Goal: Task Accomplishment & Management: Manage account settings

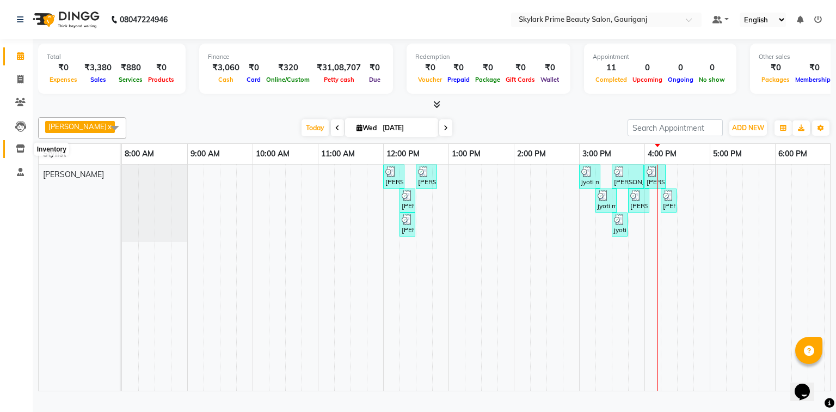
click at [22, 153] on span at bounding box center [20, 149] width 19 height 13
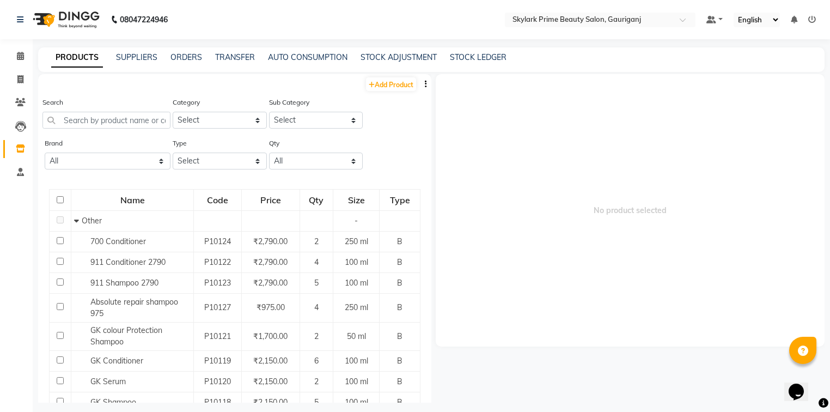
click at [590, 248] on span "No product selected" at bounding box center [630, 210] width 389 height 272
click at [239, 57] on link "TRANSFER" at bounding box center [235, 57] width 40 height 10
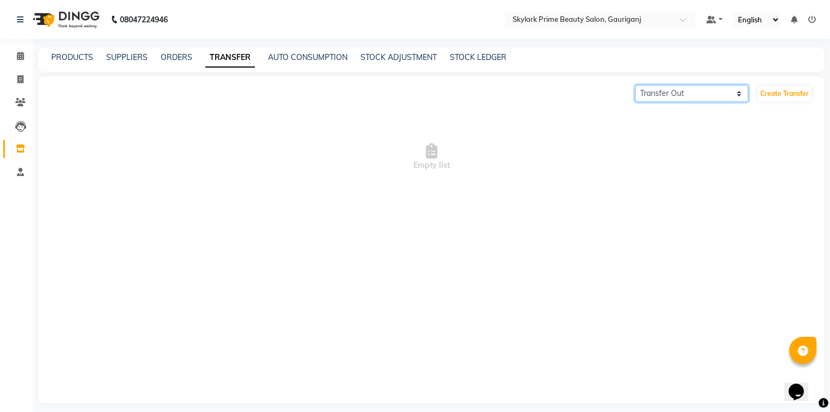
click at [713, 96] on select "Transfer In Transfer Out" at bounding box center [691, 93] width 113 height 17
click at [742, 190] on span "Empty list" at bounding box center [431, 156] width 778 height 109
click at [693, 94] on select "Transfer In Transfer Out" at bounding box center [691, 93] width 113 height 17
click at [635, 85] on select "Transfer In Transfer Out" at bounding box center [691, 93] width 113 height 17
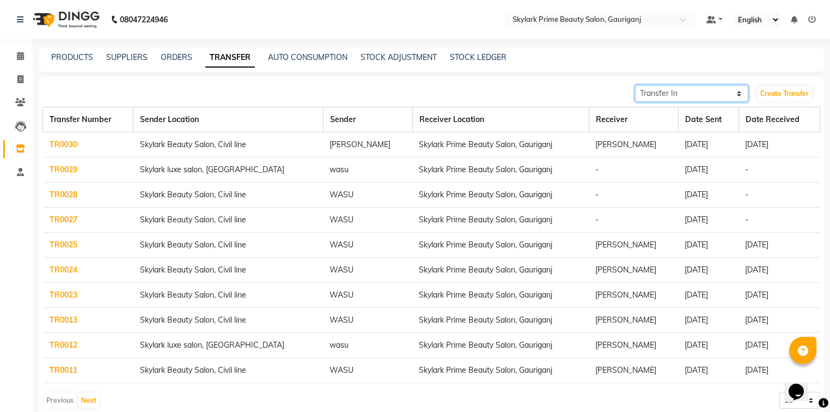
click at [688, 89] on select "Transfer In Transfer Out" at bounding box center [691, 93] width 113 height 17
click at [635, 85] on select "Transfer In Transfer Out" at bounding box center [691, 93] width 113 height 17
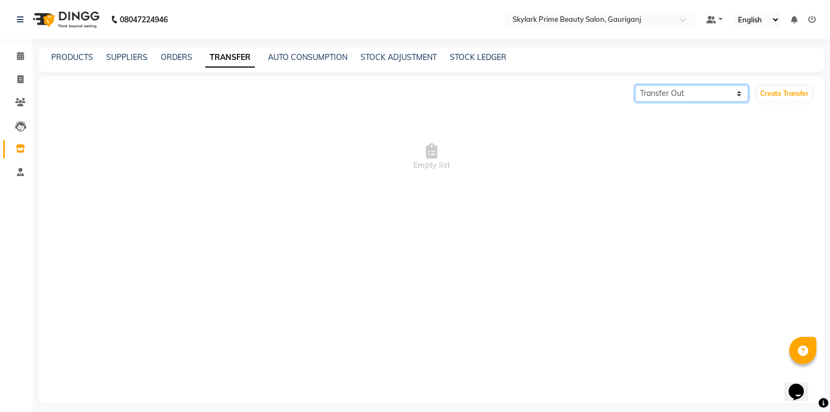
click at [688, 94] on select "Transfer In Transfer Out" at bounding box center [691, 93] width 113 height 17
click at [635, 85] on select "Transfer In Transfer Out" at bounding box center [691, 93] width 113 height 17
click at [686, 93] on select "Transfer In Transfer Out" at bounding box center [691, 93] width 113 height 17
click at [635, 85] on select "Transfer In Transfer Out" at bounding box center [691, 93] width 113 height 17
click at [691, 91] on select "Transfer In Transfer Out" at bounding box center [691, 93] width 113 height 17
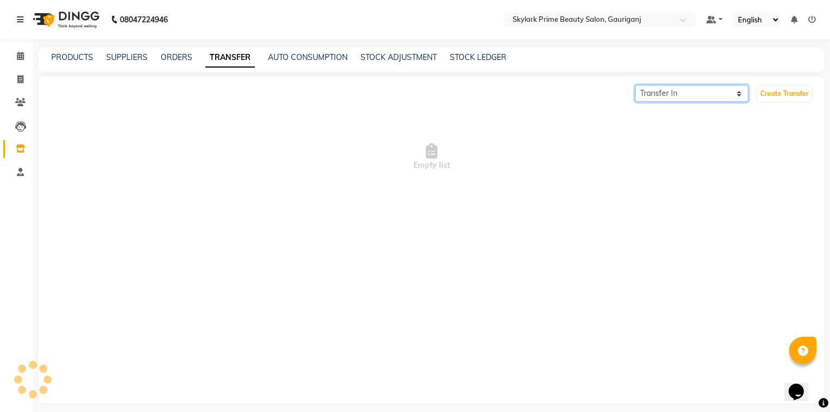
click at [635, 85] on select "Transfer In Transfer Out" at bounding box center [691, 93] width 113 height 17
click at [683, 88] on select "Transfer In Transfer Out" at bounding box center [691, 93] width 113 height 17
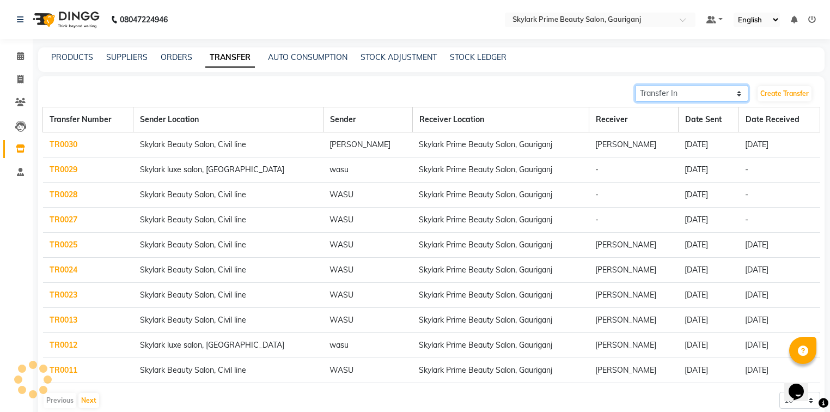
click at [686, 90] on select "Transfer In Transfer Out" at bounding box center [691, 93] width 113 height 17
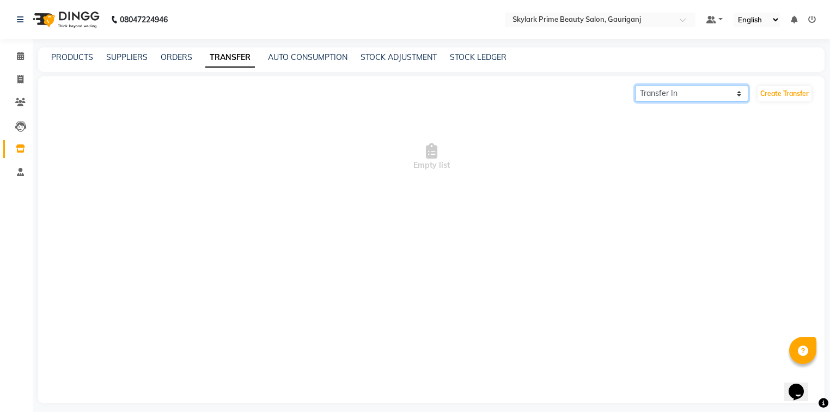
select select "sender"
click at [635, 85] on select "Transfer In Transfer Out" at bounding box center [691, 93] width 113 height 17
click at [22, 52] on icon at bounding box center [20, 56] width 7 height 8
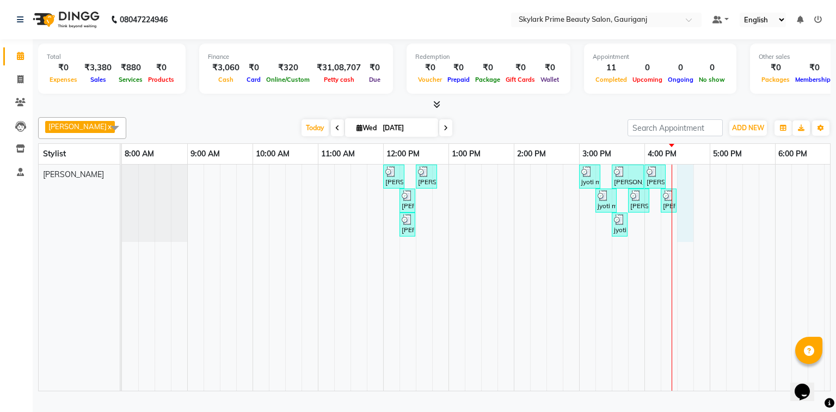
click at [687, 186] on div "neetu, TK01, 12:00 PM-12:20 PM, Threading - Eyebrow neetu, TK01, 12:30 PM-12:50…" at bounding box center [547, 277] width 850 height 226
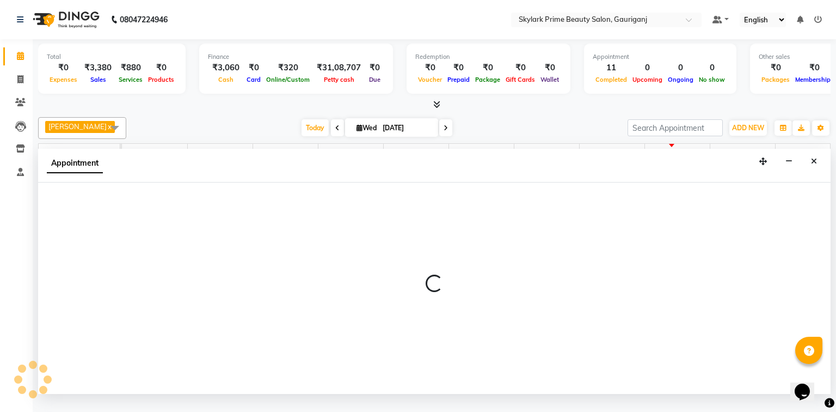
select select "30218"
select select "990"
select select "tentative"
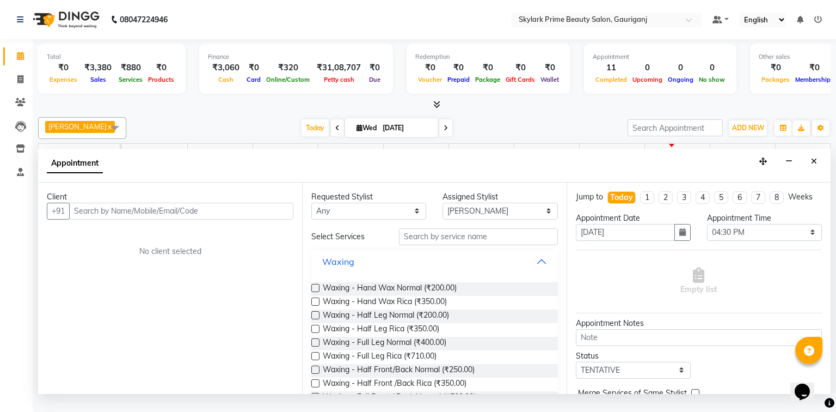
click at [535, 271] on button "Waxing" at bounding box center [434, 262] width 237 height 20
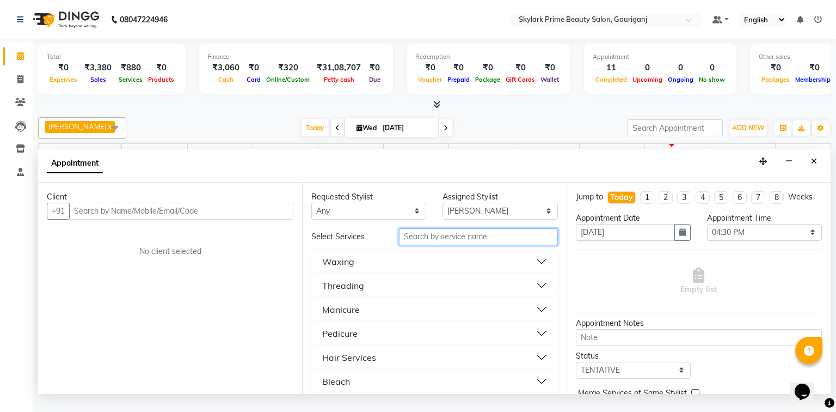
click at [441, 245] on input "text" at bounding box center [478, 236] width 159 height 17
type input "cutt"
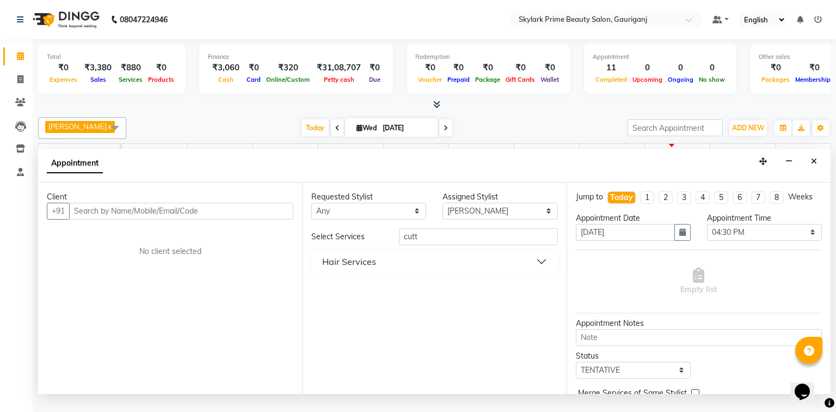
click at [378, 270] on button "Hair Services" at bounding box center [434, 262] width 237 height 20
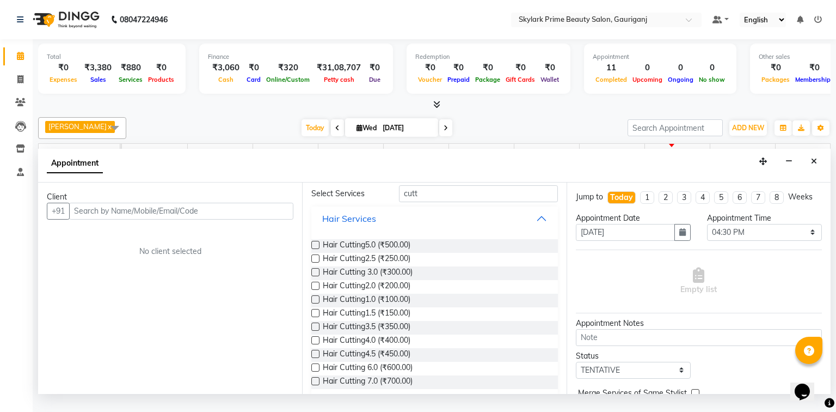
scroll to position [56, 0]
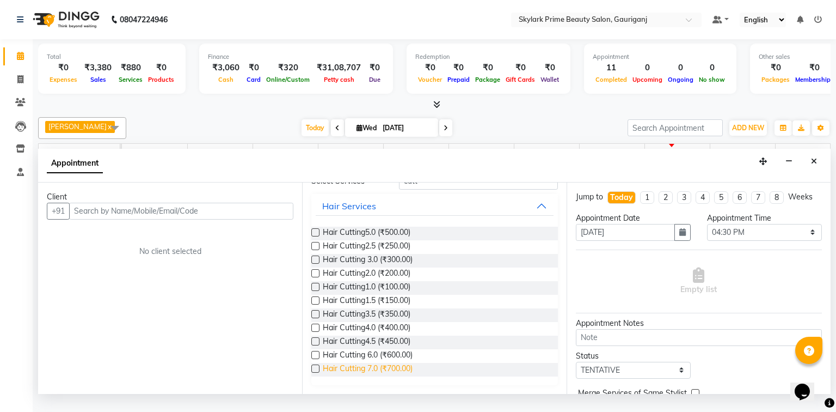
click at [351, 376] on span "Hair Cutting 7.0 (₹700.00)" at bounding box center [368, 370] width 90 height 14
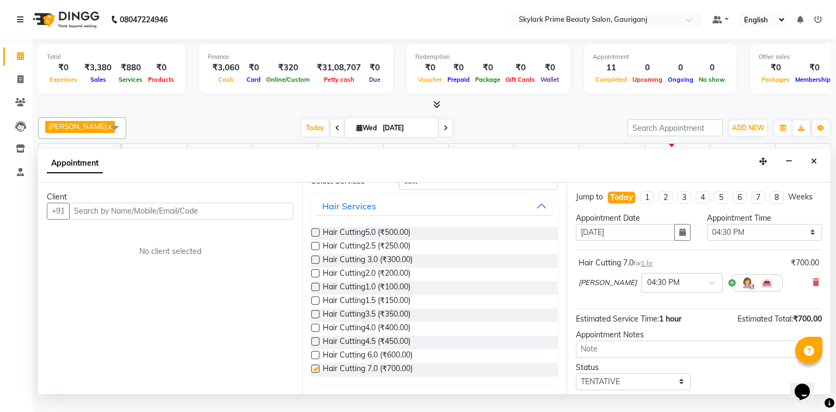
checkbox input "false"
click at [157, 219] on input "text" at bounding box center [181, 211] width 224 height 17
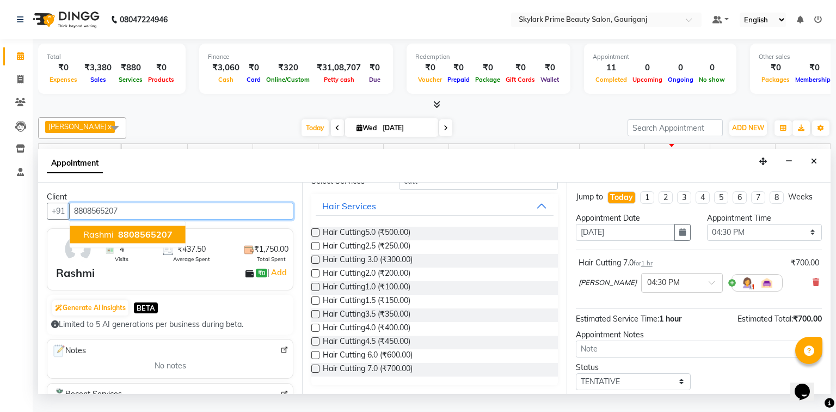
click at [125, 240] on span "8808565207" at bounding box center [145, 234] width 54 height 11
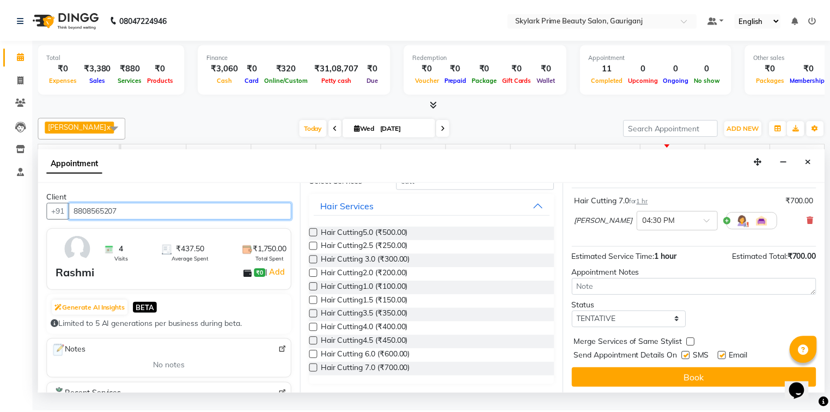
scroll to position [64, 0]
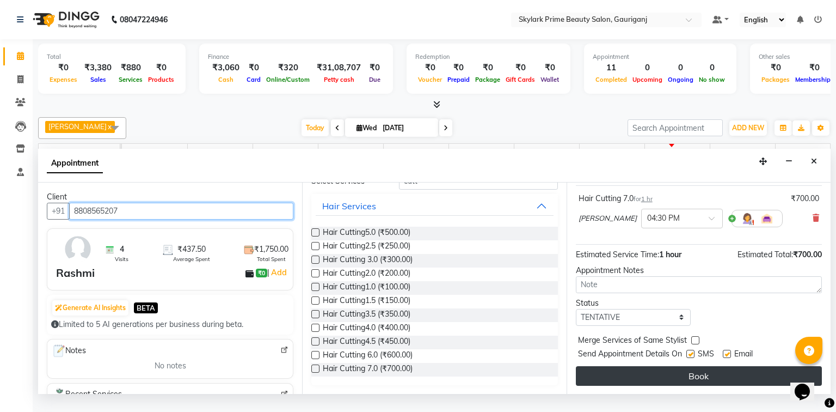
type input "8808565207"
click at [646, 386] on button "Book" at bounding box center [699, 376] width 246 height 20
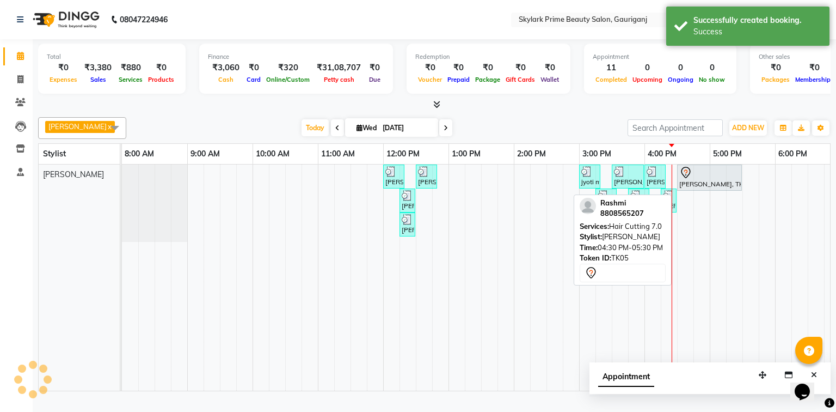
click at [699, 179] on div at bounding box center [710, 172] width 60 height 13
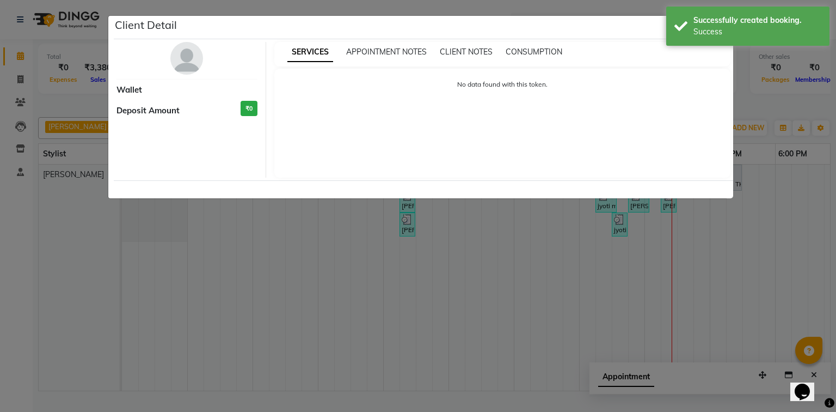
select select "7"
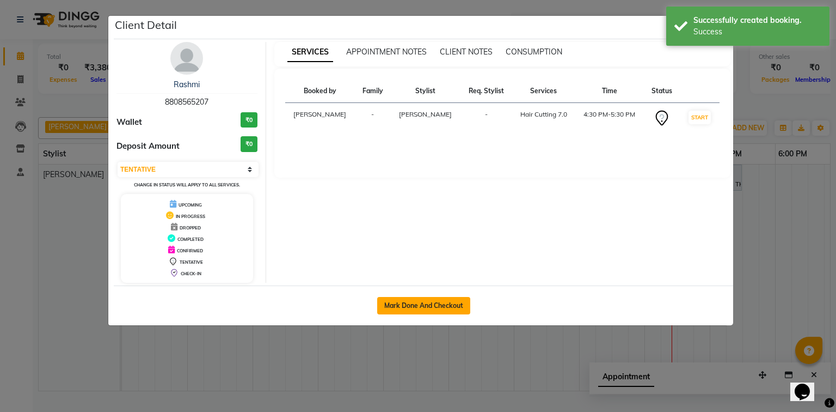
click at [426, 305] on button "Mark Done And Checkout" at bounding box center [423, 305] width 93 height 17
select select "4735"
select select "service"
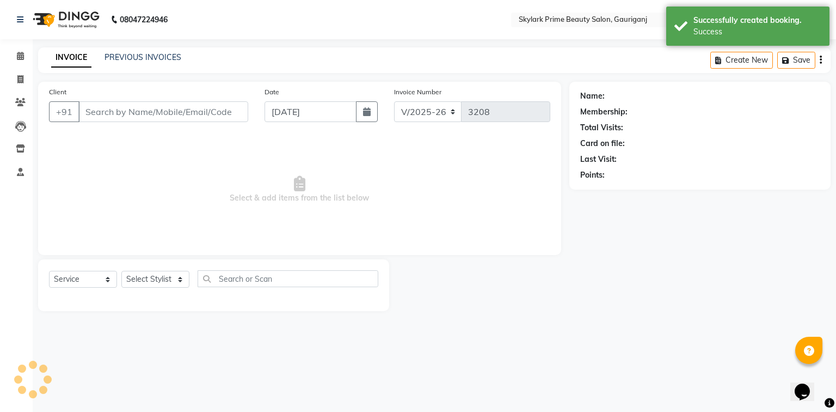
type input "8808565207"
select select "30218"
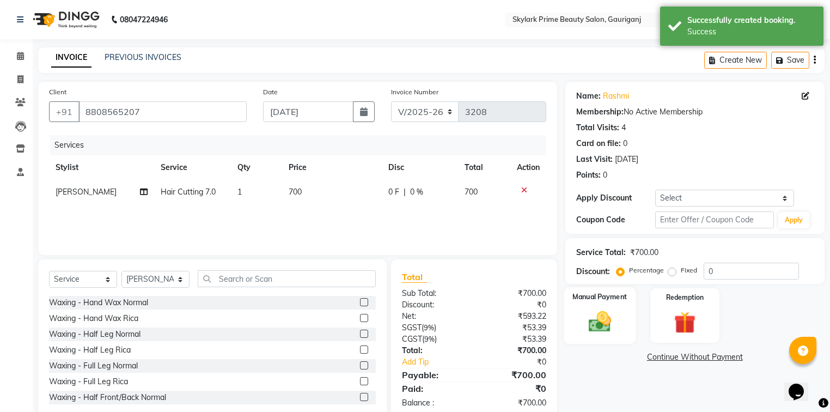
click at [594, 322] on img at bounding box center [599, 322] width 37 height 26
click at [653, 358] on span "CASH" at bounding box center [655, 357] width 23 height 13
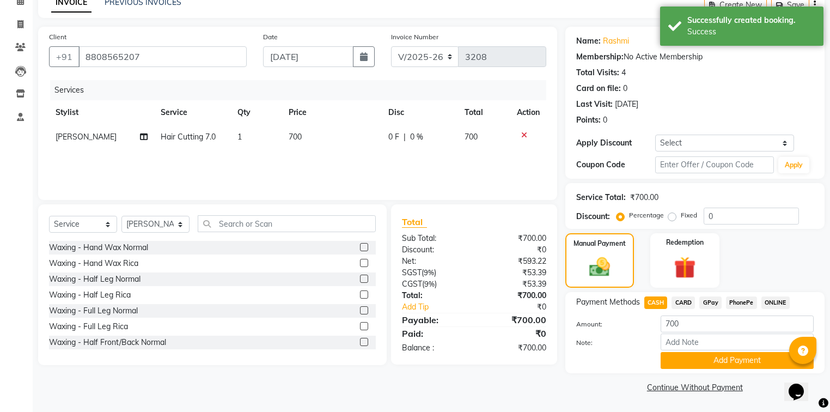
click at [688, 361] on button "Add Payment" at bounding box center [737, 360] width 153 height 17
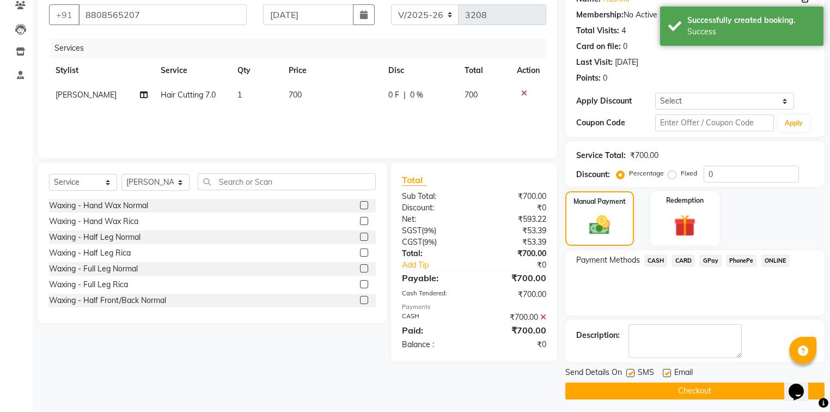
scroll to position [100, 0]
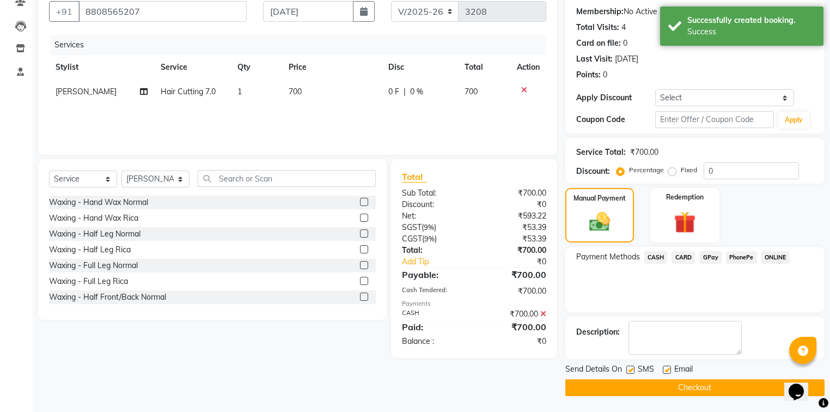
click at [664, 387] on button "Checkout" at bounding box center [694, 387] width 259 height 17
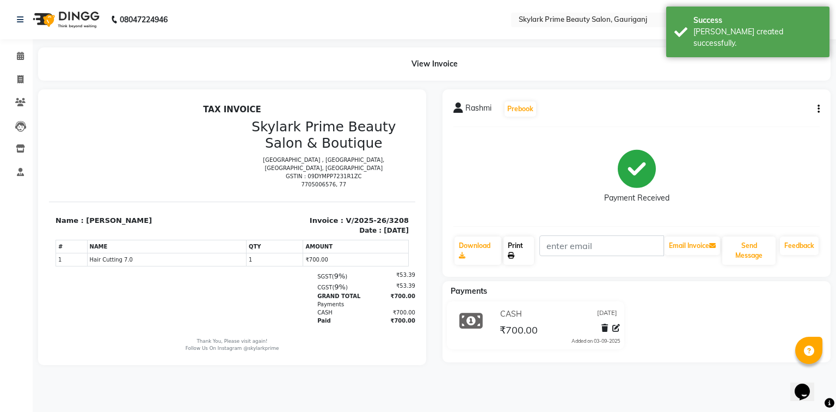
click at [515, 247] on link "Print" at bounding box center [519, 250] width 30 height 28
click at [15, 51] on span at bounding box center [20, 56] width 19 height 13
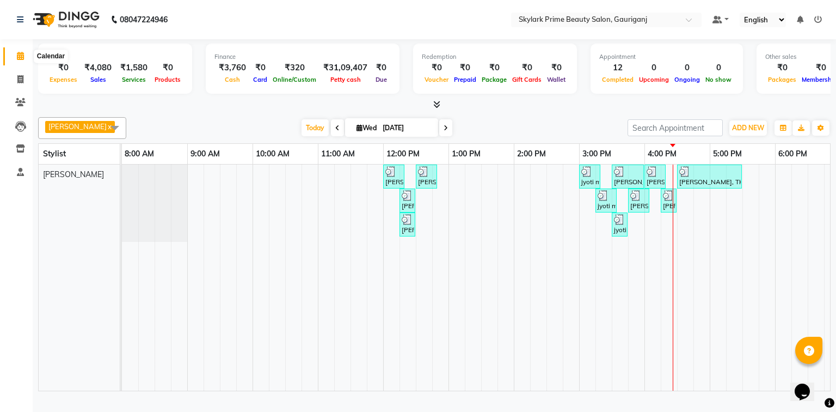
click at [20, 57] on icon at bounding box center [20, 56] width 7 height 8
click at [691, 207] on div "neetu, TK01, 12:00 PM-12:20 PM, Threading - Eyebrow neetu, TK01, 12:30 PM-12:50…" at bounding box center [547, 277] width 850 height 226
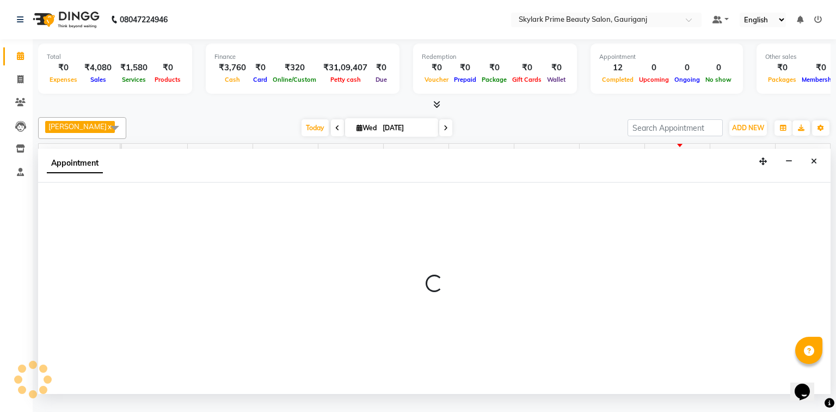
select select "30218"
select select "tentative"
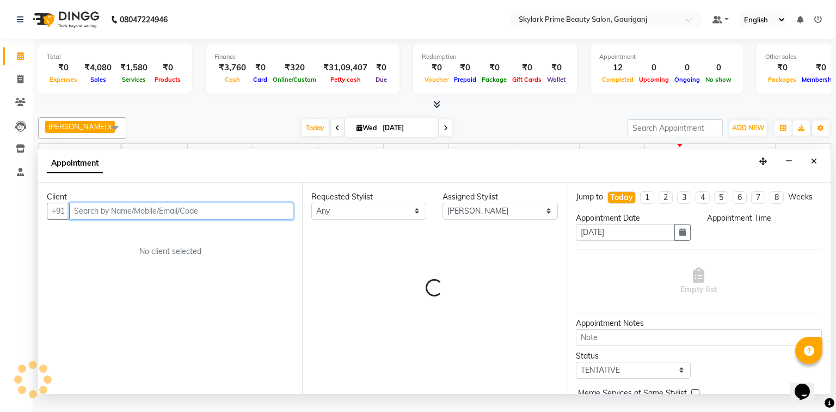
select select "990"
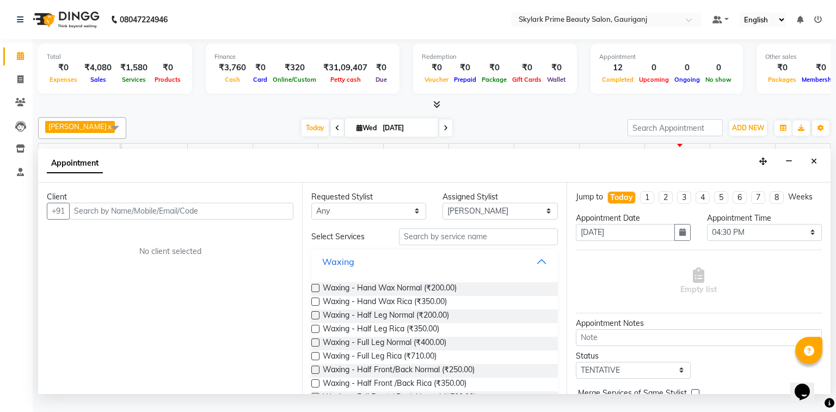
click at [534, 271] on button "Waxing" at bounding box center [434, 262] width 237 height 20
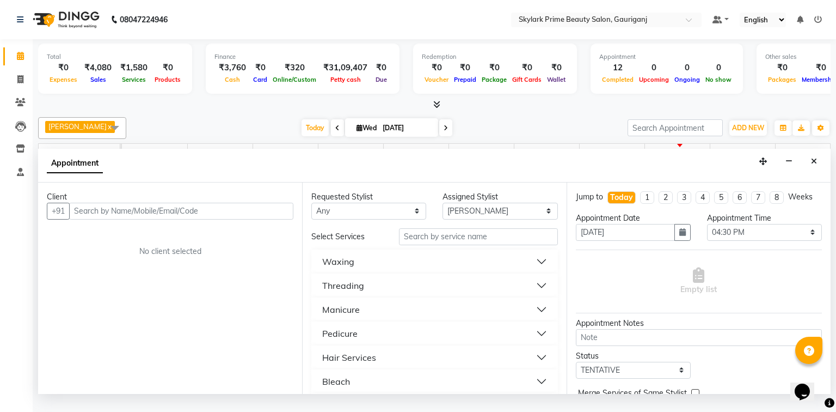
click at [367, 295] on button "Threading" at bounding box center [434, 286] width 237 height 20
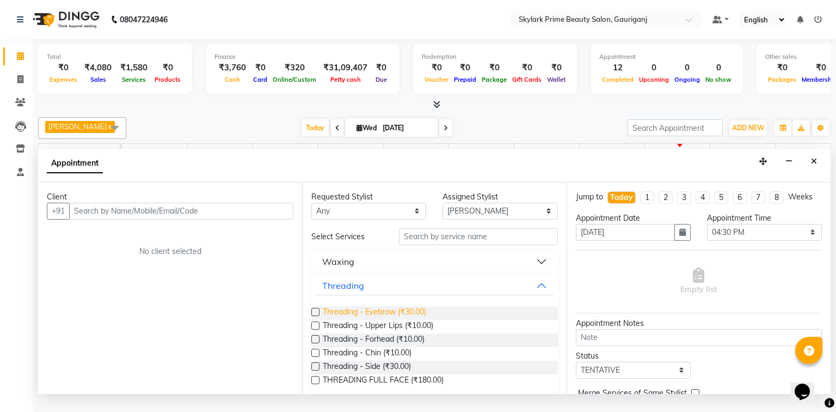
click at [369, 318] on span "Threading - Eyebrow (₹30.00)" at bounding box center [374, 313] width 103 height 14
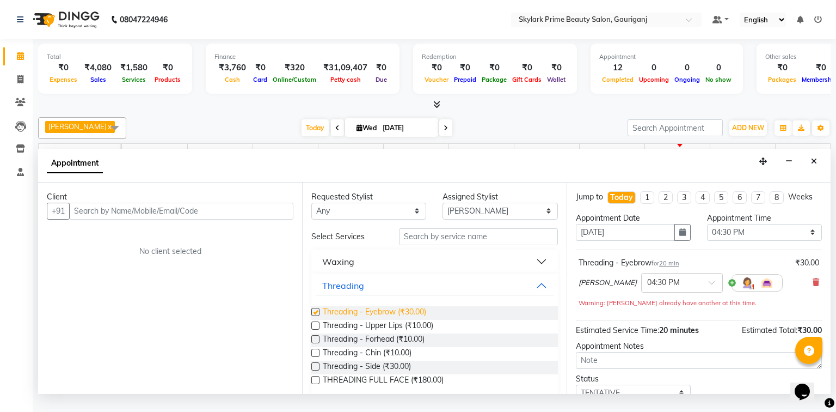
checkbox input "false"
click at [362, 333] on span "Threading - Upper Lips (₹10.00)" at bounding box center [378, 327] width 111 height 14
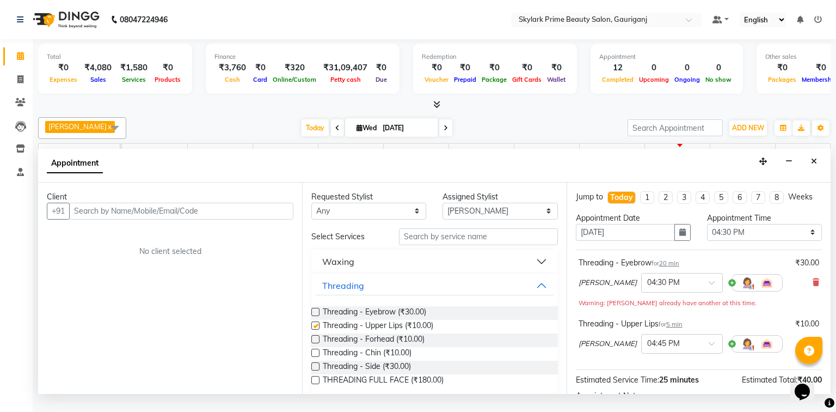
checkbox input "false"
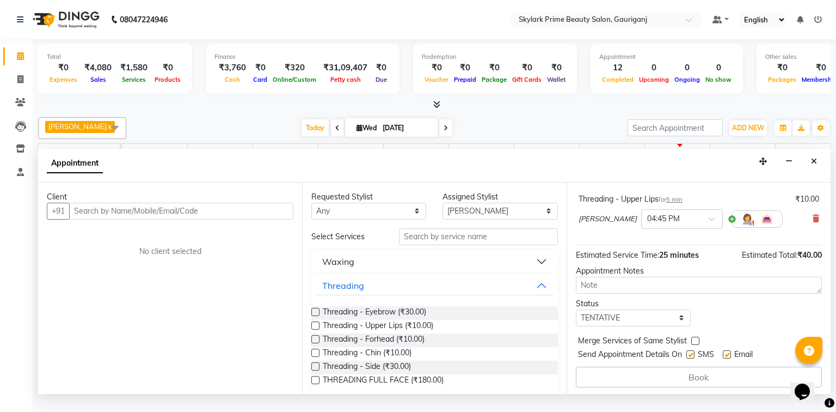
scroll to position [126, 0]
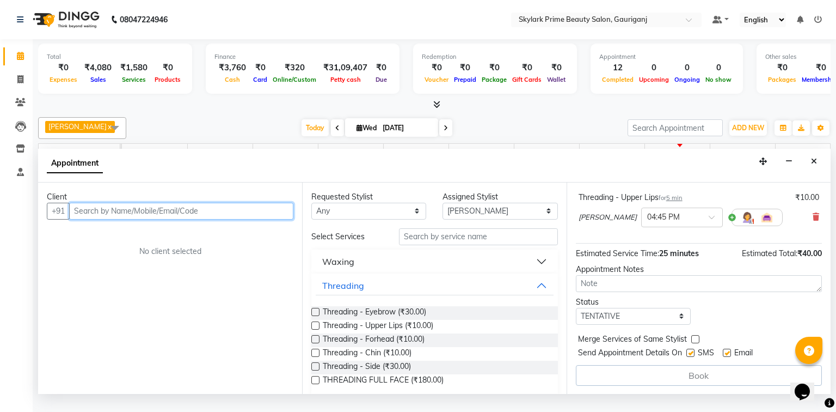
click at [166, 218] on input "text" at bounding box center [181, 211] width 224 height 17
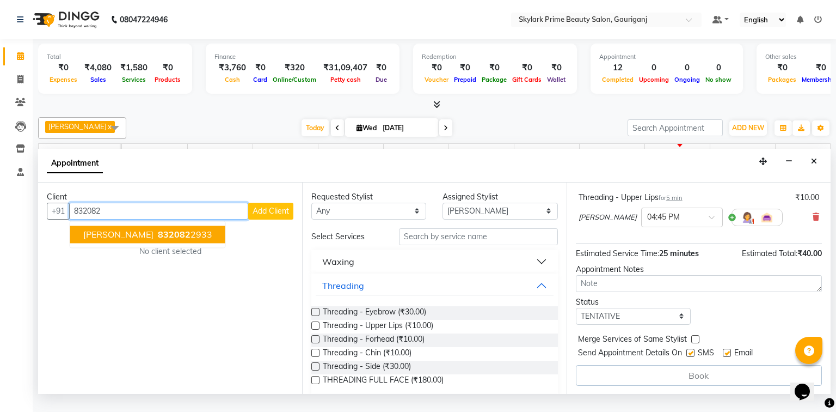
click at [123, 240] on span "[PERSON_NAME]" at bounding box center [118, 234] width 70 height 11
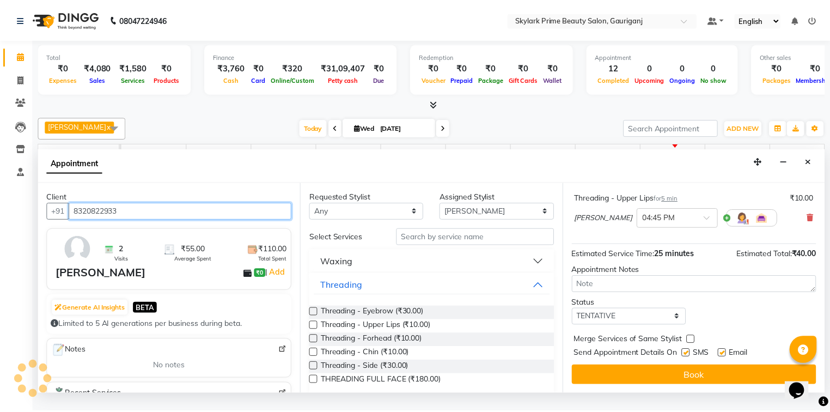
scroll to position [125, 0]
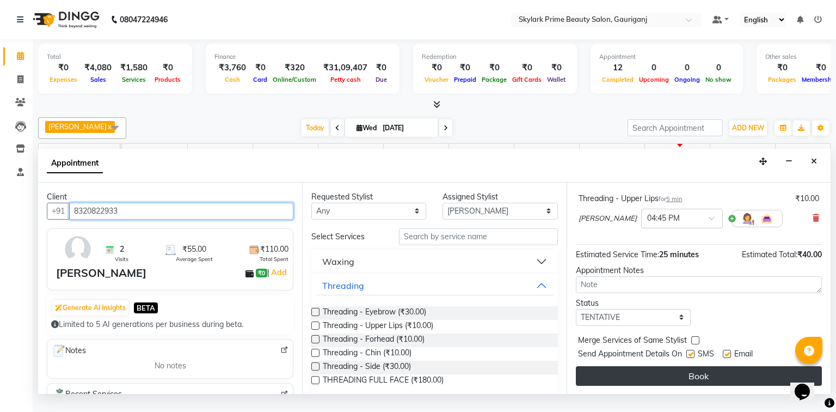
type input "8320822933"
click at [673, 380] on button "Book" at bounding box center [699, 376] width 246 height 20
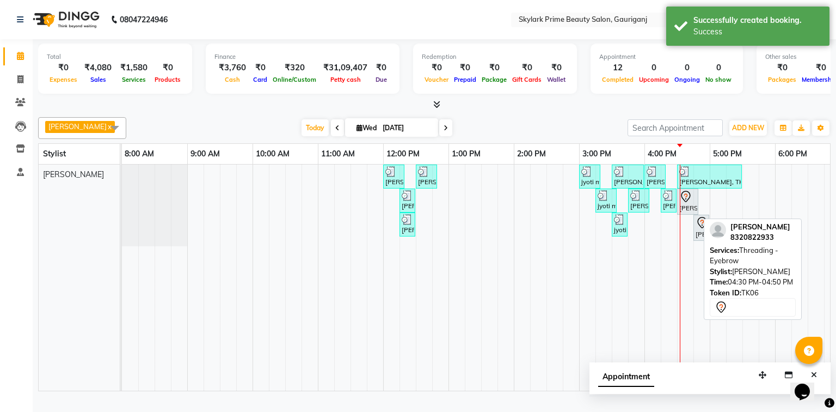
click at [687, 203] on icon at bounding box center [686, 196] width 13 height 13
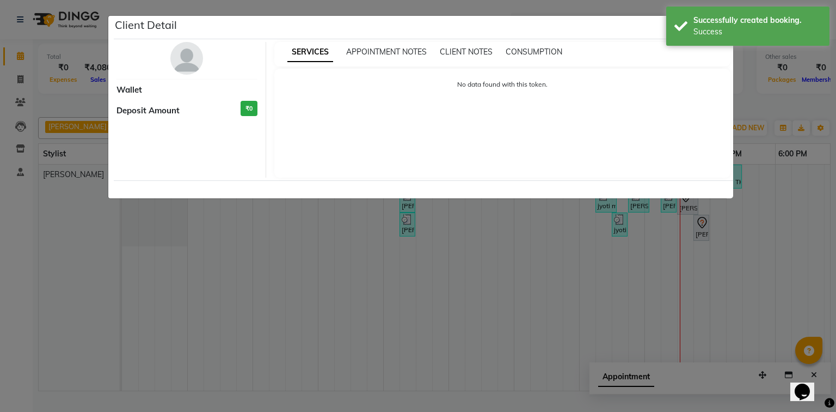
select select "7"
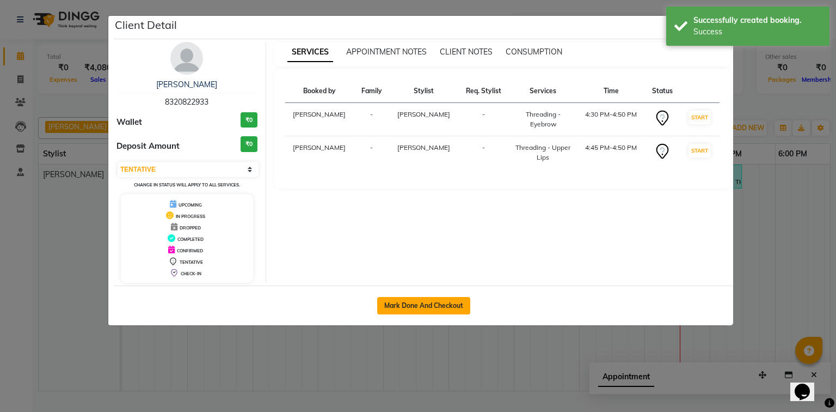
click at [426, 303] on button "Mark Done And Checkout" at bounding box center [423, 305] width 93 height 17
select select "service"
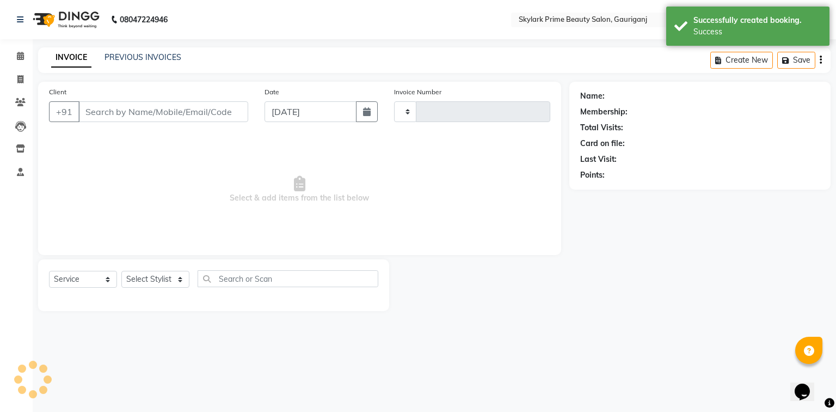
type input "3209"
select select "4735"
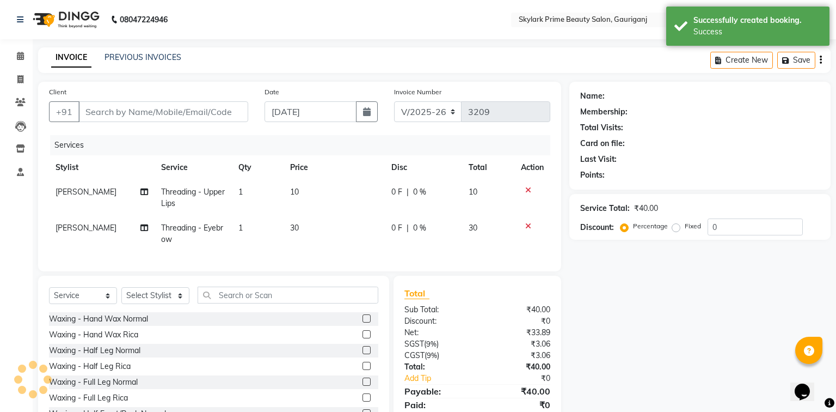
type input "8320822933"
select select "30218"
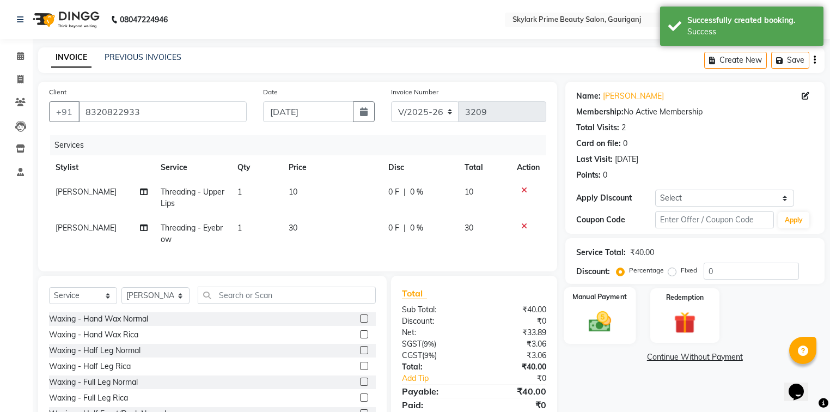
click at [599, 314] on img at bounding box center [599, 322] width 37 height 26
click at [656, 357] on span "CASH" at bounding box center [655, 357] width 23 height 13
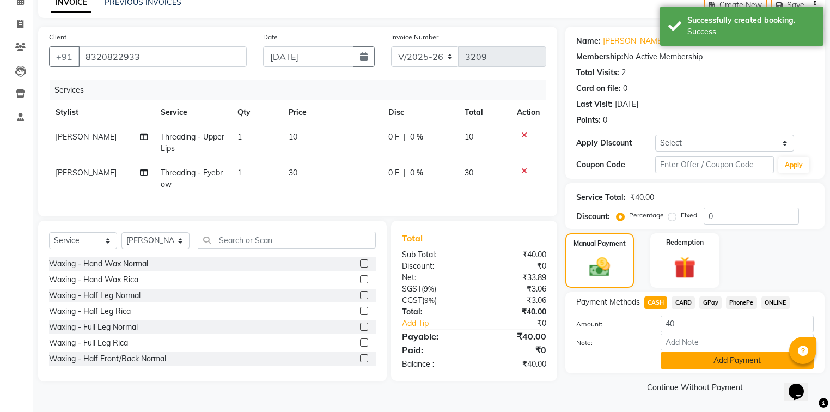
scroll to position [56, 0]
click at [690, 357] on button "Add Payment" at bounding box center [737, 360] width 153 height 17
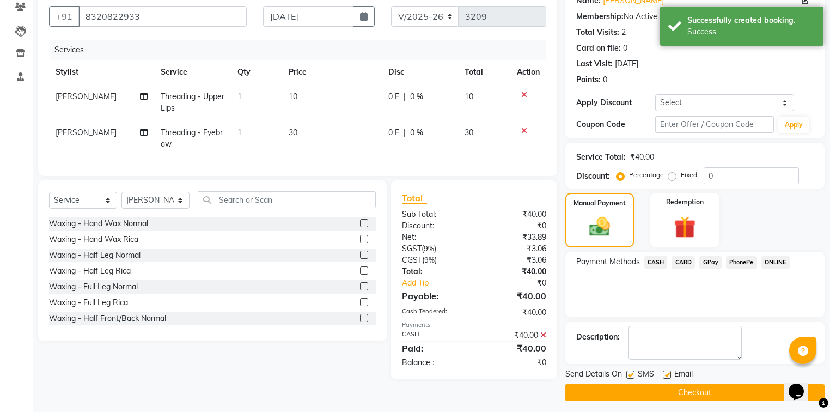
scroll to position [100, 0]
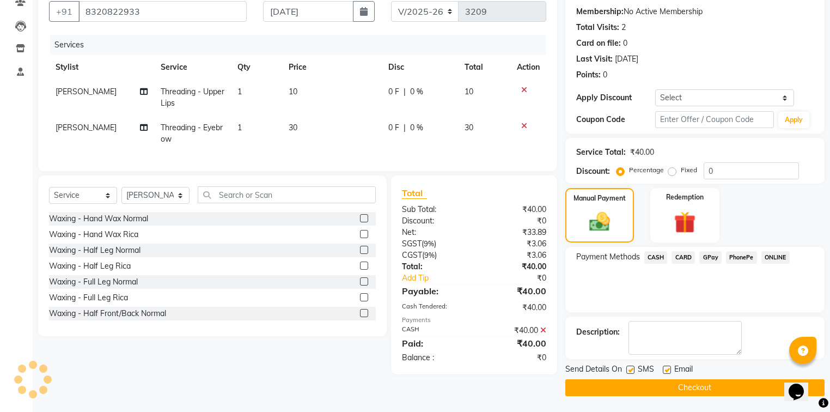
click at [643, 383] on button "Checkout" at bounding box center [694, 387] width 259 height 17
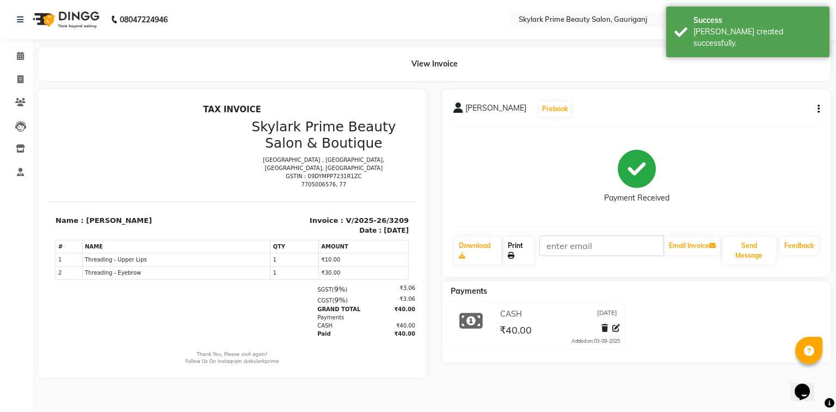
click at [516, 242] on link "Print" at bounding box center [519, 250] width 30 height 28
click at [21, 50] on span at bounding box center [20, 56] width 19 height 13
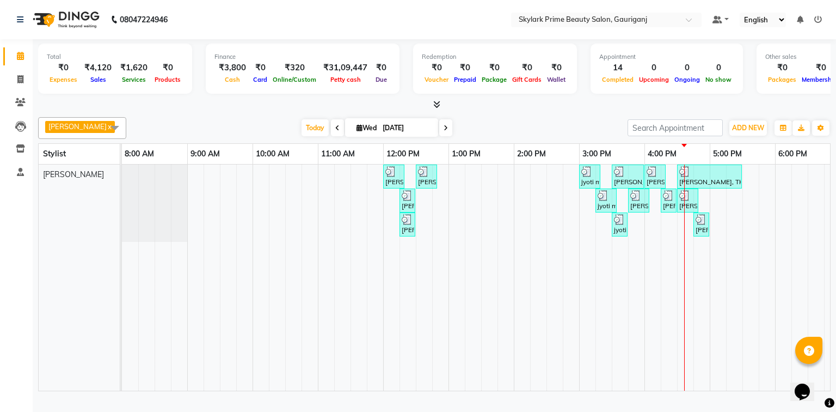
click at [706, 262] on td at bounding box center [702, 277] width 16 height 226
click at [717, 198] on div "neetu, TK01, 12:00 PM-12:20 PM, Threading - Eyebrow neetu, TK01, 12:30 PM-12:50…" at bounding box center [547, 277] width 850 height 226
select select "30218"
select select "tentative"
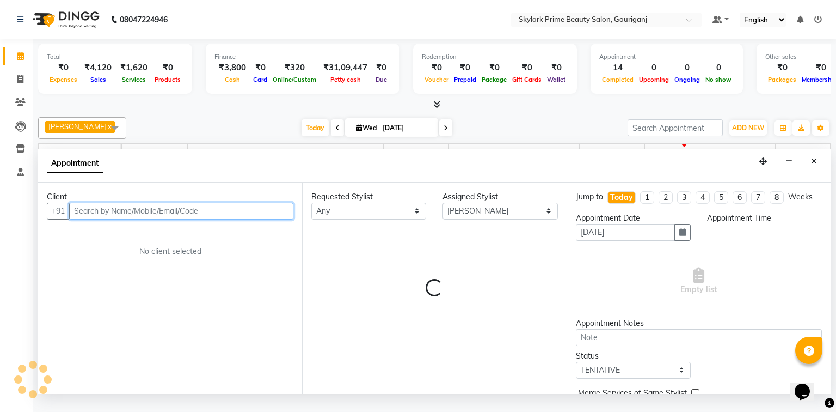
select select "1020"
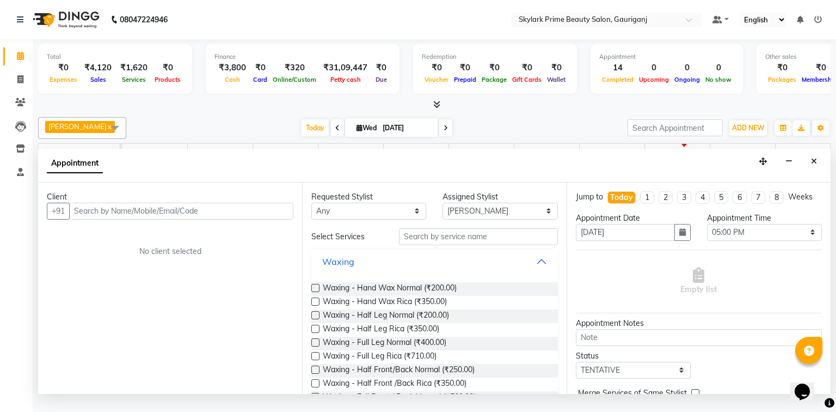
click at [539, 270] on button "Waxing" at bounding box center [434, 262] width 237 height 20
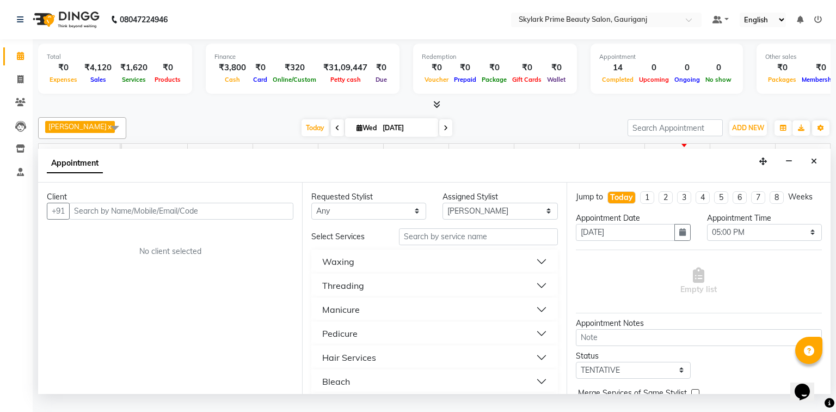
click at [353, 290] on div "Threading" at bounding box center [343, 285] width 42 height 13
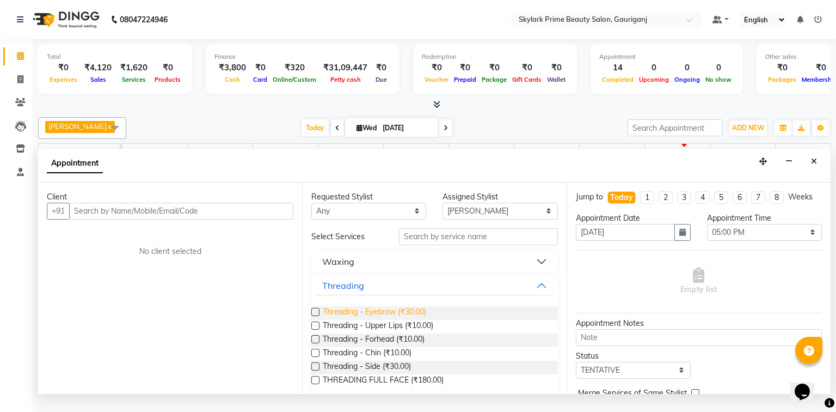
click at [362, 318] on span "Threading - Eyebrow (₹30.00)" at bounding box center [374, 313] width 103 height 14
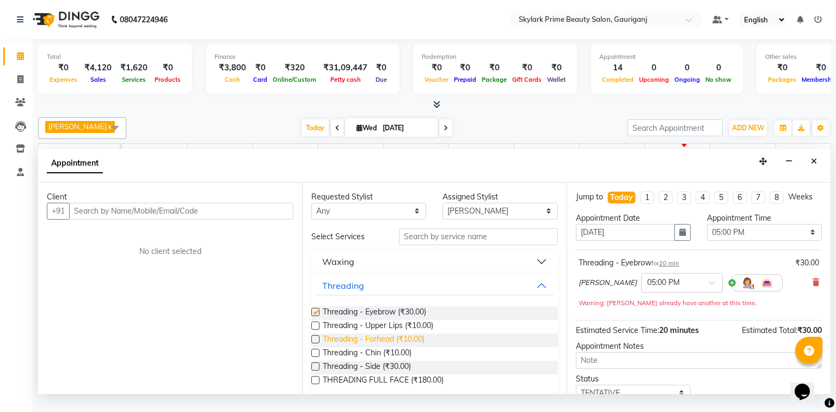
checkbox input "false"
click at [364, 347] on span "Threading - Forhead (₹10.00)" at bounding box center [374, 340] width 102 height 14
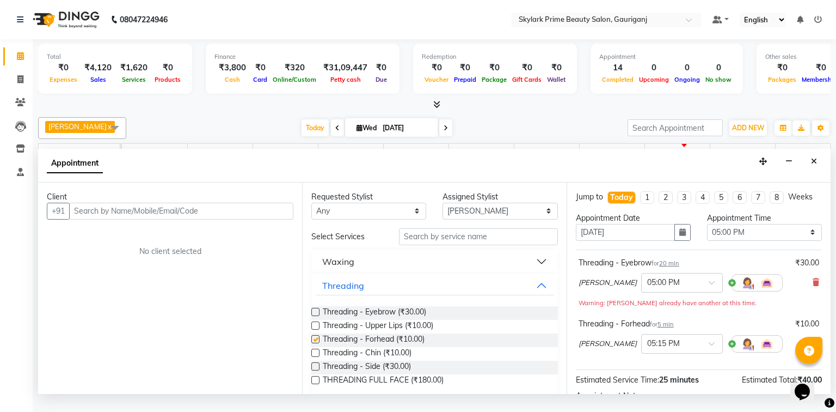
checkbox input "false"
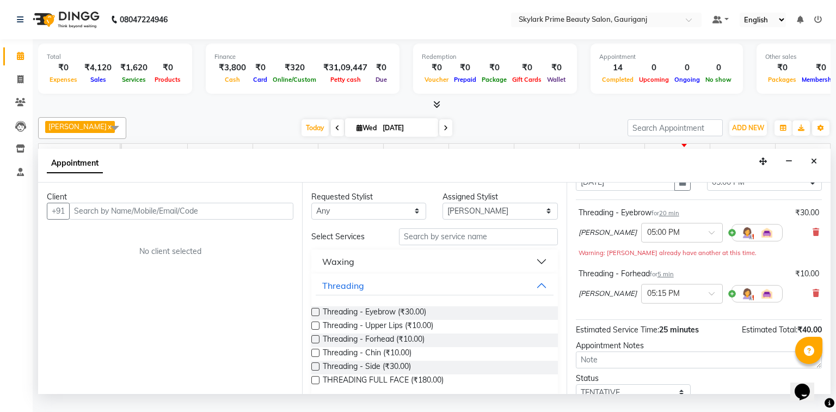
scroll to position [87, 0]
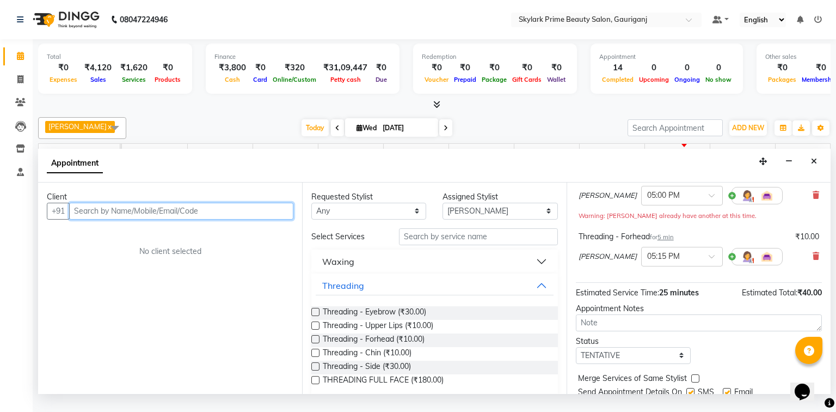
click at [166, 219] on input "text" at bounding box center [181, 211] width 224 height 17
click at [133, 217] on input "text" at bounding box center [181, 211] width 224 height 17
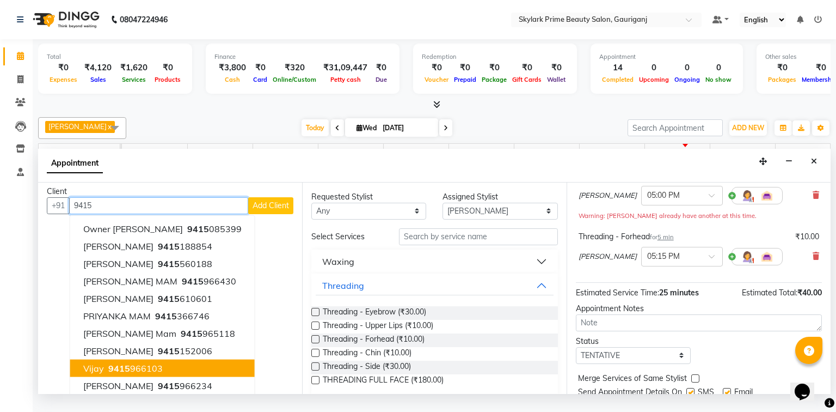
scroll to position [10, 0]
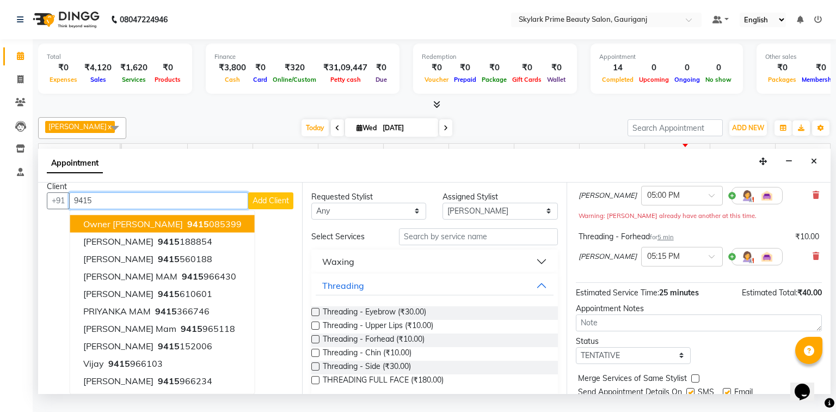
click at [115, 209] on input "9415" at bounding box center [158, 200] width 179 height 17
type input "9"
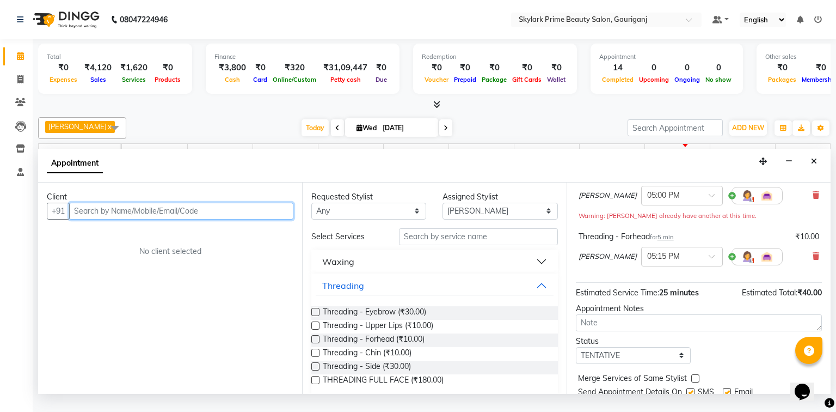
scroll to position [0, 0]
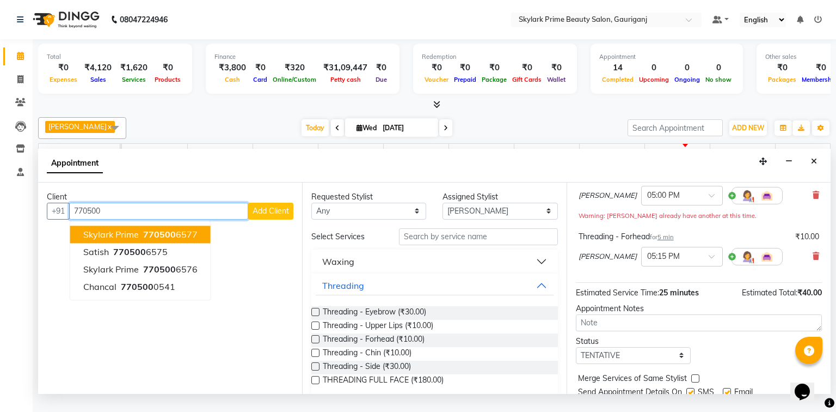
click at [146, 240] on span "770500" at bounding box center [159, 234] width 33 height 11
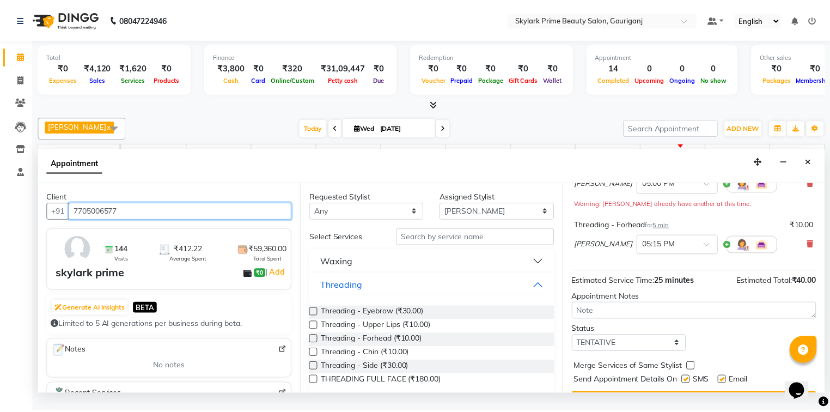
scroll to position [125, 0]
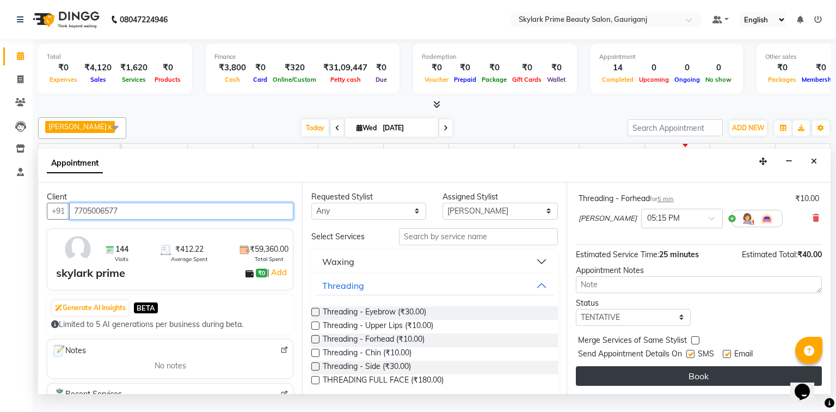
type input "7705006577"
click at [672, 386] on button "Book" at bounding box center [699, 376] width 246 height 20
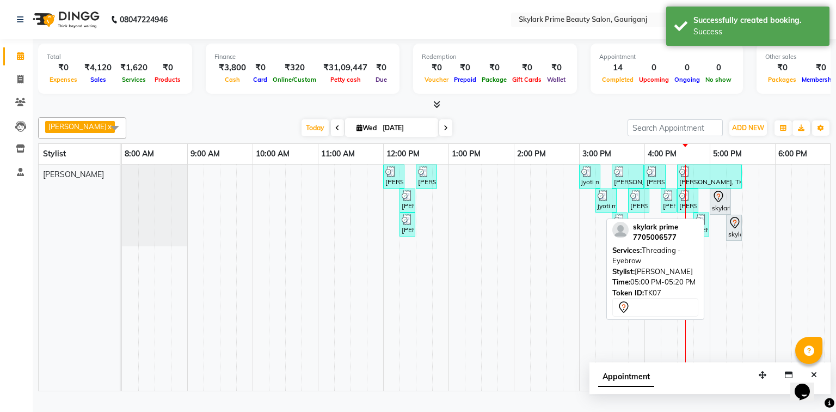
click at [719, 212] on div "skylark prime, TK07, 05:00 PM-05:20 PM, Threading - Eyebrow" at bounding box center [720, 201] width 19 height 23
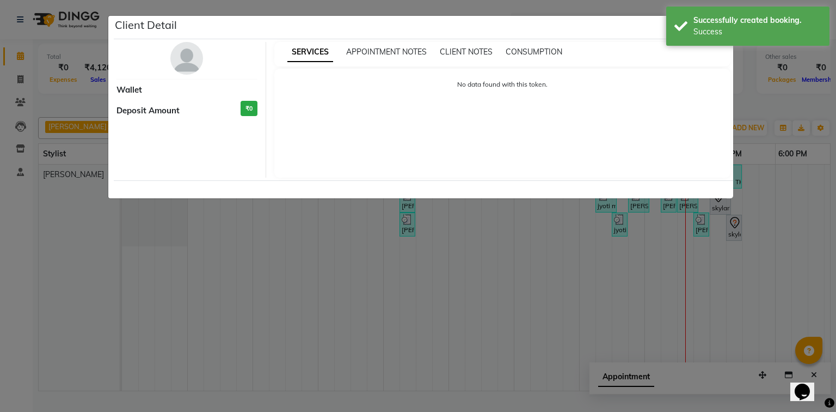
select select "7"
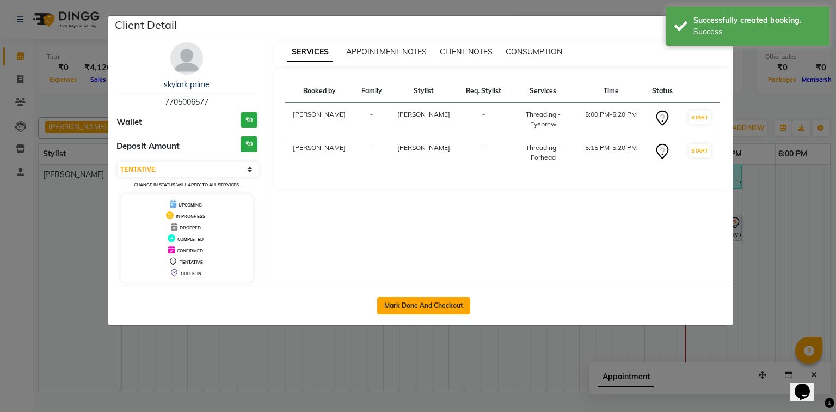
click at [431, 307] on button "Mark Done And Checkout" at bounding box center [423, 305] width 93 height 17
select select "service"
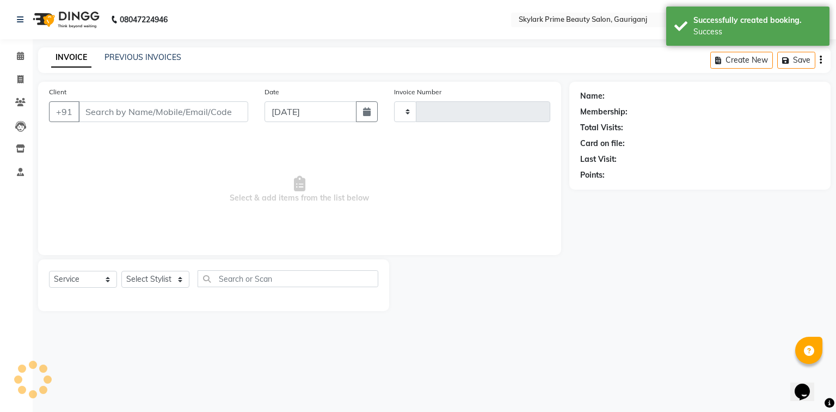
type input "3210"
select select "4735"
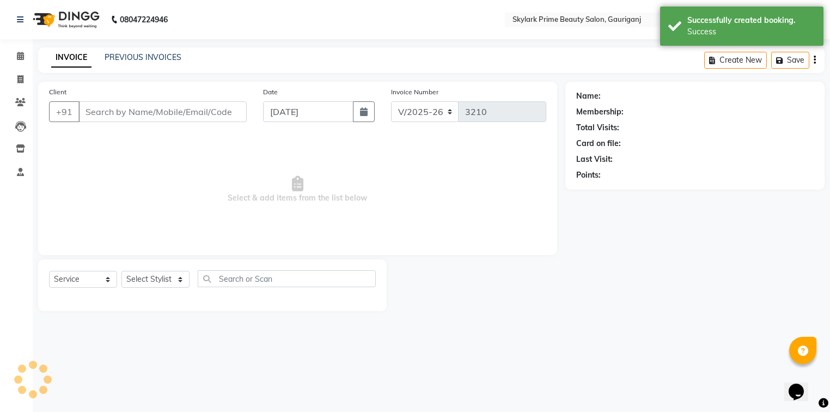
type input "7705006577"
select select "30218"
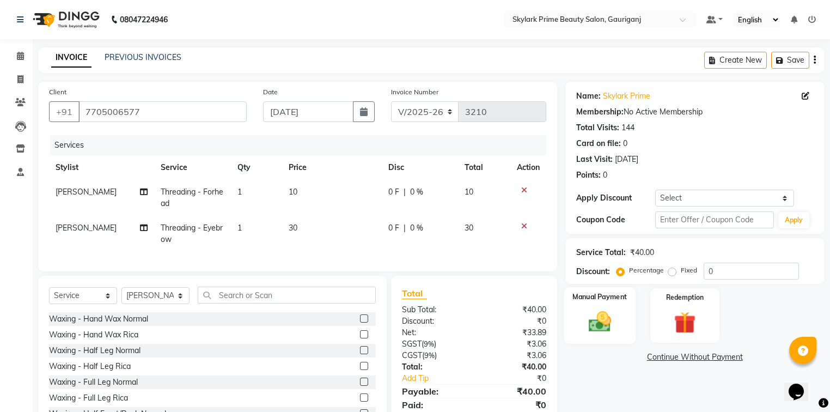
click at [608, 318] on img at bounding box center [599, 322] width 37 height 26
click at [658, 355] on span "CASH" at bounding box center [655, 357] width 23 height 13
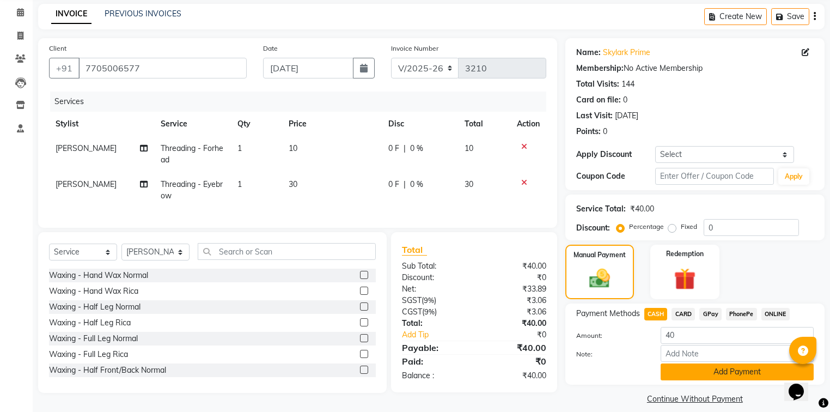
click at [679, 369] on button "Add Payment" at bounding box center [737, 371] width 153 height 17
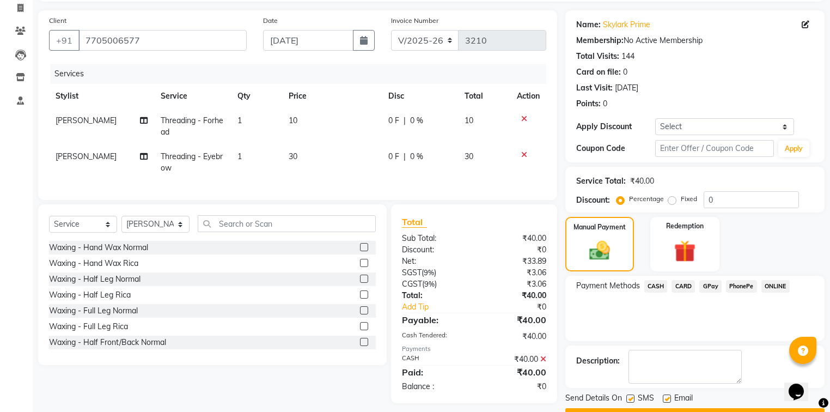
scroll to position [100, 0]
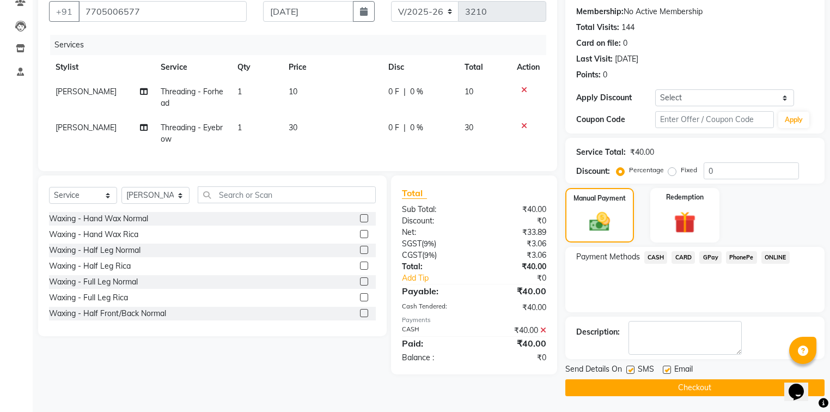
click at [662, 394] on button "Checkout" at bounding box center [694, 387] width 259 height 17
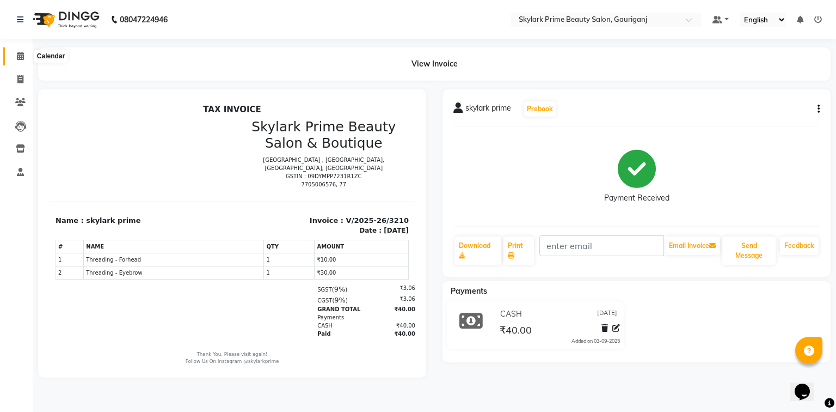
click at [23, 54] on icon at bounding box center [20, 56] width 7 height 8
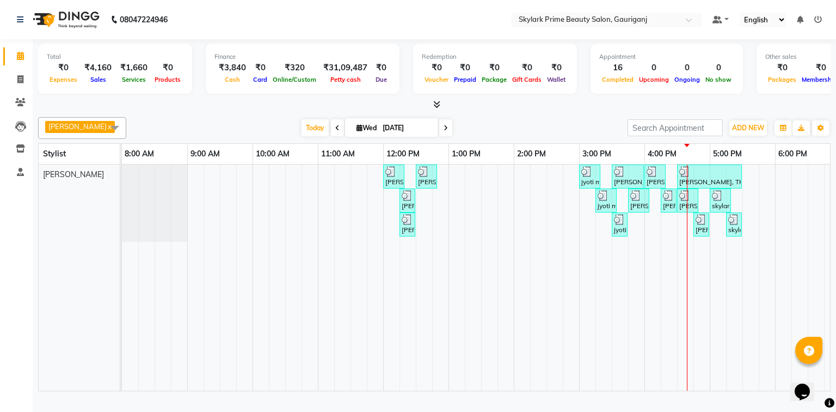
click at [698, 255] on td at bounding box center [702, 277] width 16 height 226
click at [754, 188] on div "neetu, TK01, 12:00 PM-12:20 PM, Threading - Eyebrow neetu, TK01, 12:30 PM-12:50…" at bounding box center [547, 277] width 850 height 226
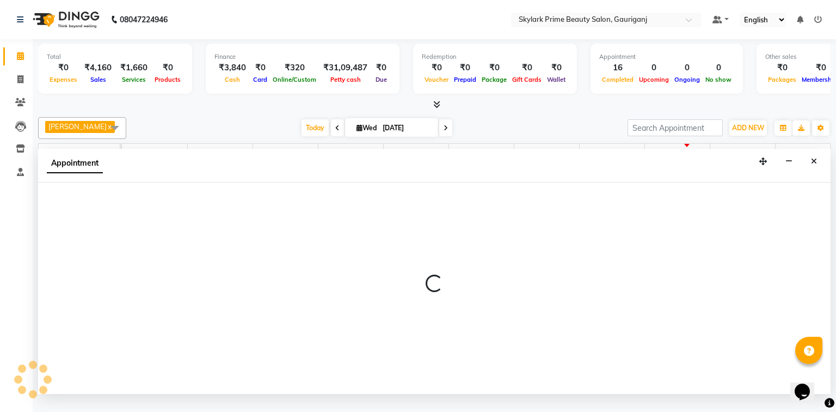
select select "30218"
select select "1050"
select select "tentative"
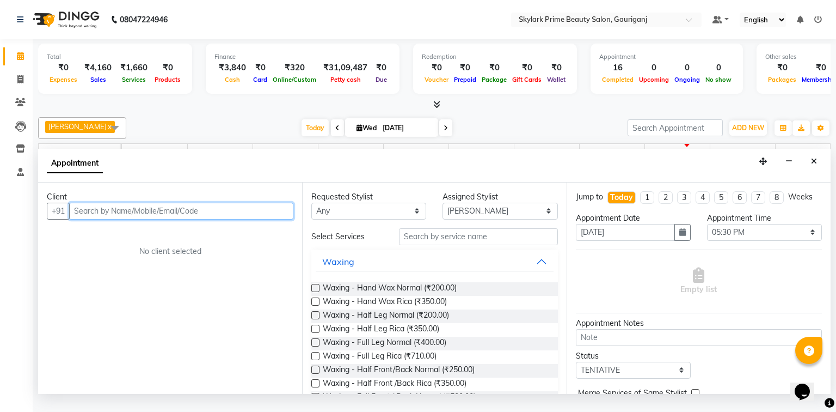
click at [146, 219] on input "text" at bounding box center [181, 211] width 224 height 17
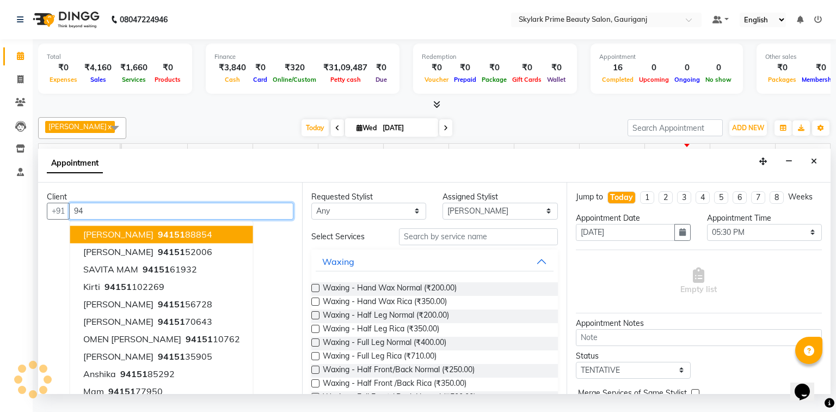
type input "9"
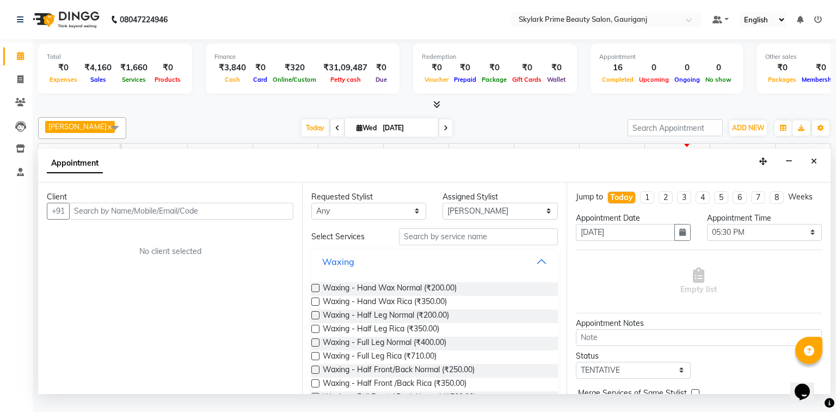
click at [536, 271] on button "Waxing" at bounding box center [434, 262] width 237 height 20
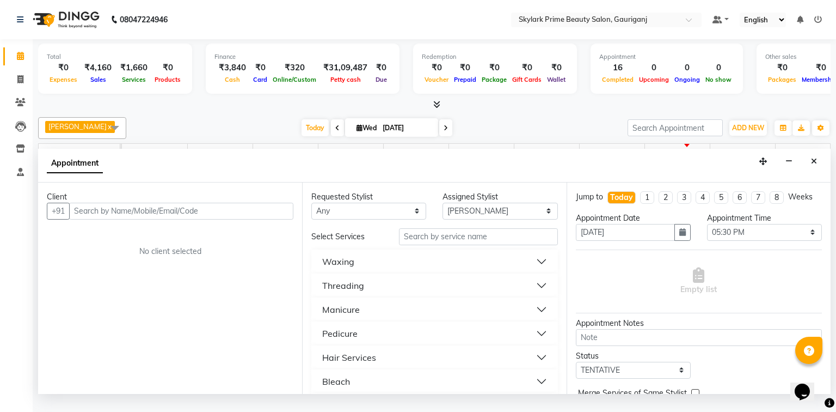
click at [380, 292] on button "Threading" at bounding box center [434, 286] width 237 height 20
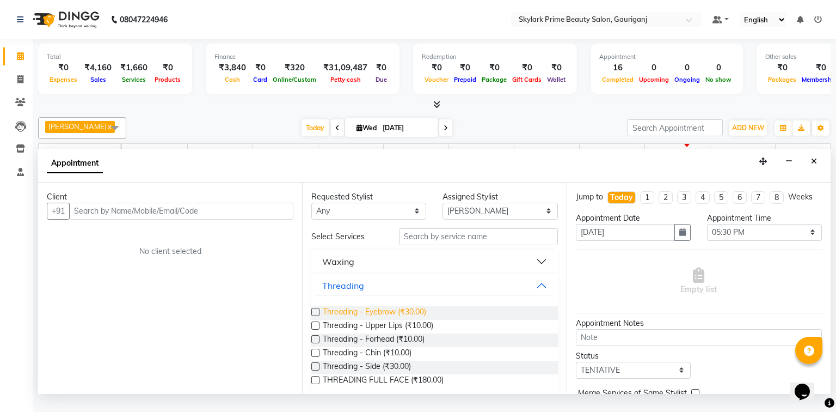
click at [361, 320] on span "Threading - Eyebrow (₹30.00)" at bounding box center [374, 313] width 103 height 14
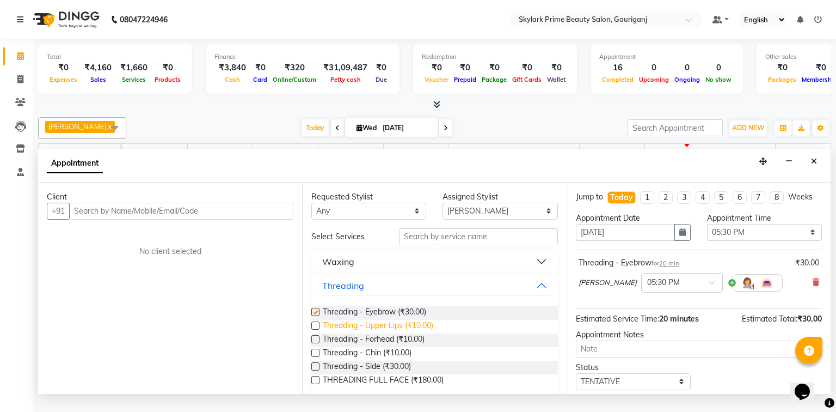
checkbox input "false"
click at [363, 333] on span "Threading - Upper Lips (₹10.00)" at bounding box center [378, 327] width 111 height 14
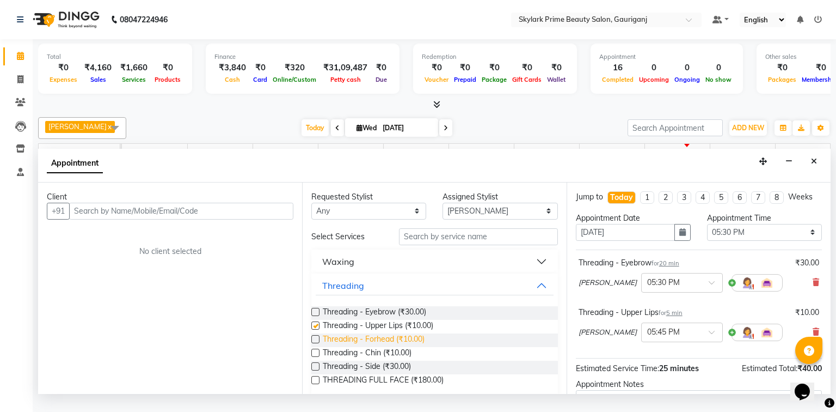
checkbox input "false"
click at [363, 347] on span "Threading - Forhead (₹10.00)" at bounding box center [374, 340] width 102 height 14
checkbox input "false"
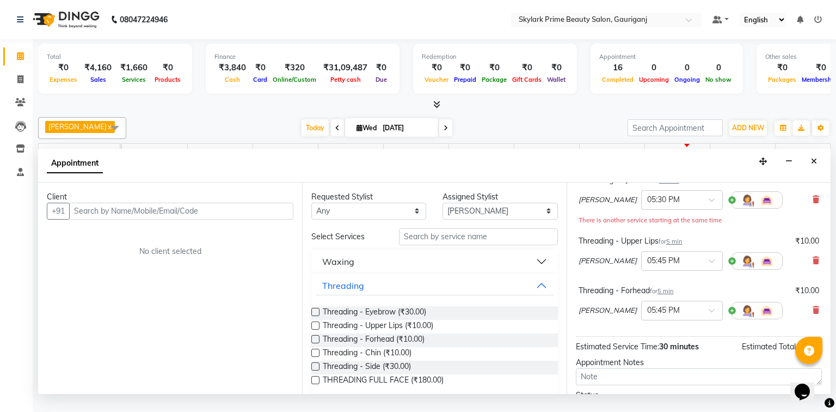
scroll to position [176, 0]
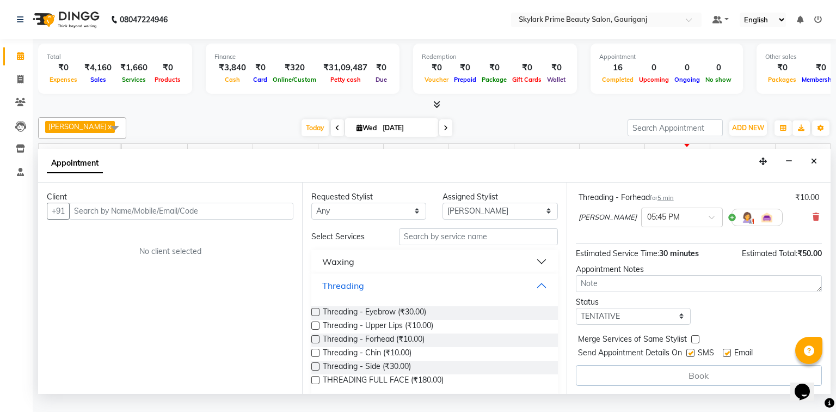
click at [534, 289] on button "Threading" at bounding box center [434, 286] width 237 height 20
click at [359, 270] on button "Waxing" at bounding box center [434, 262] width 237 height 20
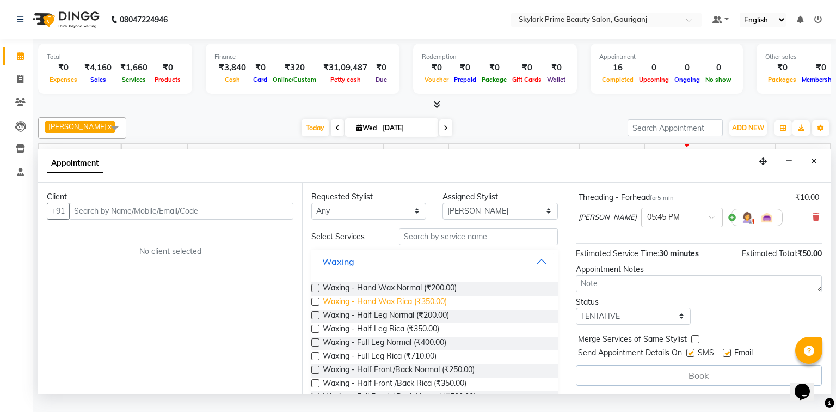
click at [371, 309] on span "Waxing - Hand Wax Rica (₹350.00)" at bounding box center [385, 303] width 124 height 14
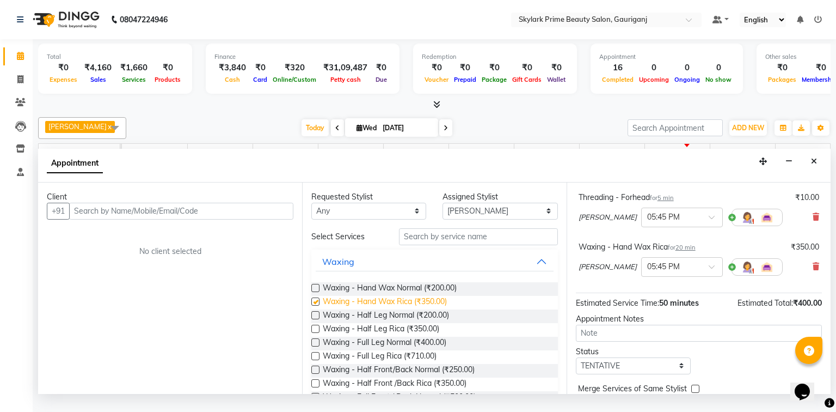
checkbox input "false"
click at [542, 271] on button "Waxing" at bounding box center [434, 262] width 237 height 20
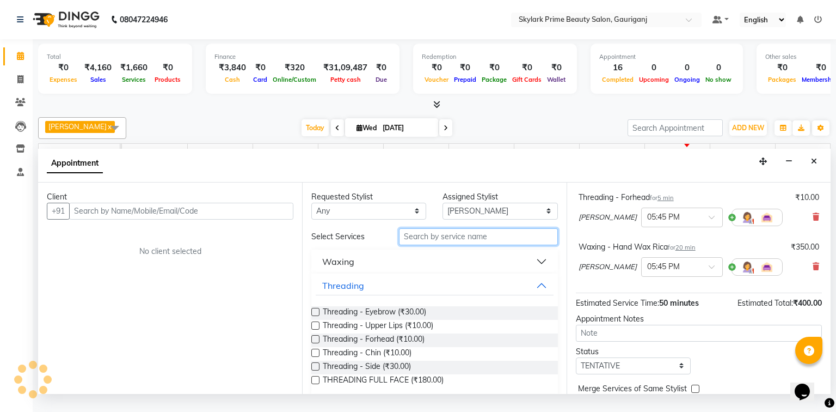
click at [451, 245] on input "text" at bounding box center [478, 236] width 159 height 17
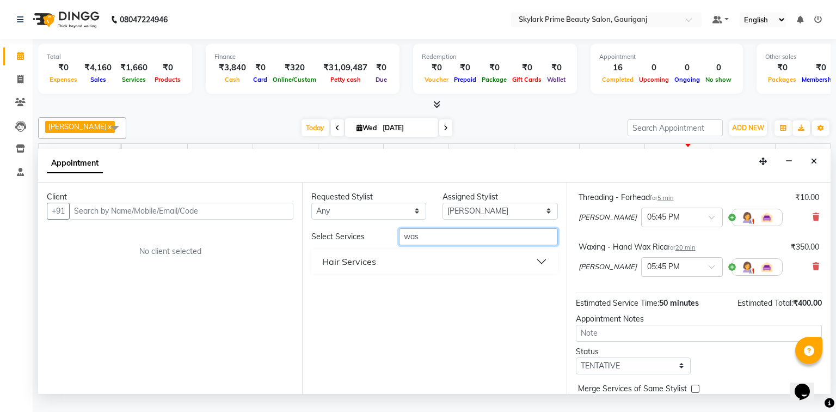
type input "was"
click at [377, 270] on button "Hair Services" at bounding box center [434, 262] width 237 height 20
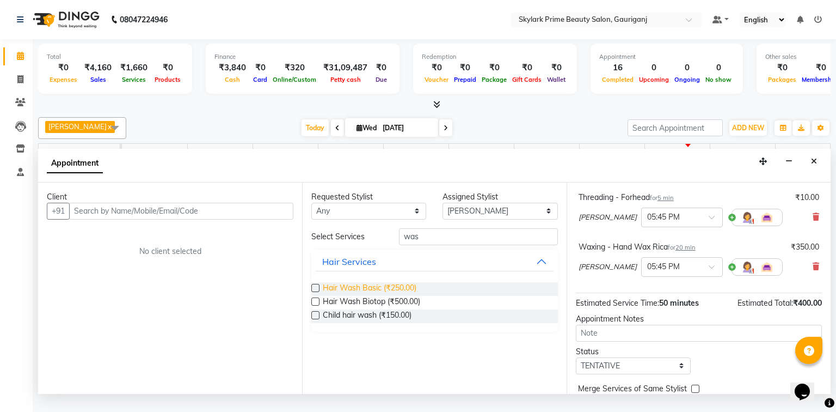
click at [375, 295] on span "Hair Wash Basic (₹250.00)" at bounding box center [370, 289] width 94 height 14
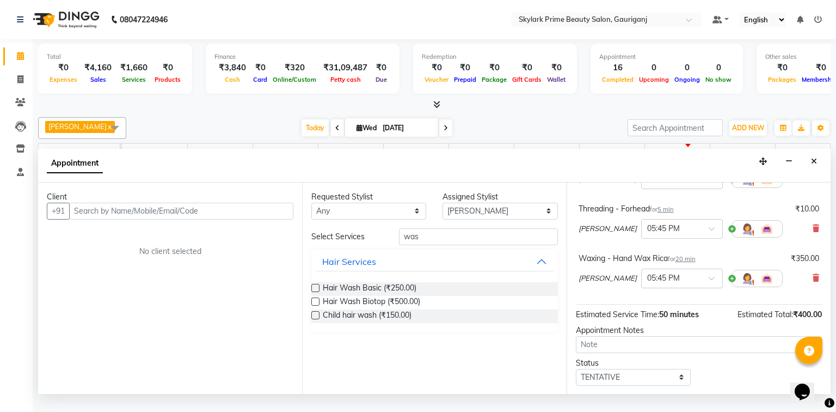
checkbox input "false"
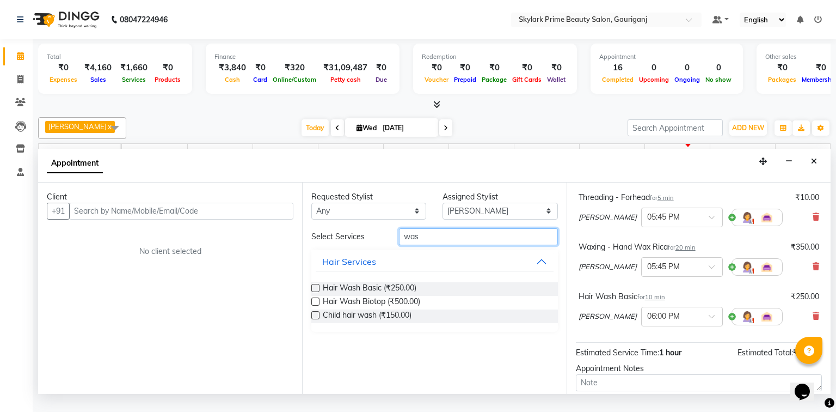
click at [439, 240] on input "was" at bounding box center [478, 236] width 159 height 17
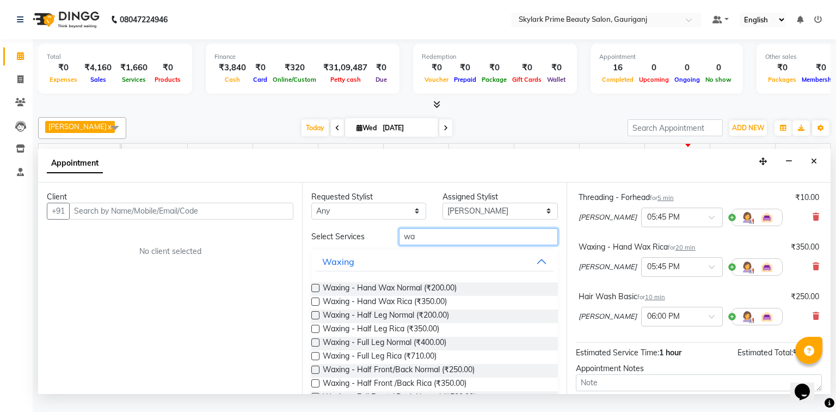
type input "w"
click at [534, 270] on button "Waxing" at bounding box center [434, 262] width 237 height 20
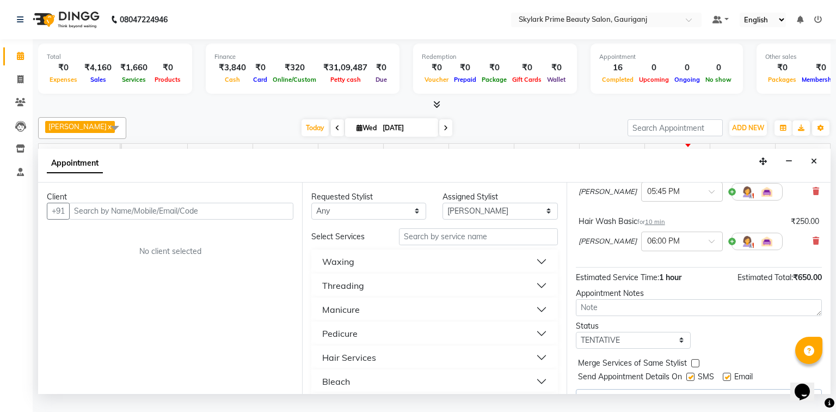
scroll to position [252, 0]
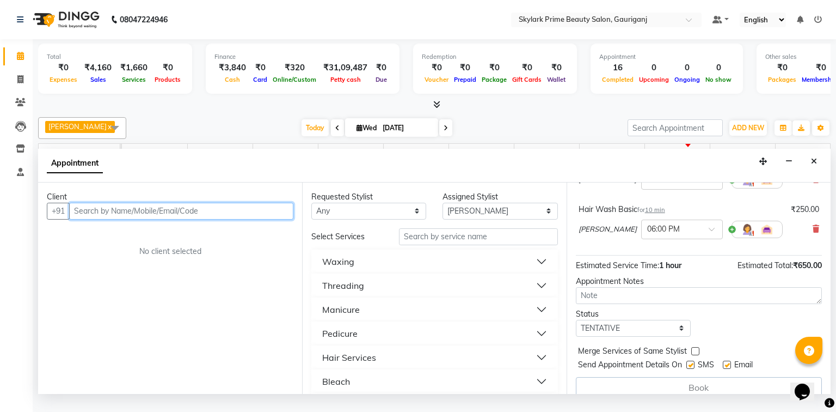
click at [160, 218] on input "text" at bounding box center [181, 211] width 224 height 17
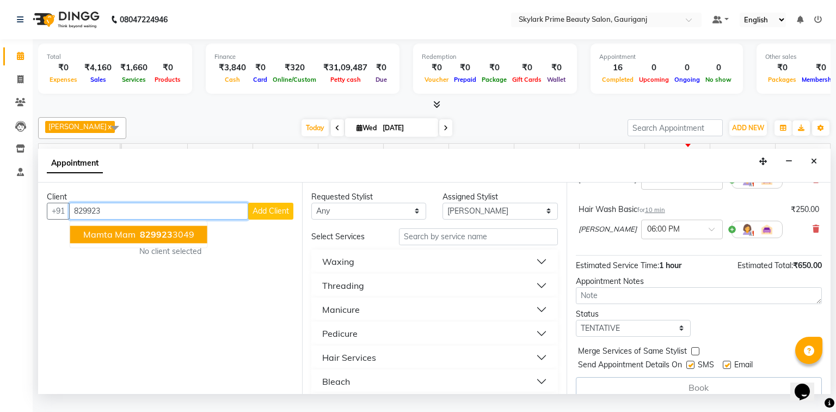
click at [115, 240] on span "mamta mam" at bounding box center [109, 234] width 52 height 11
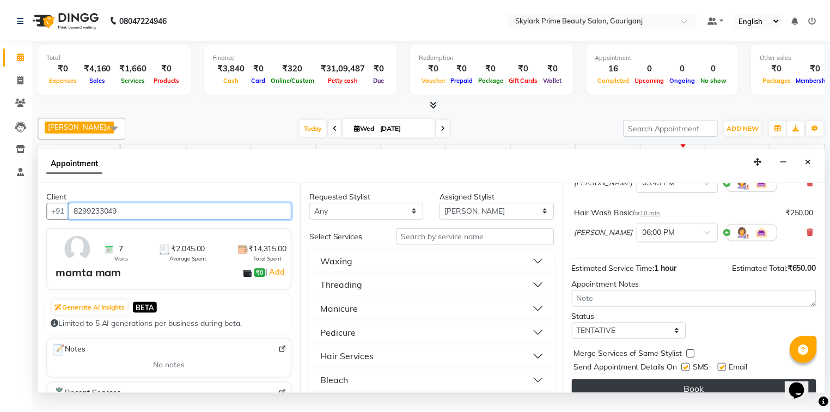
scroll to position [262, 0]
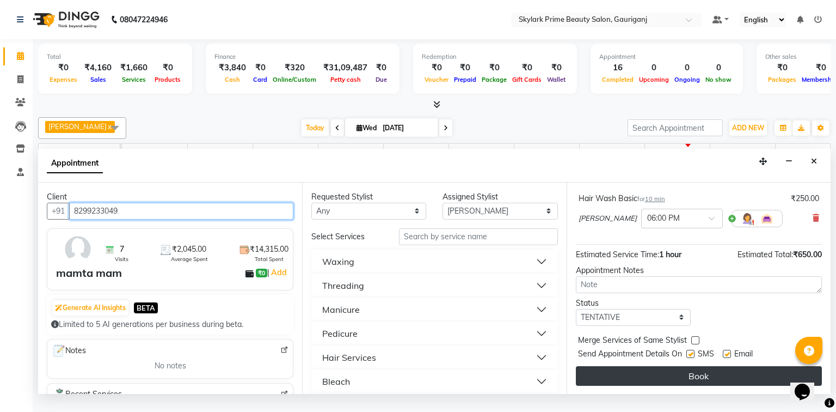
type input "8299233049"
click at [670, 386] on button "Book" at bounding box center [699, 376] width 246 height 20
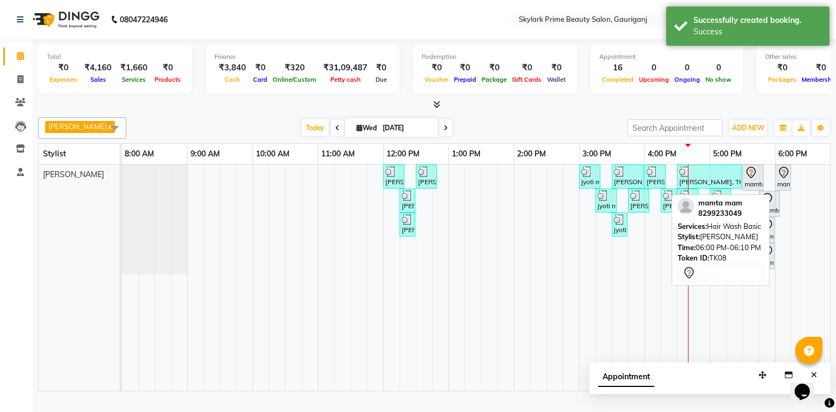
click at [784, 179] on icon at bounding box center [784, 172] width 13 height 13
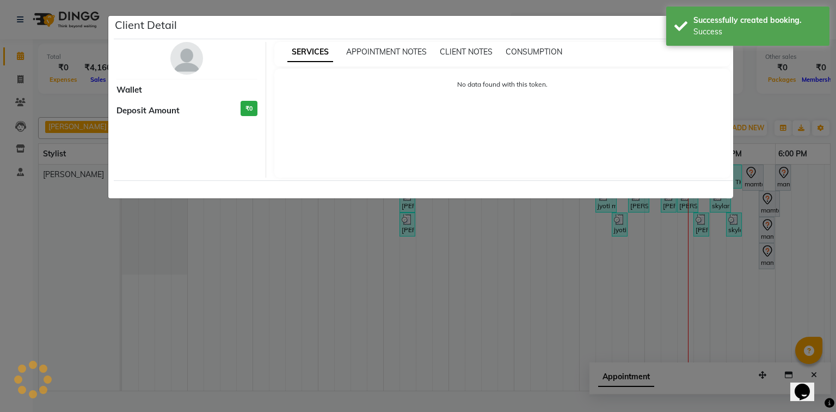
select select "7"
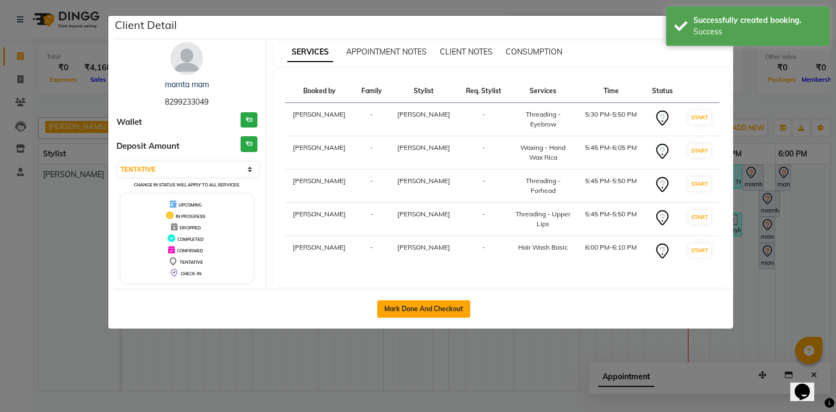
click at [438, 307] on button "Mark Done And Checkout" at bounding box center [423, 308] width 93 height 17
select select "service"
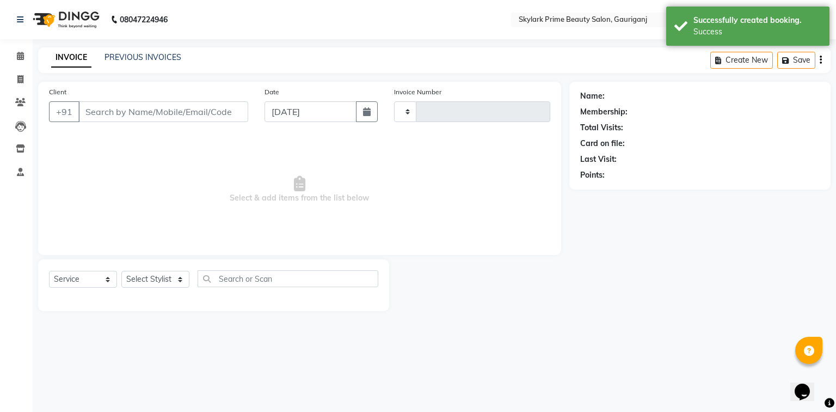
type input "3211"
select select "4735"
type input "8299233049"
select select "30218"
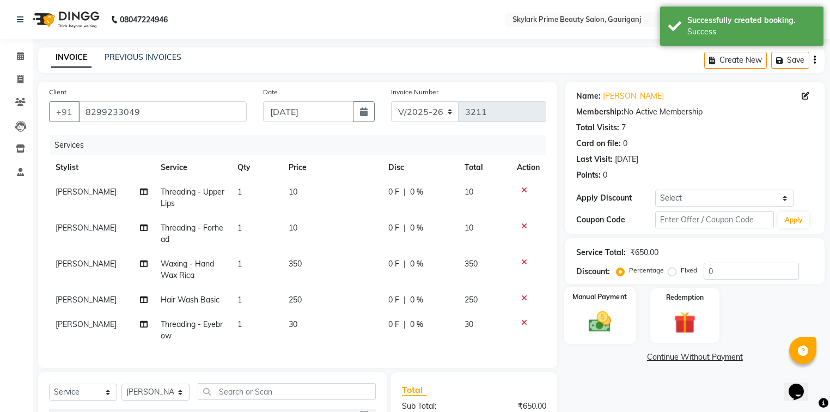
click at [597, 326] on img at bounding box center [599, 322] width 37 height 26
click at [708, 356] on span "GPay" at bounding box center [710, 357] width 22 height 13
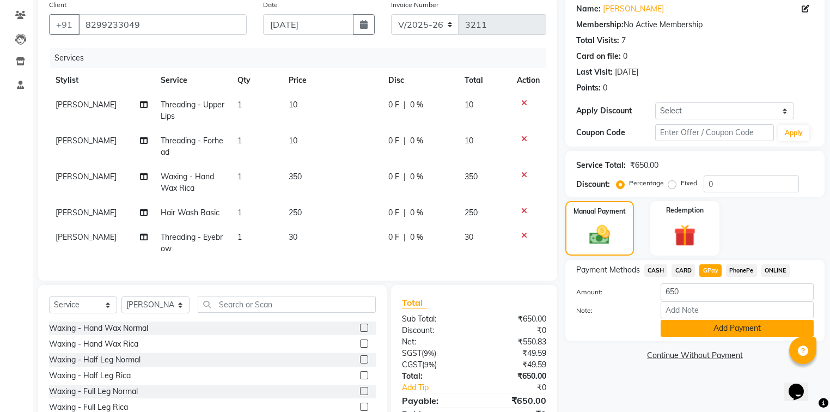
click at [689, 325] on button "Add Payment" at bounding box center [737, 328] width 153 height 17
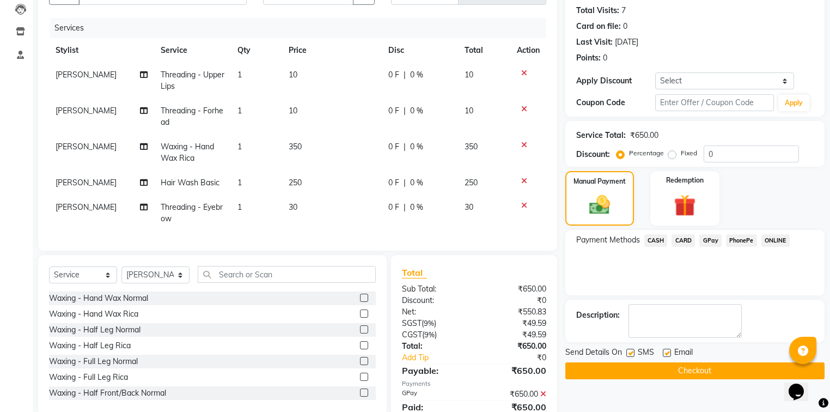
scroll to position [166, 0]
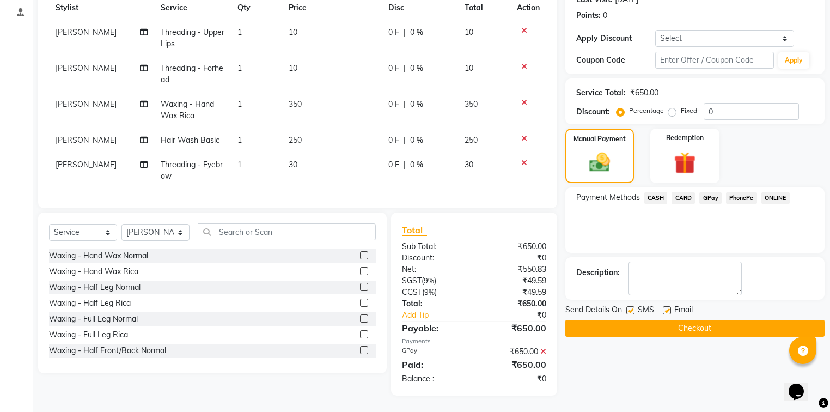
click at [651, 320] on button "Checkout" at bounding box center [694, 328] width 259 height 17
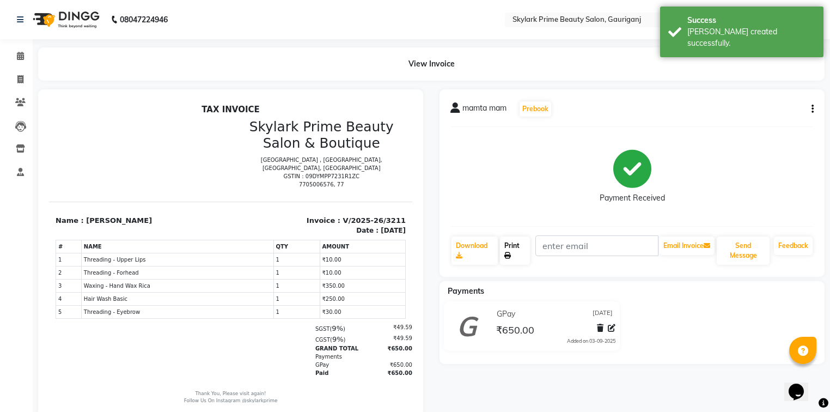
click at [515, 248] on link "Print" at bounding box center [515, 250] width 30 height 28
click at [17, 54] on icon at bounding box center [20, 56] width 7 height 8
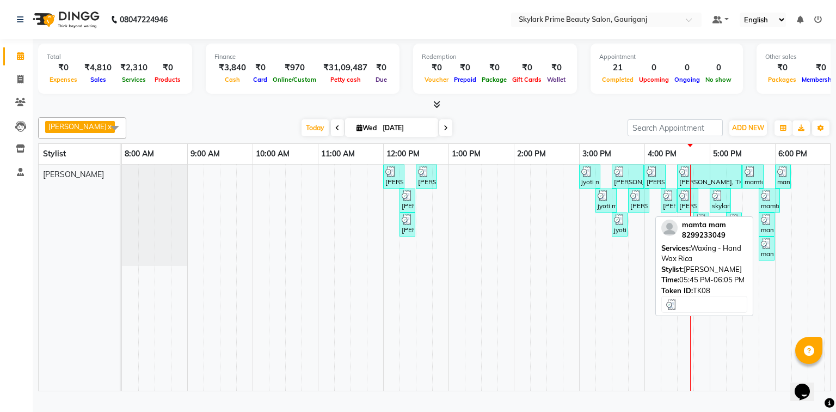
click at [767, 211] on div "mamta mam, TK08, 05:45 PM-06:05 PM, Waxing - Hand Wax Rica" at bounding box center [769, 200] width 19 height 21
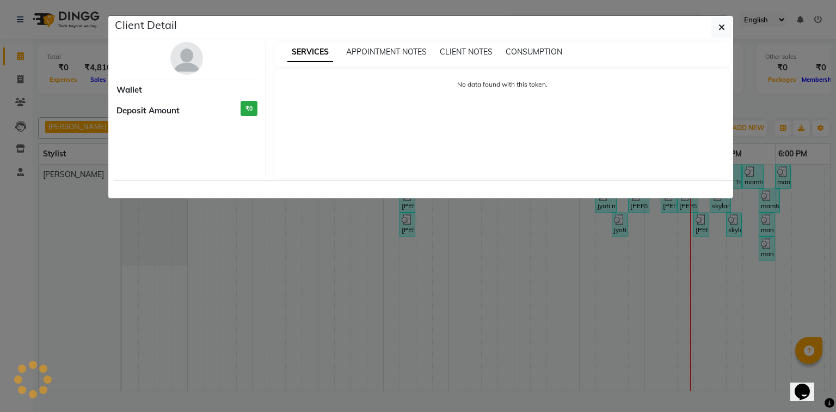
select select "3"
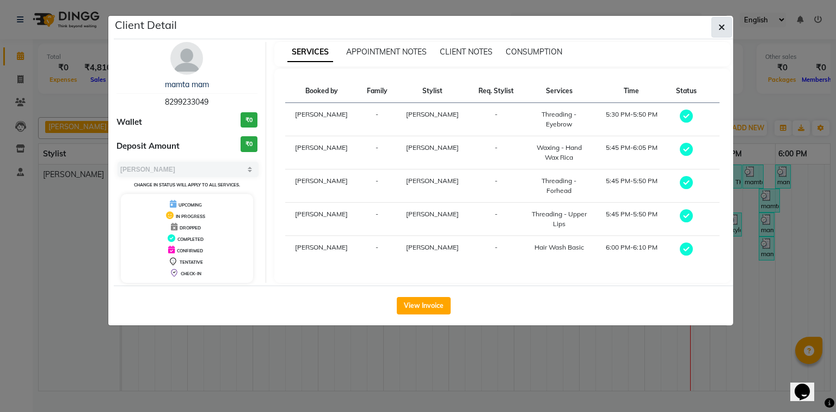
click at [718, 18] on button "button" at bounding box center [722, 27] width 21 height 21
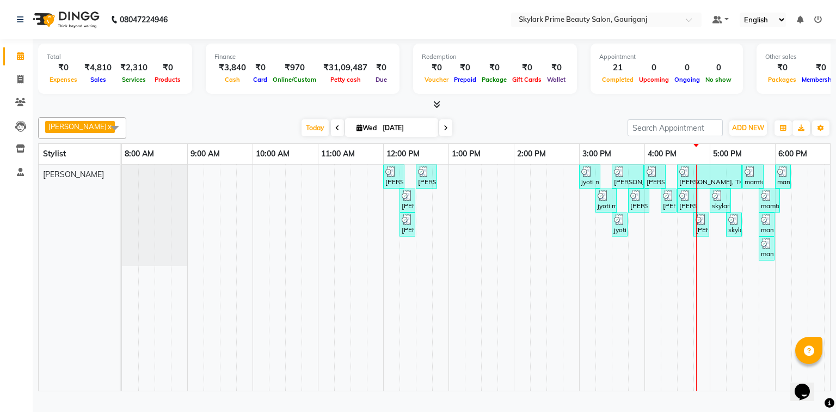
click at [718, 249] on div "neetu, TK01, 12:00 PM-12:20 PM, Threading - Eyebrow neetu, TK01, 12:30 PM-12:50…" at bounding box center [547, 277] width 850 height 226
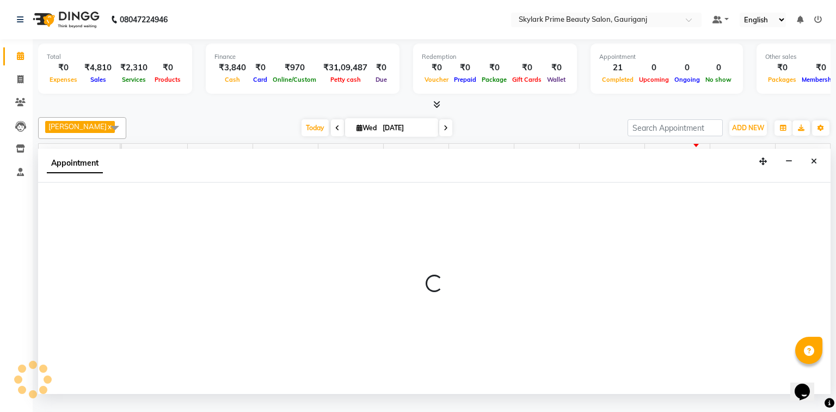
select select "30218"
select select "tentative"
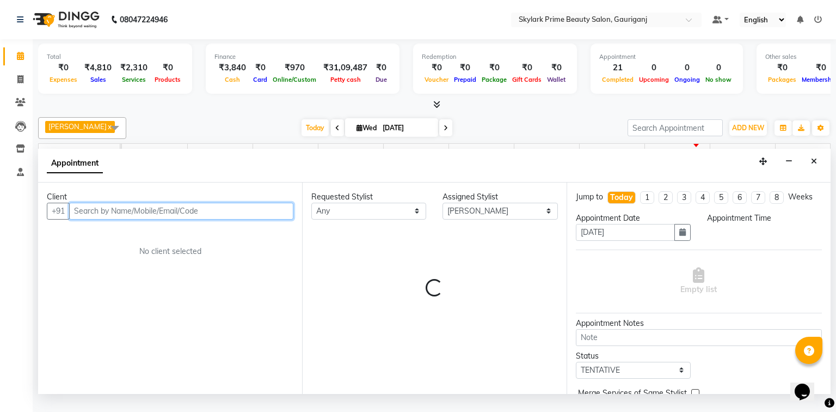
select select "1020"
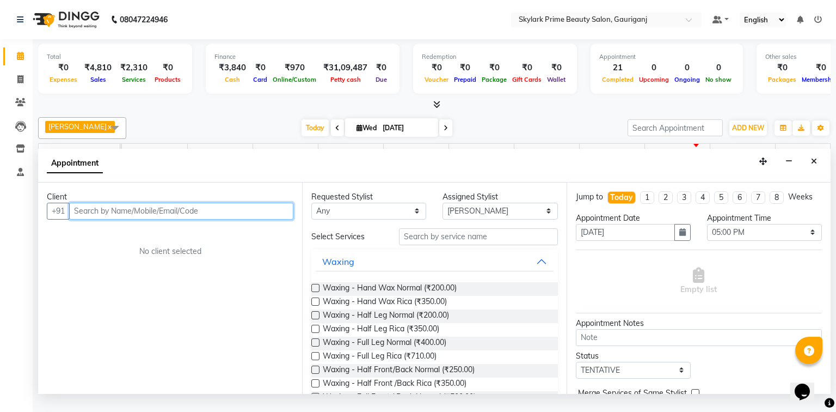
click at [229, 218] on input "text" at bounding box center [181, 211] width 224 height 17
type input "9"
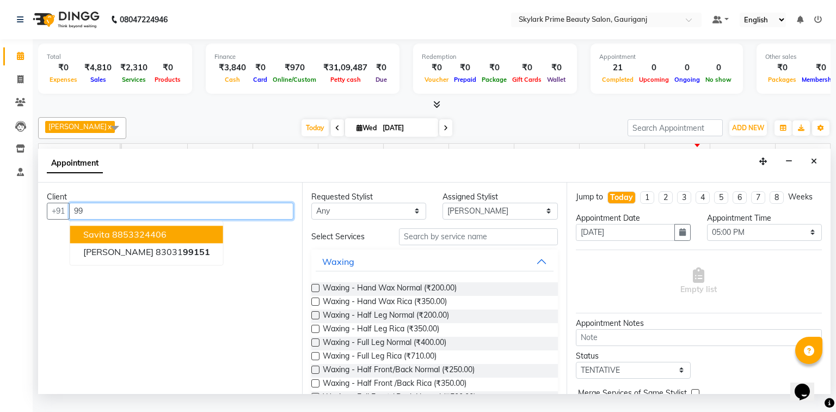
type input "9"
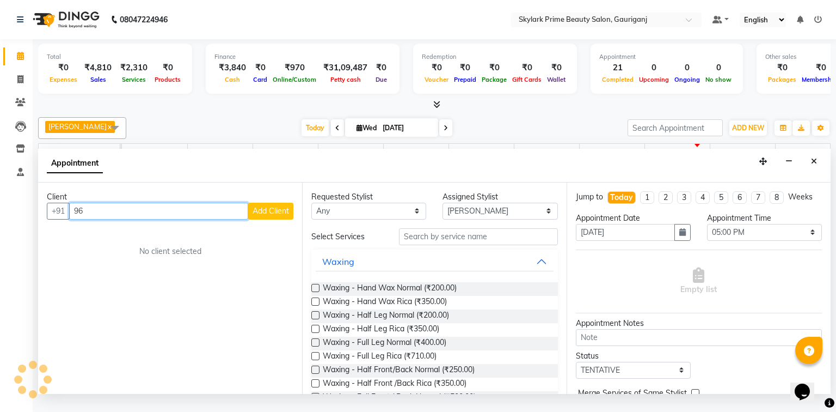
type input "9"
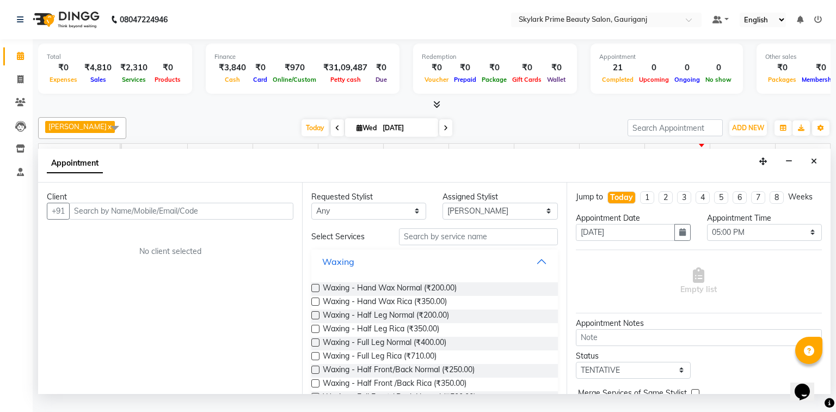
click at [538, 270] on button "Waxing" at bounding box center [434, 262] width 237 height 20
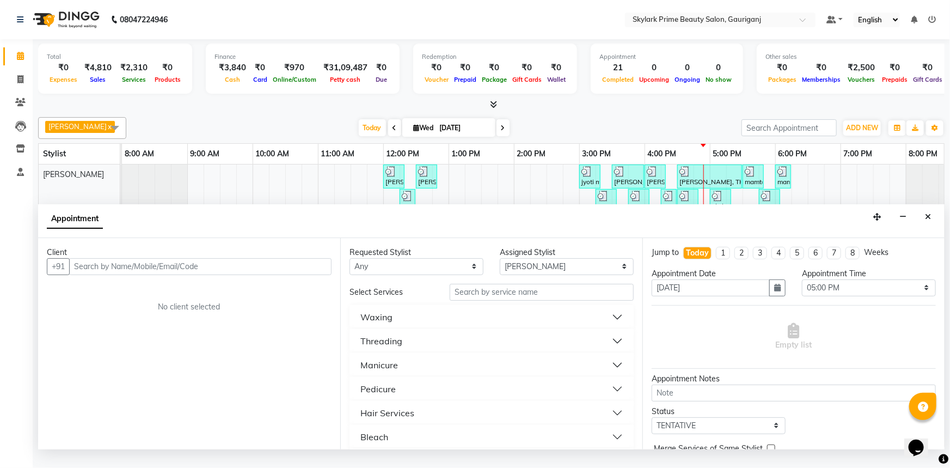
click at [401, 327] on button "Waxing" at bounding box center [492, 317] width 276 height 20
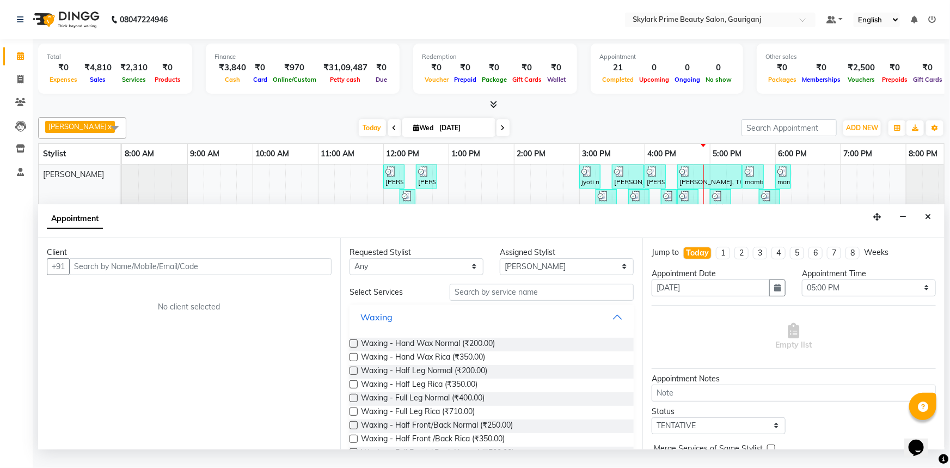
click at [401, 327] on button "Waxing" at bounding box center [492, 317] width 276 height 20
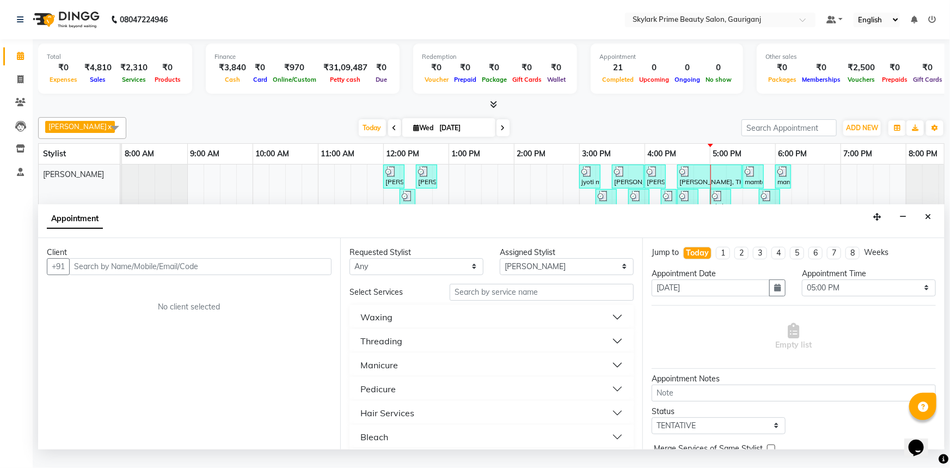
click at [354, 307] on button "Waxing" at bounding box center [492, 317] width 276 height 20
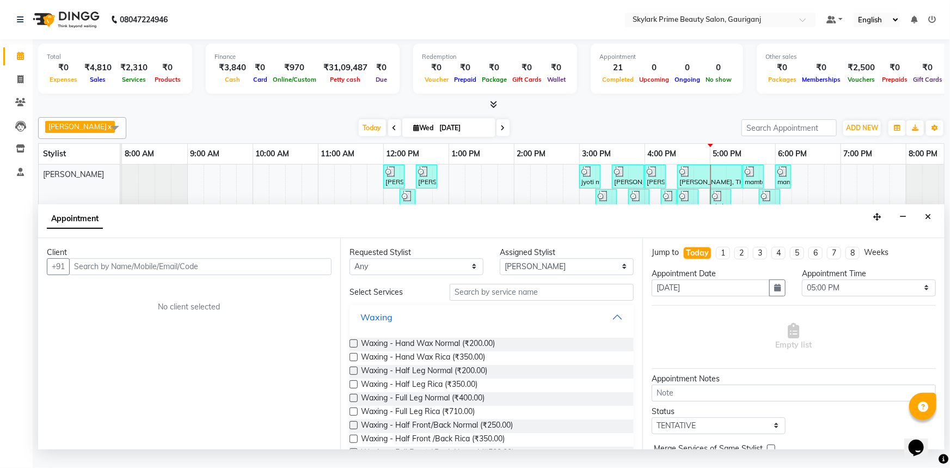
click at [354, 307] on button "Waxing" at bounding box center [492, 317] width 276 height 20
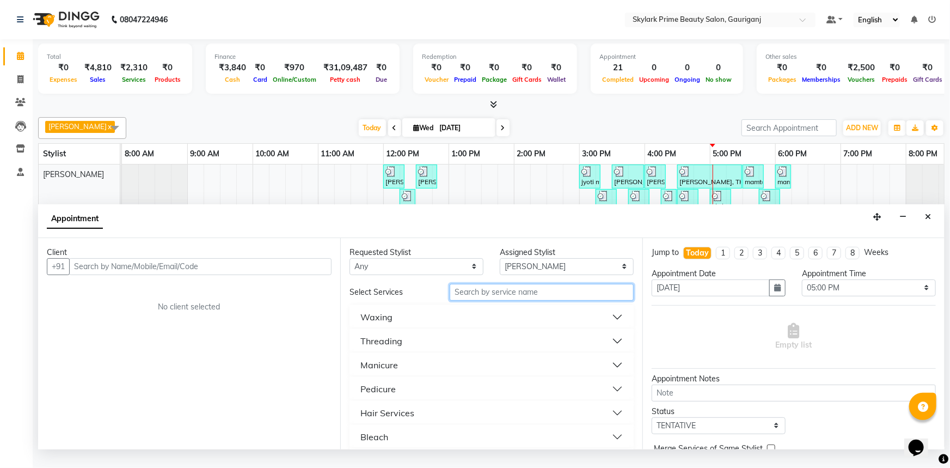
click at [493, 300] on input "text" at bounding box center [542, 292] width 184 height 17
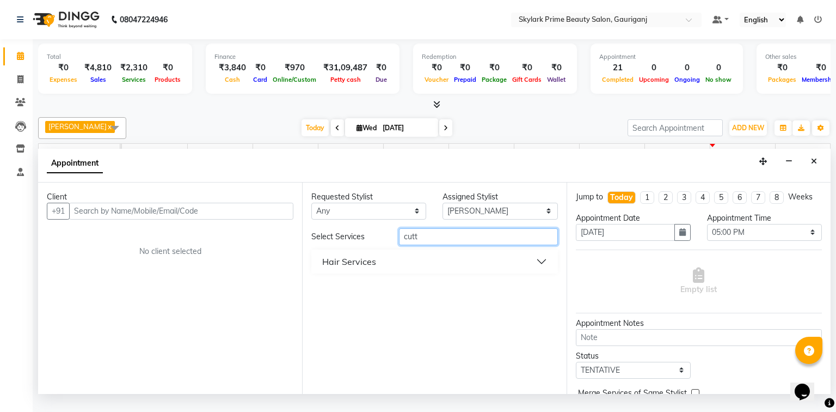
type input "cutt"
click at [392, 271] on button "Hair Services" at bounding box center [434, 262] width 237 height 20
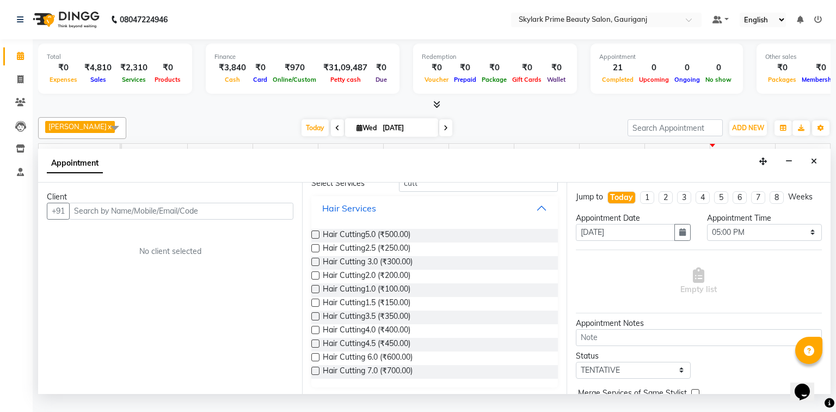
scroll to position [56, 0]
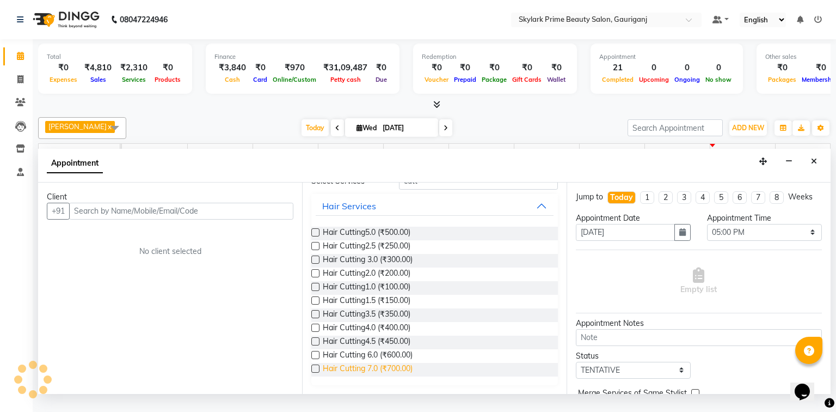
click at [383, 376] on span "Hair Cutting 7.0 (₹700.00)" at bounding box center [368, 370] width 90 height 14
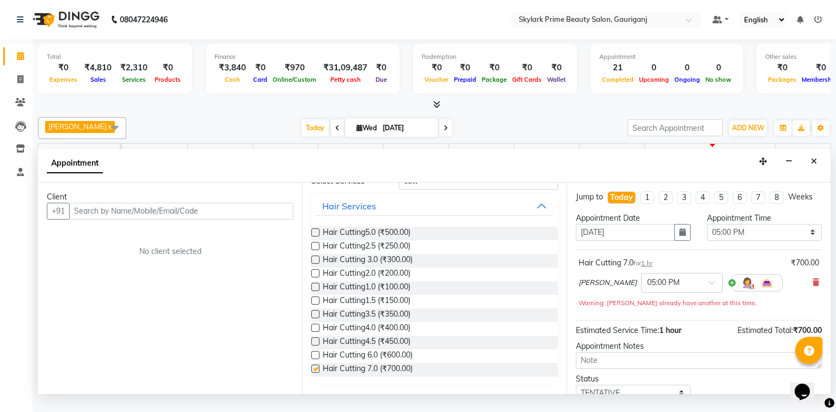
checkbox input "false"
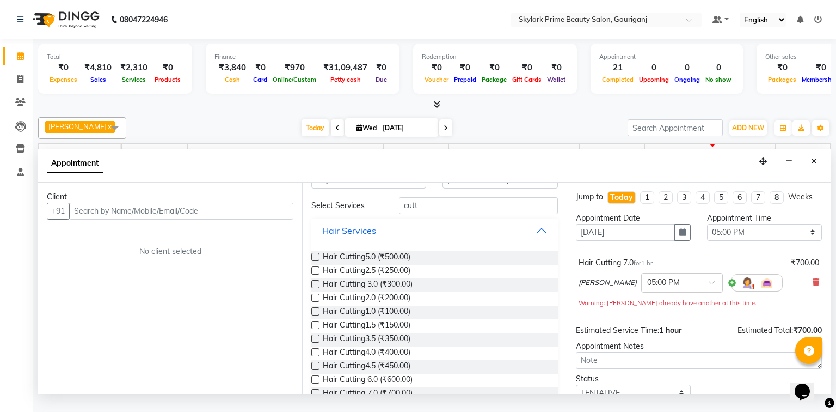
scroll to position [0, 0]
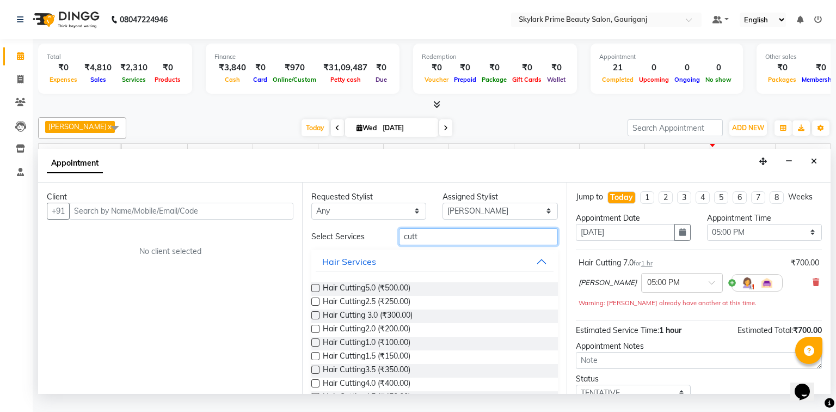
click at [441, 245] on input "cutt" at bounding box center [478, 236] width 159 height 17
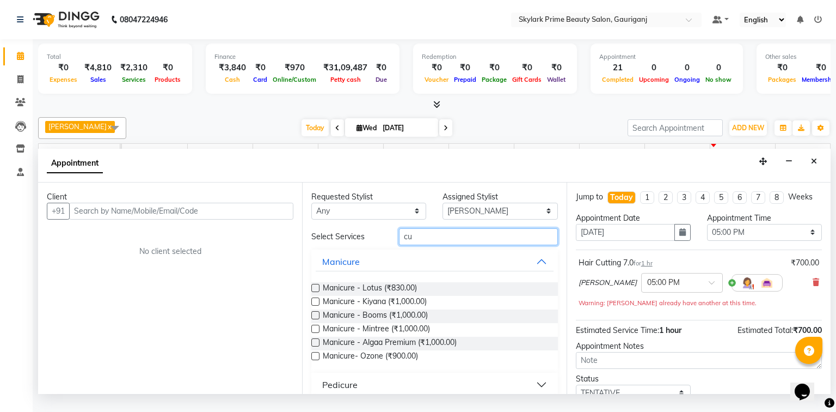
type input "c"
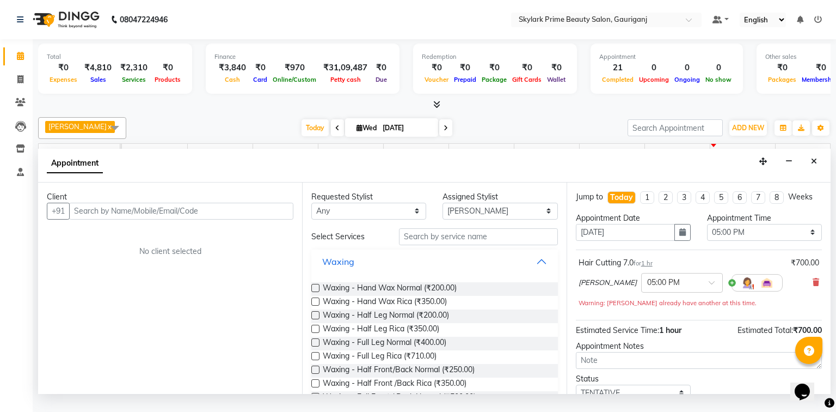
click at [539, 271] on button "Waxing" at bounding box center [434, 262] width 237 height 20
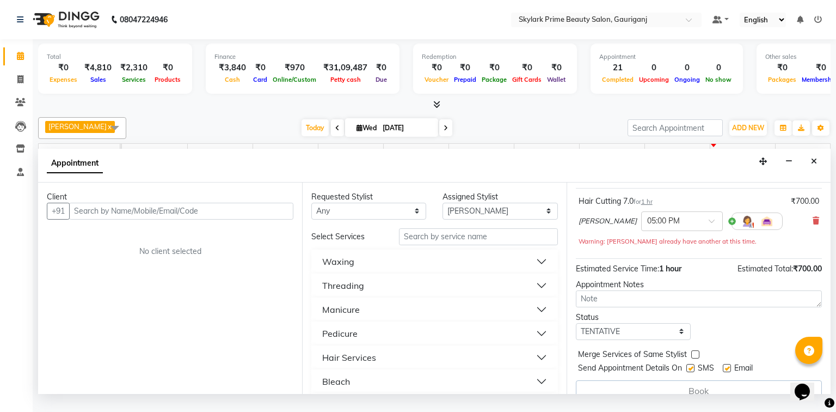
scroll to position [76, 0]
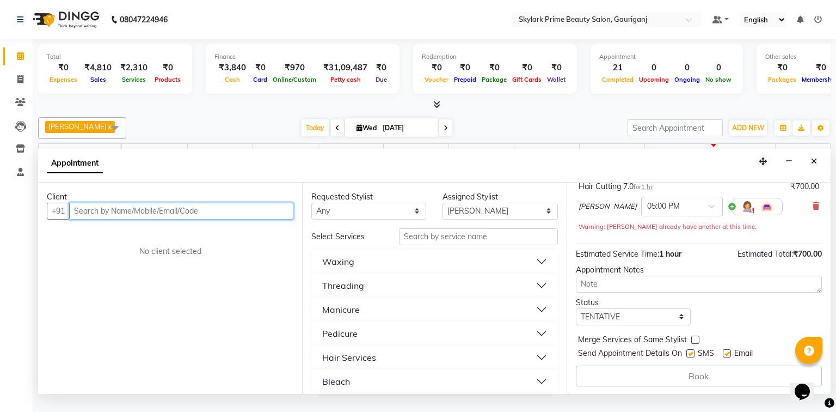
click at [163, 219] on input "text" at bounding box center [181, 211] width 224 height 17
type input "8874219853"
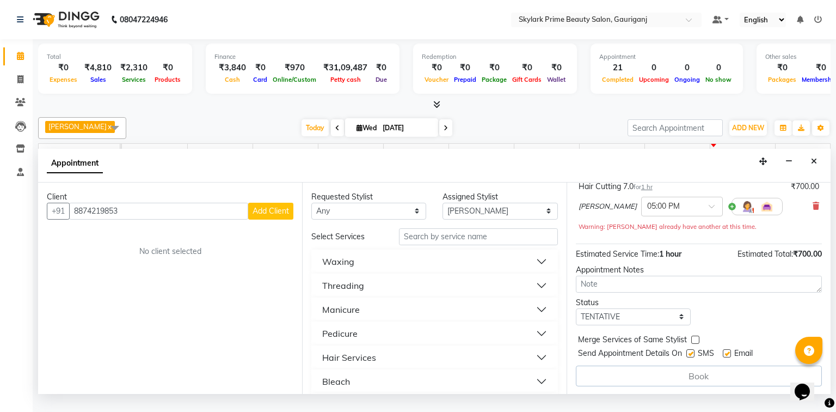
click at [266, 216] on span "Add Client" at bounding box center [271, 211] width 36 height 10
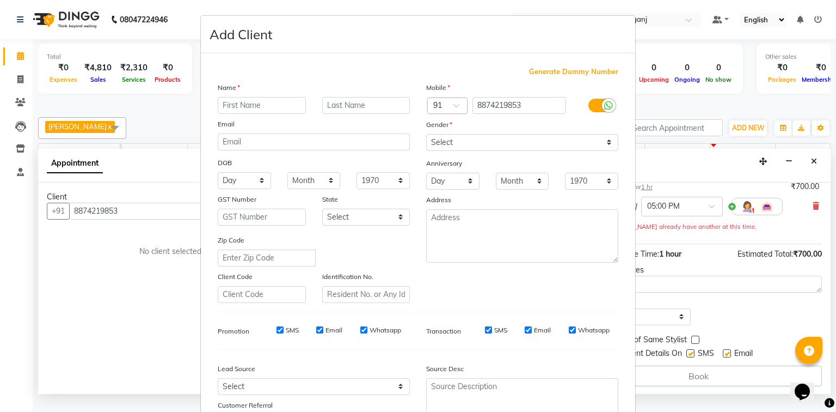
click at [257, 110] on input "text" at bounding box center [262, 105] width 88 height 17
type input "a"
type input "aaloshiya mam"
drag, startPoint x: 461, startPoint y: 142, endPoint x: 462, endPoint y: 148, distance: 6.0
click at [461, 142] on select "Select Male Female Other Prefer Not To Say" at bounding box center [522, 142] width 192 height 17
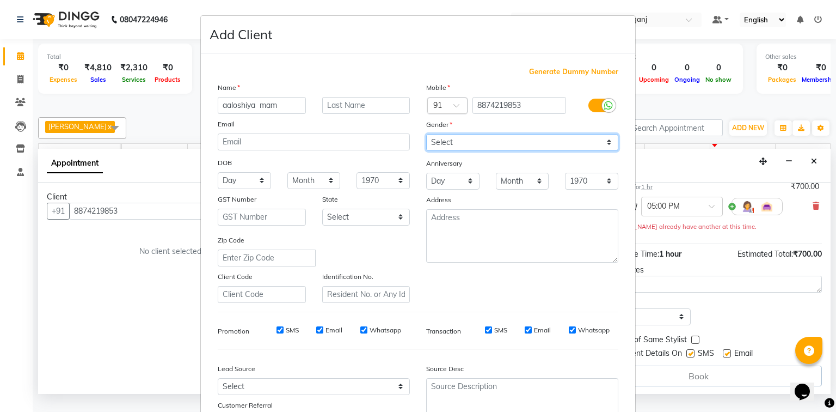
select select "female"
click at [426, 135] on select "Select Male Female Other Prefer Not To Say" at bounding box center [522, 142] width 192 height 17
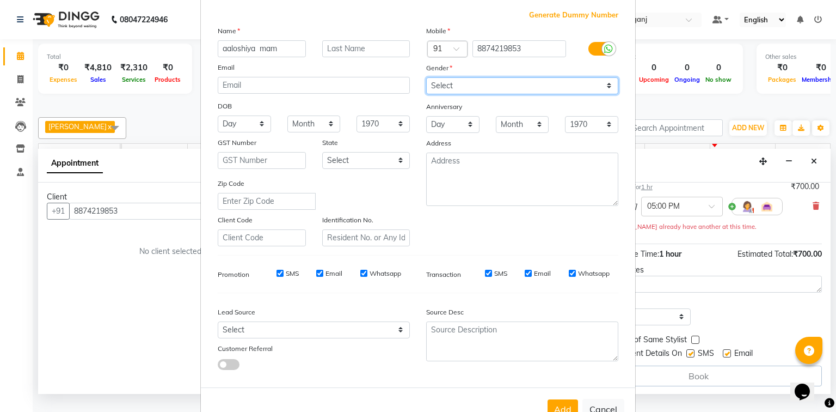
scroll to position [96, 0]
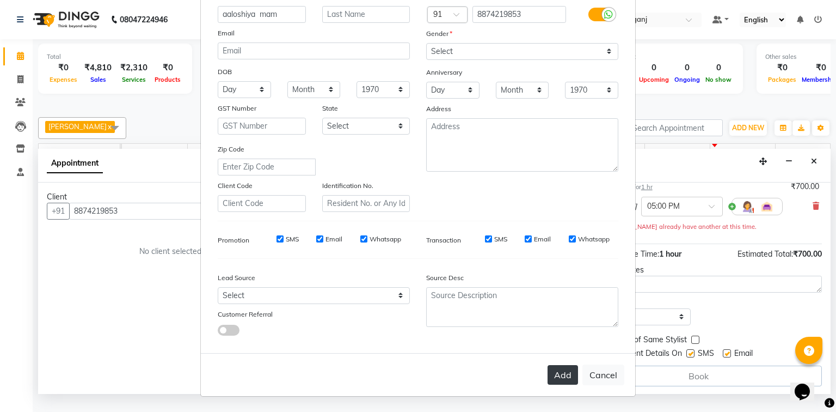
click at [556, 378] on button "Add" at bounding box center [563, 375] width 30 height 20
select select
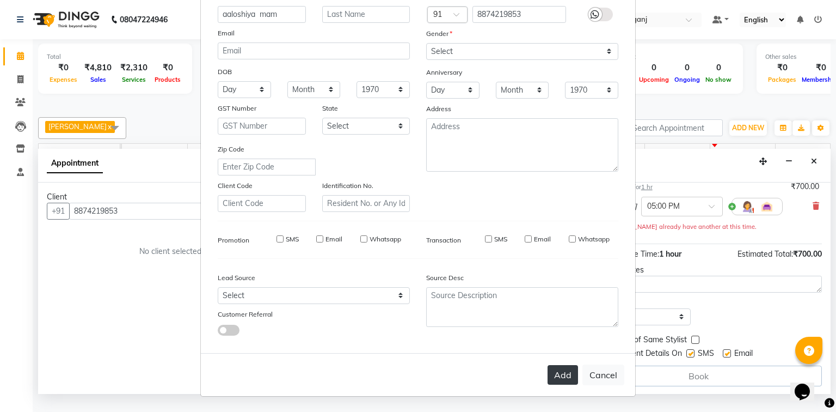
select select
checkbox input "false"
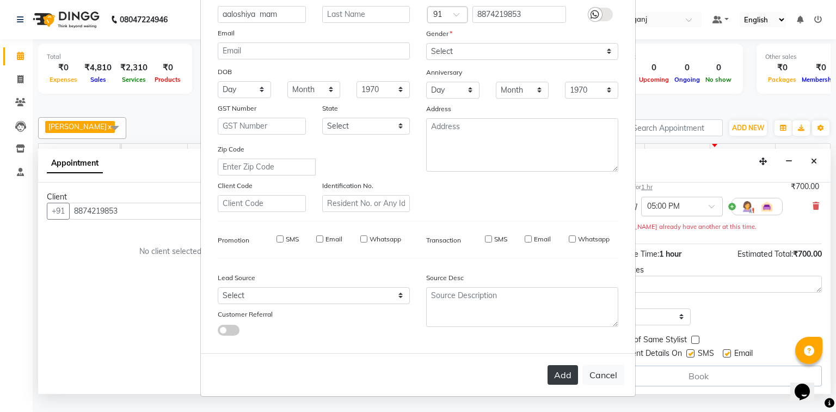
checkbox input "false"
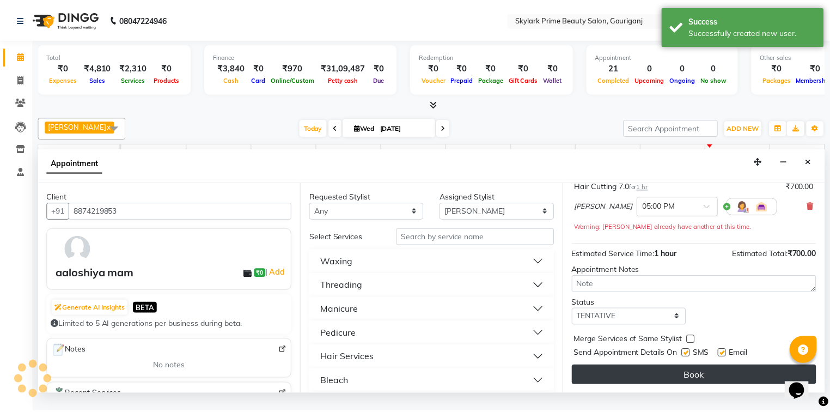
scroll to position [76, 0]
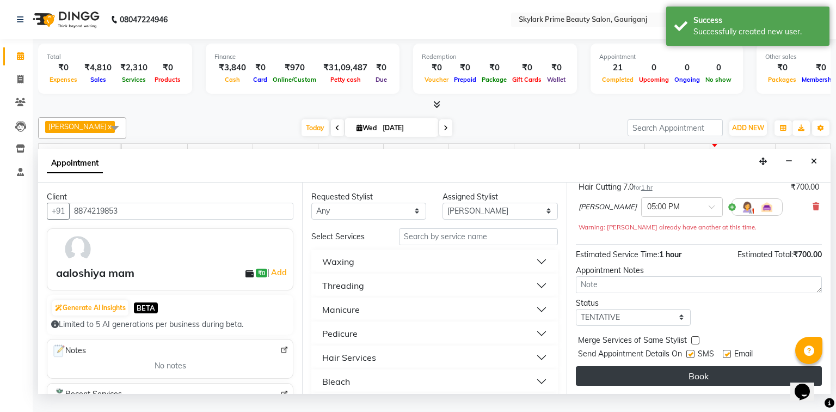
click at [684, 384] on button "Book" at bounding box center [699, 376] width 246 height 20
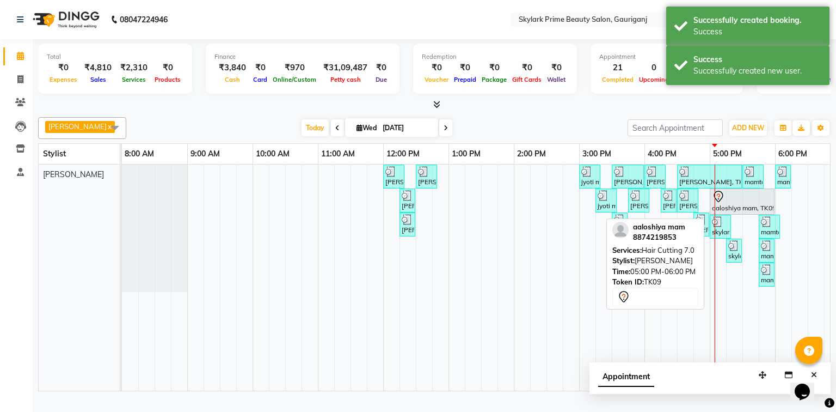
click at [739, 203] on div at bounding box center [742, 196] width 60 height 13
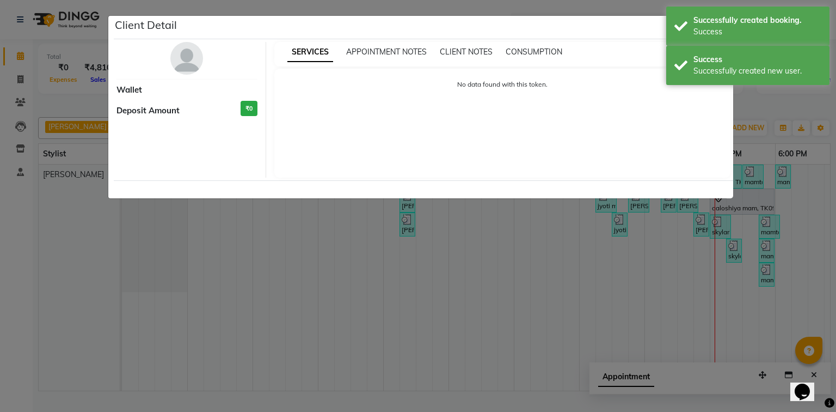
select select "7"
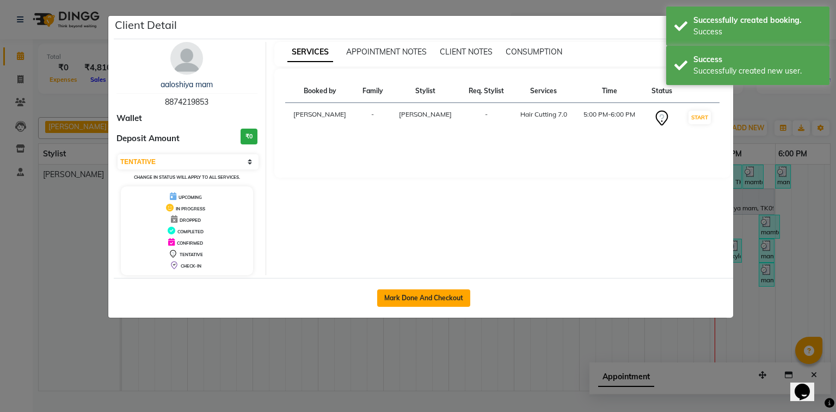
click at [454, 290] on button "Mark Done And Checkout" at bounding box center [423, 297] width 93 height 17
select select "service"
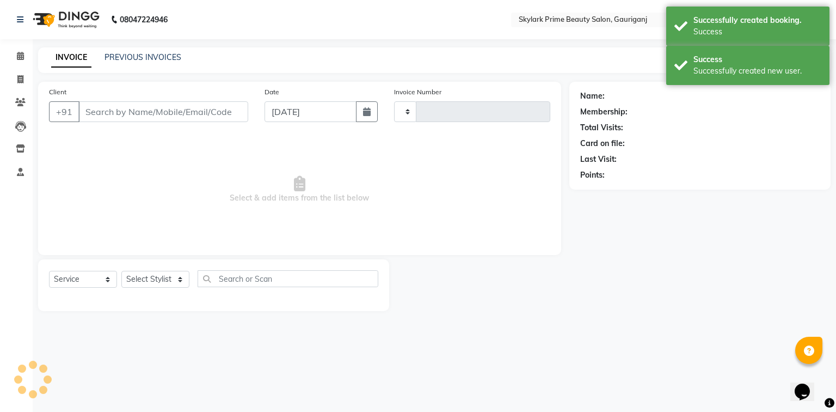
type input "3212"
select select "4735"
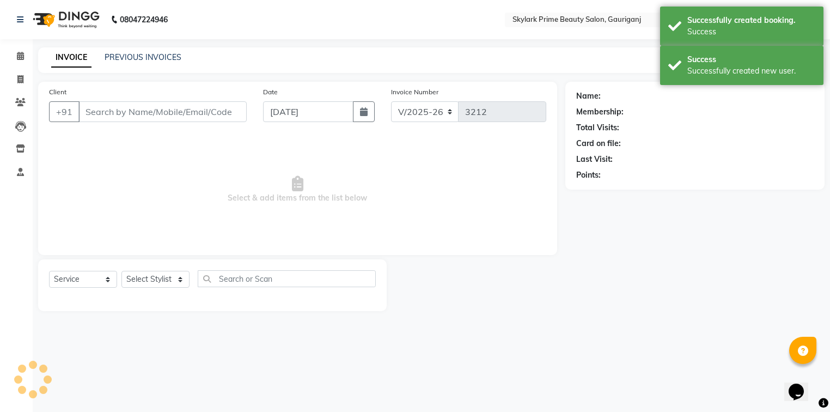
type input "8874219853"
select select "30218"
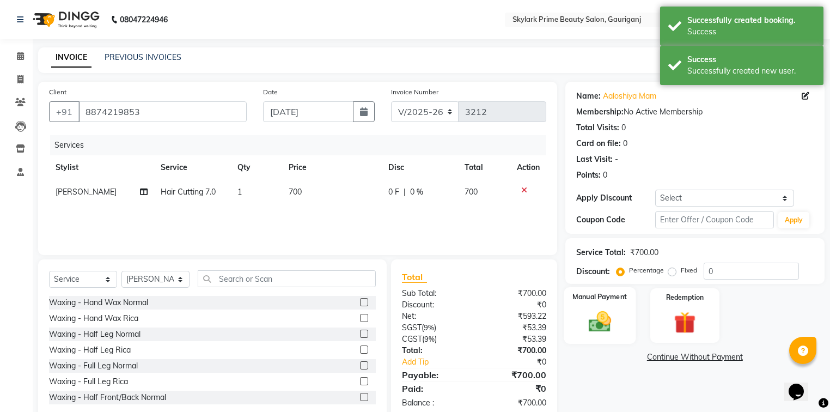
click at [602, 326] on img at bounding box center [599, 322] width 37 height 26
click at [652, 357] on span "CASH" at bounding box center [655, 357] width 23 height 13
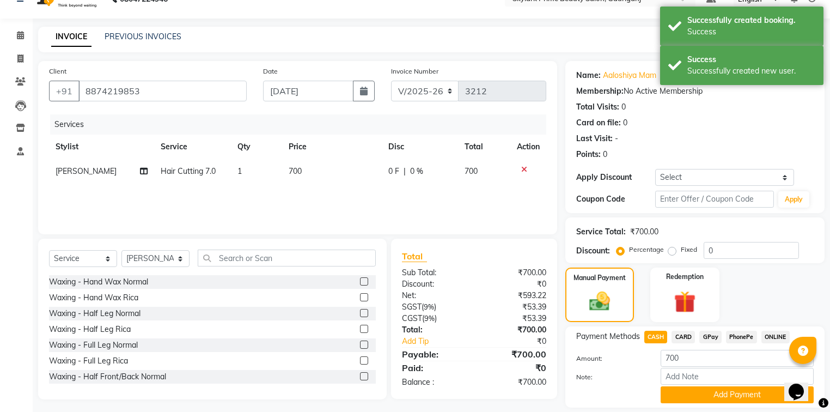
scroll to position [56, 0]
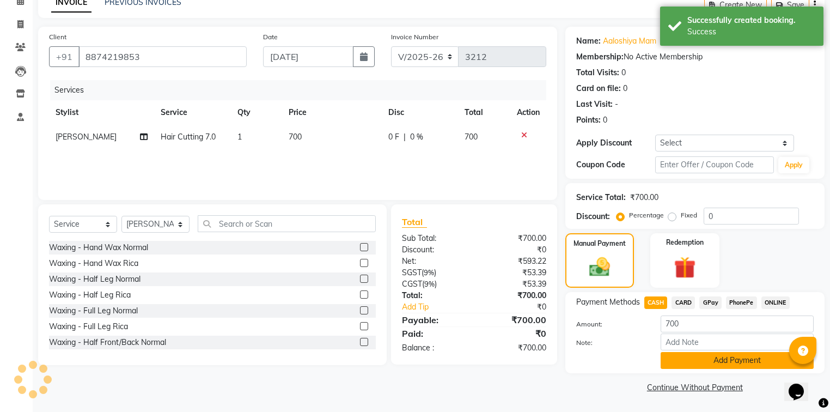
click at [684, 364] on button "Add Payment" at bounding box center [737, 360] width 153 height 17
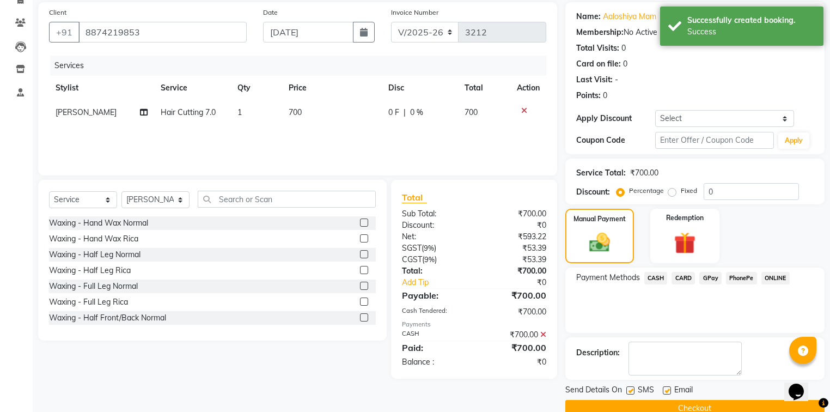
scroll to position [100, 0]
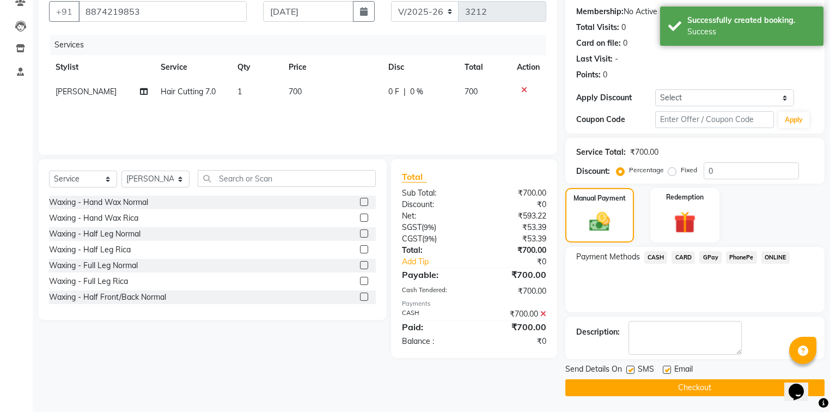
click at [651, 386] on button "Checkout" at bounding box center [694, 387] width 259 height 17
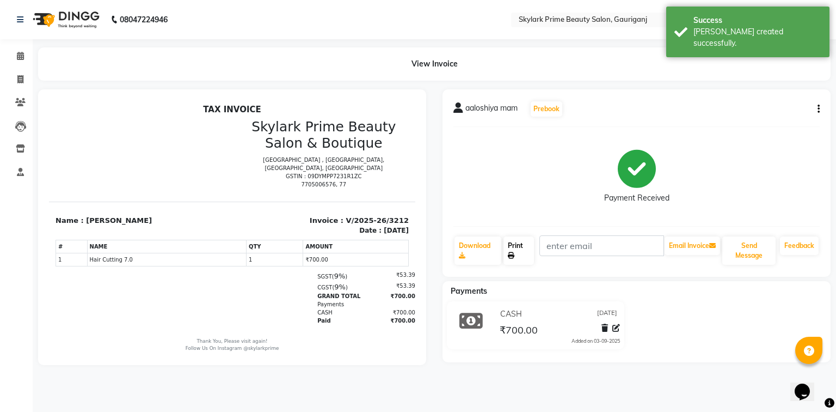
click at [518, 242] on link "Print" at bounding box center [519, 250] width 30 height 28
click at [18, 52] on icon at bounding box center [20, 56] width 7 height 8
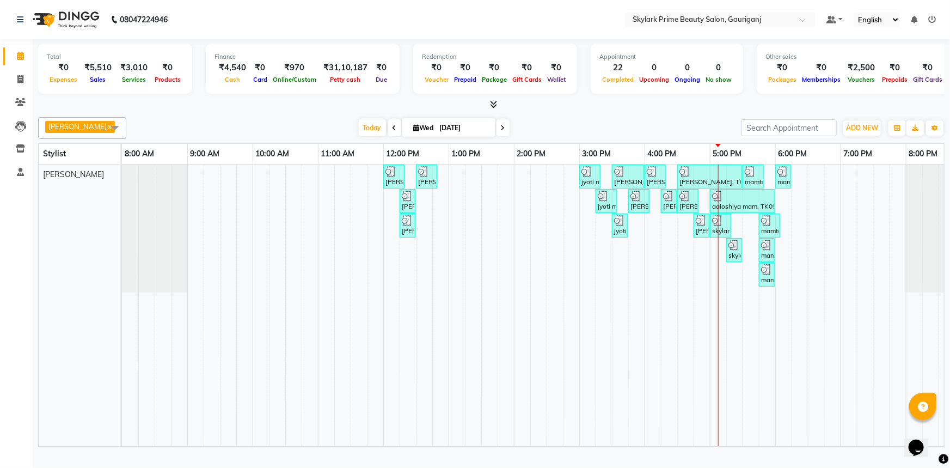
click at [738, 289] on div "neetu, TK01, 12:00 PM-12:20 PM, Threading - Eyebrow neetu, TK01, 12:30 PM-12:50…" at bounding box center [547, 305] width 850 height 282
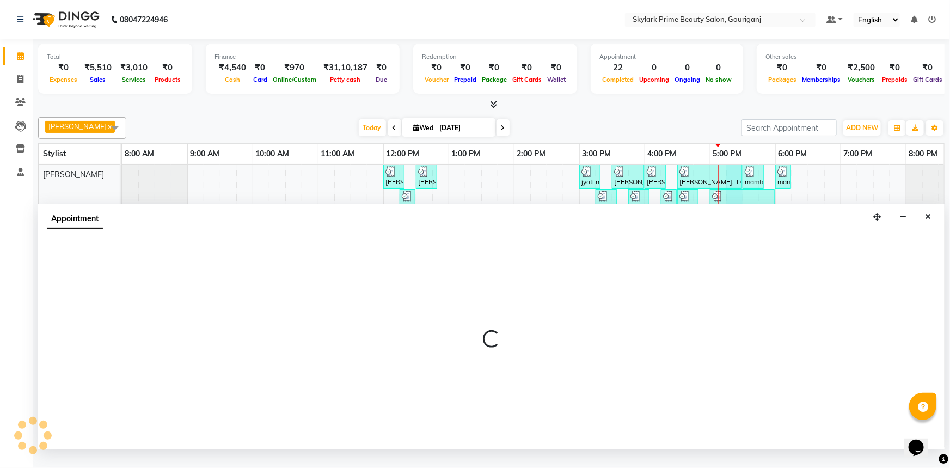
select select "30218"
select select "tentative"
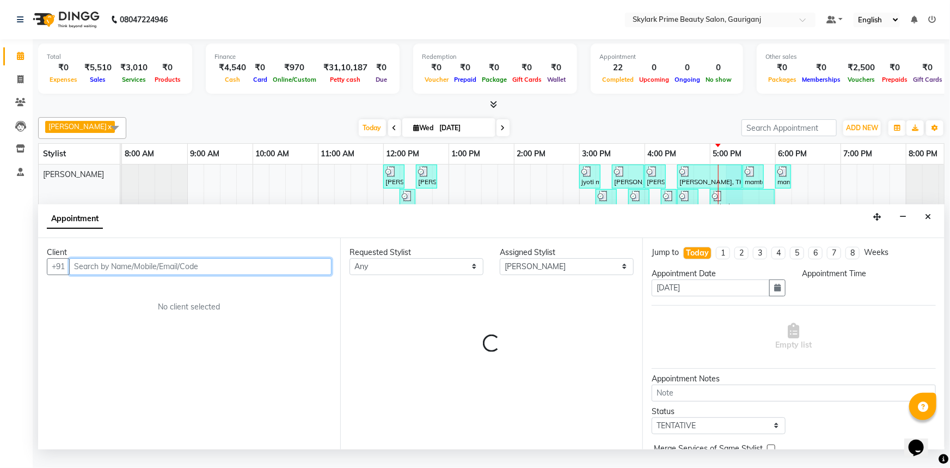
select select "1035"
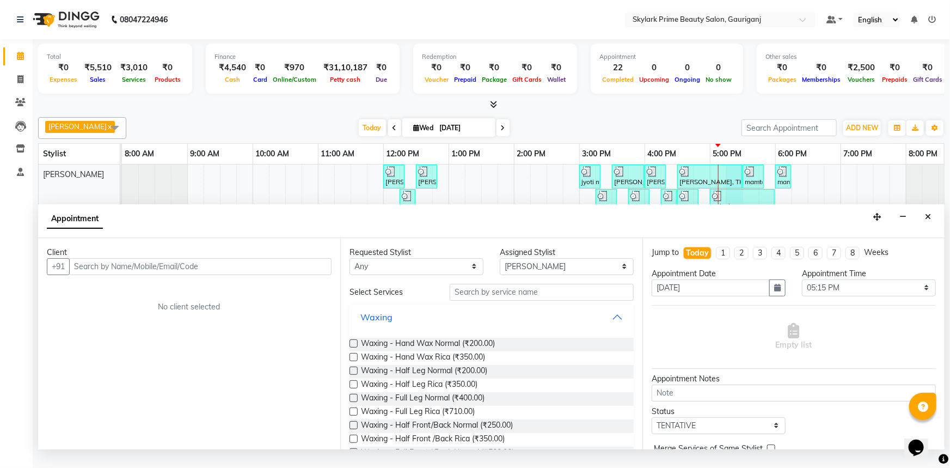
click at [614, 326] on button "Waxing" at bounding box center [492, 317] width 276 height 20
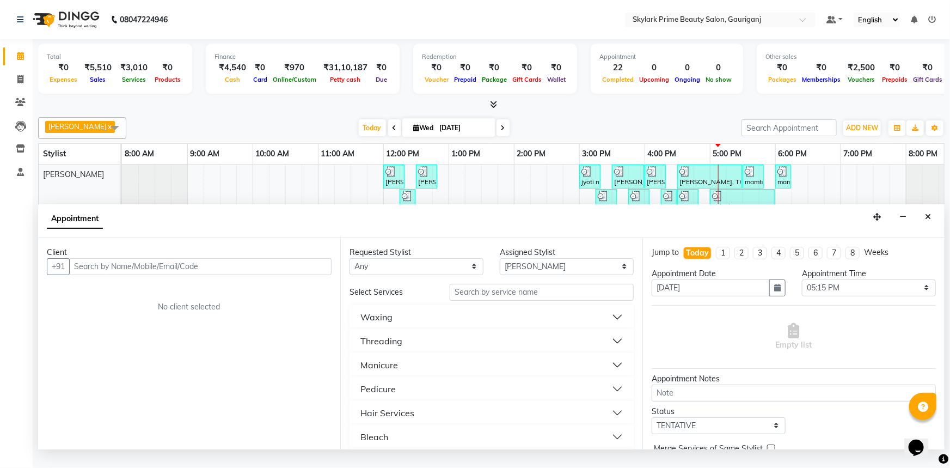
click at [403, 327] on button "Waxing" at bounding box center [492, 317] width 276 height 20
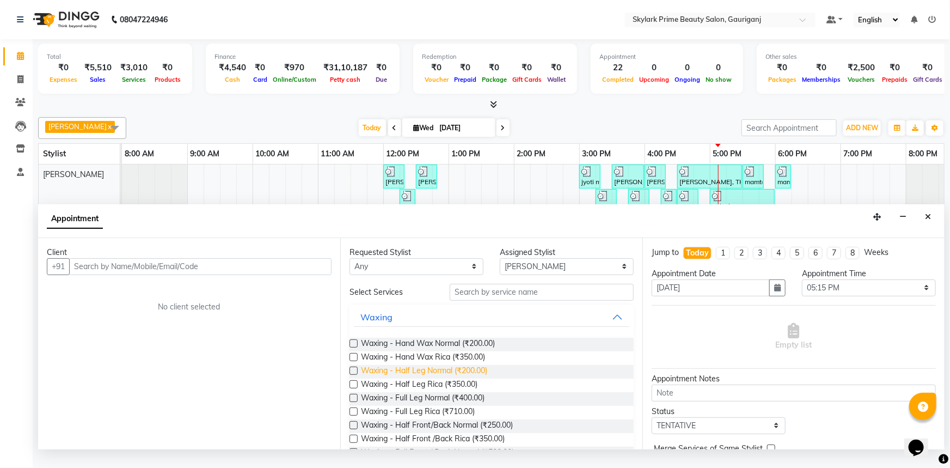
click at [402, 378] on span "Waxing - Half Leg Normal (₹200.00)" at bounding box center [424, 372] width 126 height 14
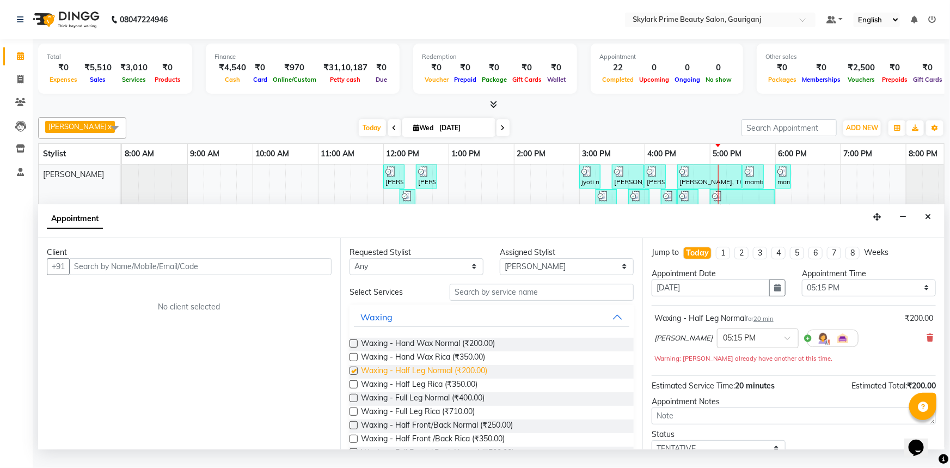
checkbox input "false"
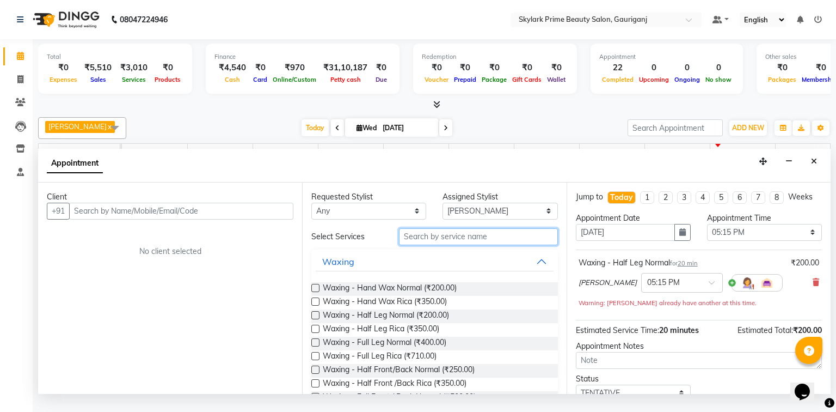
click at [431, 245] on input "text" at bounding box center [478, 236] width 159 height 17
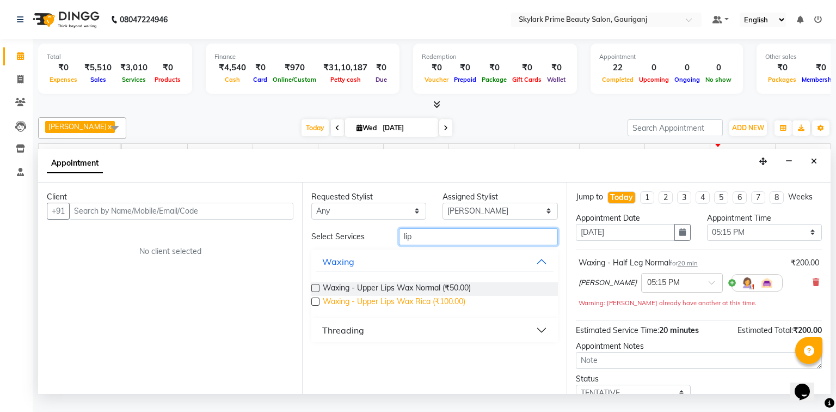
type input "lip"
click at [377, 309] on span "Waxing - Upper Lips Wax Rica (₹100.00)" at bounding box center [394, 303] width 143 height 14
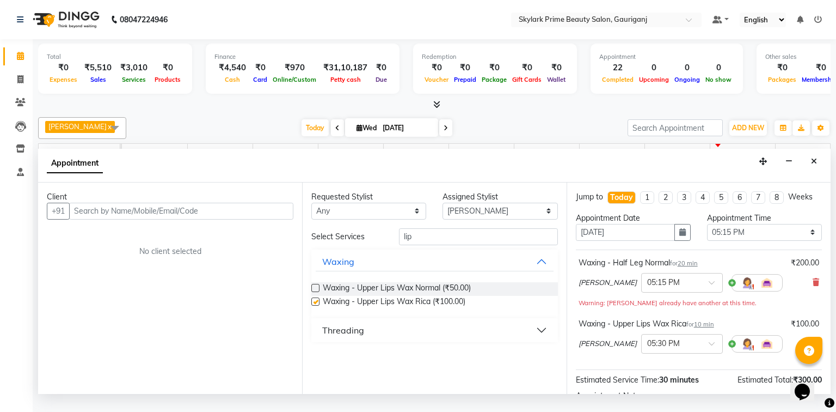
checkbox input "false"
click at [419, 245] on input "lip" at bounding box center [478, 236] width 159 height 17
type input "l"
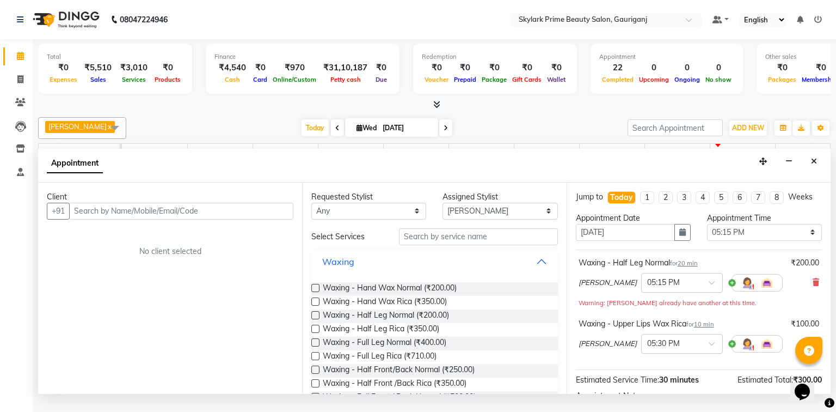
click at [529, 268] on button "Waxing" at bounding box center [434, 262] width 237 height 20
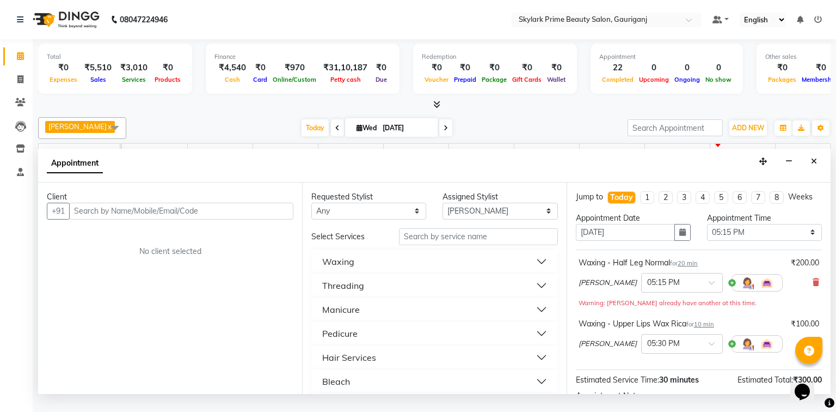
click at [368, 292] on button "Threading" at bounding box center [434, 286] width 237 height 20
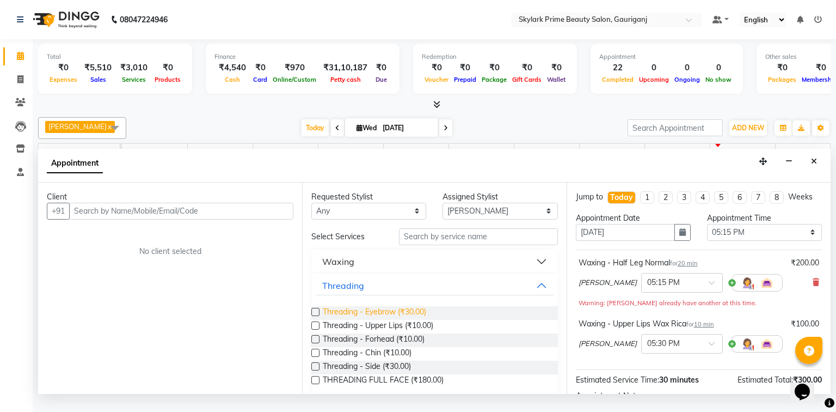
click at [356, 319] on span "Threading - Eyebrow (₹30.00)" at bounding box center [374, 313] width 103 height 14
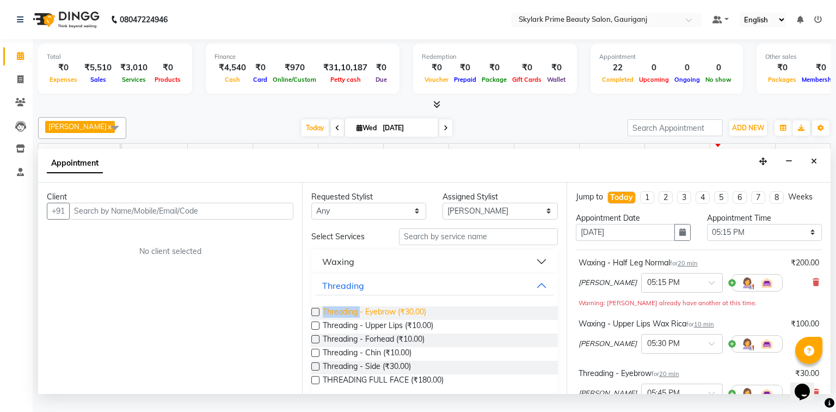
click at [356, 319] on span "Threading - Eyebrow (₹30.00)" at bounding box center [374, 313] width 103 height 14
checkbox input "false"
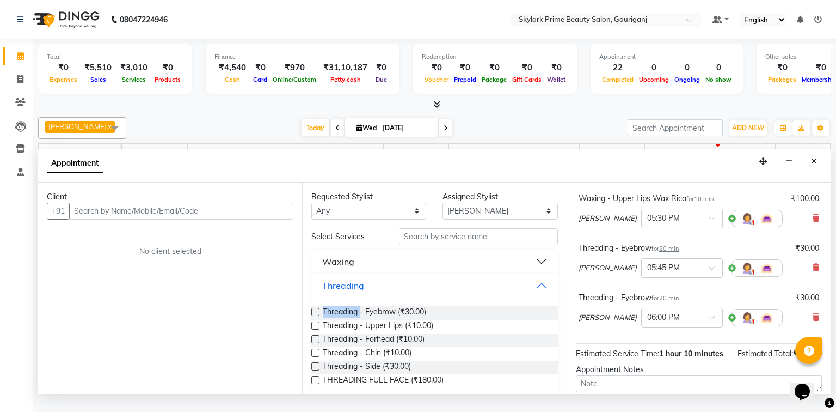
scroll to position [131, 0]
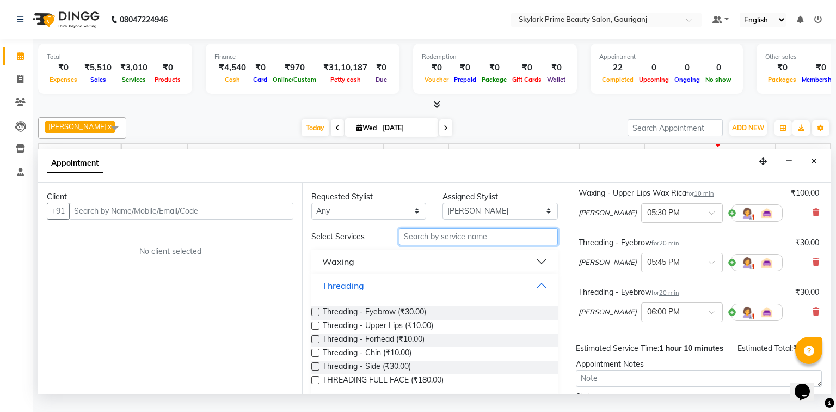
click at [444, 245] on input "text" at bounding box center [478, 236] width 159 height 17
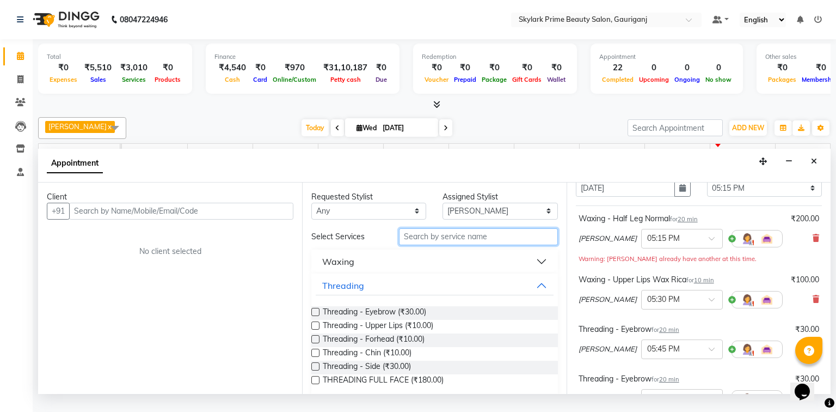
scroll to position [44, 0]
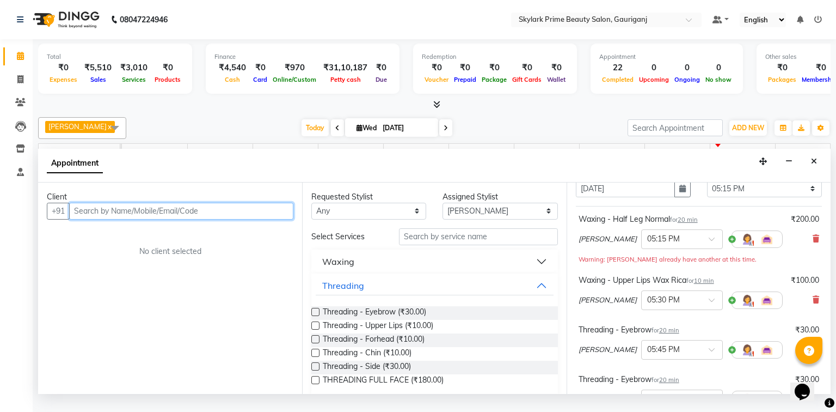
click at [150, 219] on input "text" at bounding box center [181, 211] width 224 height 17
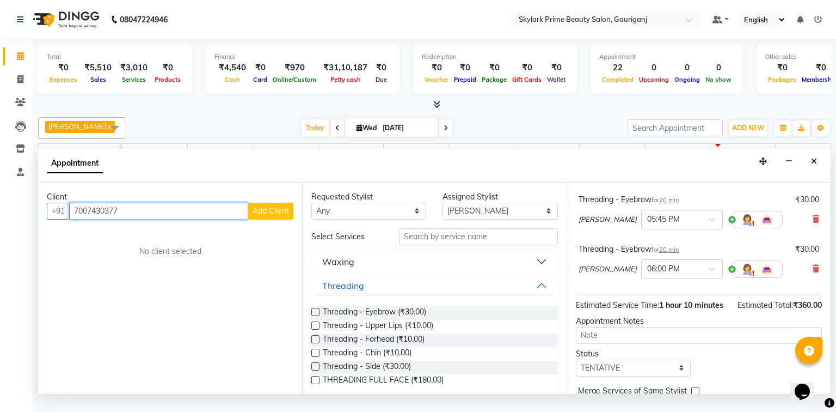
scroll to position [174, 0]
type input "7007430377"
click at [271, 216] on span "Add Client" at bounding box center [271, 211] width 36 height 10
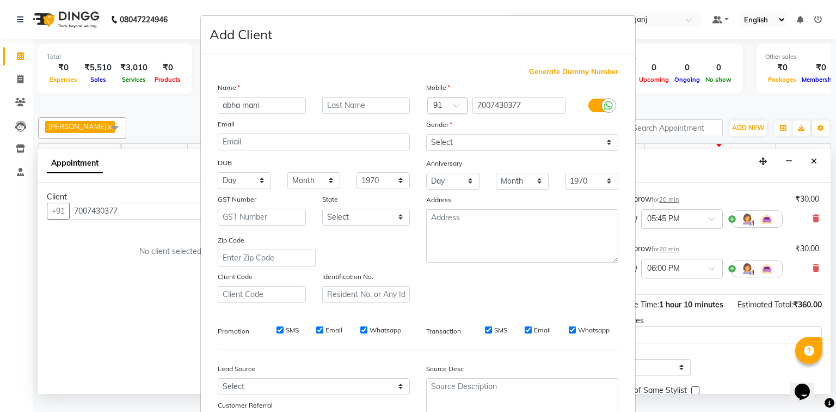
type input "abha mam"
drag, startPoint x: 455, startPoint y: 137, endPoint x: 459, endPoint y: 147, distance: 11.0
click at [455, 137] on select "Select Male Female Other Prefer Not To Say" at bounding box center [522, 142] width 192 height 17
select select "female"
click at [426, 135] on select "Select Male Female Other Prefer Not To Say" at bounding box center [522, 142] width 192 height 17
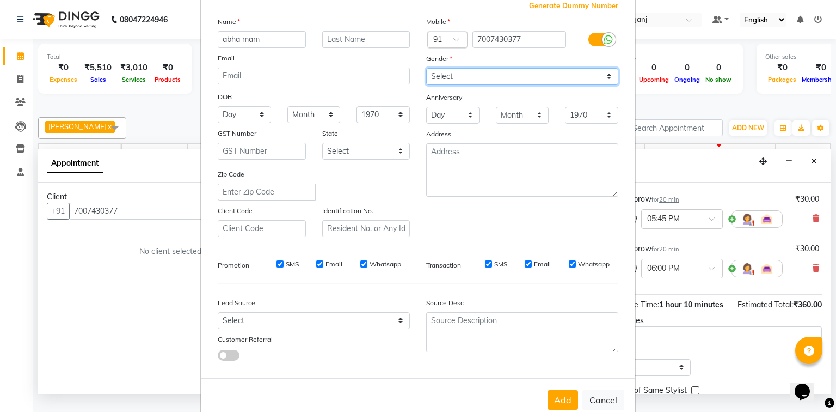
scroll to position [96, 0]
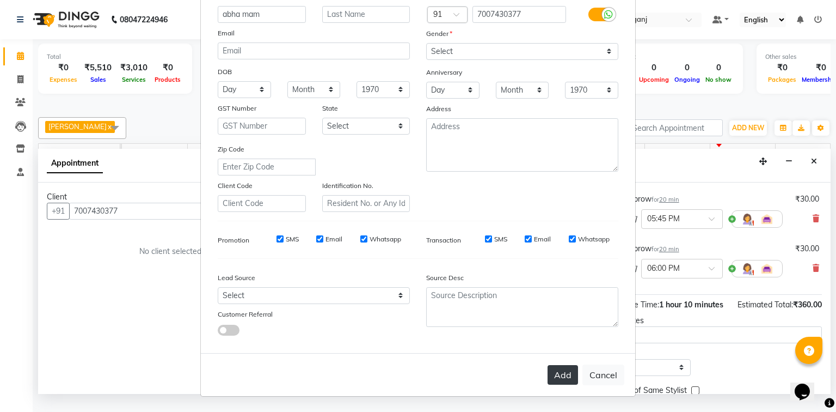
click at [558, 372] on button "Add" at bounding box center [563, 375] width 30 height 20
select select
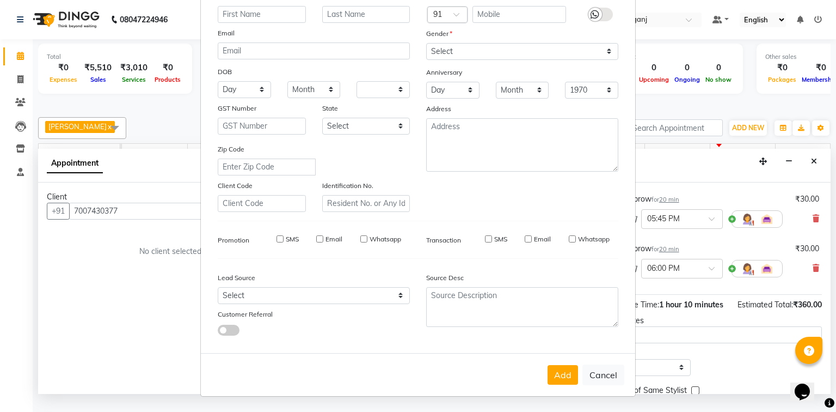
select select
checkbox input "false"
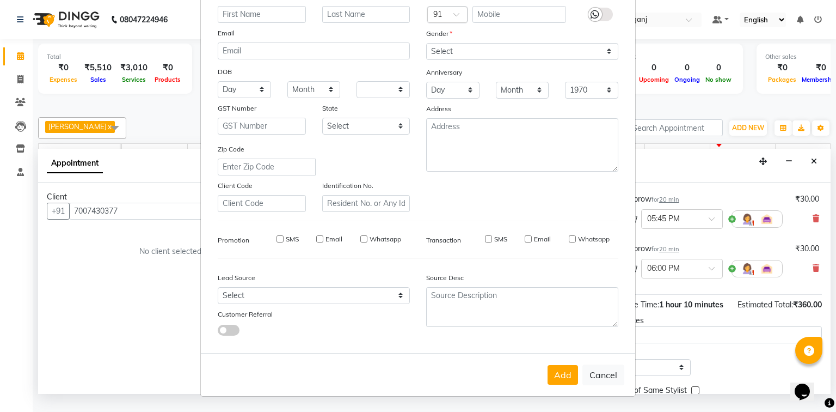
checkbox input "false"
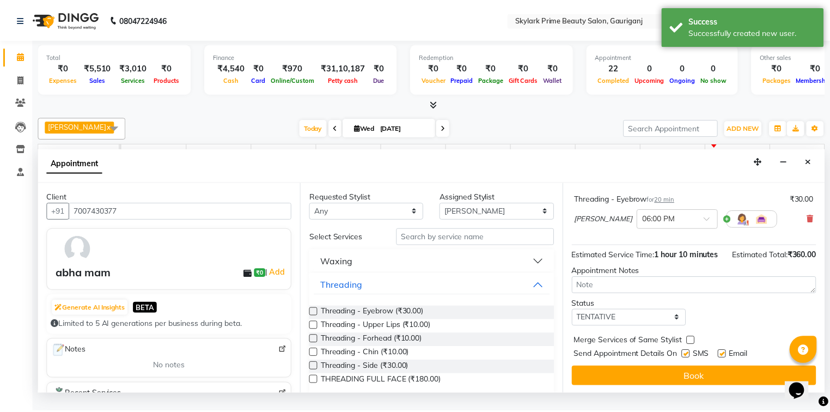
scroll to position [224, 0]
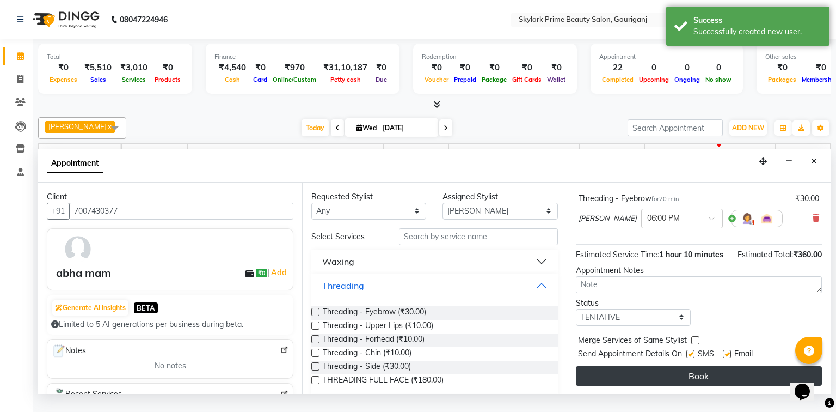
click at [682, 385] on button "Book" at bounding box center [699, 376] width 246 height 20
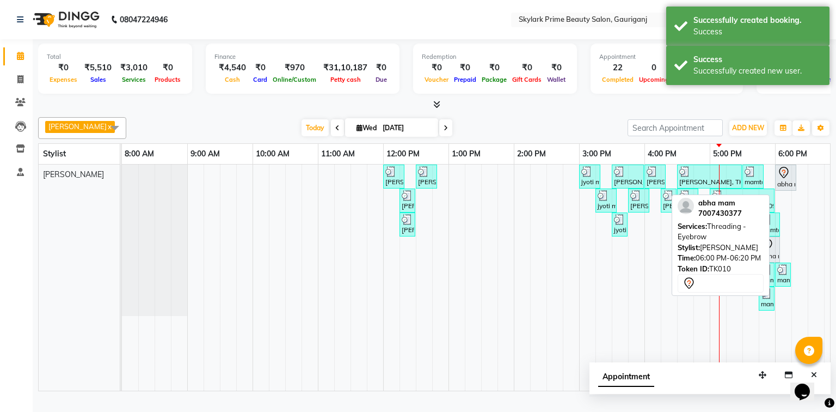
click at [786, 179] on icon at bounding box center [784, 172] width 13 height 13
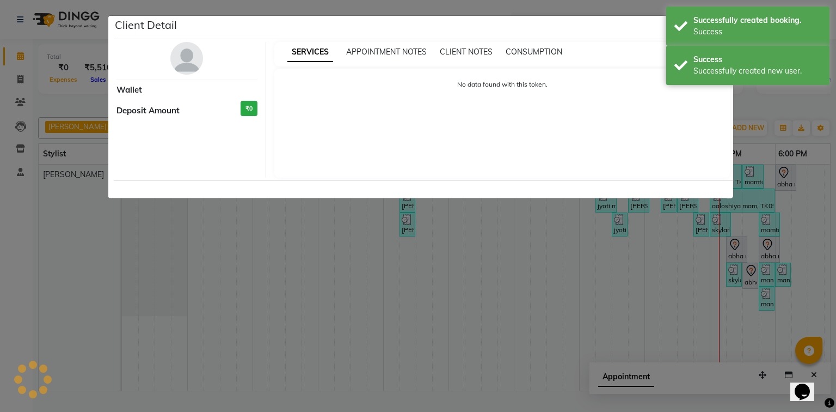
select select "7"
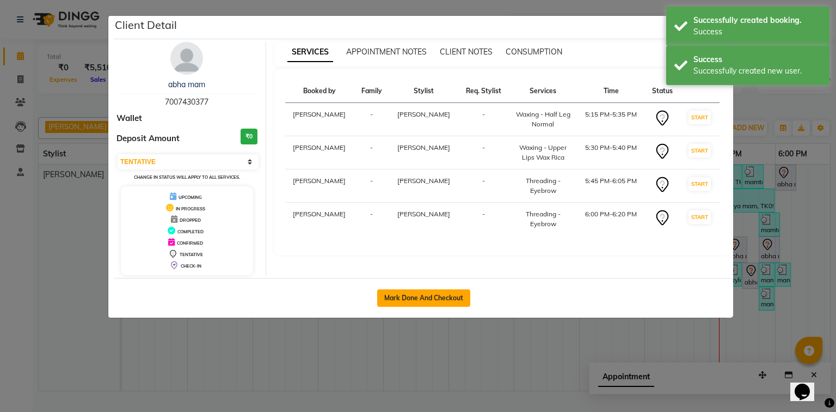
click at [436, 297] on button "Mark Done And Checkout" at bounding box center [423, 297] width 93 height 17
select select "4735"
select select "service"
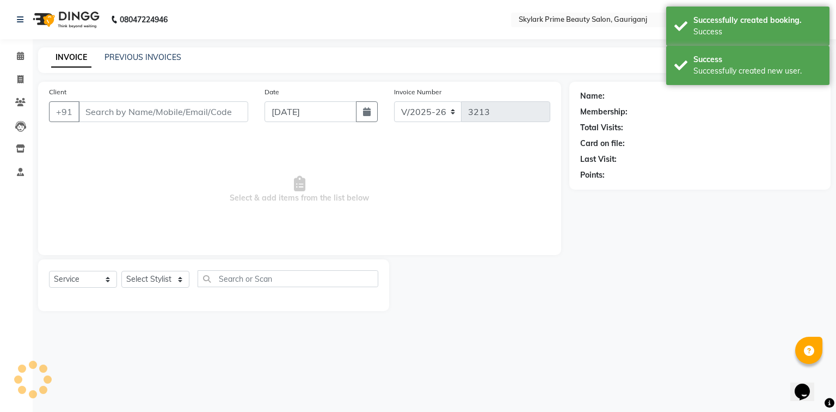
type input "7007430377"
select select "30218"
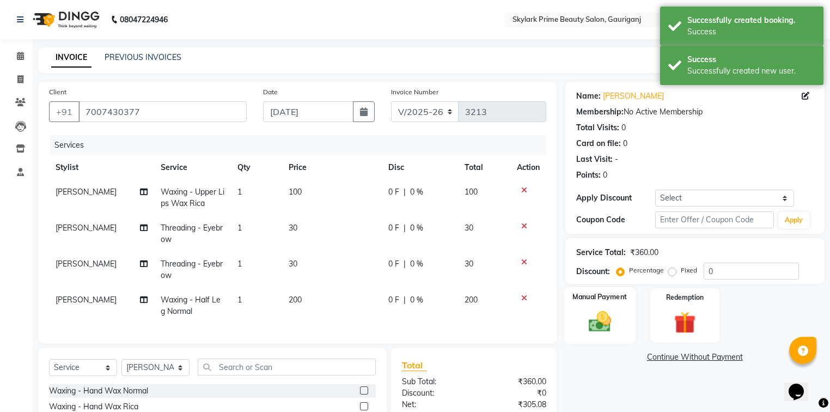
click at [601, 318] on img at bounding box center [599, 322] width 37 height 26
click at [708, 357] on span "GPay" at bounding box center [710, 357] width 22 height 13
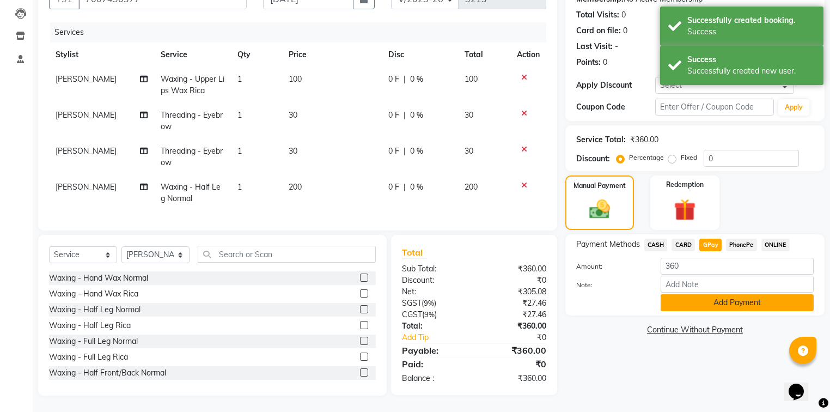
click at [691, 298] on button "Add Payment" at bounding box center [737, 302] width 153 height 17
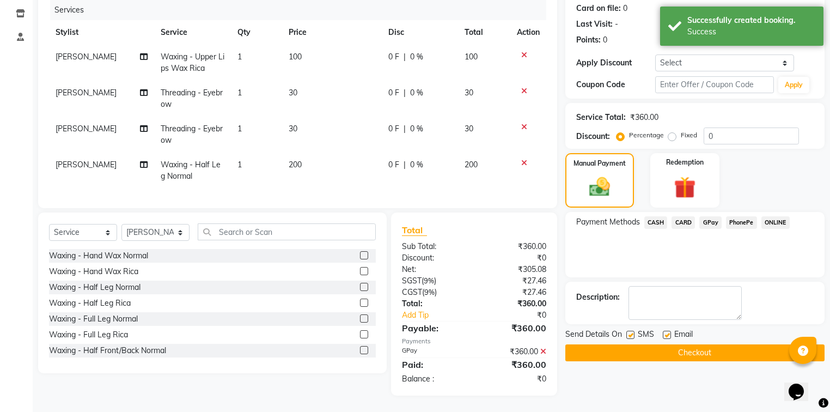
scroll to position [142, 0]
click at [665, 351] on button "Checkout" at bounding box center [694, 352] width 259 height 17
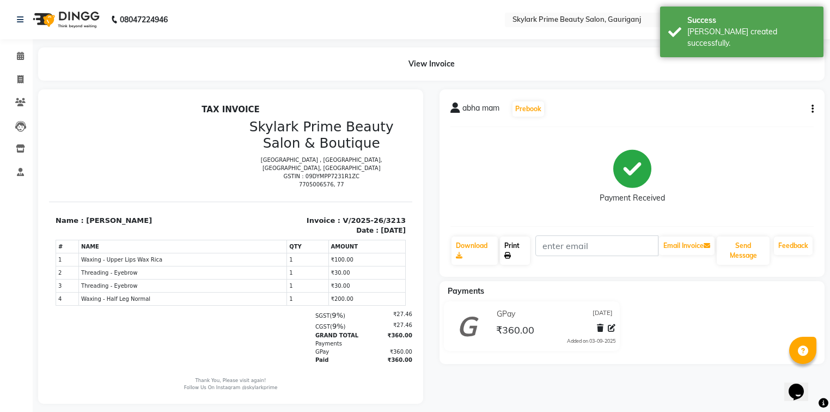
click at [516, 248] on link "Print" at bounding box center [515, 250] width 30 height 28
click at [19, 47] on link "Calendar" at bounding box center [16, 56] width 26 height 18
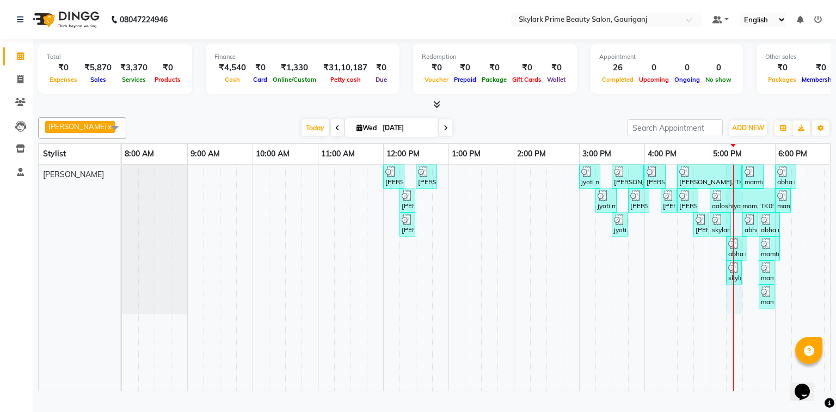
click at [734, 304] on div "neetu, TK01, 12:00 PM-12:20 PM, Threading - Eyebrow neetu, TK01, 12:30 PM-12:50…" at bounding box center [547, 277] width 850 height 226
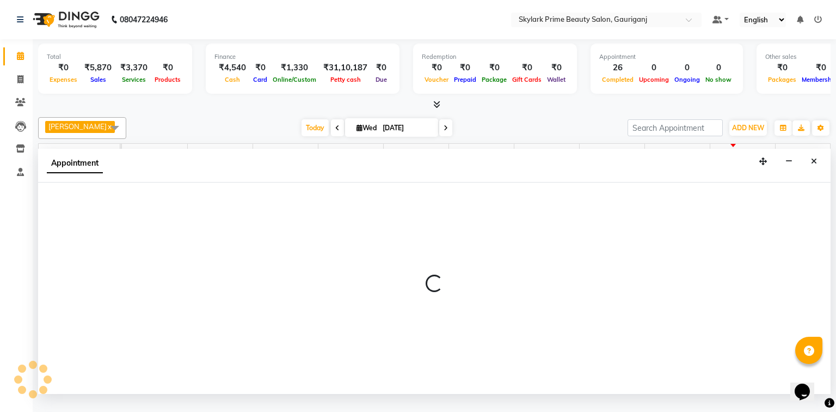
select select "30218"
select select "1035"
select select "tentative"
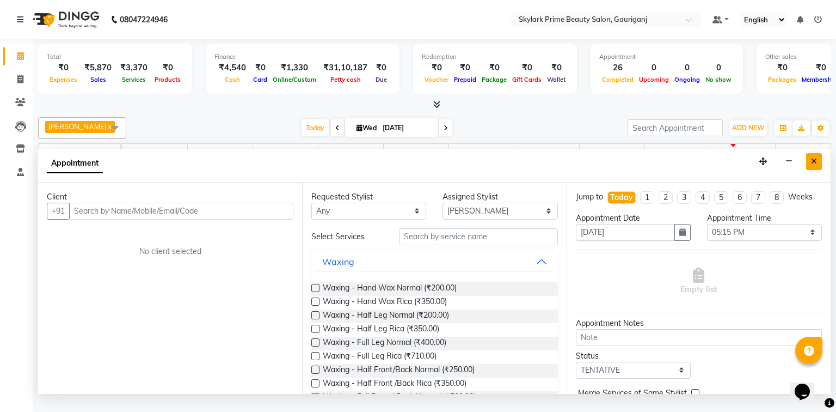
click at [819, 170] on button "Close" at bounding box center [815, 161] width 16 height 17
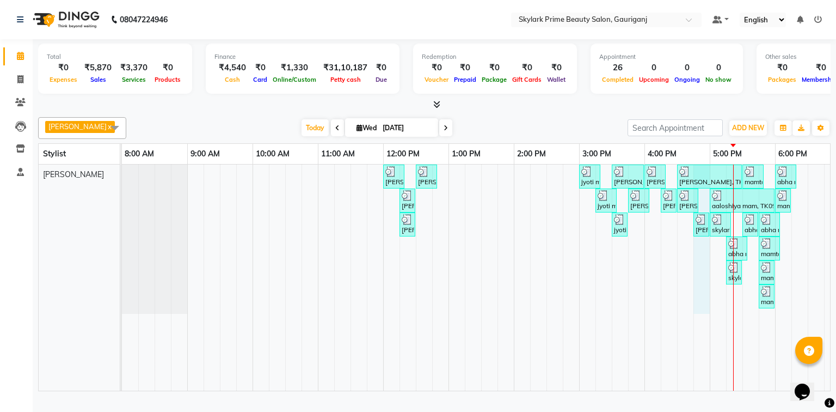
click at [708, 290] on div "neetu, TK01, 12:00 PM-12:20 PM, Threading - Eyebrow neetu, TK01, 12:30 PM-12:50…" at bounding box center [547, 277] width 850 height 226
select select "30218"
select select "1005"
select select "tentative"
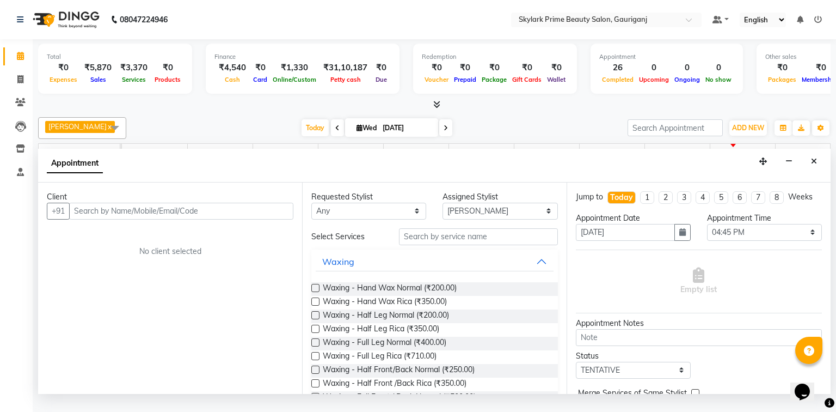
click at [213, 216] on input "text" at bounding box center [181, 211] width 224 height 17
click at [217, 218] on input "text" at bounding box center [181, 211] width 224 height 17
click at [209, 219] on input "text" at bounding box center [181, 211] width 224 height 17
type input "9"
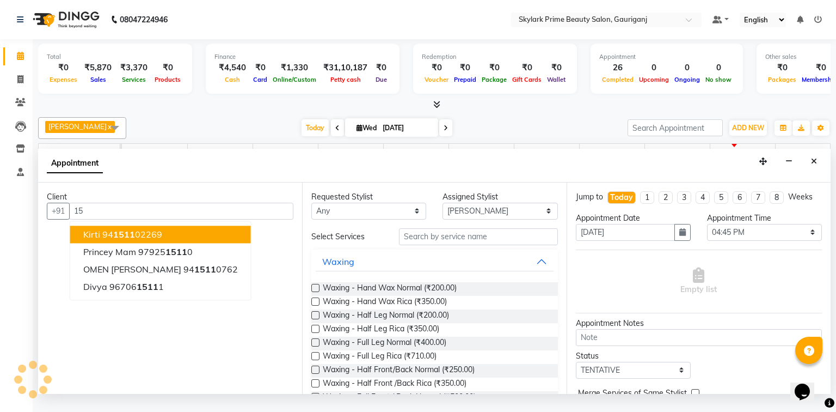
type input "1"
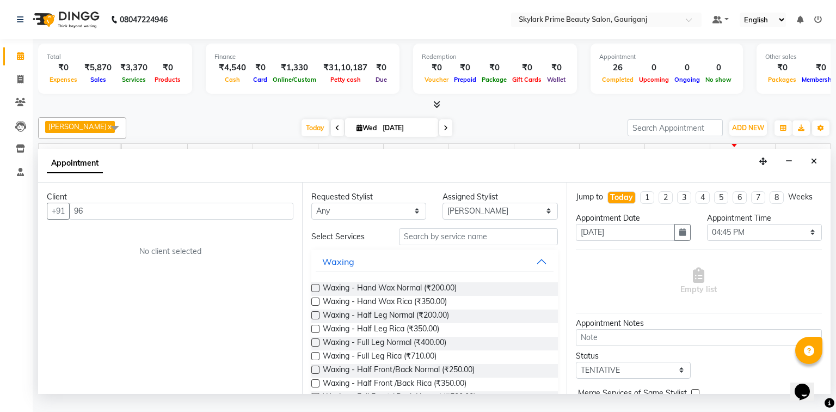
type input "9"
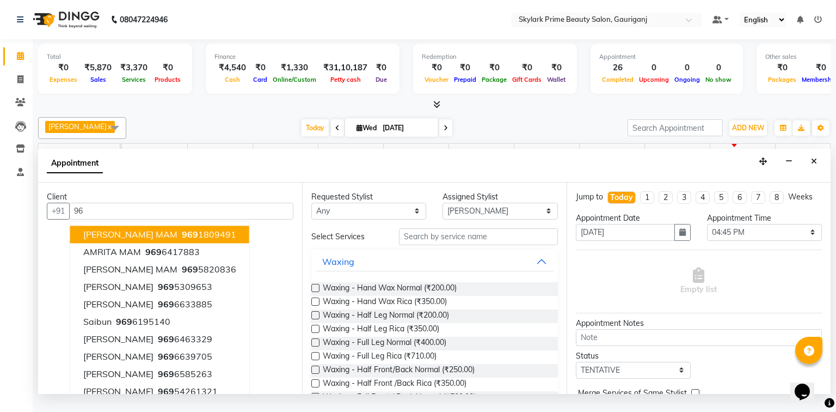
type input "9"
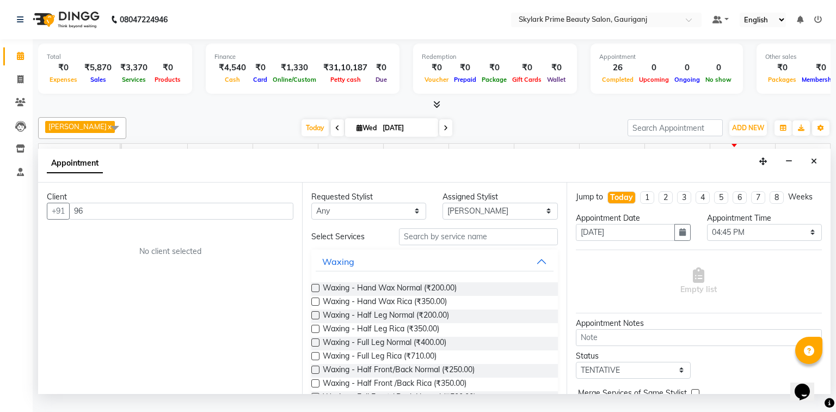
type input "9"
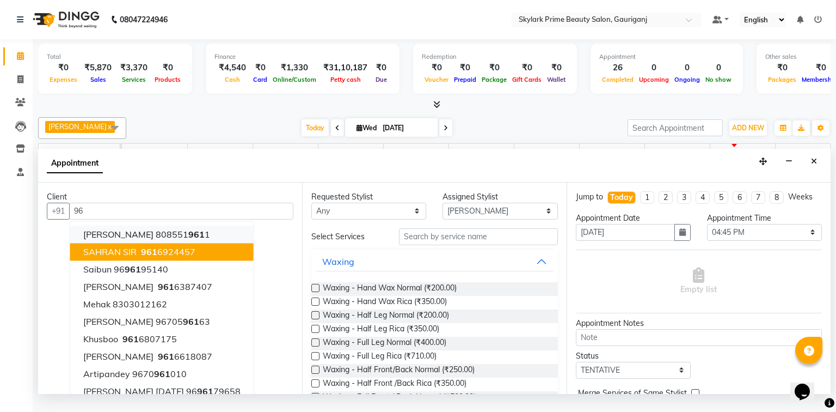
type input "9"
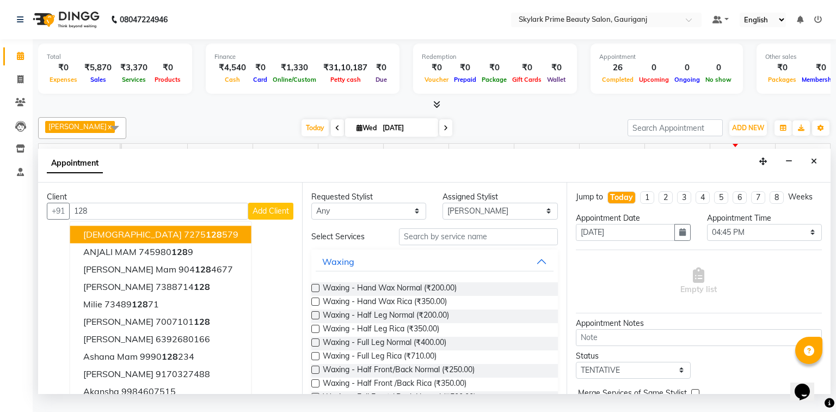
click at [105, 219] on input "128" at bounding box center [158, 211] width 179 height 17
type input "1"
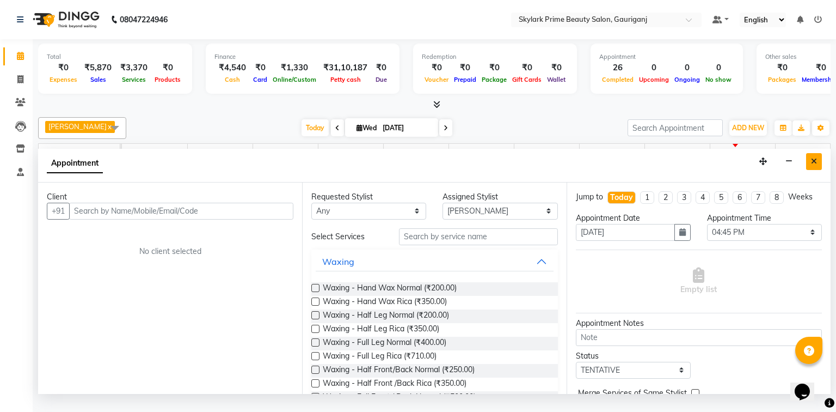
click at [812, 165] on icon "Close" at bounding box center [814, 161] width 6 height 8
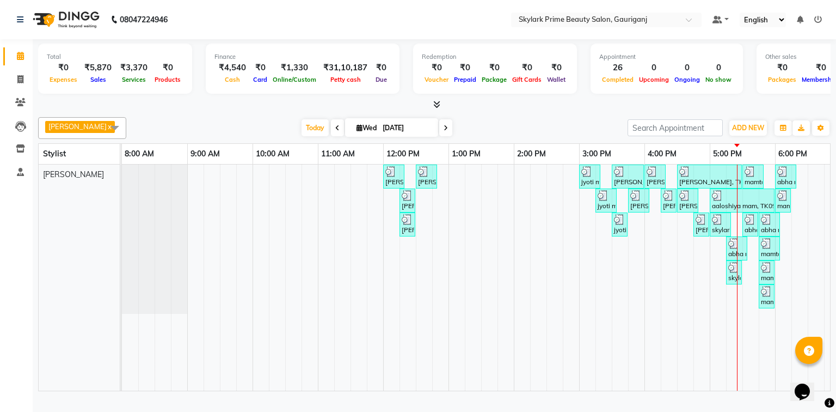
click at [715, 274] on div "neetu, TK01, 12:00 PM-12:20 PM, Threading - Eyebrow neetu, TK01, 12:30 PM-12:50…" at bounding box center [547, 277] width 850 height 226
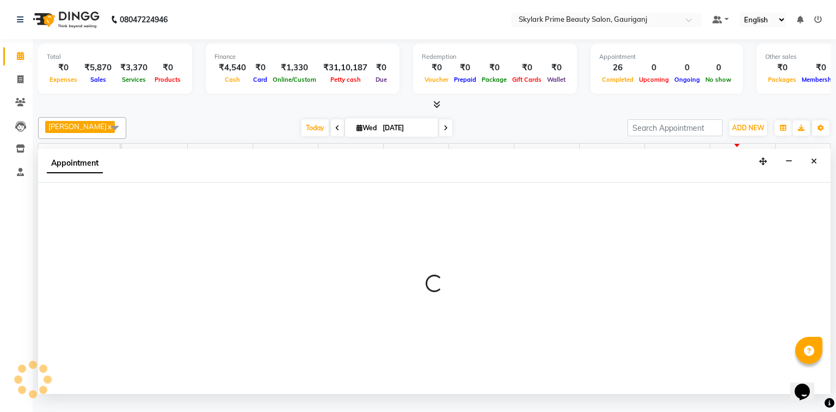
select select "30218"
select select "1020"
select select "tentative"
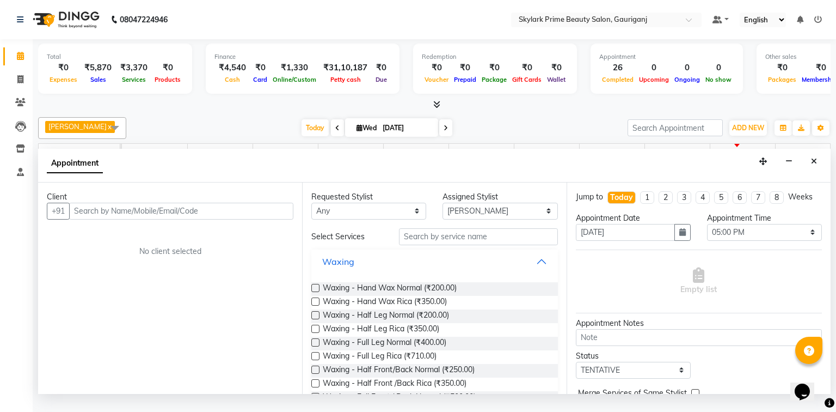
click at [527, 270] on button "Waxing" at bounding box center [434, 262] width 237 height 20
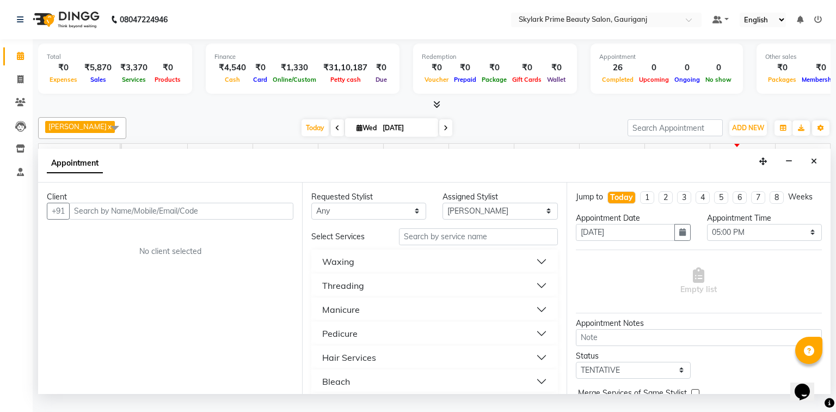
click at [374, 270] on button "Waxing" at bounding box center [434, 262] width 237 height 20
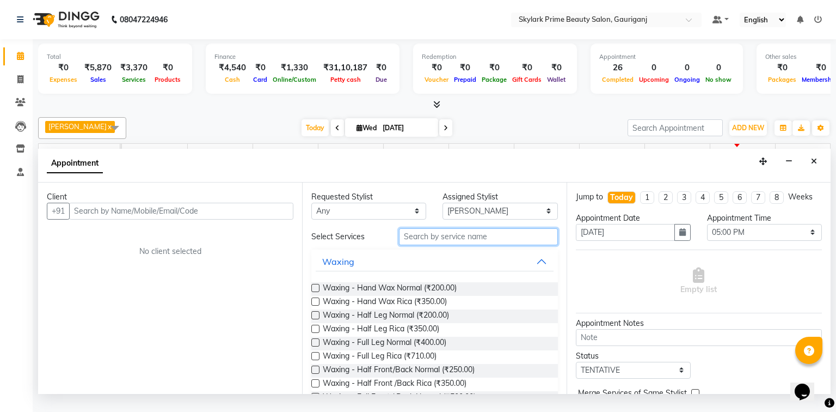
click at [422, 245] on input "text" at bounding box center [478, 236] width 159 height 17
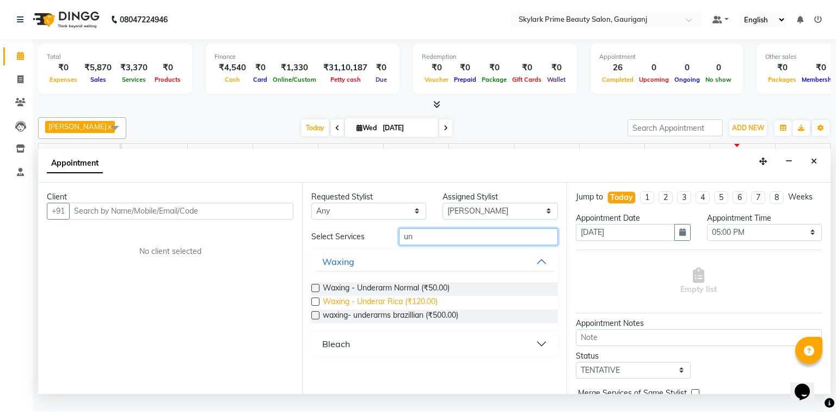
type input "un"
click at [365, 309] on span "Waxing - Underar Rica (₹120.00)" at bounding box center [380, 303] width 115 height 14
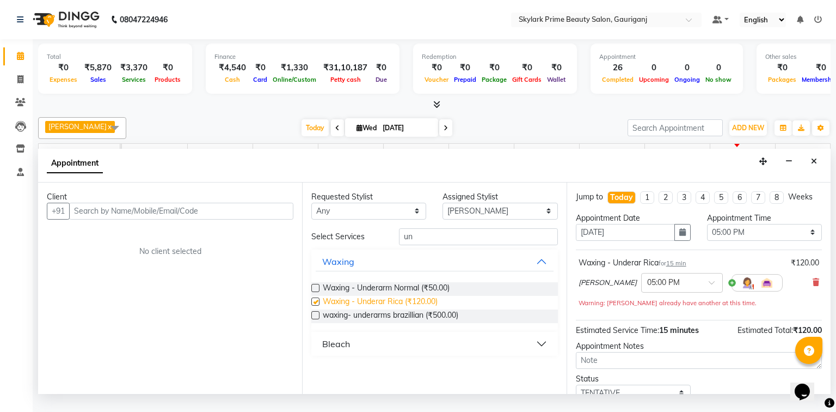
checkbox input "false"
click at [436, 240] on input "un" at bounding box center [478, 236] width 159 height 17
type input "u"
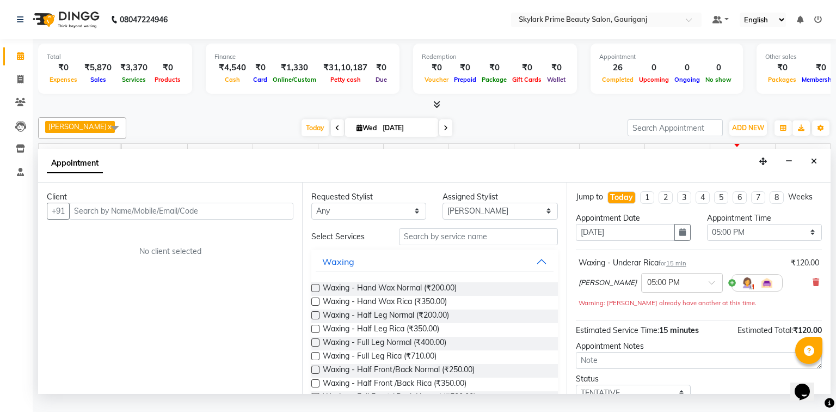
click at [202, 203] on div "Client" at bounding box center [170, 196] width 247 height 11
click at [214, 219] on input "text" at bounding box center [181, 211] width 224 height 17
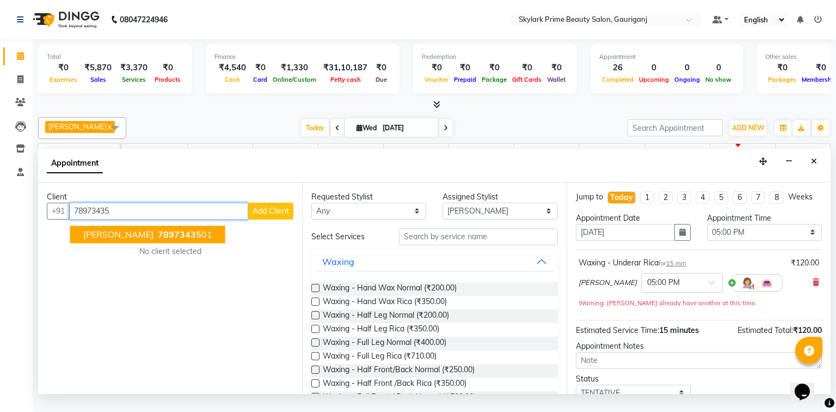
click at [126, 240] on span "khusboo mishra" at bounding box center [118, 234] width 70 height 11
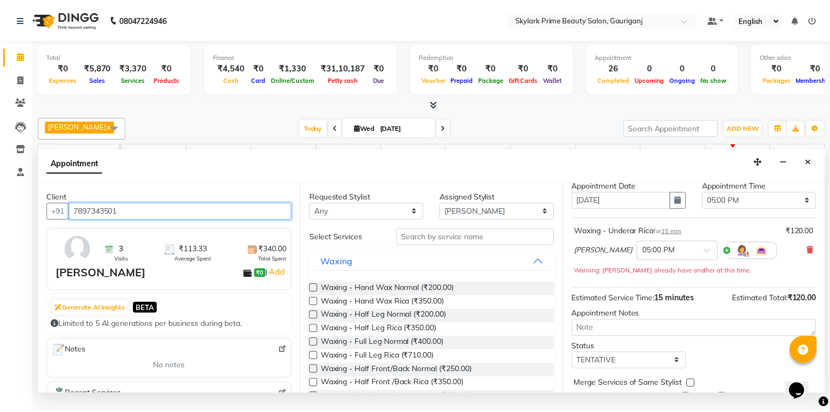
scroll to position [76, 0]
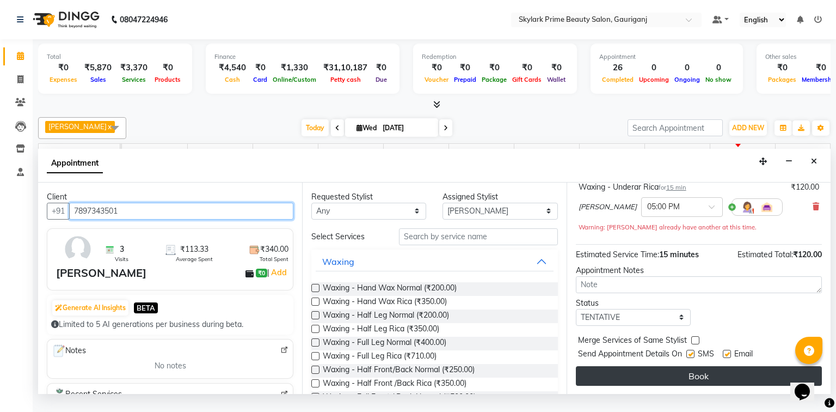
type input "7897343501"
click at [665, 383] on button "Book" at bounding box center [699, 376] width 246 height 20
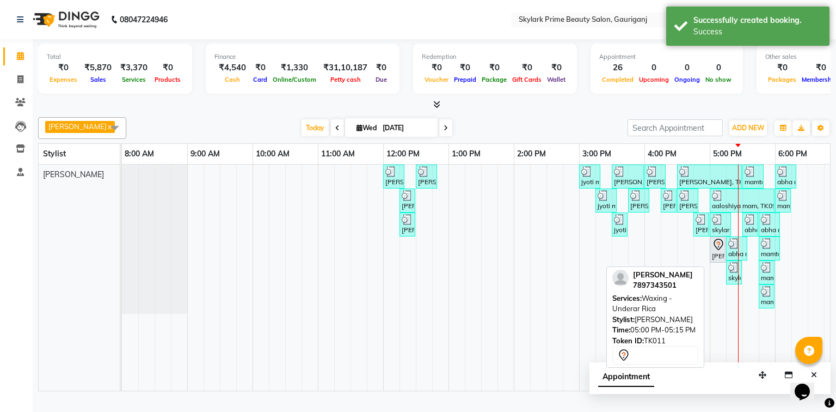
click at [717, 251] on icon at bounding box center [718, 244] width 13 height 13
select select "7"
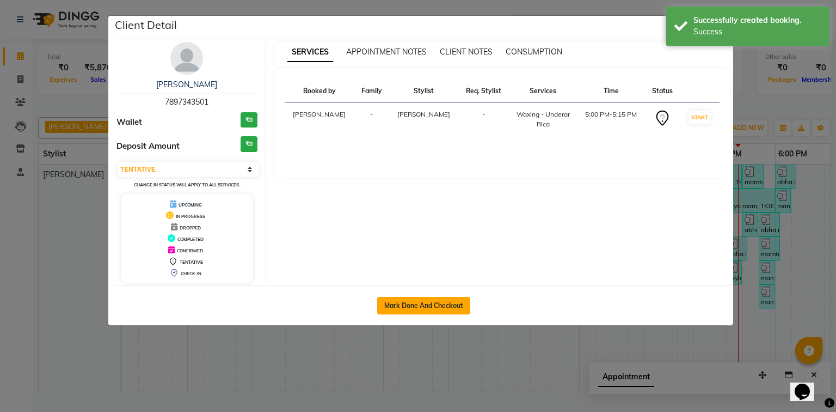
click at [447, 305] on button "Mark Done And Checkout" at bounding box center [423, 305] width 93 height 17
select select "service"
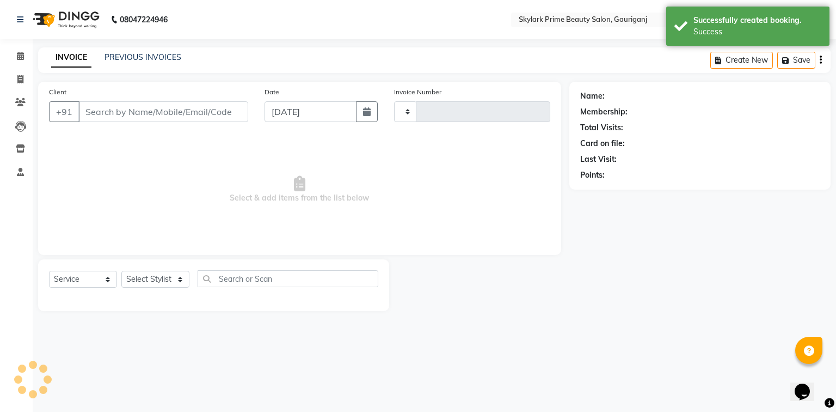
type input "3214"
select select "4735"
type input "7897343501"
select select "30218"
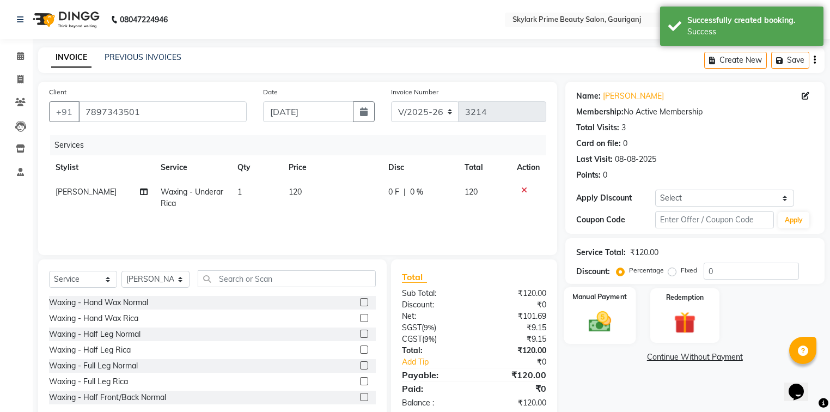
click at [599, 317] on img at bounding box center [599, 322] width 37 height 26
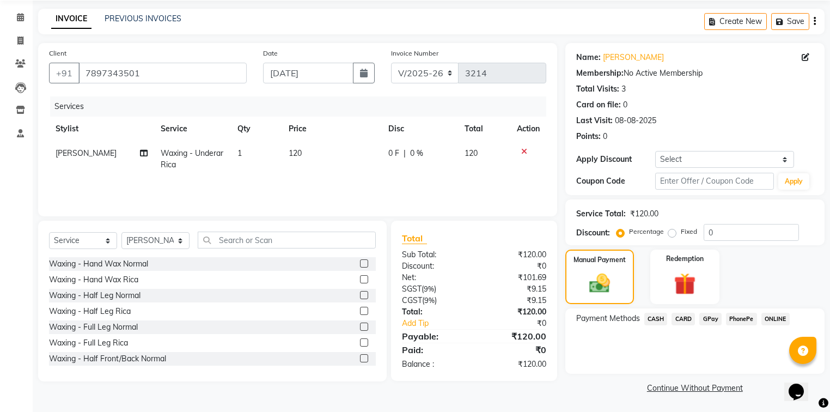
click at [658, 318] on span "CASH" at bounding box center [655, 319] width 23 height 13
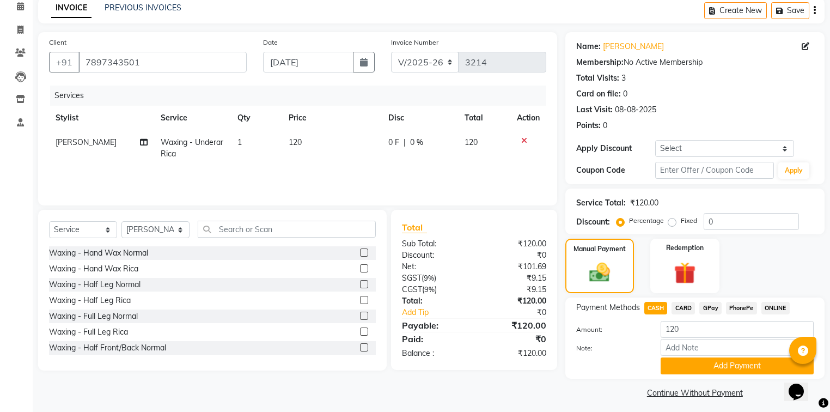
scroll to position [56, 0]
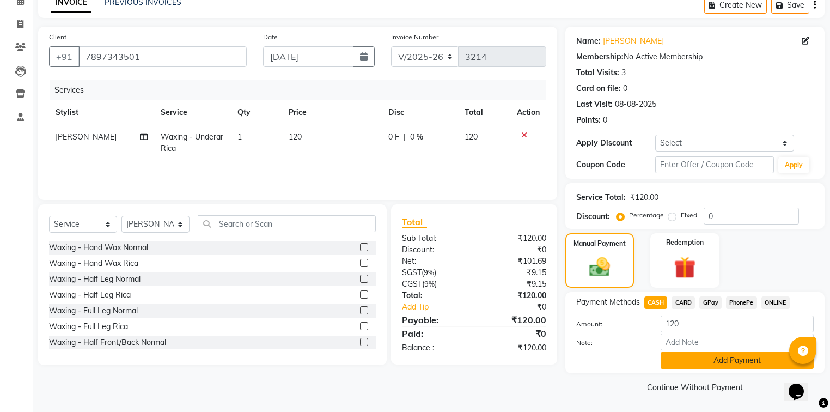
click at [681, 359] on button "Add Payment" at bounding box center [737, 360] width 153 height 17
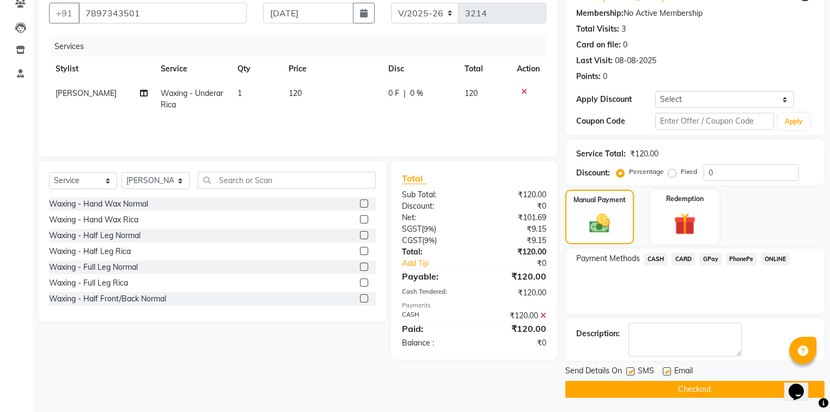
scroll to position [99, 0]
click at [642, 387] on button "Checkout" at bounding box center [694, 388] width 259 height 17
click at [642, 387] on div "Checkout" at bounding box center [694, 388] width 259 height 17
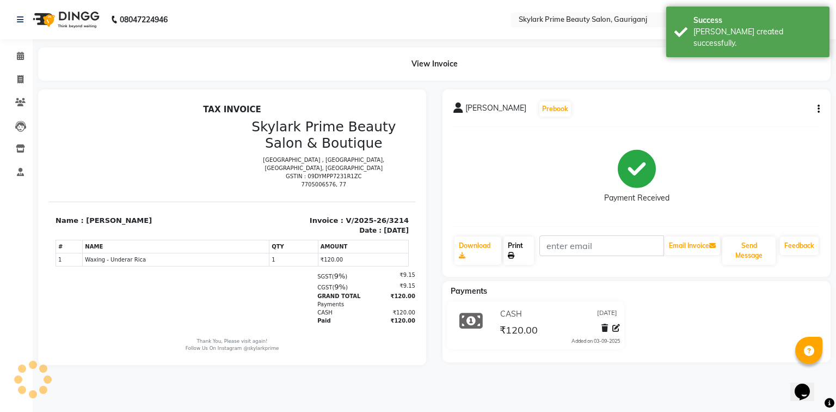
click at [514, 245] on link "Print" at bounding box center [519, 250] width 30 height 28
drag, startPoint x: 23, startPoint y: 57, endPoint x: 50, endPoint y: 36, distance: 33.7
click at [23, 57] on icon at bounding box center [20, 56] width 7 height 8
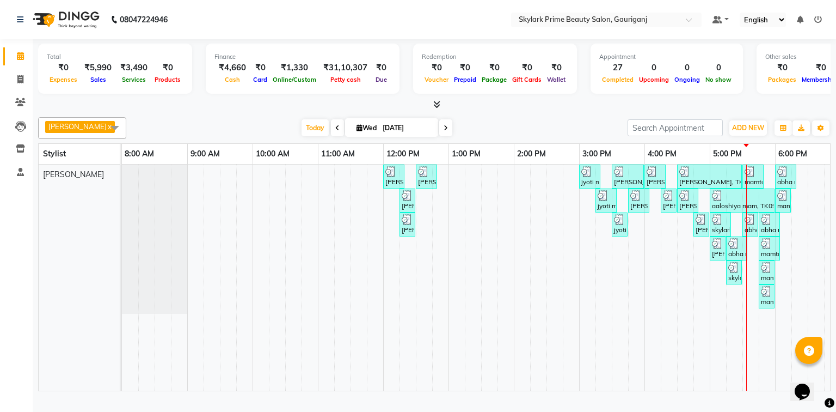
click at [755, 331] on td at bounding box center [751, 277] width 16 height 226
click at [762, 331] on td at bounding box center [767, 277] width 16 height 226
click at [760, 330] on td at bounding box center [767, 277] width 16 height 226
click at [753, 295] on div "neetu, TK01, 12:00 PM-12:20 PM, Threading - Eyebrow neetu, TK01, 12:30 PM-12:50…" at bounding box center [547, 277] width 850 height 226
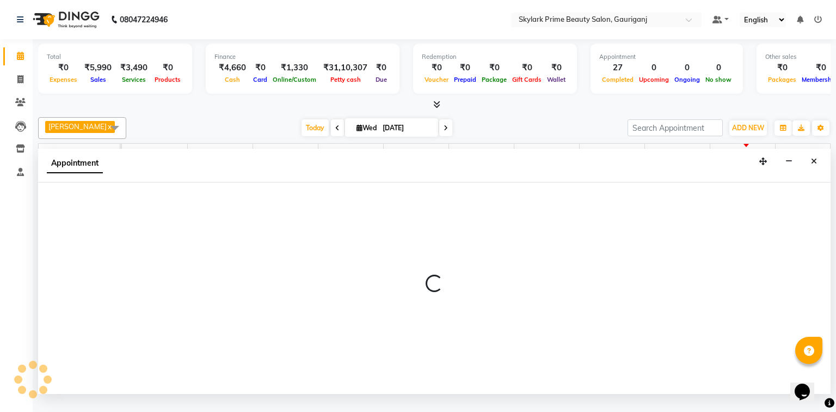
select select "30218"
select select "tentative"
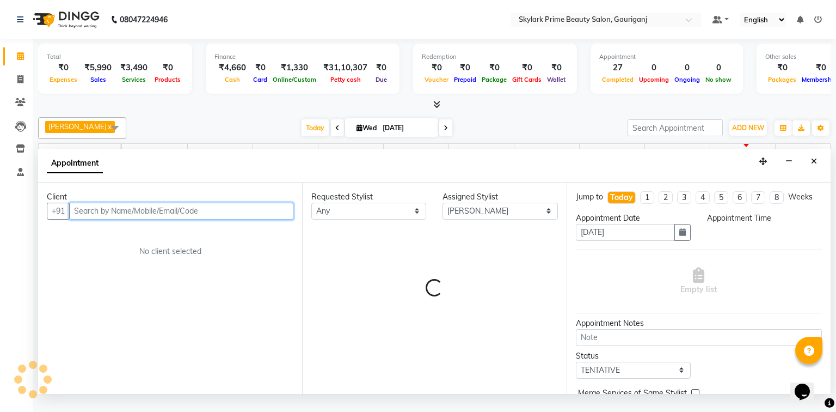
select select "1050"
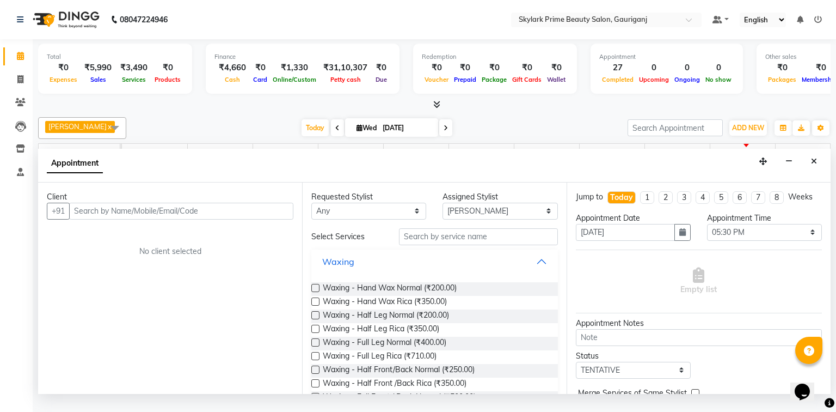
click at [530, 270] on button "Waxing" at bounding box center [434, 262] width 237 height 20
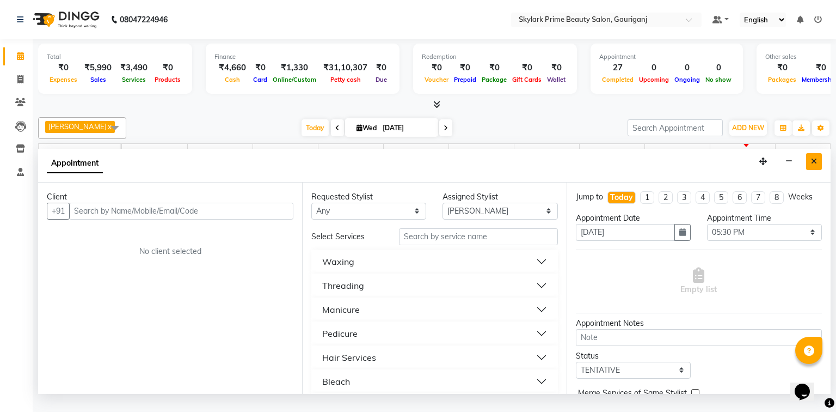
click at [817, 167] on button "Close" at bounding box center [815, 161] width 16 height 17
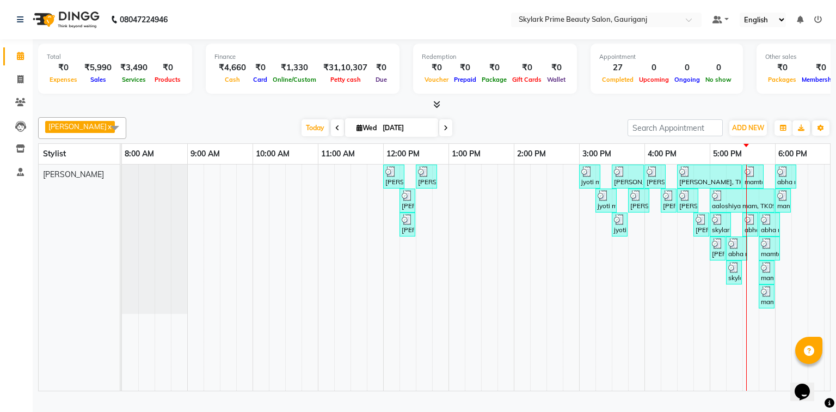
click at [754, 335] on td at bounding box center [751, 277] width 16 height 226
click at [801, 181] on div "neetu, TK01, 12:00 PM-12:20 PM, Threading - Eyebrow neetu, TK01, 12:30 PM-12:50…" at bounding box center [547, 277] width 850 height 226
select select "30218"
select select "tentative"
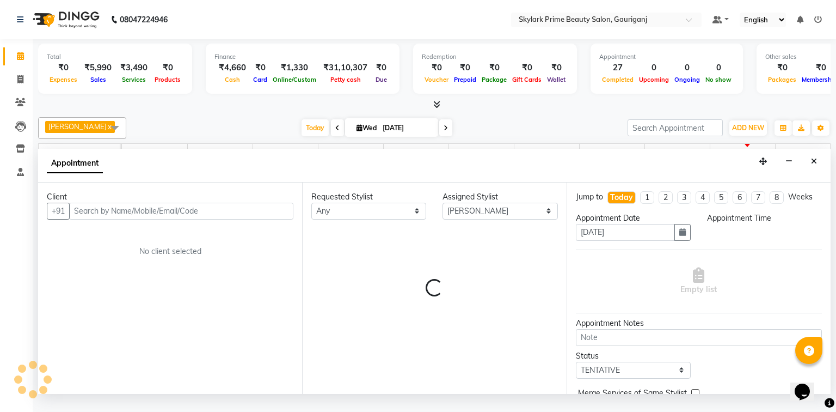
click at [801, 181] on div "Appointment" at bounding box center [434, 166] width 793 height 34
select select "1095"
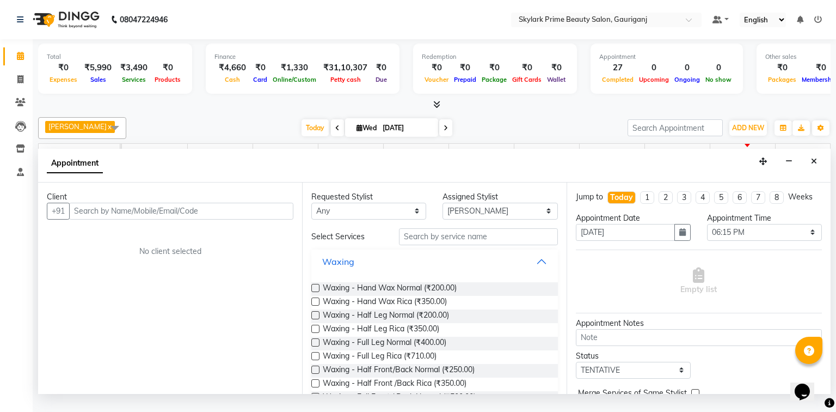
click at [534, 266] on button "Waxing" at bounding box center [434, 262] width 237 height 20
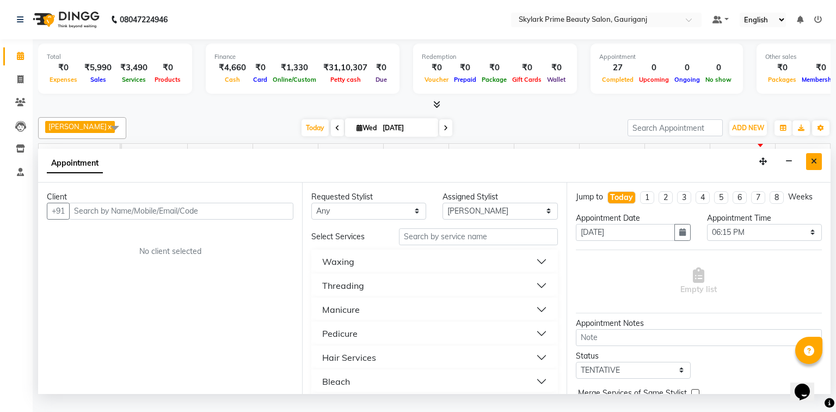
click at [813, 165] on icon "Close" at bounding box center [814, 161] width 6 height 8
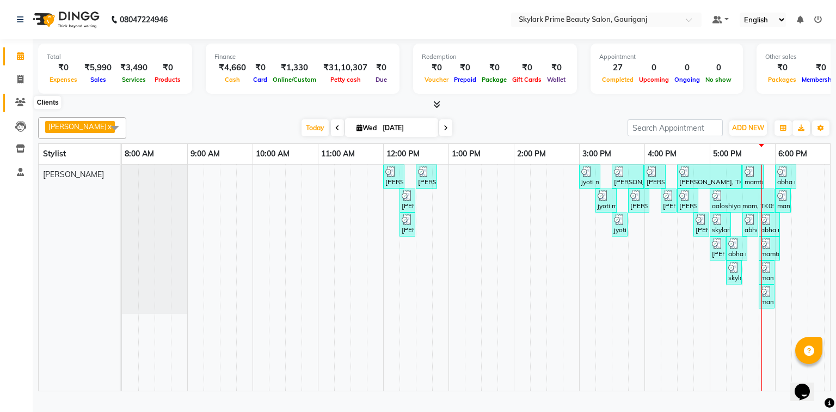
click at [13, 105] on span at bounding box center [20, 102] width 19 height 13
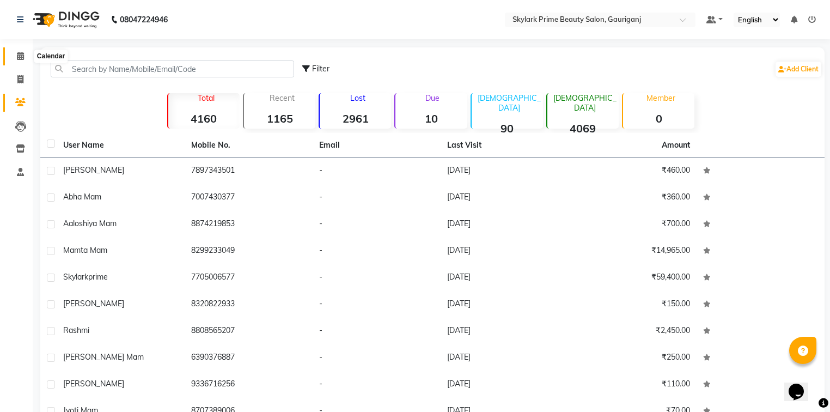
click at [13, 60] on span at bounding box center [20, 56] width 19 height 13
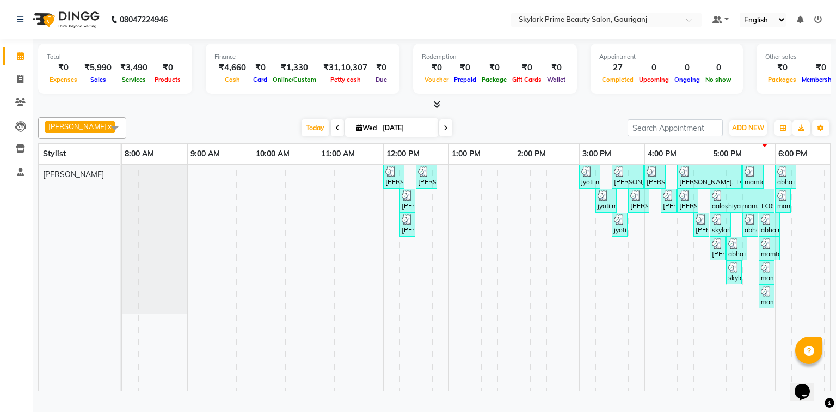
click at [789, 231] on div "[PERSON_NAME], TK01, 12:00 PM-12:20 PM, Threading - Eyebrow [PERSON_NAME], TK01…" at bounding box center [547, 277] width 850 height 226
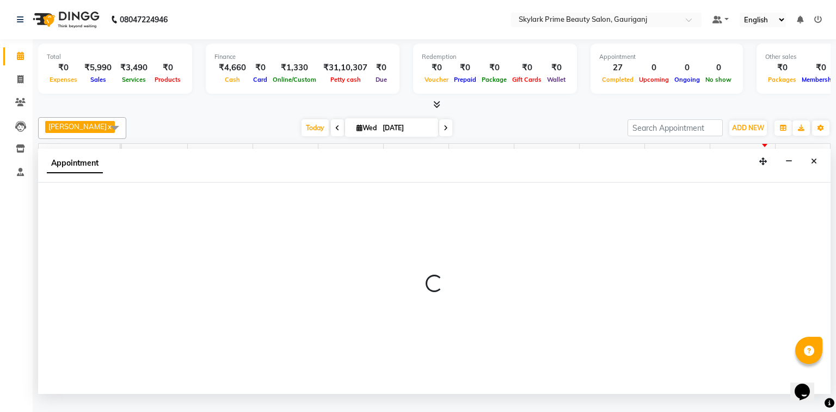
select select "30218"
select select "tentative"
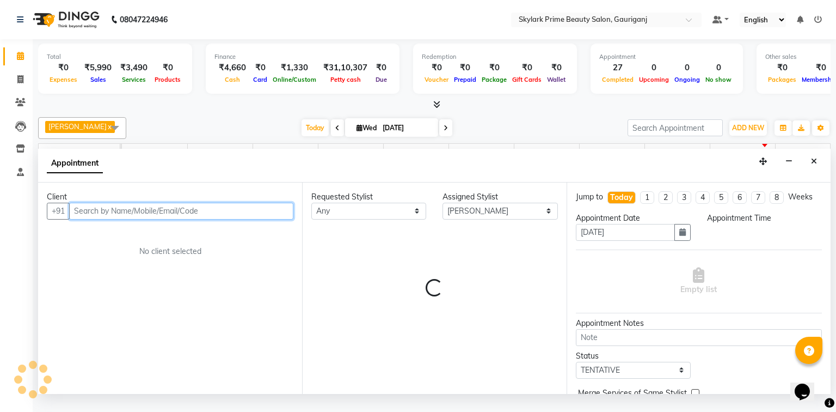
select select "1080"
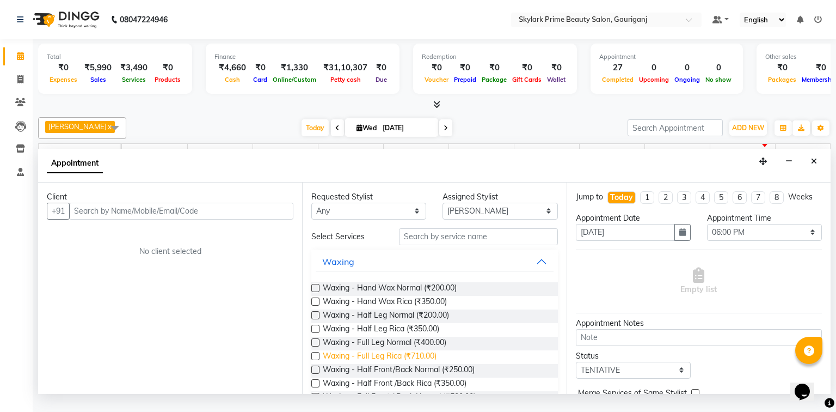
click at [378, 364] on span "Waxing - Full Leg Rica (₹710.00)" at bounding box center [380, 357] width 114 height 14
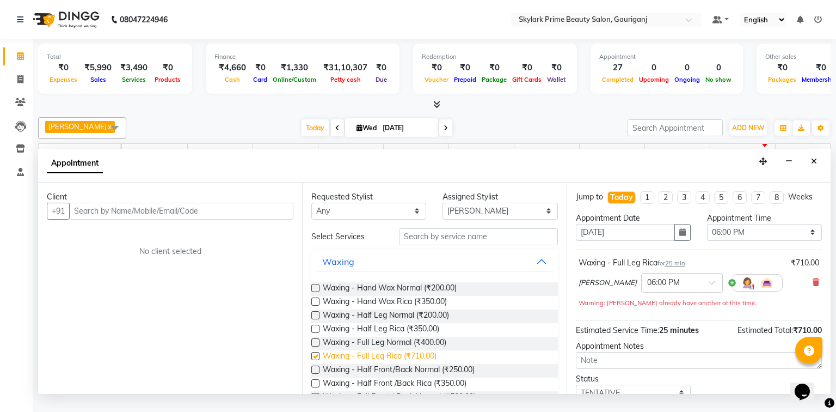
checkbox input "false"
click at [451, 245] on input "text" at bounding box center [478, 236] width 159 height 17
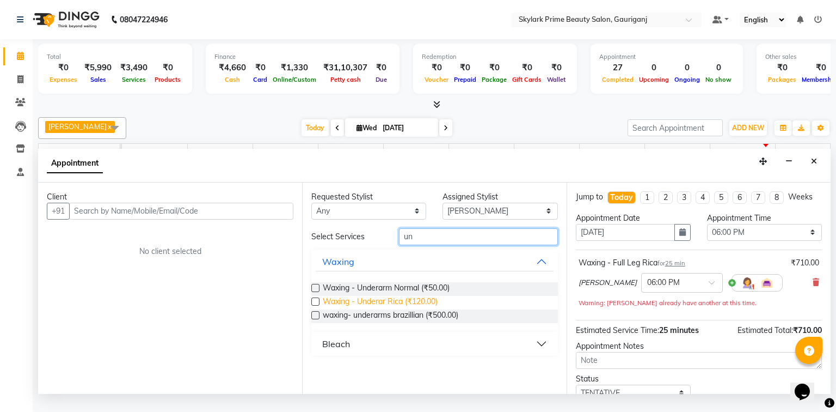
type input "un"
click at [403, 309] on span "Waxing - Underar Rica (₹120.00)" at bounding box center [380, 303] width 115 height 14
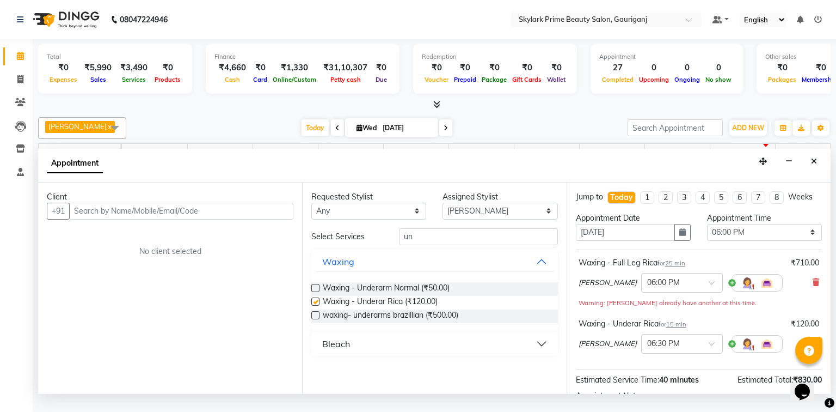
checkbox input "false"
click at [421, 242] on input "un" at bounding box center [478, 236] width 159 height 17
type input "u"
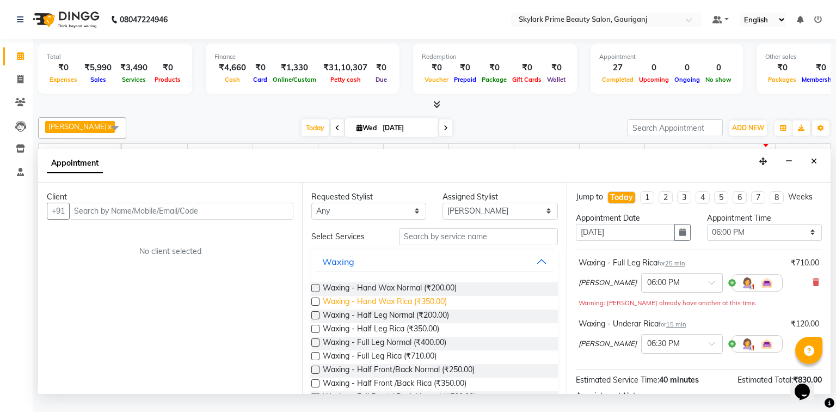
click at [385, 309] on span "Waxing - Hand Wax Rica (₹350.00)" at bounding box center [385, 303] width 124 height 14
checkbox input "false"
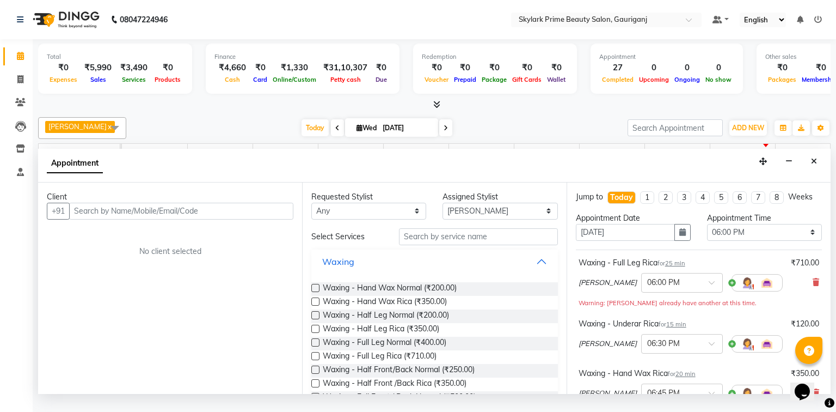
click at [535, 271] on button "Waxing" at bounding box center [434, 262] width 237 height 20
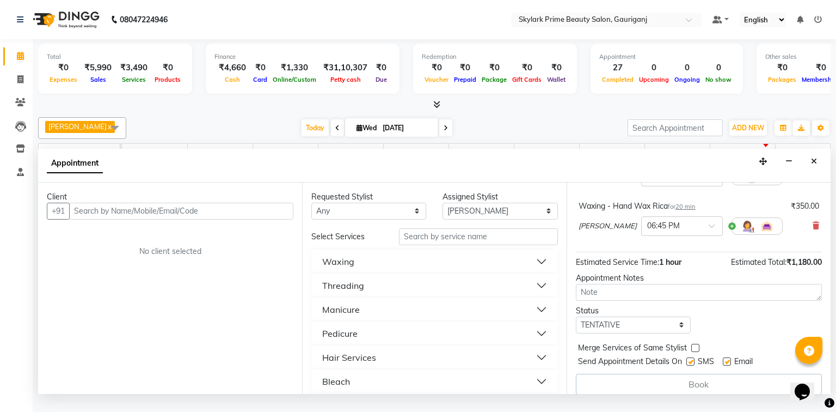
scroll to position [174, 0]
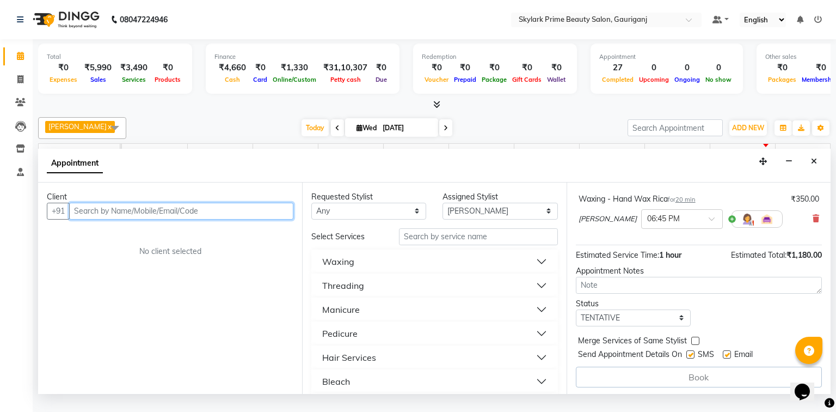
click at [109, 219] on input "text" at bounding box center [181, 211] width 224 height 17
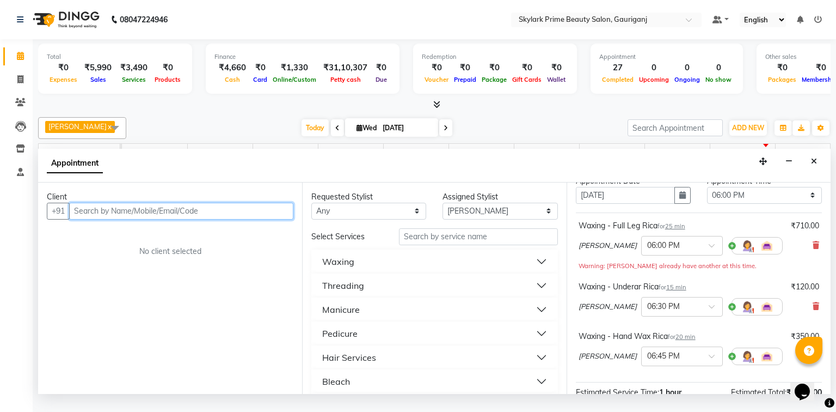
scroll to position [0, 0]
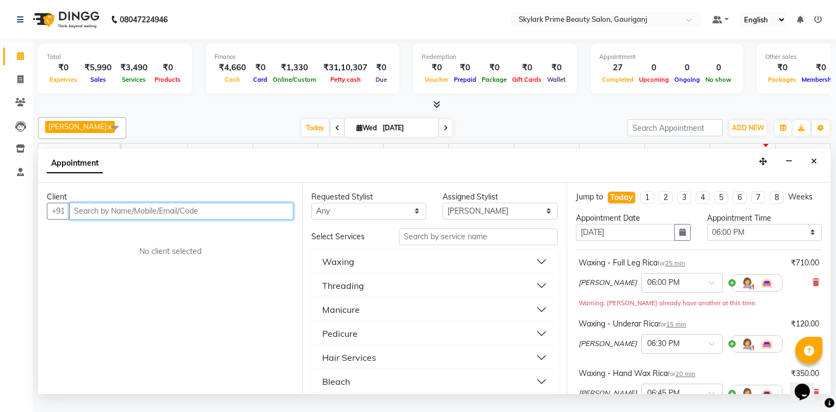
click at [161, 219] on input "text" at bounding box center [181, 211] width 224 height 17
type input "2"
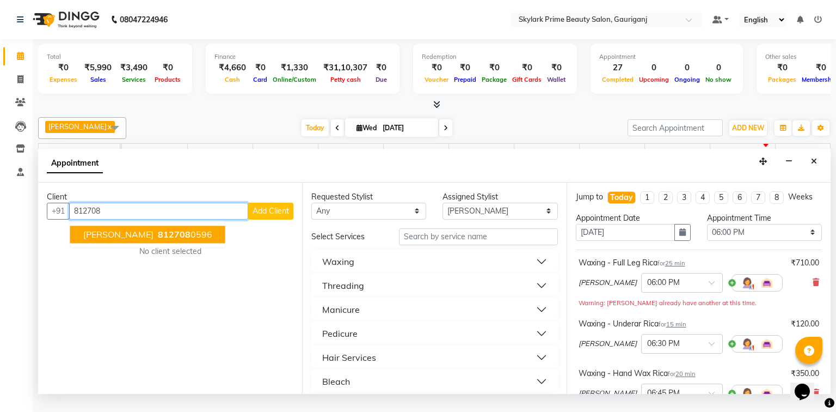
click at [141, 243] on button "kamini mishra 812708 0596" at bounding box center [147, 233] width 155 height 17
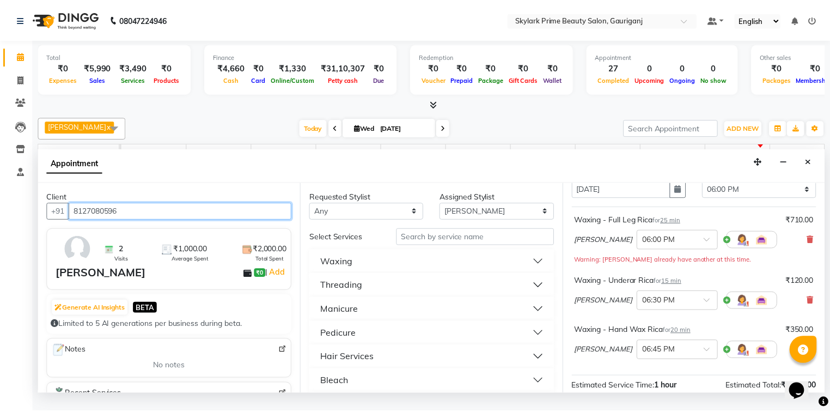
scroll to position [174, 0]
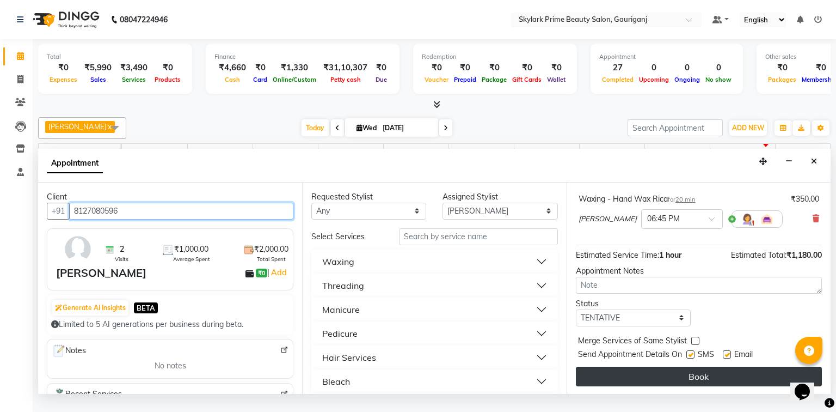
type input "8127080596"
click at [661, 379] on button "Book" at bounding box center [699, 377] width 246 height 20
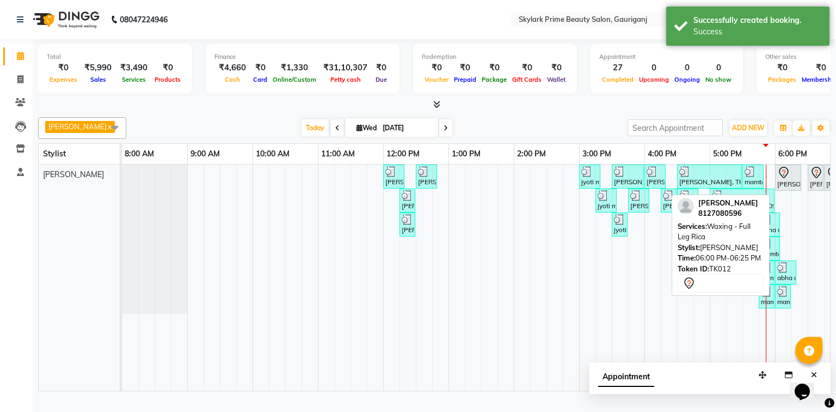
click at [792, 188] on div "[PERSON_NAME], TK12, 06:00 PM-06:25 PM, Waxing - Full [GEOGRAPHIC_DATA]" at bounding box center [789, 177] width 24 height 23
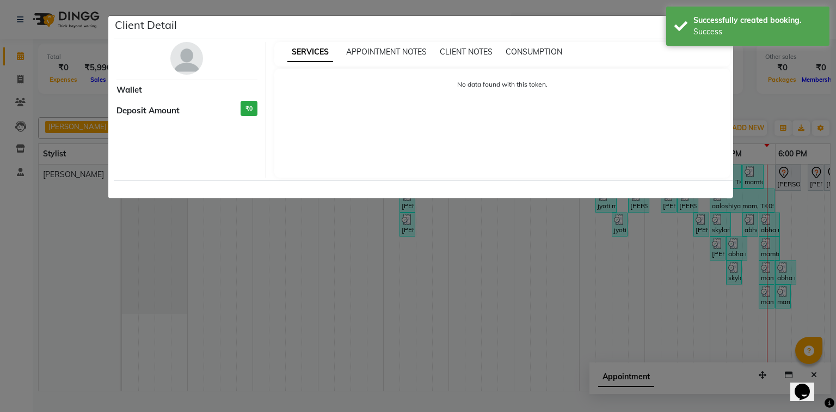
select select "7"
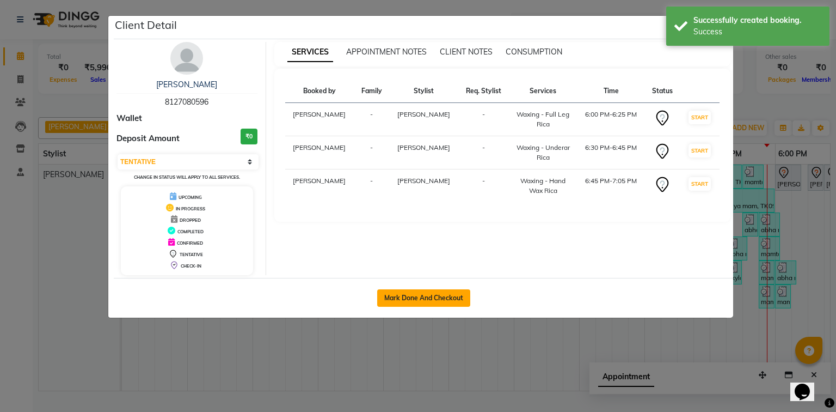
click at [438, 301] on button "Mark Done And Checkout" at bounding box center [423, 297] width 93 height 17
select select "4735"
select select "service"
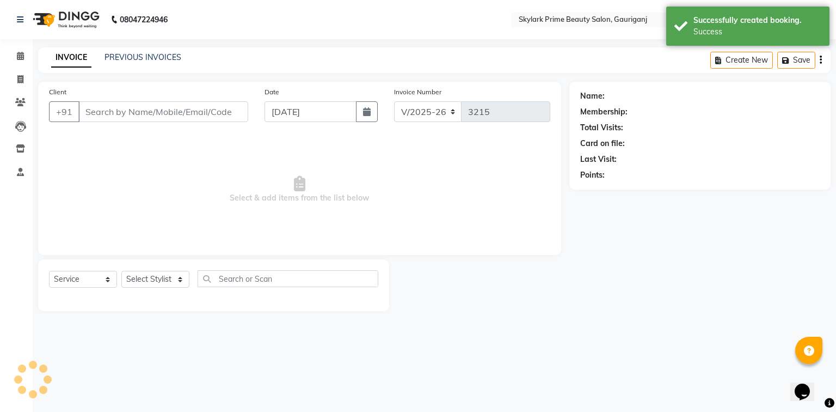
type input "8127080596"
select select "30218"
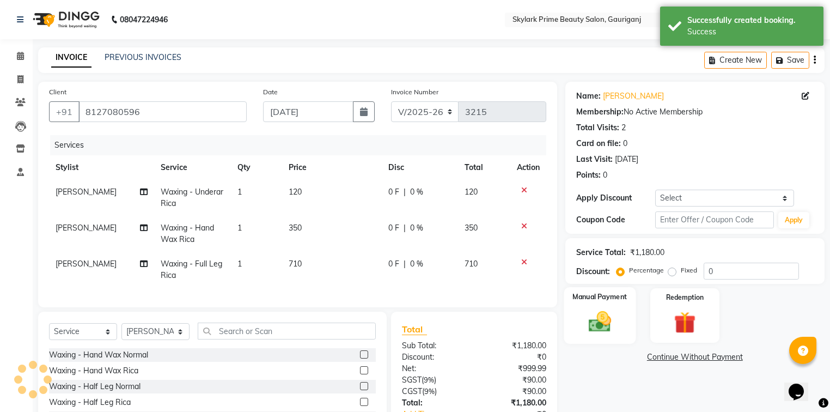
click at [624, 292] on label "Manual Payment" at bounding box center [599, 296] width 54 height 10
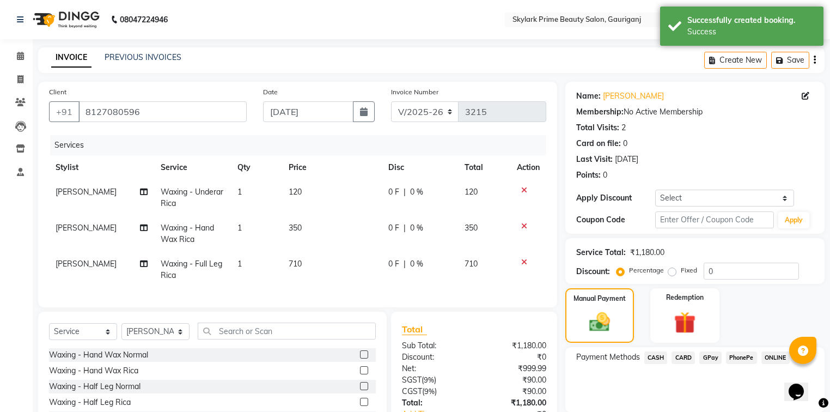
click at [710, 355] on span "GPay" at bounding box center [710, 357] width 22 height 13
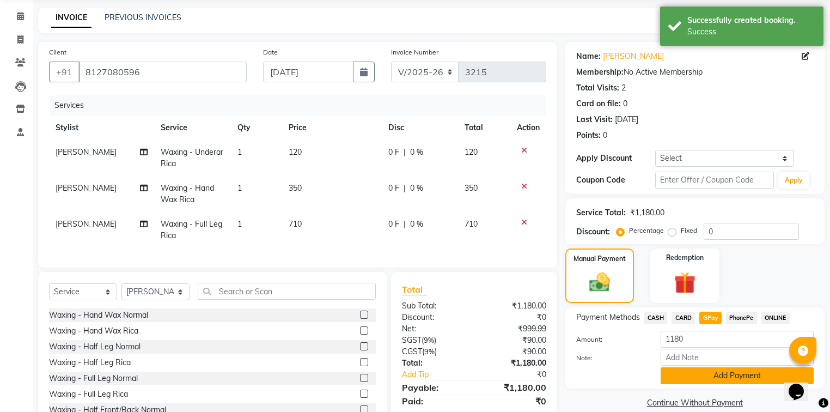
click at [700, 372] on button "Add Payment" at bounding box center [737, 375] width 153 height 17
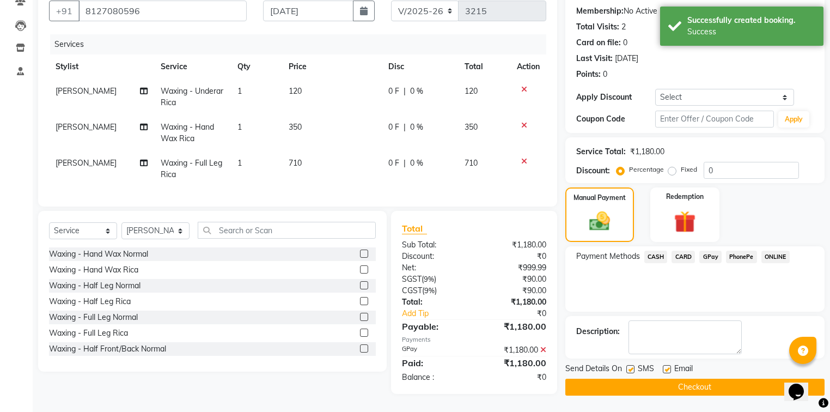
scroll to position [106, 0]
click at [688, 380] on button "Checkout" at bounding box center [694, 386] width 259 height 17
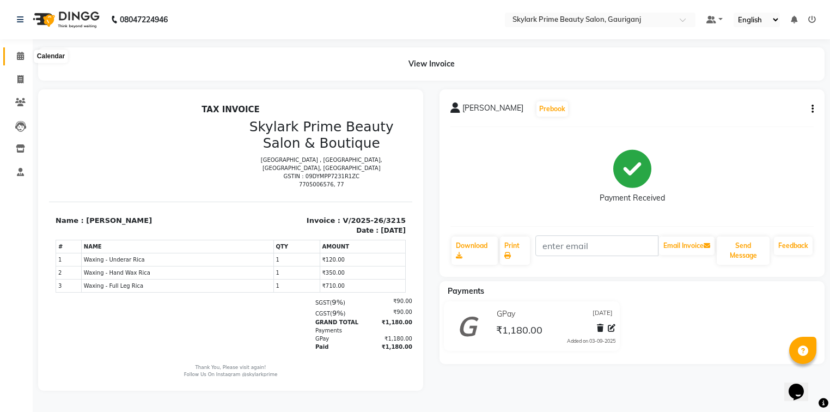
click at [17, 57] on icon at bounding box center [20, 56] width 7 height 8
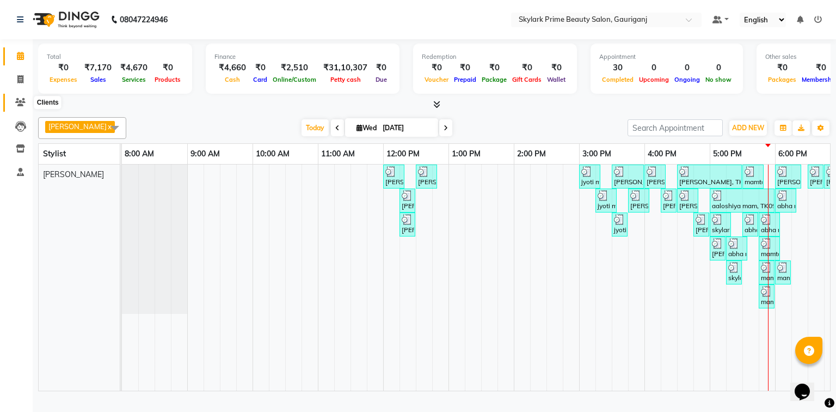
click at [17, 100] on icon at bounding box center [20, 102] width 10 height 8
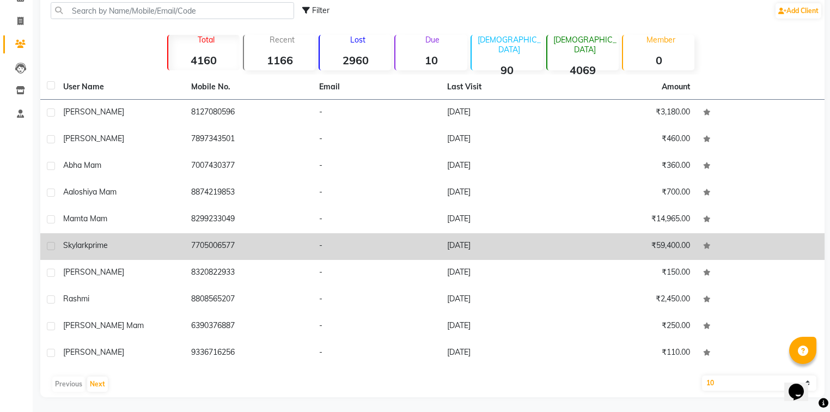
scroll to position [59, 0]
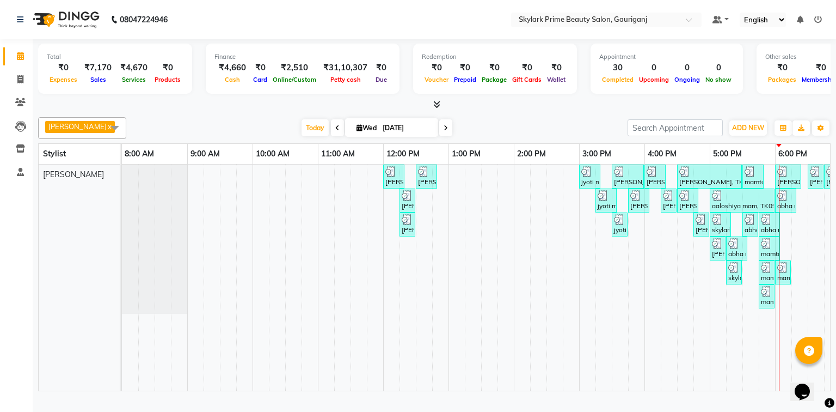
click at [795, 232] on div "[PERSON_NAME], TK01, 12:00 PM-12:20 PM, Threading - Eyebrow [PERSON_NAME], TK01…" at bounding box center [547, 277] width 850 height 226
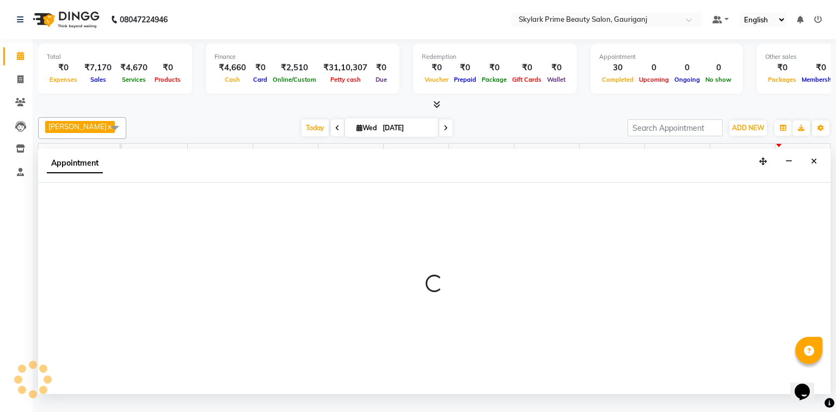
select select "30218"
select select "tentative"
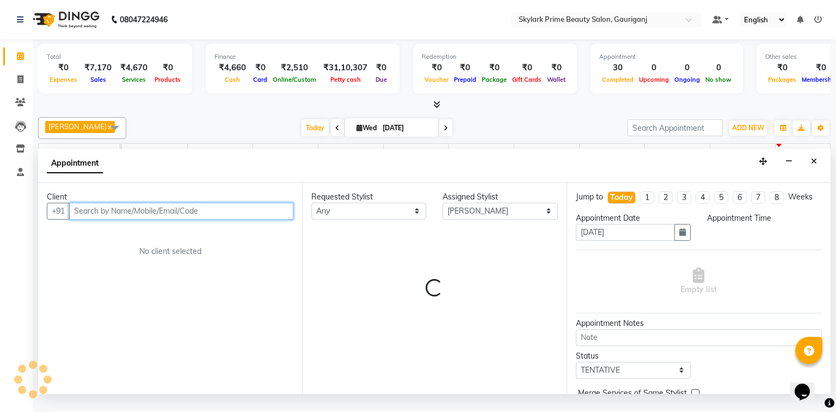
select select "1095"
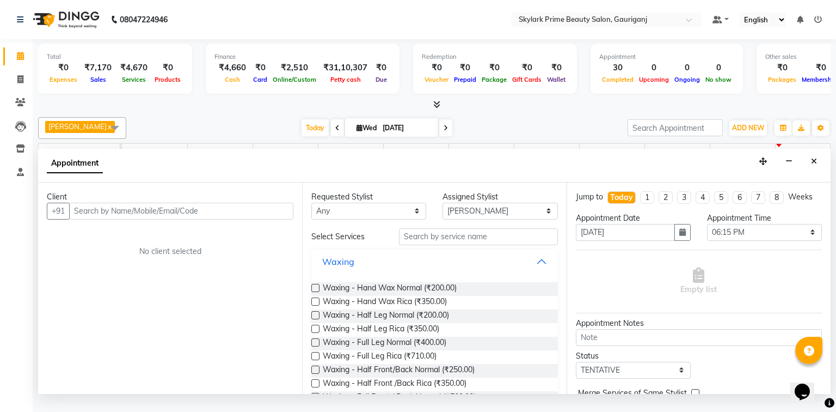
click at [536, 270] on button "Waxing" at bounding box center [434, 262] width 237 height 20
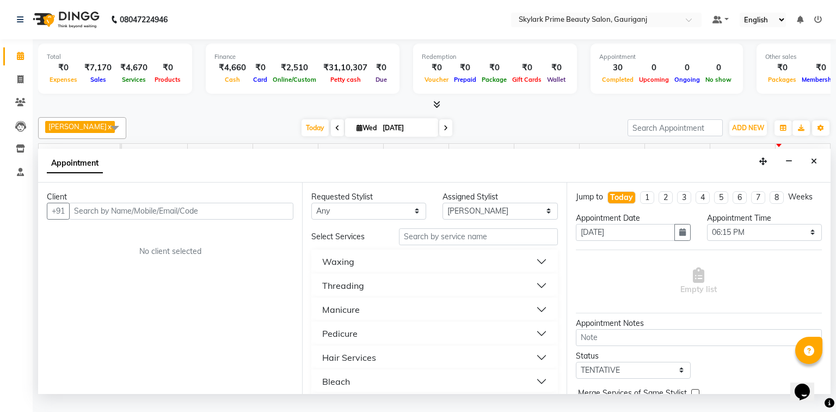
click at [374, 271] on button "Waxing" at bounding box center [434, 262] width 237 height 20
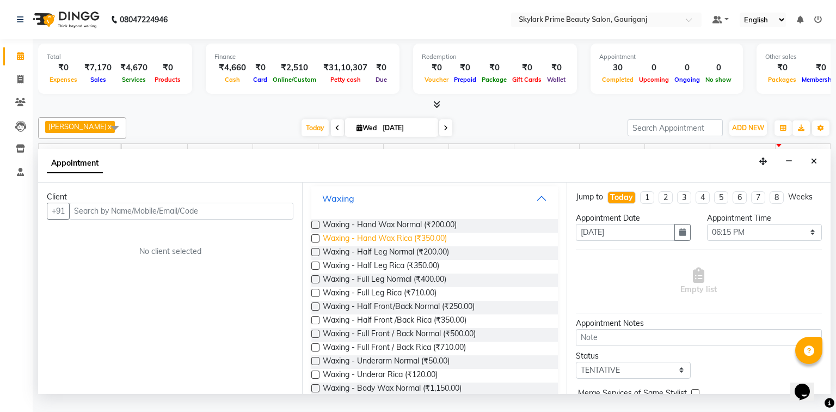
scroll to position [87, 0]
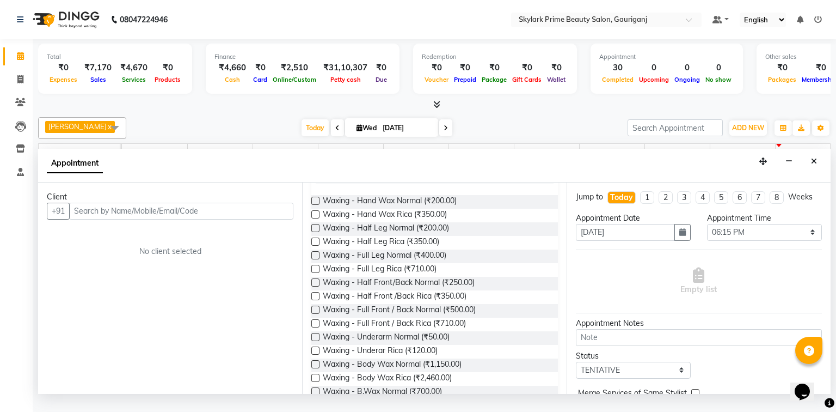
click at [317, 273] on label at bounding box center [316, 269] width 8 height 8
click at [317, 273] on input "checkbox" at bounding box center [315, 269] width 7 height 7
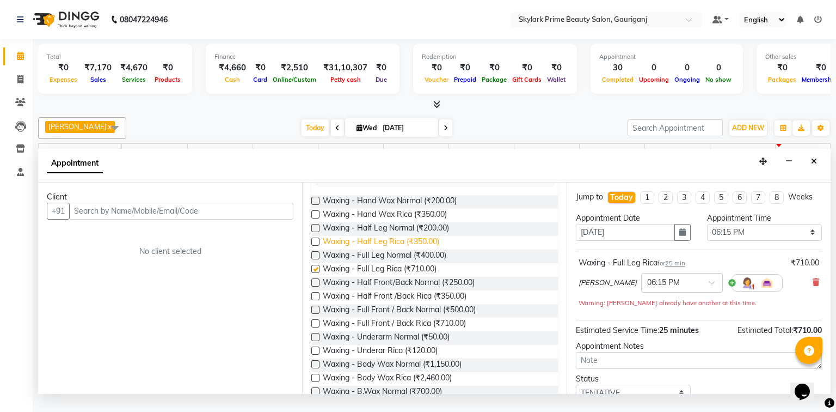
checkbox input "false"
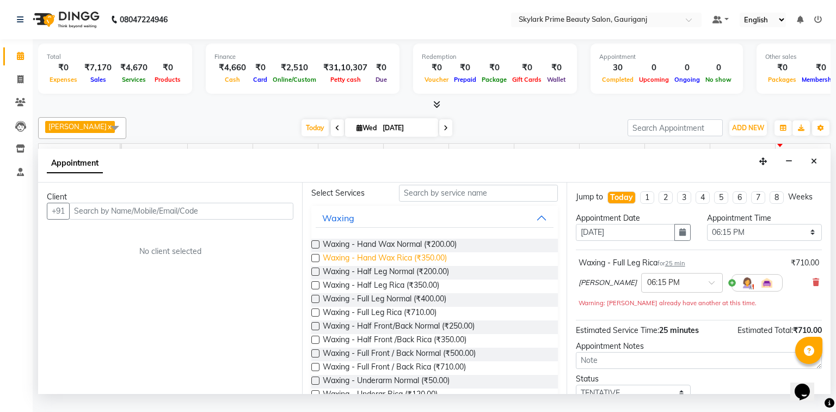
click at [349, 266] on span "Waxing - Hand Wax Rica (₹350.00)" at bounding box center [385, 259] width 124 height 14
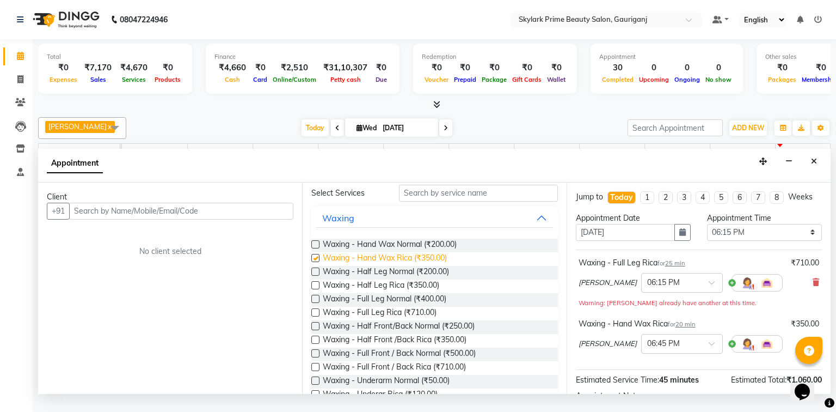
checkbox input "false"
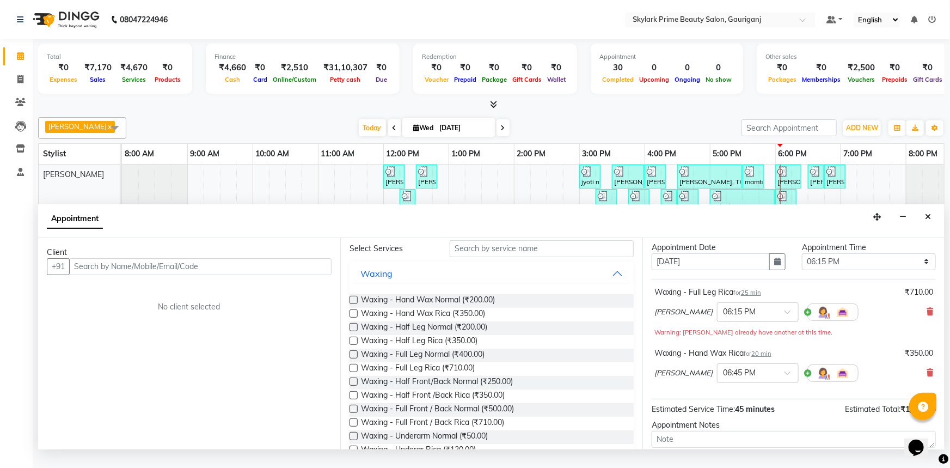
scroll to position [49, 0]
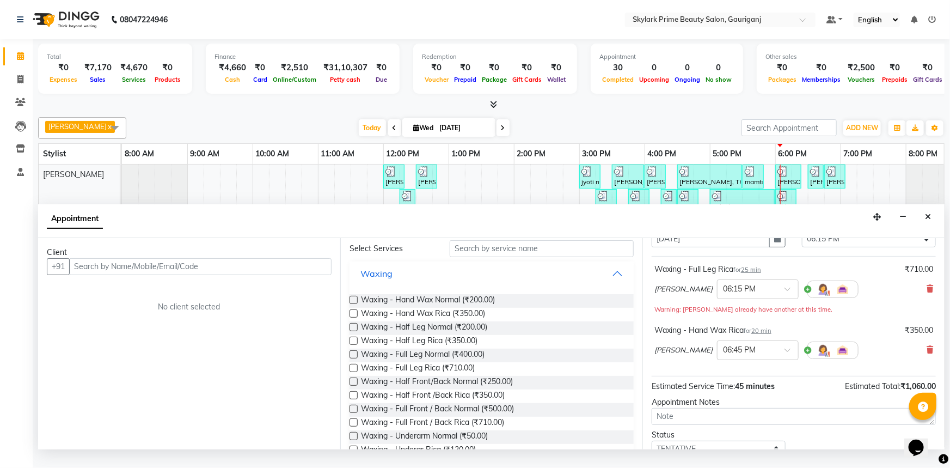
click at [610, 282] on button "Waxing" at bounding box center [492, 274] width 276 height 20
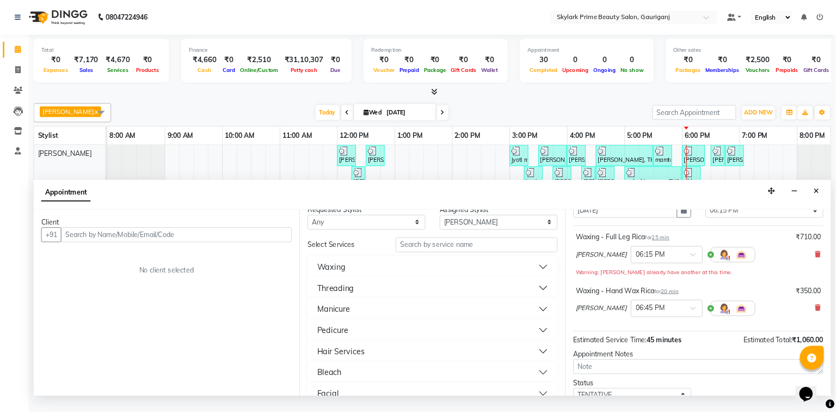
scroll to position [0, 0]
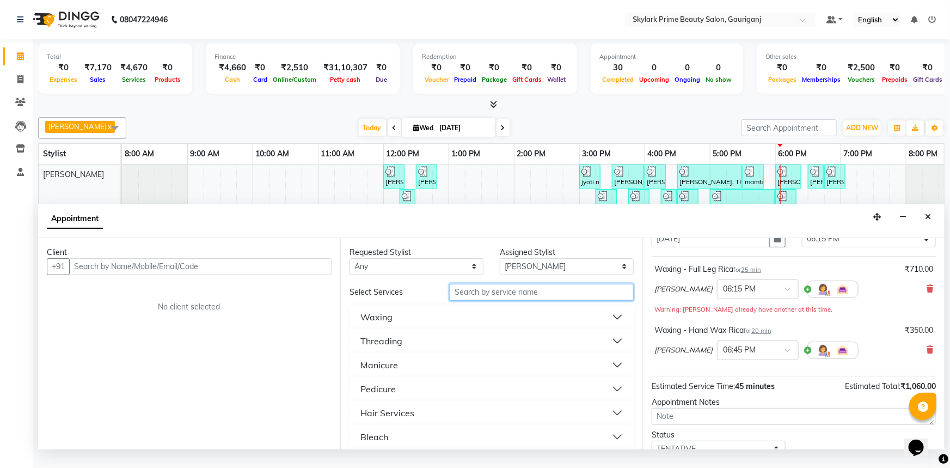
click at [484, 301] on input "text" at bounding box center [542, 292] width 184 height 17
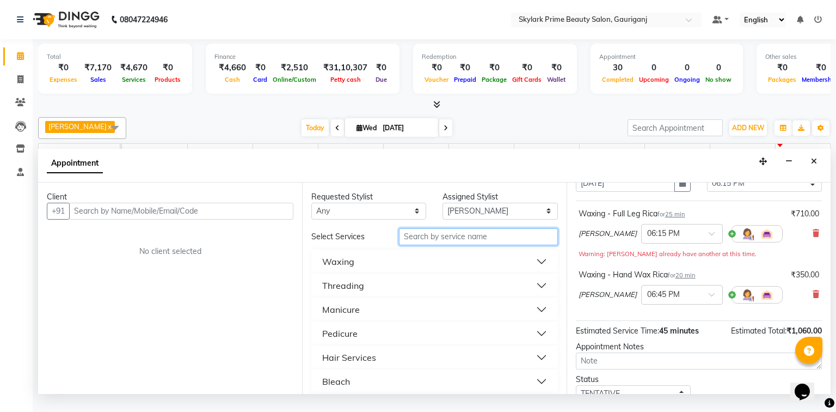
scroll to position [50, 0]
type input "lip"
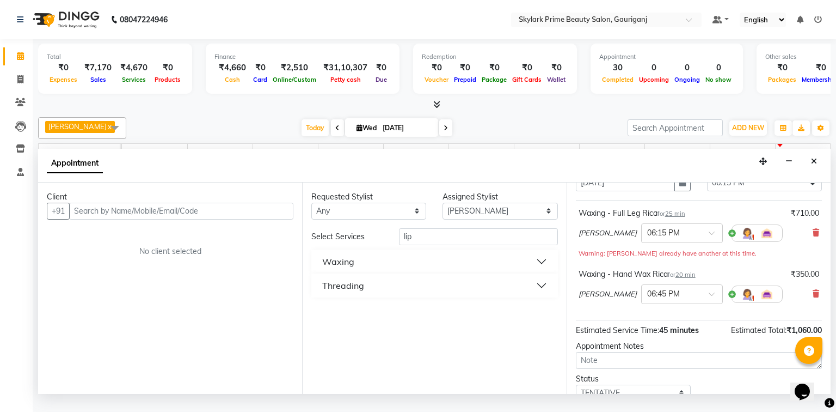
click at [388, 265] on button "Waxing" at bounding box center [434, 262] width 237 height 20
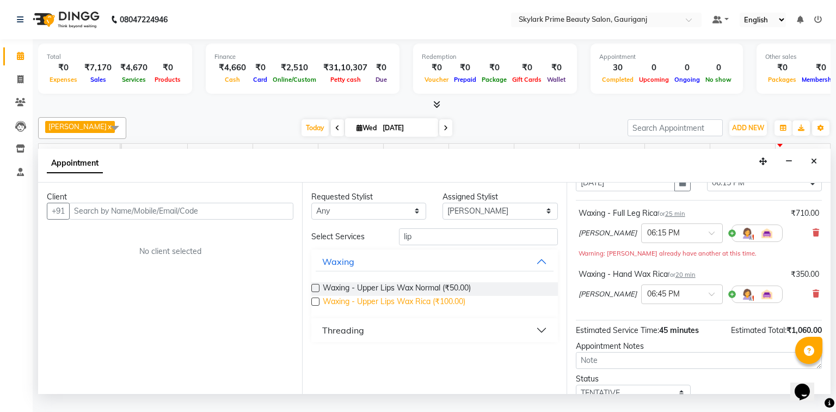
click at [369, 309] on span "Waxing - Upper Lips Wax Rica (₹100.00)" at bounding box center [394, 303] width 143 height 14
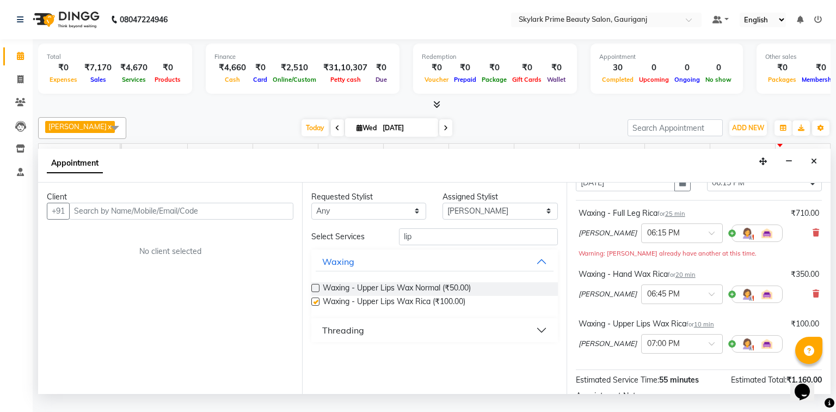
checkbox input "false"
click at [424, 245] on input "lip" at bounding box center [478, 236] width 159 height 17
type input "l"
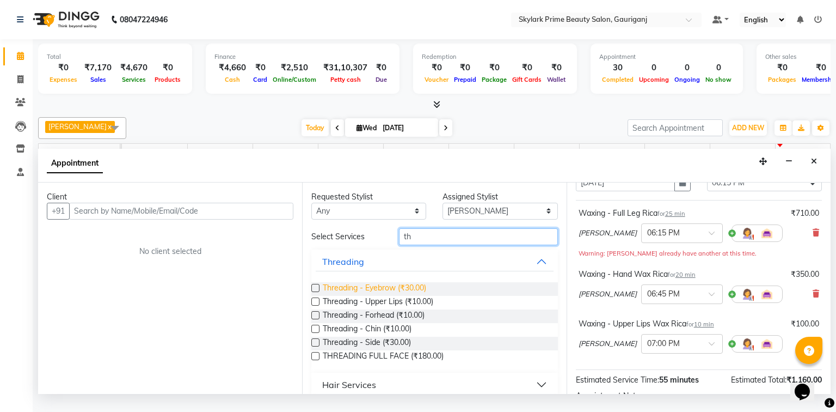
type input "th"
click at [370, 296] on span "Threading - Eyebrow (₹30.00)" at bounding box center [374, 289] width 103 height 14
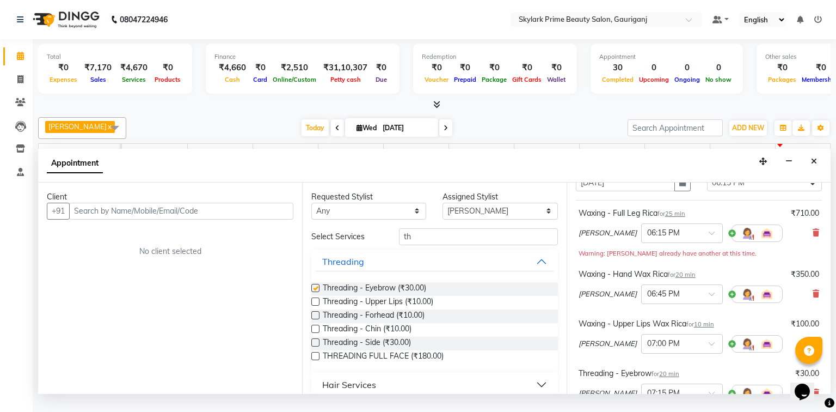
checkbox input "false"
click at [440, 244] on input "th" at bounding box center [478, 236] width 159 height 17
type input "t"
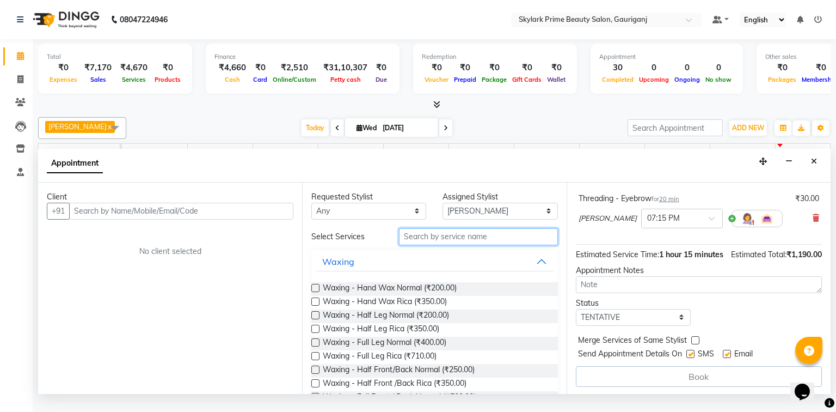
scroll to position [237, 0]
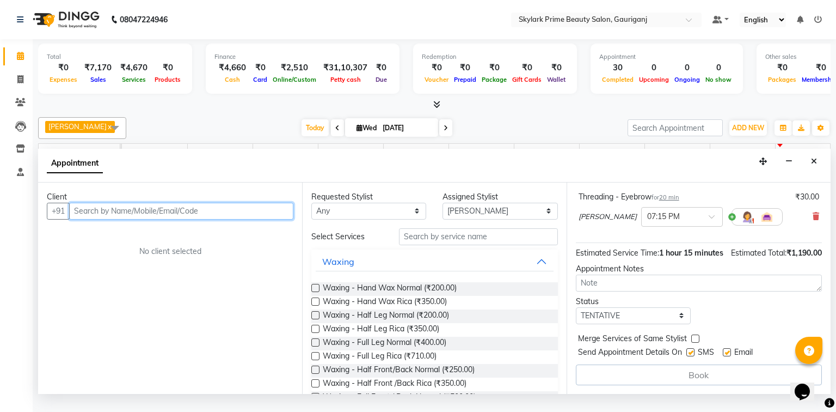
click at [171, 219] on input "text" at bounding box center [181, 211] width 224 height 17
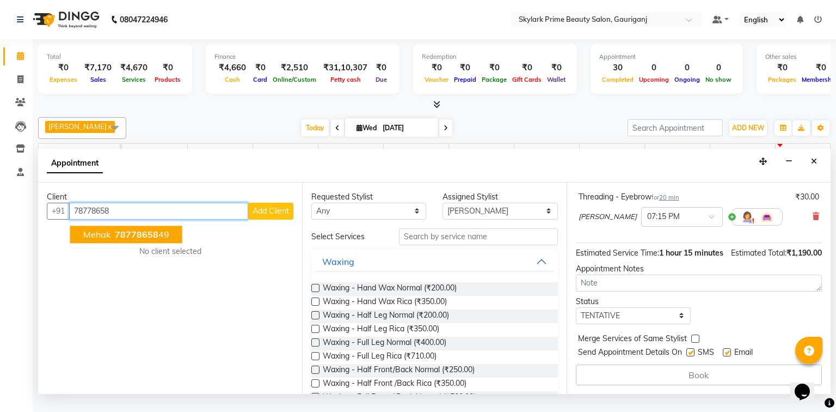
click at [101, 240] on span "mehak" at bounding box center [96, 234] width 27 height 11
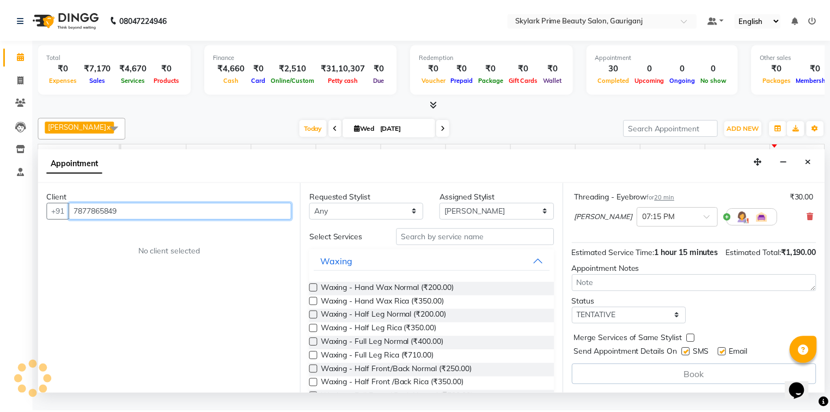
scroll to position [236, 0]
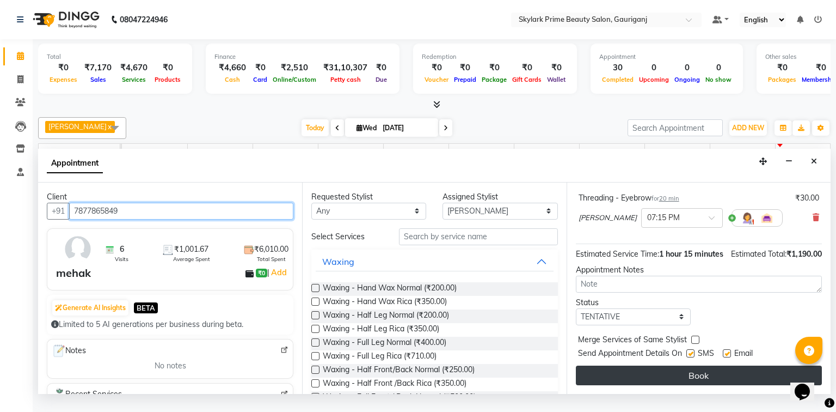
type input "7877865849"
click at [669, 383] on button "Book" at bounding box center [699, 375] width 246 height 20
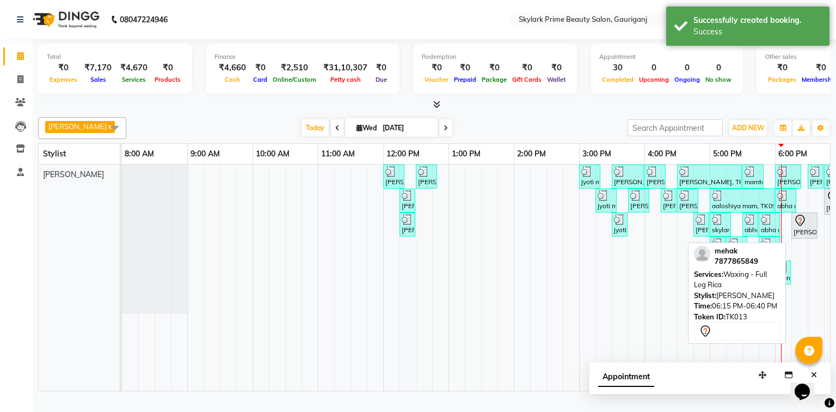
click at [810, 227] on div at bounding box center [805, 220] width 22 height 13
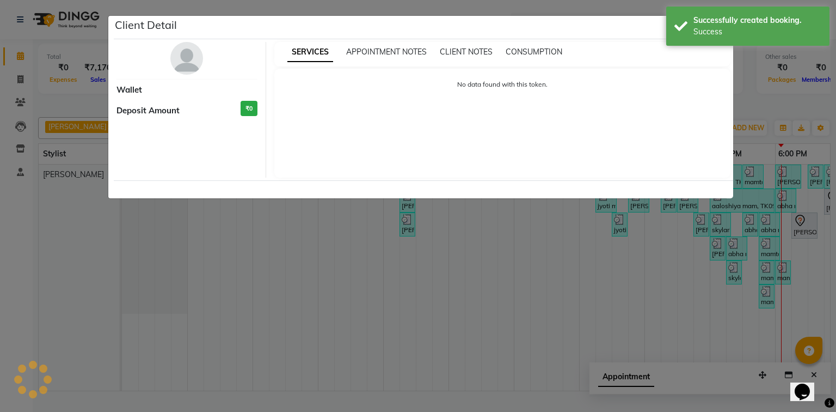
select select "7"
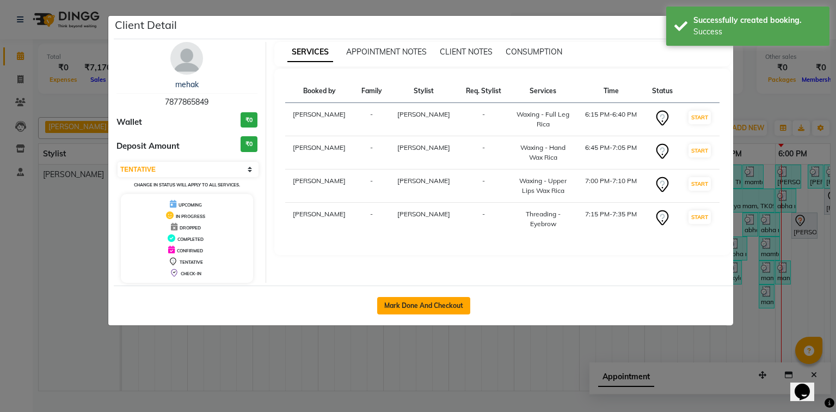
click at [413, 301] on button "Mark Done And Checkout" at bounding box center [423, 305] width 93 height 17
select select "service"
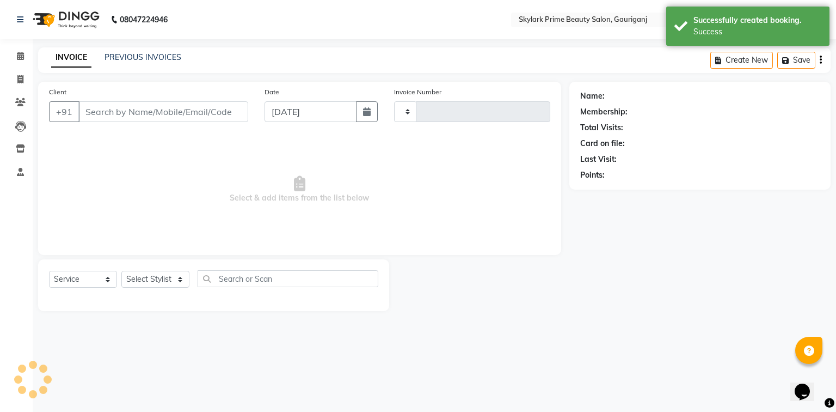
type input "3216"
select select "4735"
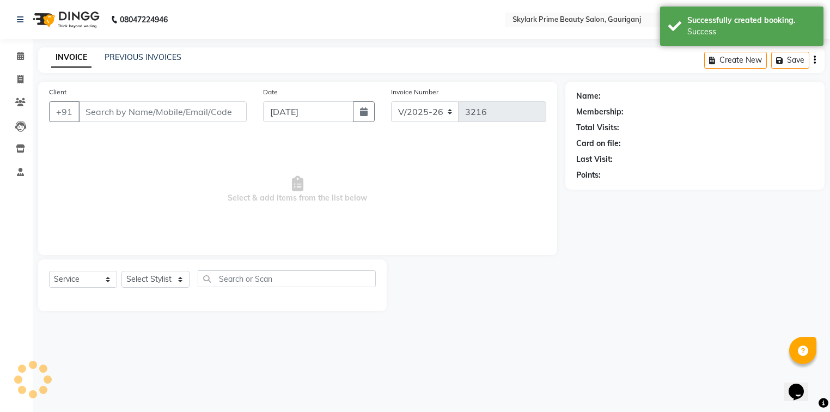
type input "7877865849"
select select "30218"
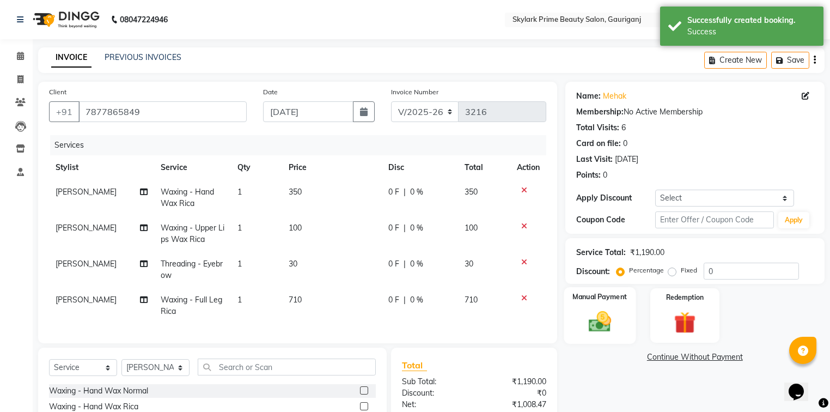
click at [594, 321] on img at bounding box center [599, 322] width 37 height 26
click at [715, 355] on span "GPay" at bounding box center [710, 357] width 22 height 13
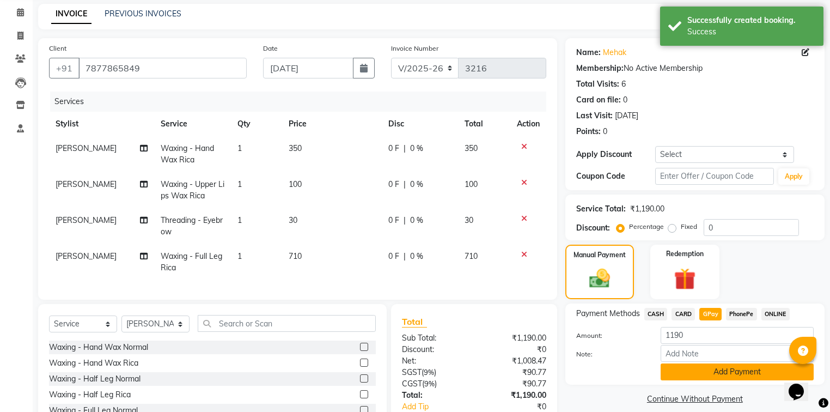
click at [687, 372] on button "Add Payment" at bounding box center [737, 371] width 153 height 17
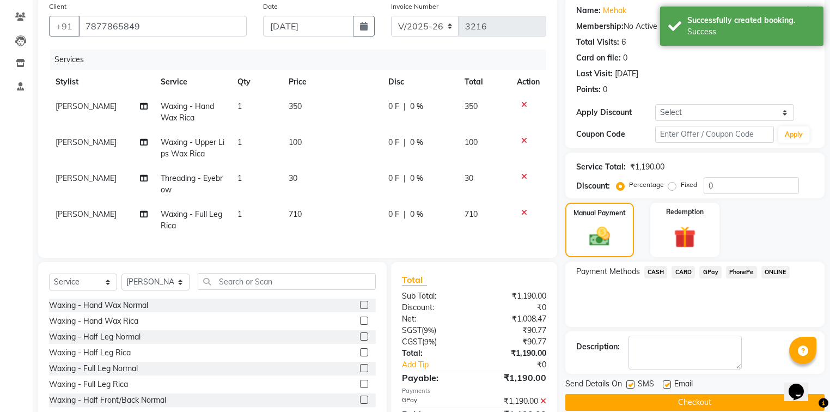
scroll to position [87, 0]
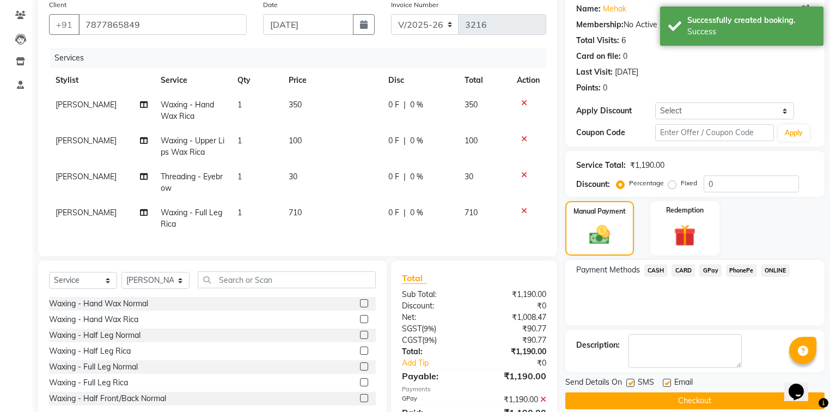
click at [645, 399] on button "Checkout" at bounding box center [694, 400] width 259 height 17
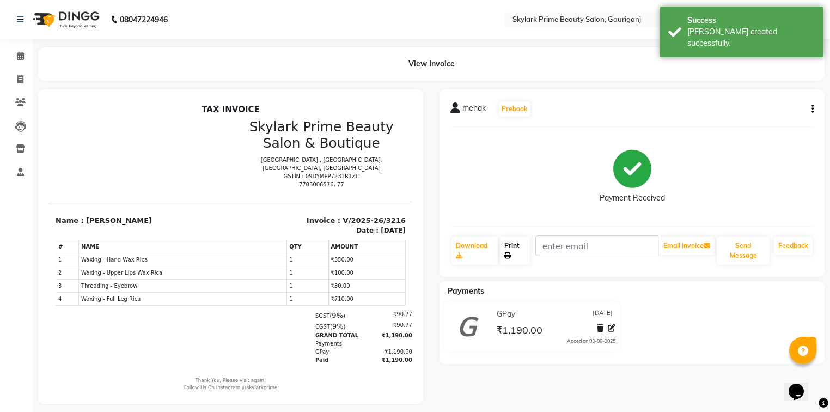
click at [516, 247] on link "Print" at bounding box center [515, 250] width 30 height 28
click at [20, 54] on icon at bounding box center [20, 56] width 7 height 8
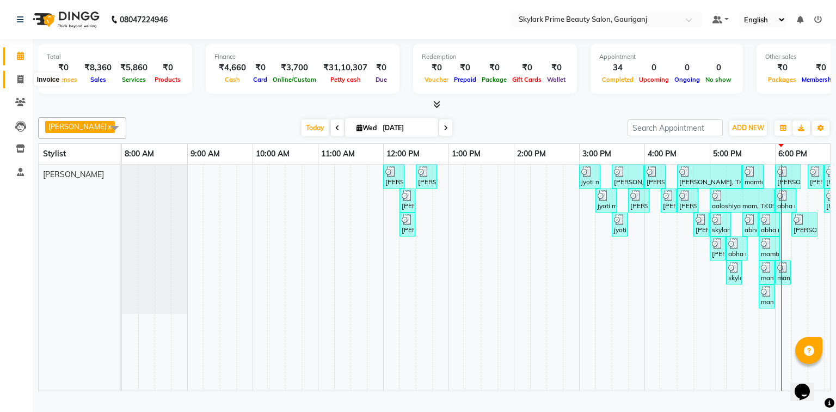
click at [16, 74] on span at bounding box center [20, 80] width 19 height 13
select select "service"
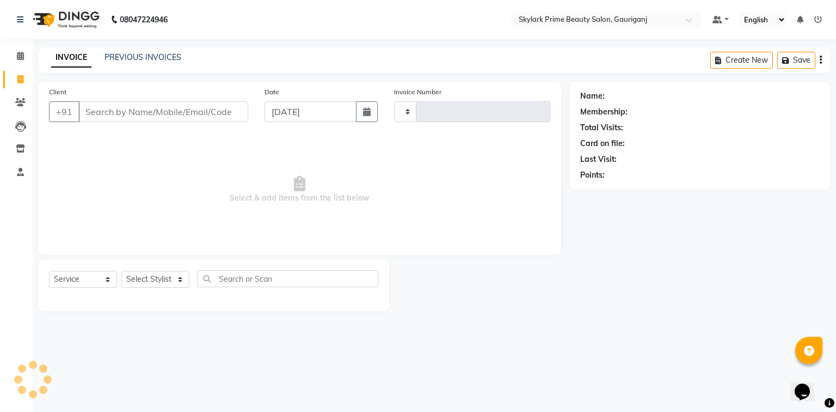
type input "3217"
select select "4735"
click at [17, 99] on icon at bounding box center [20, 102] width 10 height 8
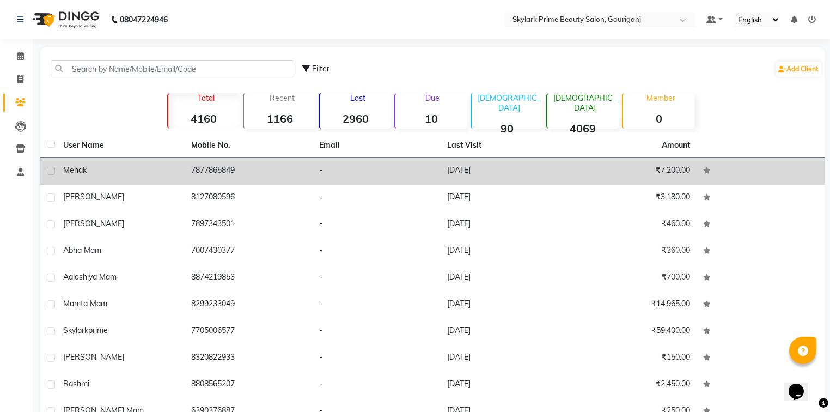
click at [245, 164] on td "7877865849" at bounding box center [249, 171] width 128 height 27
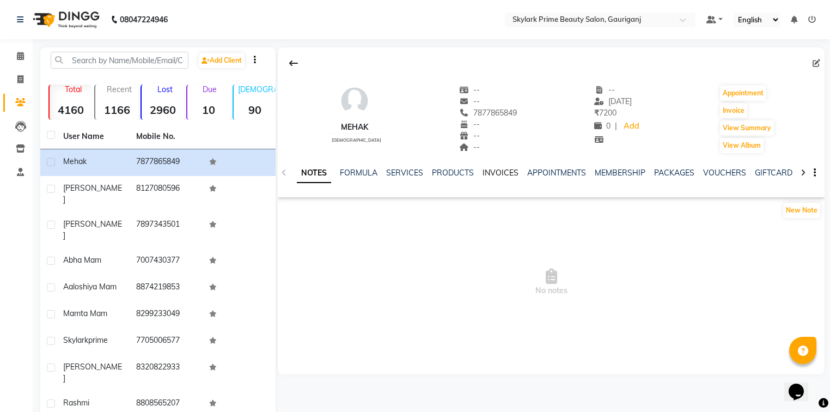
click at [504, 169] on link "INVOICES" at bounding box center [501, 173] width 36 height 10
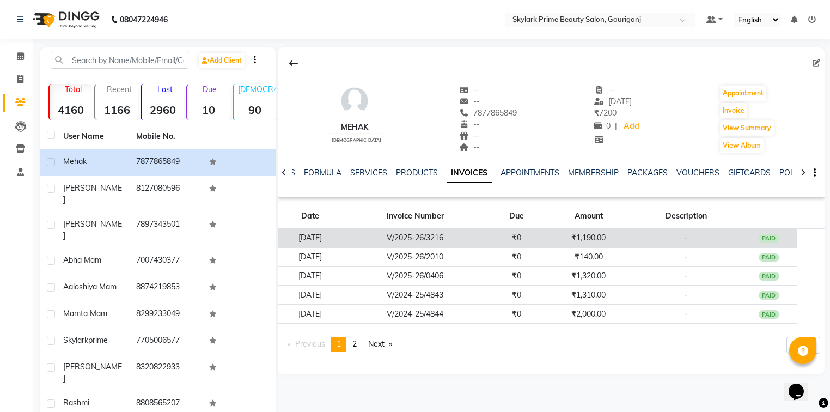
click at [488, 232] on td "V/2025-26/3216" at bounding box center [415, 238] width 146 height 19
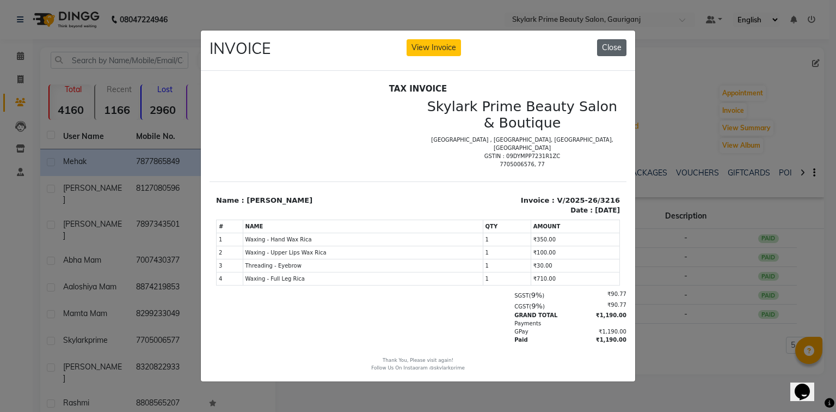
click at [609, 48] on button "Close" at bounding box center [611, 47] width 29 height 17
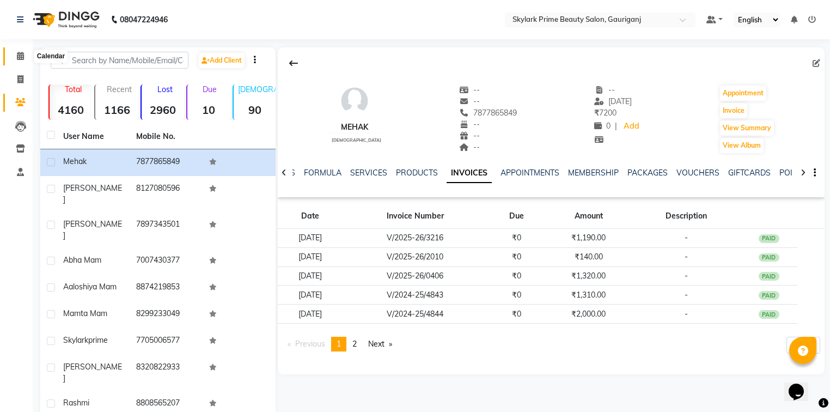
click at [22, 54] on icon at bounding box center [20, 56] width 7 height 8
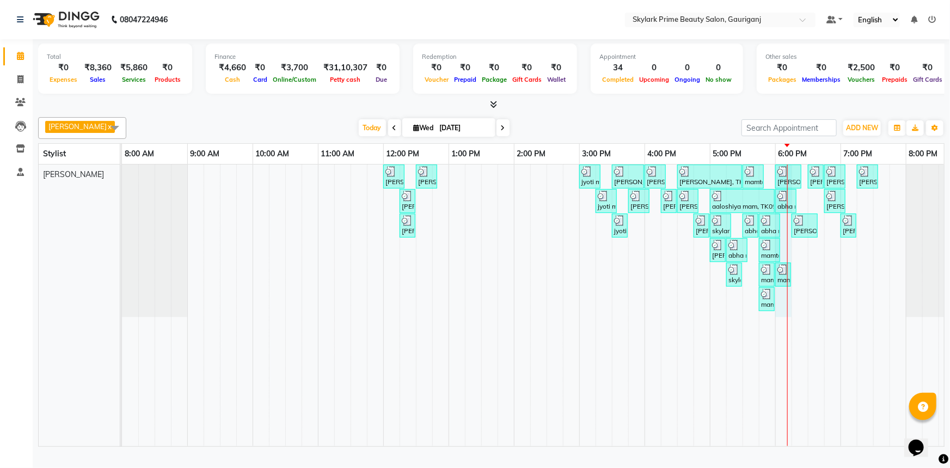
click at [790, 256] on div "neetu, TK01, 12:00 PM-12:20 PM, Threading - Eyebrow neetu, TK01, 12:30 PM-12:50…" at bounding box center [547, 305] width 850 height 282
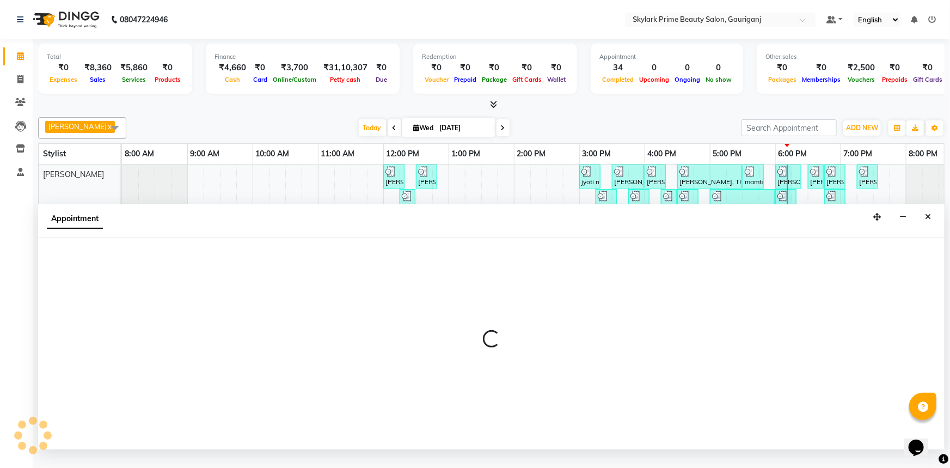
select select "30218"
select select "1080"
select select "tentative"
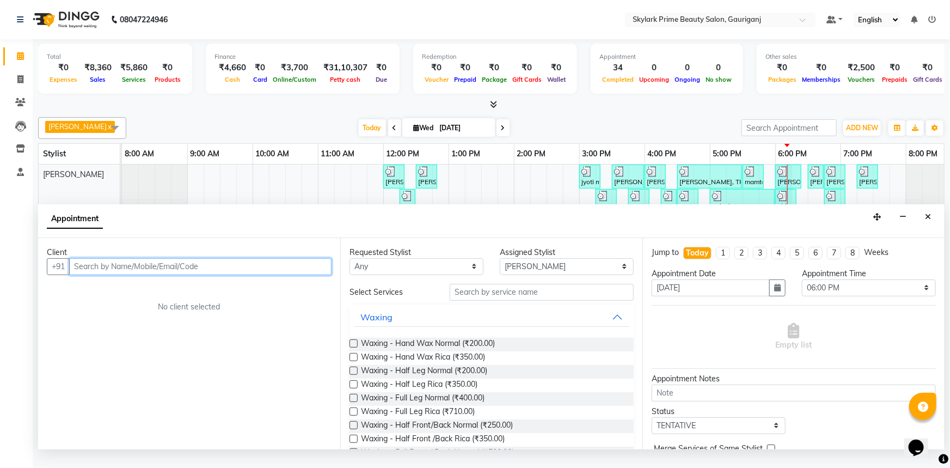
click at [251, 271] on input "text" at bounding box center [200, 266] width 262 height 17
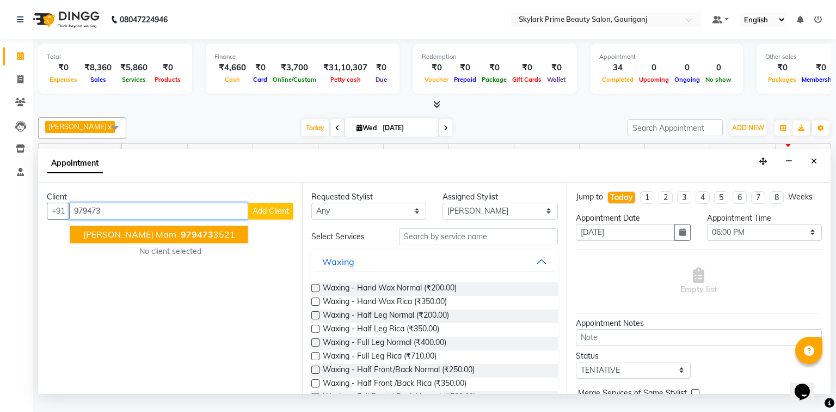
click at [181, 240] on span "979473" at bounding box center [197, 234] width 33 height 11
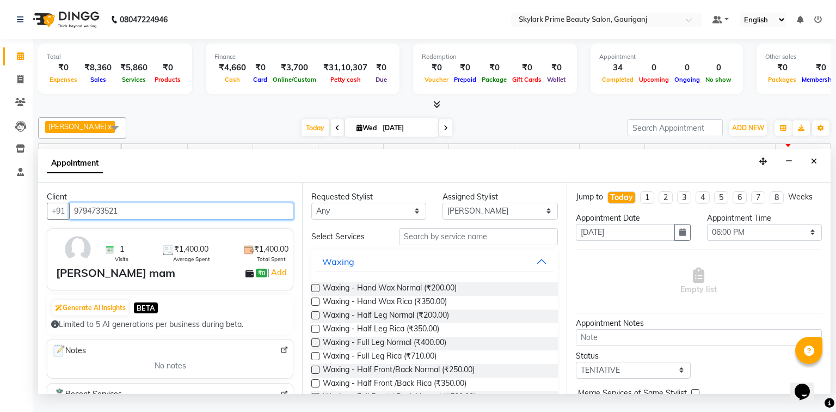
type input "9794733521"
click at [539, 271] on button "Waxing" at bounding box center [434, 262] width 237 height 20
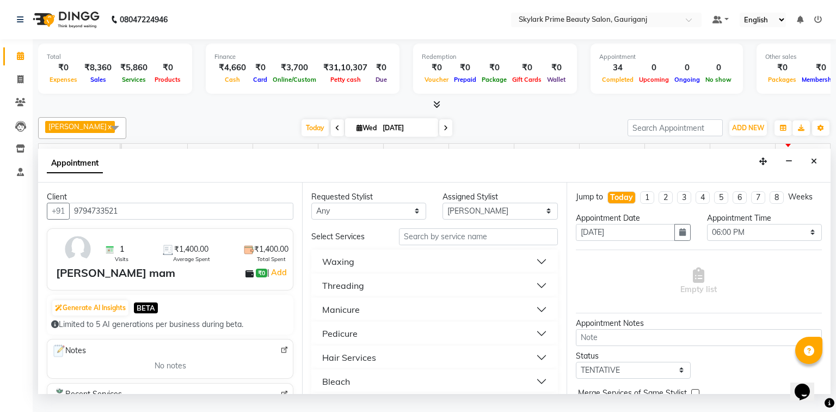
click at [370, 288] on button "Threading" at bounding box center [434, 286] width 237 height 20
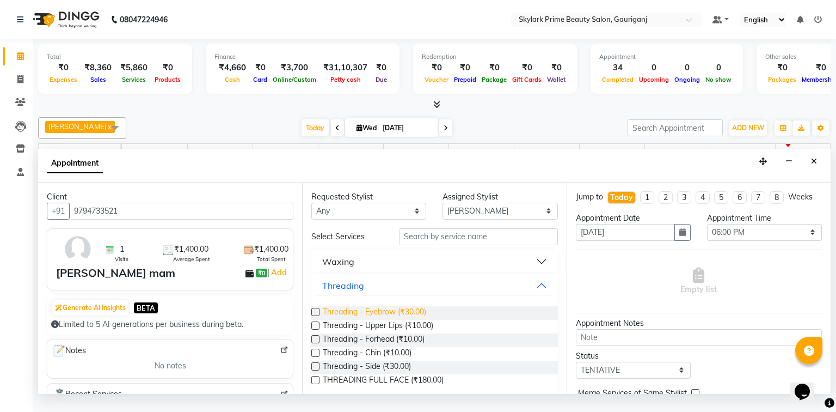
click at [365, 320] on span "Threading - Eyebrow (₹30.00)" at bounding box center [374, 313] width 103 height 14
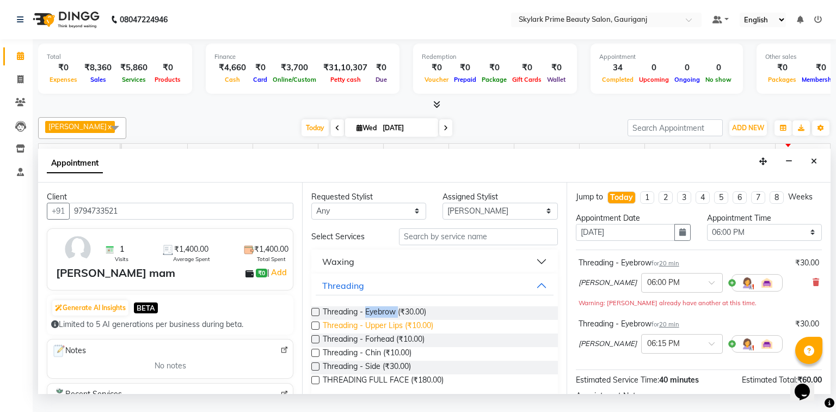
checkbox input "false"
click at [364, 333] on span "Threading - Upper Lips (₹10.00)" at bounding box center [378, 327] width 111 height 14
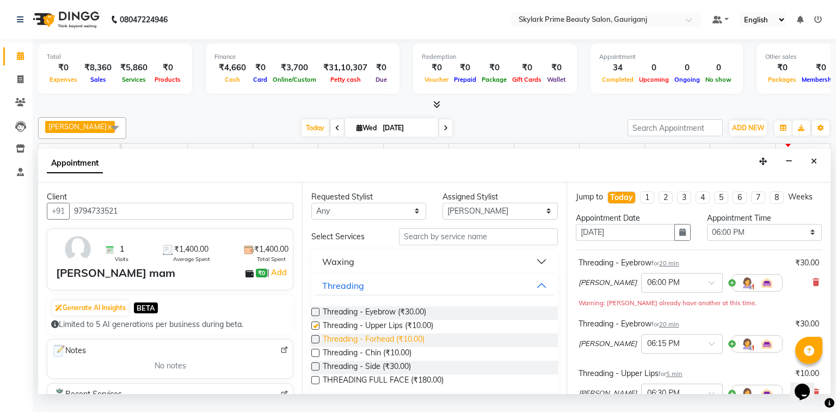
checkbox input "false"
click at [361, 346] on span "Threading - Forhead (₹10.00)" at bounding box center [374, 340] width 102 height 14
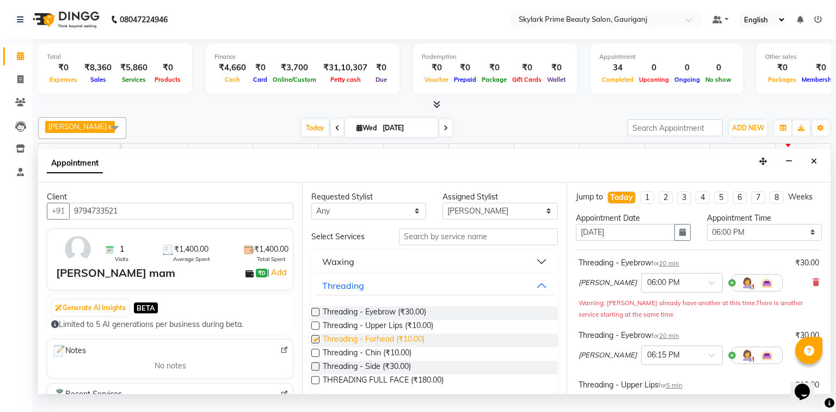
checkbox input "false"
click at [813, 286] on icon at bounding box center [816, 282] width 7 height 8
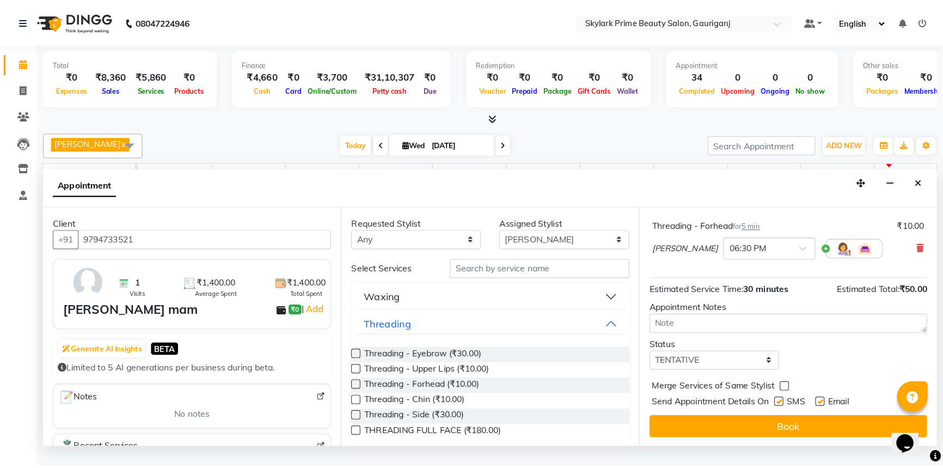
scroll to position [186, 0]
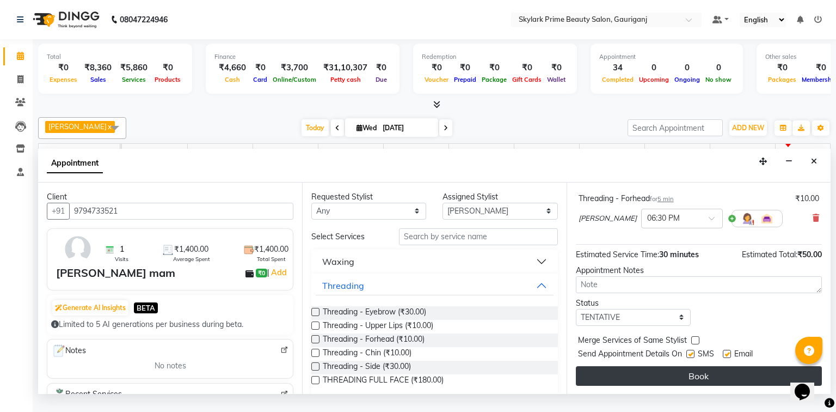
click at [681, 381] on button "Book" at bounding box center [699, 376] width 246 height 20
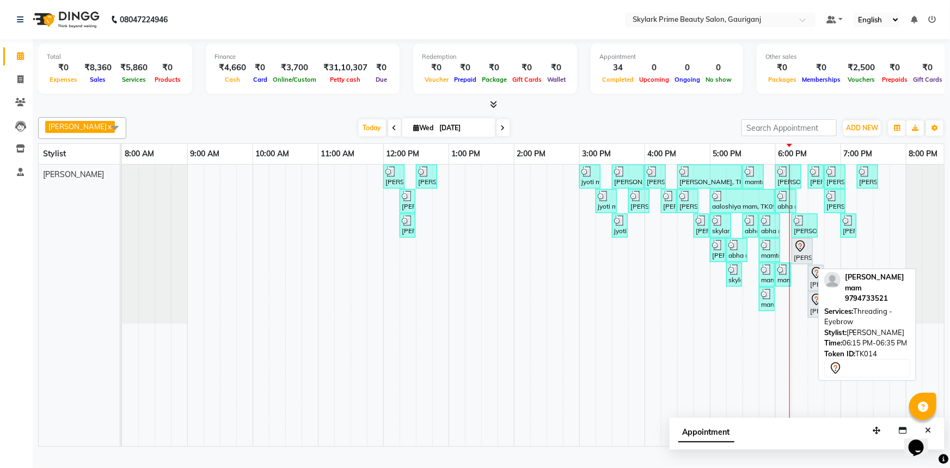
click at [797, 262] on div "ekta mam, TK14, 06:15 PM-06:35 PM, Threading - Eyebrow" at bounding box center [802, 251] width 19 height 23
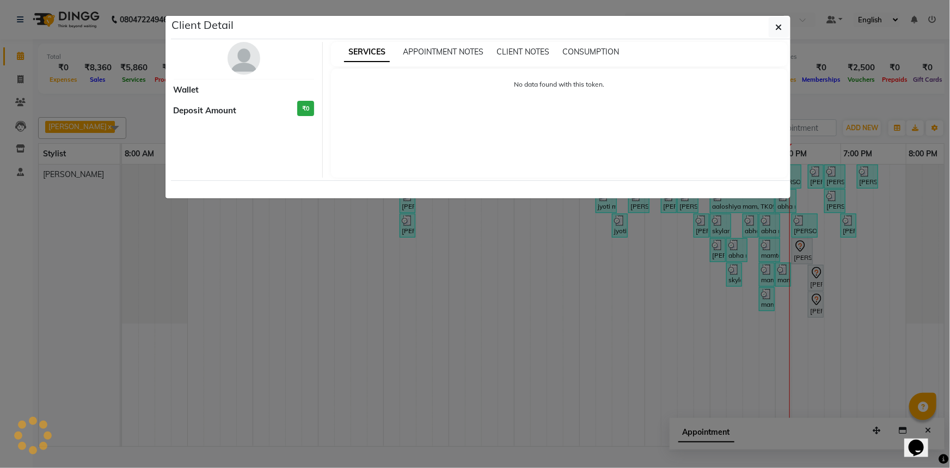
select select "7"
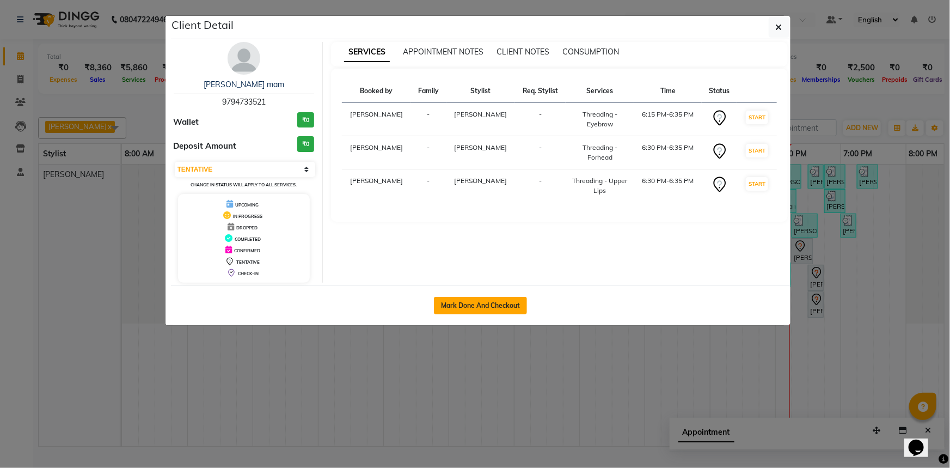
click at [485, 306] on button "Mark Done And Checkout" at bounding box center [480, 305] width 93 height 17
select select "service"
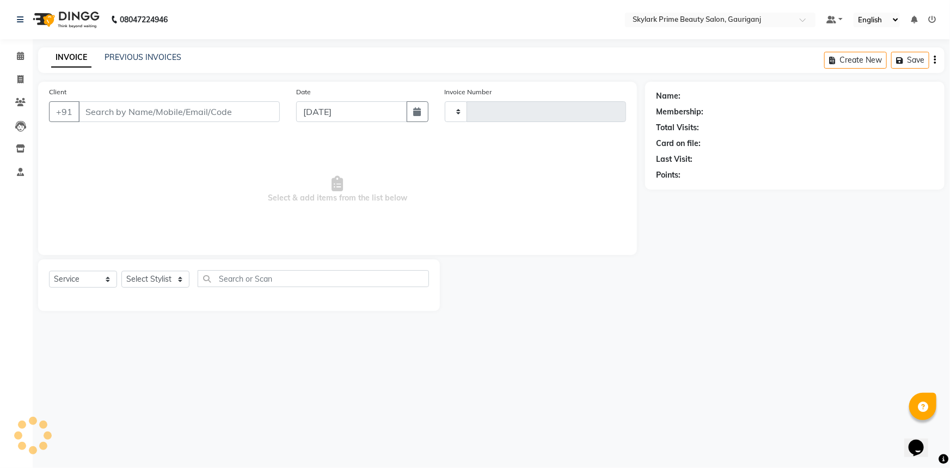
type input "3217"
select select "4735"
type input "9794733521"
select select "30218"
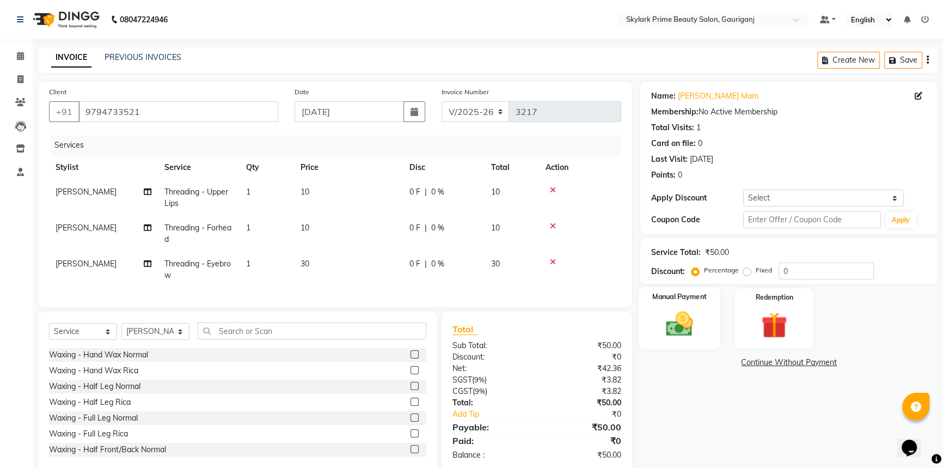
click at [687, 329] on img at bounding box center [680, 323] width 44 height 31
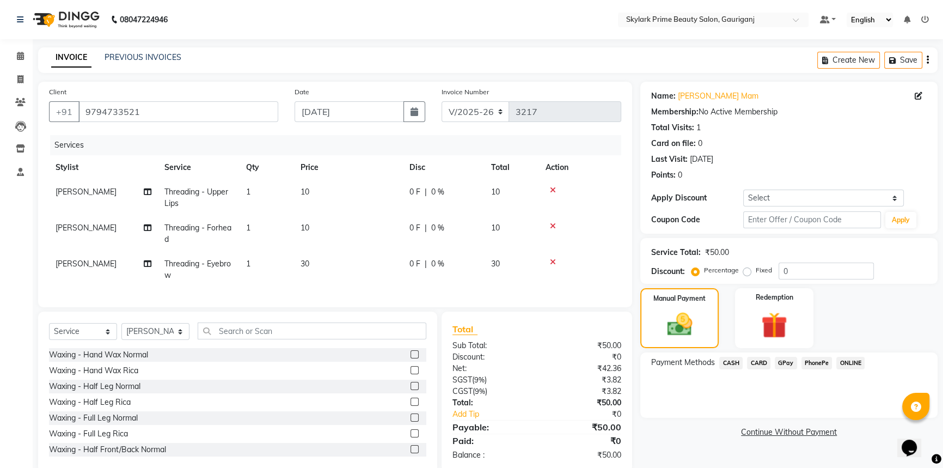
click at [733, 358] on span "CASH" at bounding box center [730, 363] width 23 height 13
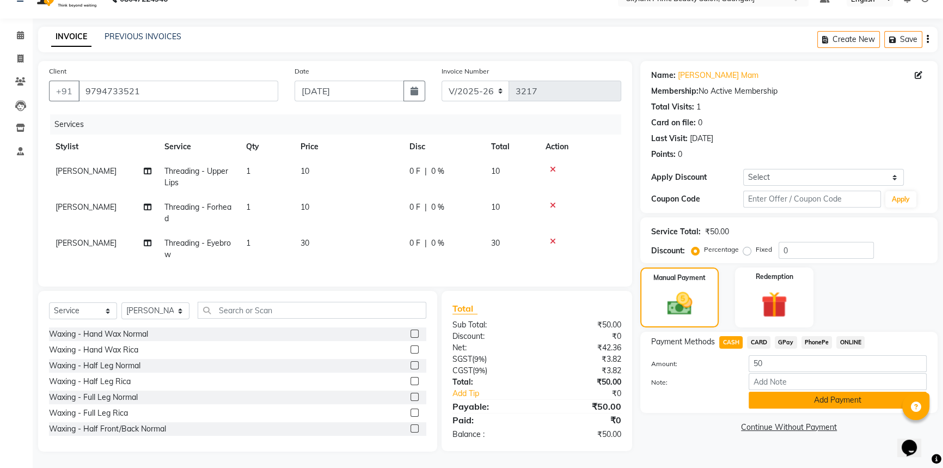
click at [778, 392] on button "Add Payment" at bounding box center [838, 400] width 178 height 17
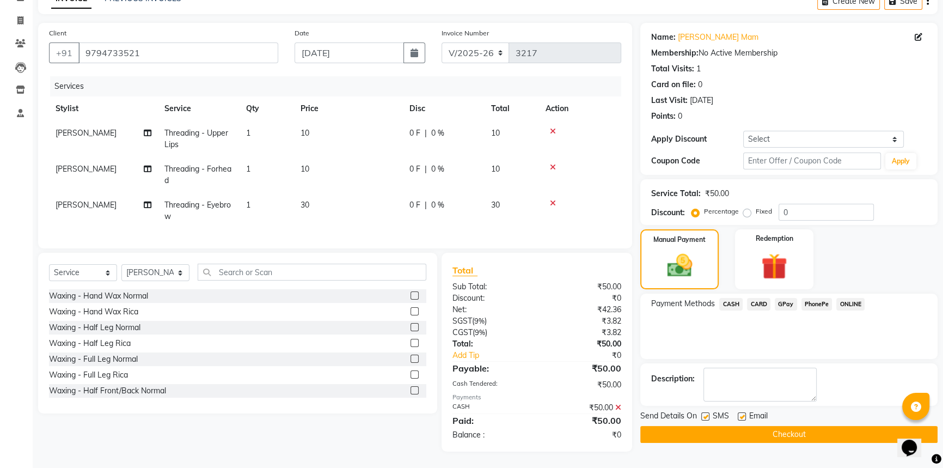
scroll to position [66, 0]
click at [724, 411] on button "Checkout" at bounding box center [788, 434] width 297 height 17
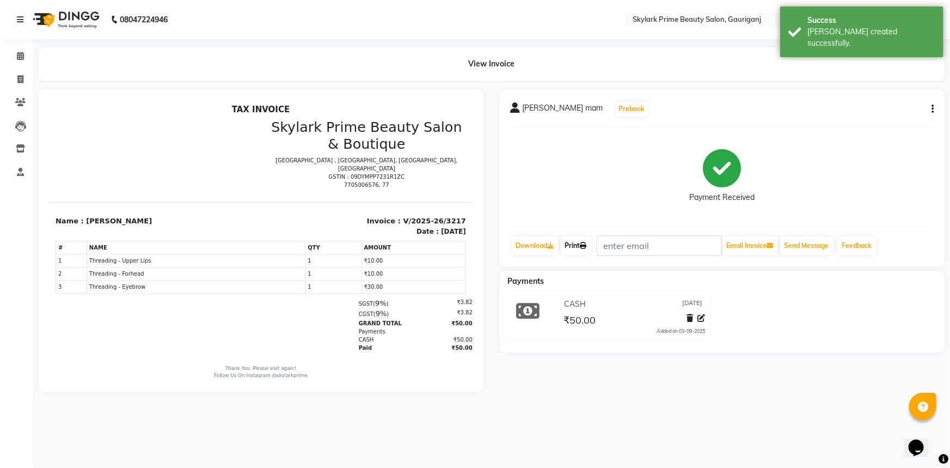
click at [574, 241] on link "Print" at bounding box center [576, 245] width 30 height 19
click at [19, 54] on icon at bounding box center [20, 56] width 7 height 8
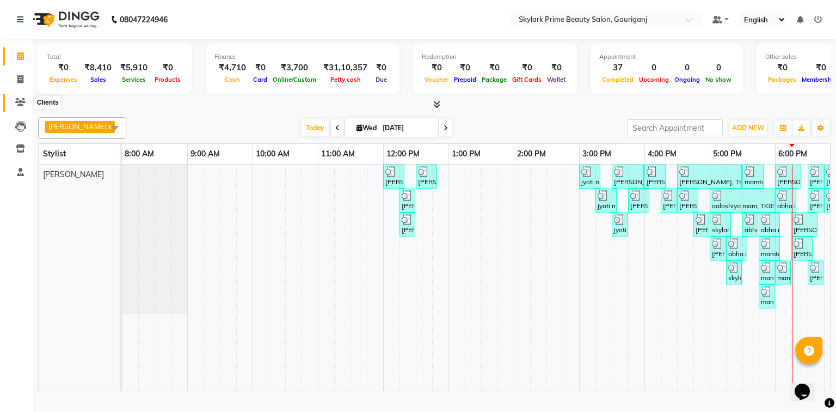
click at [20, 103] on icon at bounding box center [20, 102] width 10 height 8
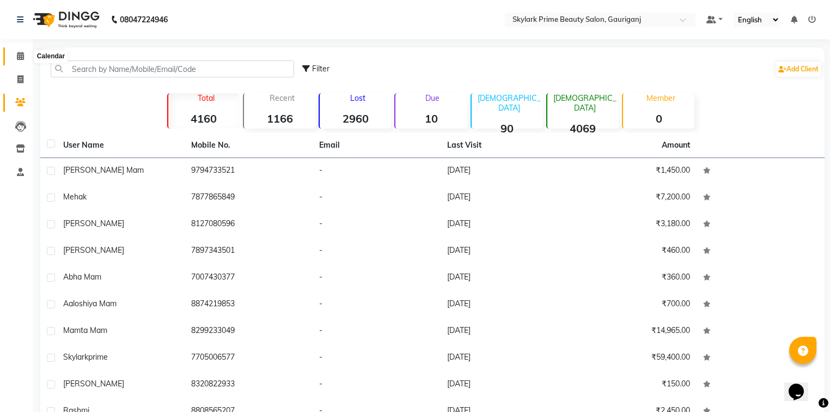
click at [25, 55] on span at bounding box center [20, 56] width 19 height 13
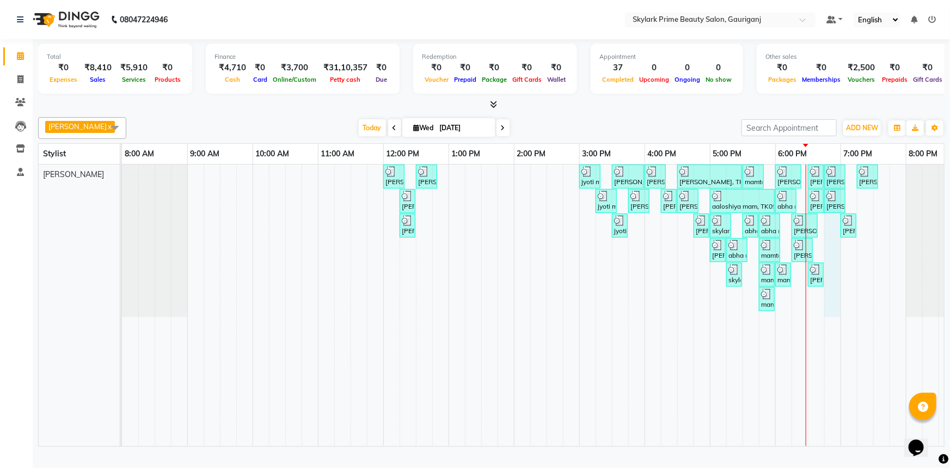
click at [829, 255] on div "neetu, TK01, 12:00 PM-12:20 PM, Threading - Eyebrow neetu, TK01, 12:30 PM-12:50…" at bounding box center [547, 305] width 850 height 282
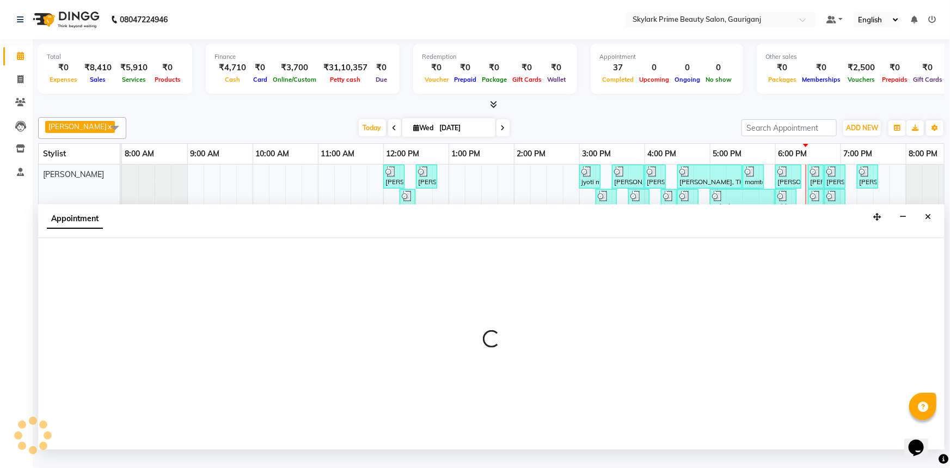
select select "30218"
select select "1125"
select select "tentative"
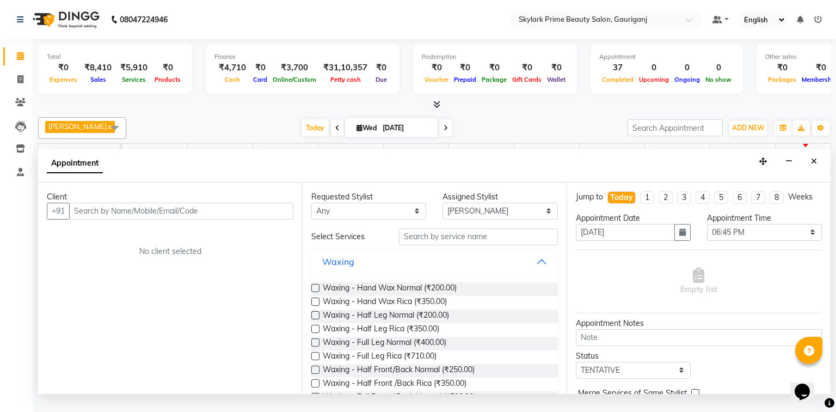
click at [534, 267] on button "Waxing" at bounding box center [434, 262] width 237 height 20
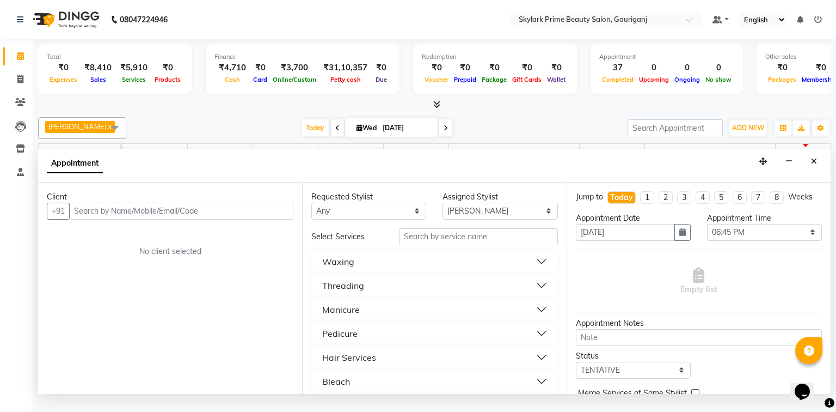
click at [356, 291] on div "Threading" at bounding box center [343, 285] width 42 height 13
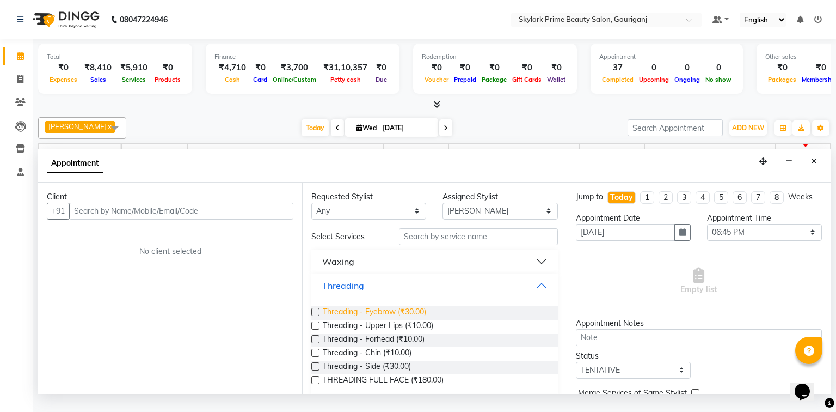
click at [357, 320] on span "Threading - Eyebrow (₹30.00)" at bounding box center [374, 313] width 103 height 14
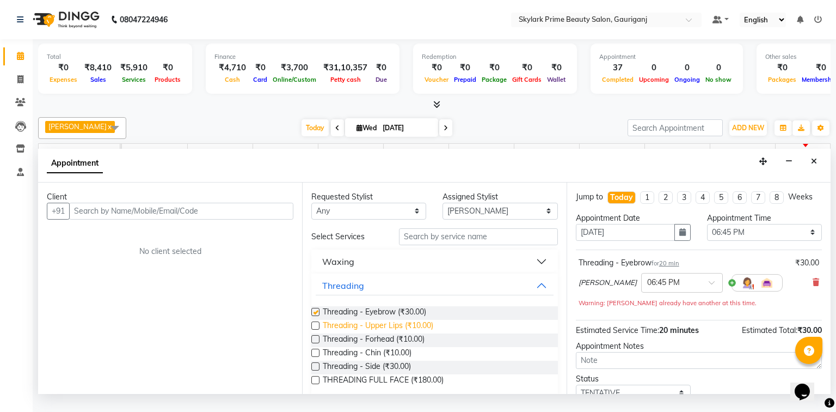
checkbox input "false"
click at [362, 332] on span "Threading - Upper Lips (₹10.00)" at bounding box center [378, 327] width 111 height 14
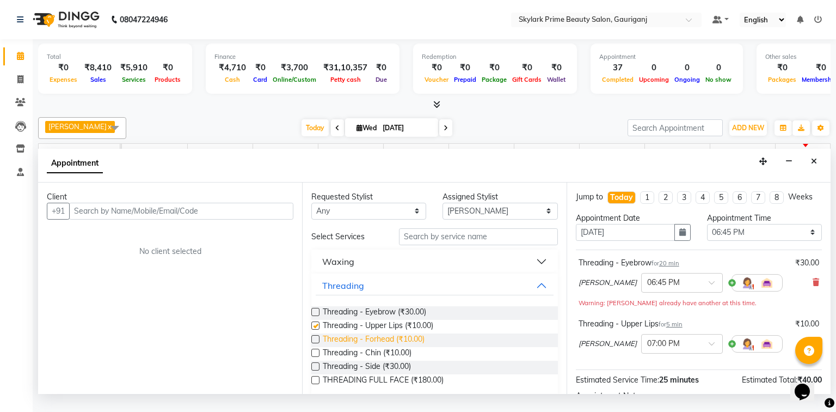
checkbox input "false"
click at [361, 347] on span "Threading - Forhead (₹10.00)" at bounding box center [374, 340] width 102 height 14
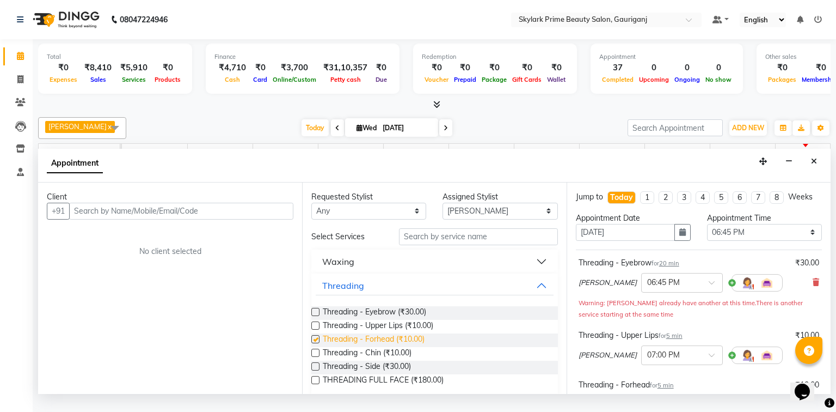
checkbox input "false"
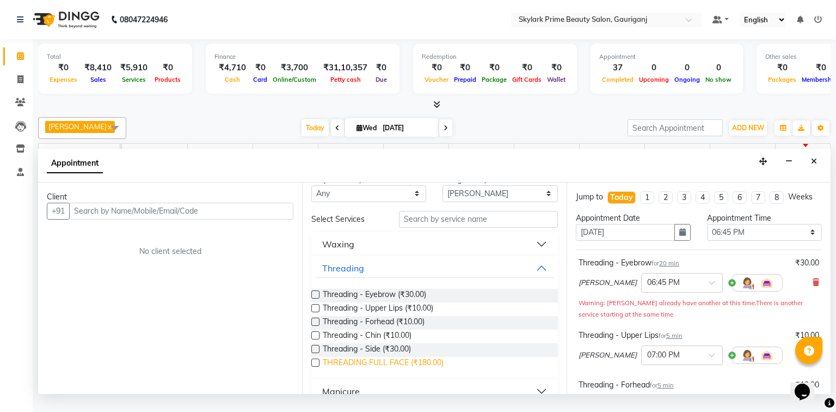
scroll to position [44, 0]
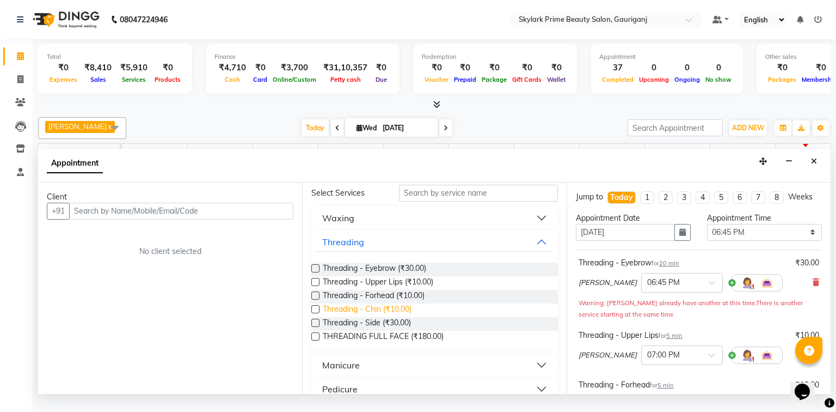
click at [362, 316] on span "Threading - Chin (₹10.00)" at bounding box center [367, 310] width 89 height 14
checkbox input "false"
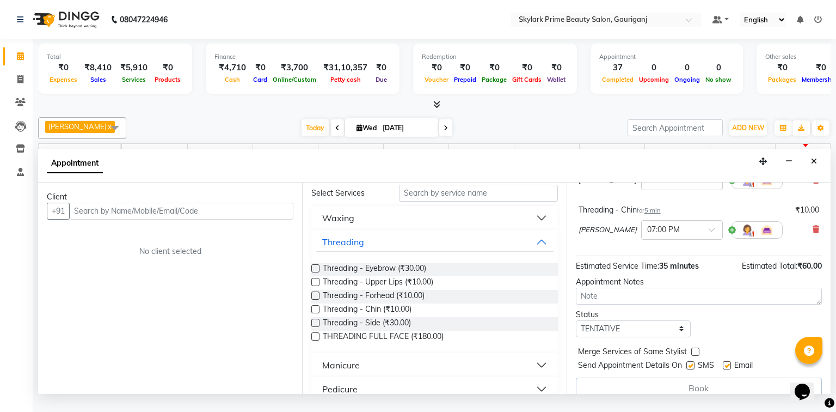
scroll to position [237, 0]
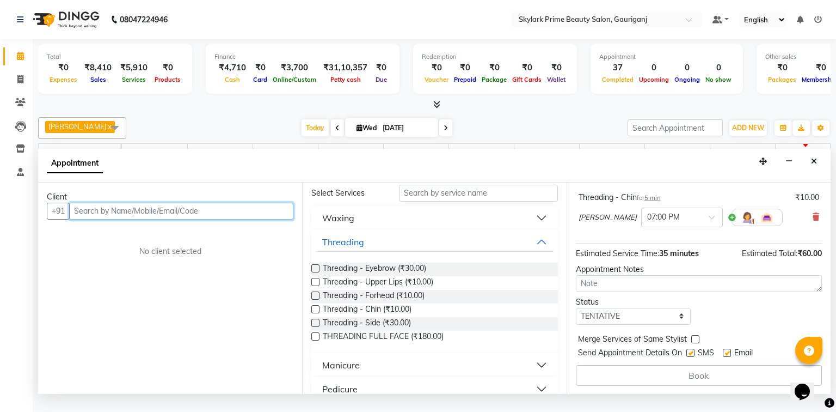
click at [217, 219] on input "text" at bounding box center [181, 211] width 224 height 17
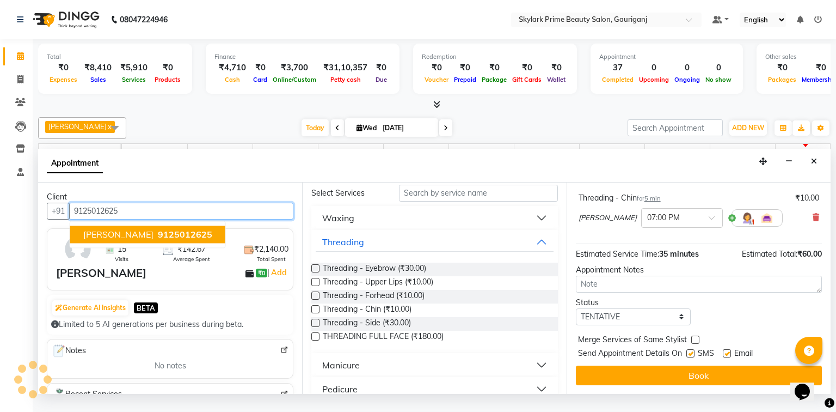
scroll to position [236, 0]
click at [121, 237] on button "suman yadav 9125012625" at bounding box center [147, 233] width 155 height 17
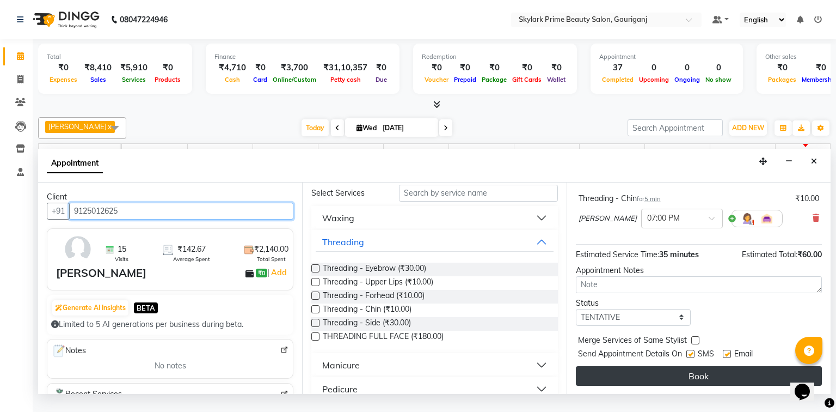
type input "9125012625"
click at [661, 383] on button "Book" at bounding box center [699, 376] width 246 height 20
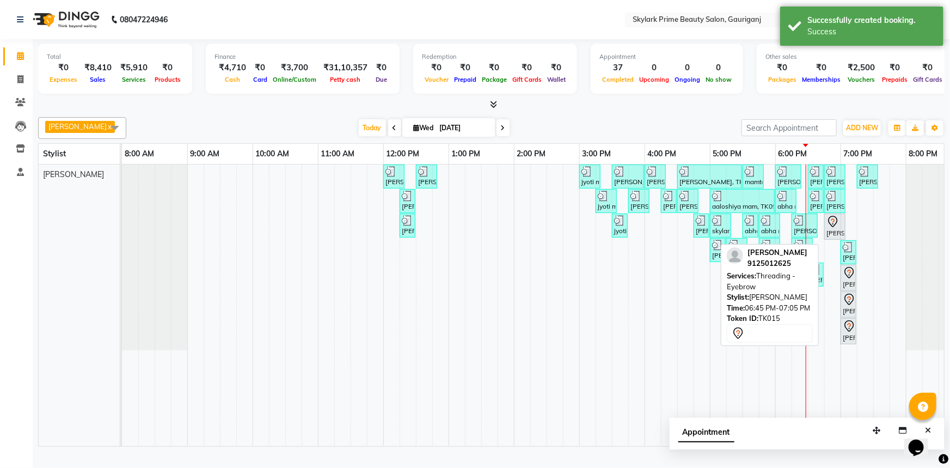
click at [829, 228] on icon at bounding box center [833, 221] width 13 height 13
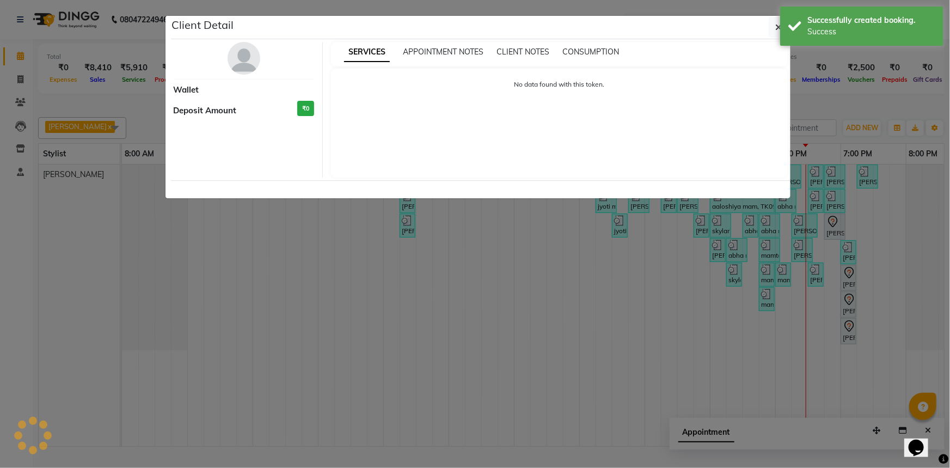
select select "7"
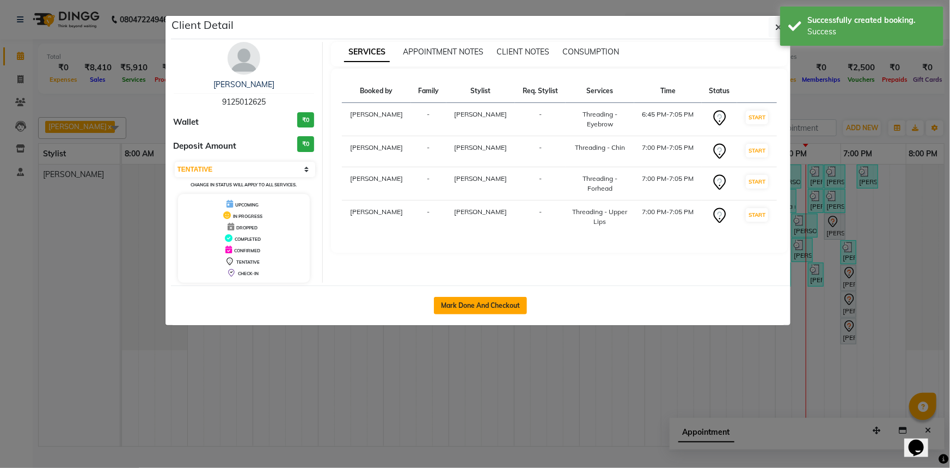
click at [502, 304] on button "Mark Done And Checkout" at bounding box center [480, 305] width 93 height 17
select select "service"
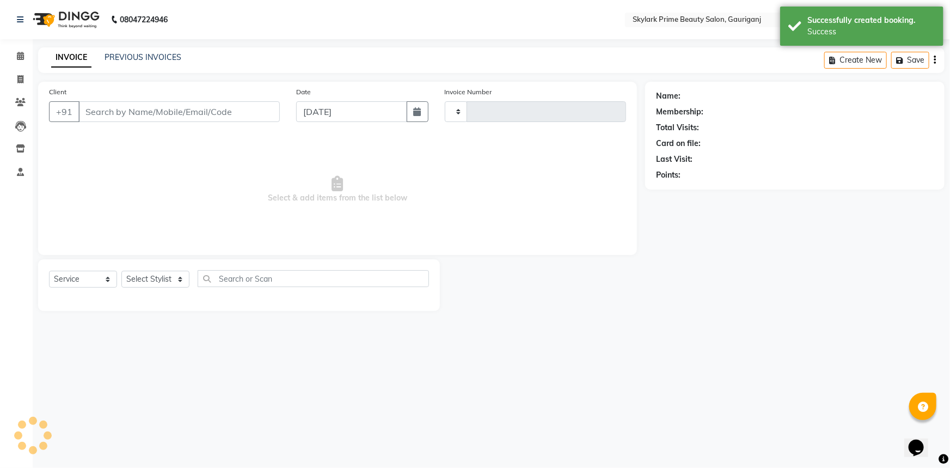
type input "3218"
select select "4735"
type input "9125012625"
select select "30218"
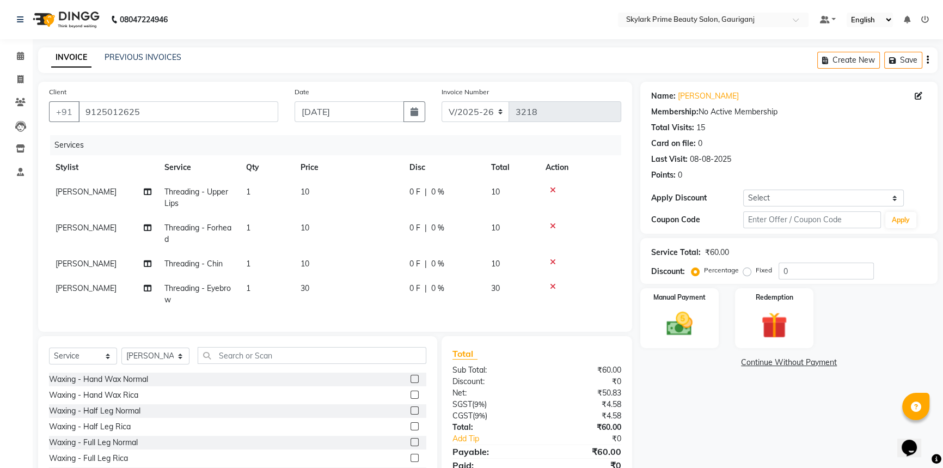
click at [313, 262] on td "10" at bounding box center [348, 264] width 109 height 25
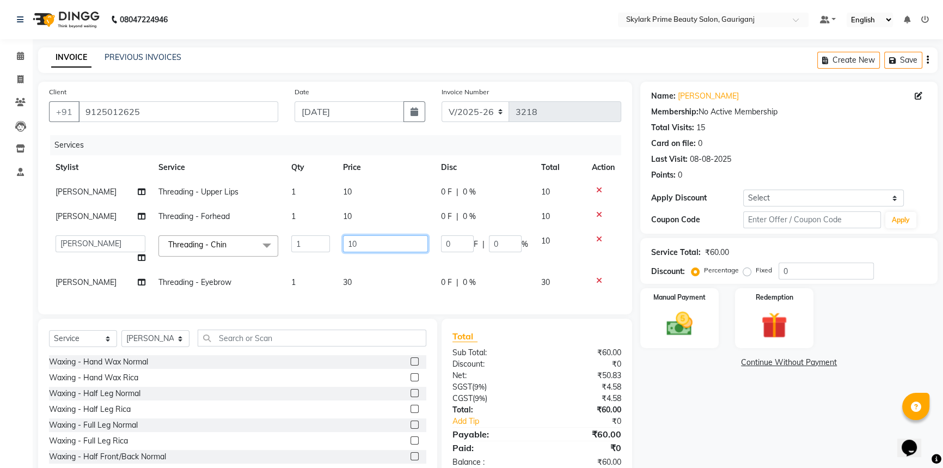
click at [359, 243] on input "10" at bounding box center [385, 243] width 85 height 17
type input "1"
type input "20"
click at [703, 383] on div "Name: Suman Yadav Membership: No Active Membership Total Visits: 15 Card on fil…" at bounding box center [793, 281] width 306 height 398
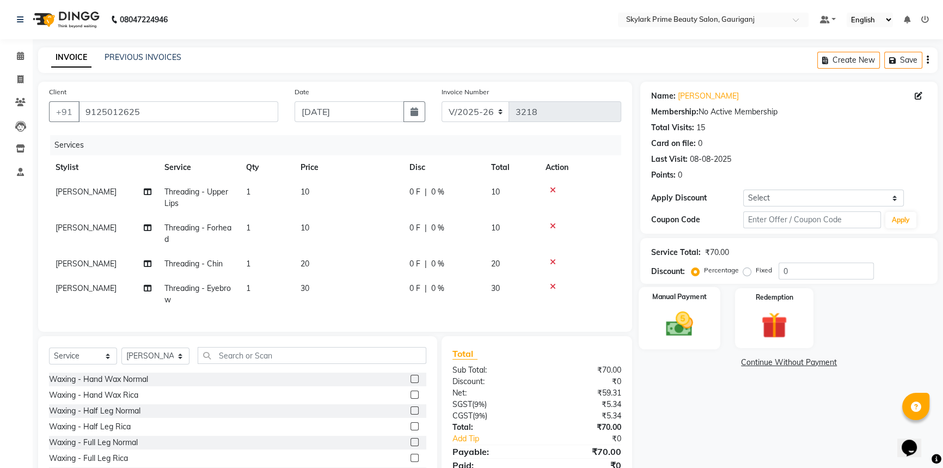
click at [697, 319] on img at bounding box center [680, 323] width 44 height 31
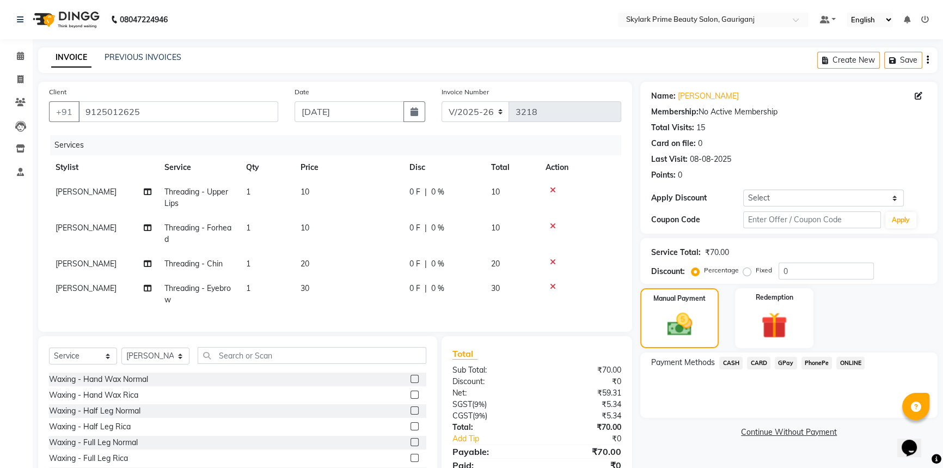
click at [783, 367] on span "GPay" at bounding box center [786, 363] width 22 height 13
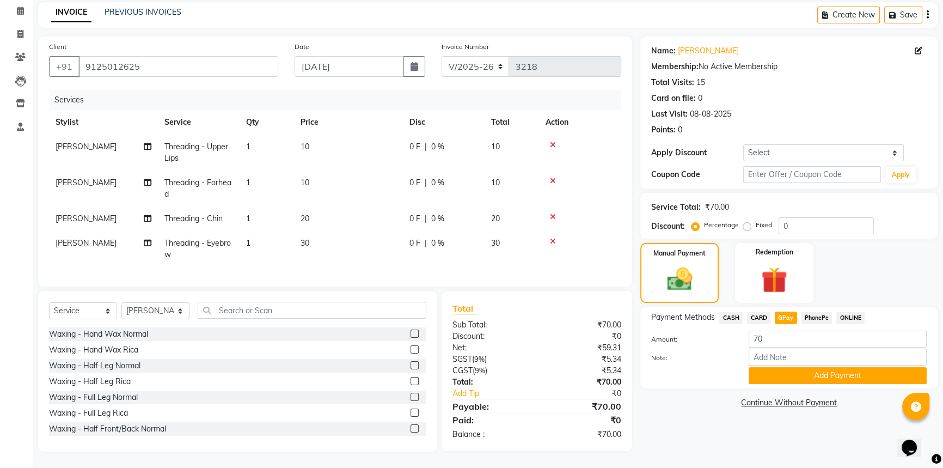
scroll to position [53, 0]
click at [792, 367] on button "Add Payment" at bounding box center [838, 375] width 178 height 17
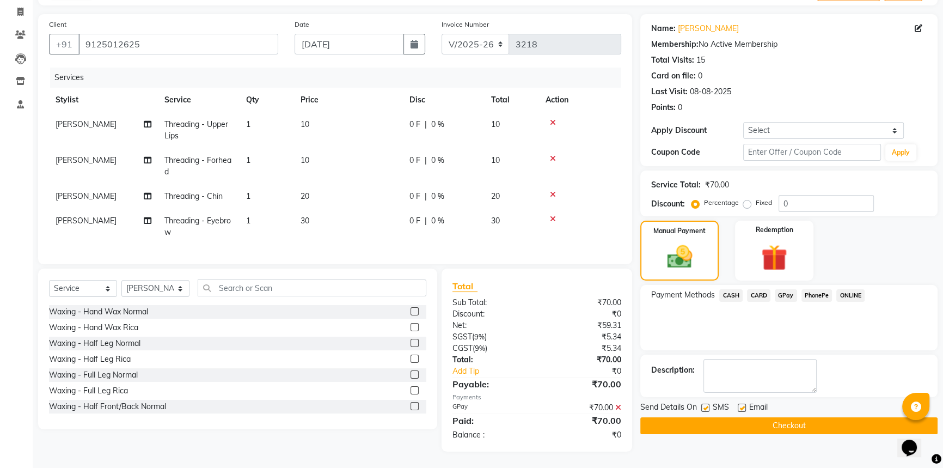
scroll to position [75, 0]
click at [768, 411] on button "Checkout" at bounding box center [788, 425] width 297 height 17
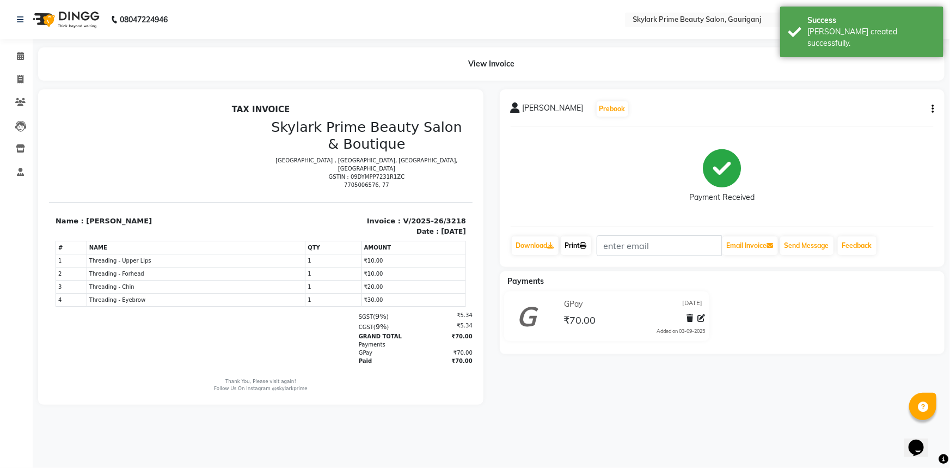
click at [565, 241] on link "Print" at bounding box center [576, 245] width 30 height 19
click at [16, 51] on span at bounding box center [20, 56] width 19 height 13
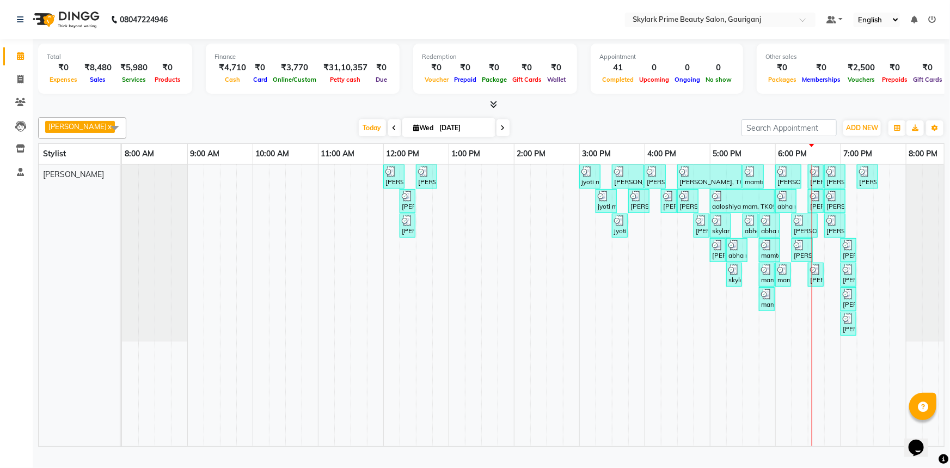
click at [829, 209] on div "neetu, TK01, 12:00 PM-12:20 PM, Threading - Eyebrow neetu, TK01, 12:30 PM-12:50…" at bounding box center [547, 305] width 850 height 282
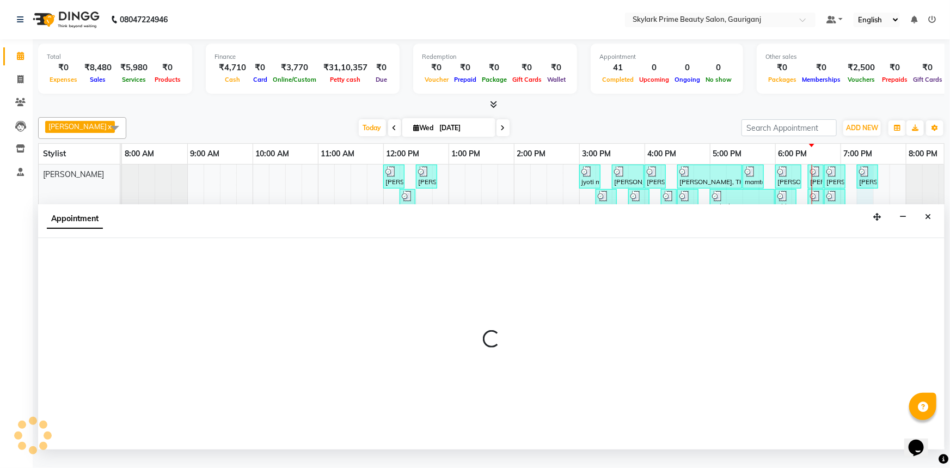
select select "30218"
select select "1155"
select select "tentative"
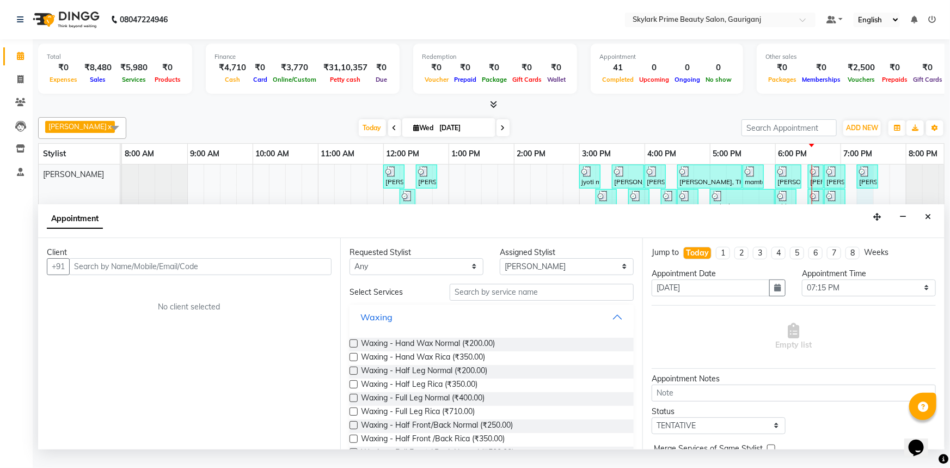
click at [608, 327] on button "Waxing" at bounding box center [492, 317] width 276 height 20
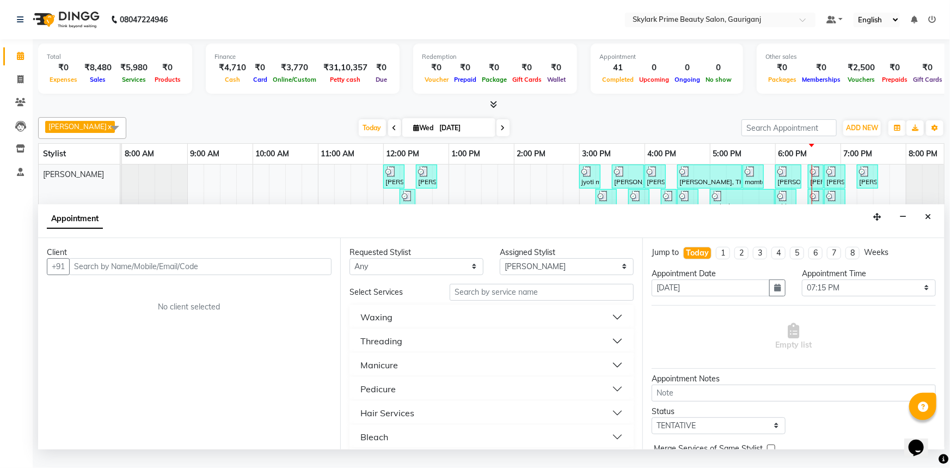
click at [403, 351] on button "Threading" at bounding box center [492, 341] width 276 height 20
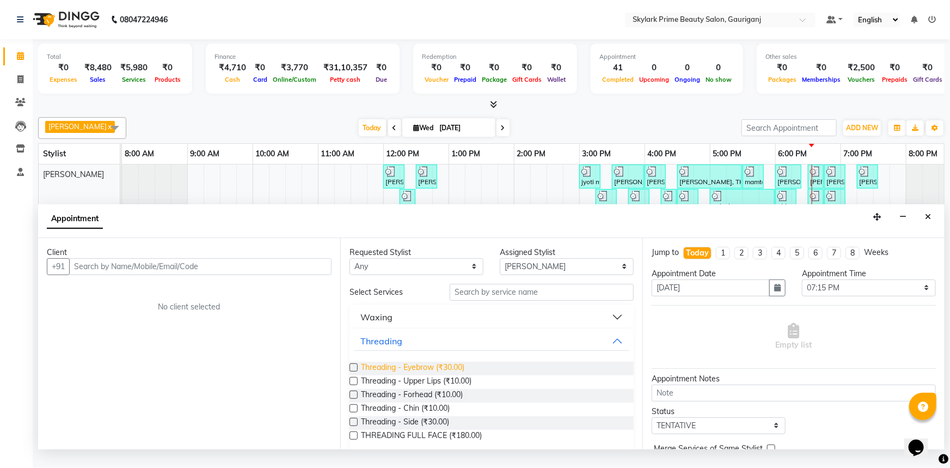
click at [408, 375] on span "Threading - Eyebrow (₹30.00)" at bounding box center [412, 369] width 103 height 14
checkbox input "false"
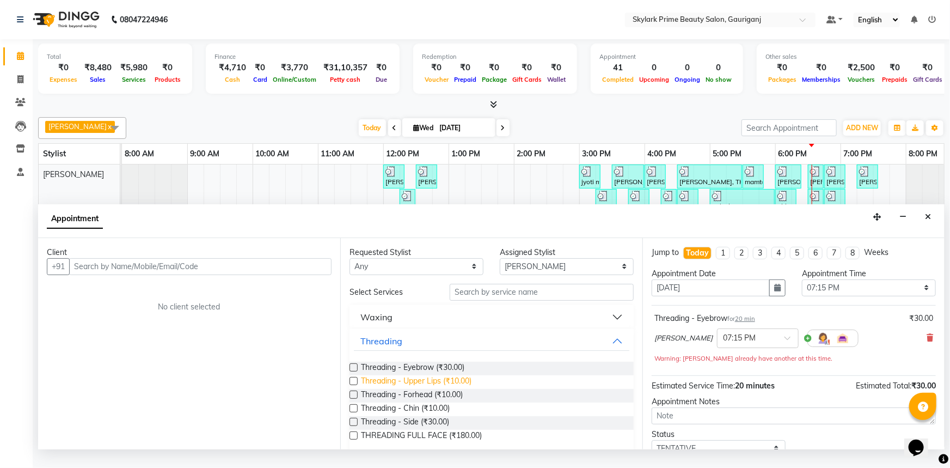
click at [403, 389] on span "Threading - Upper Lips (₹10.00)" at bounding box center [416, 382] width 111 height 14
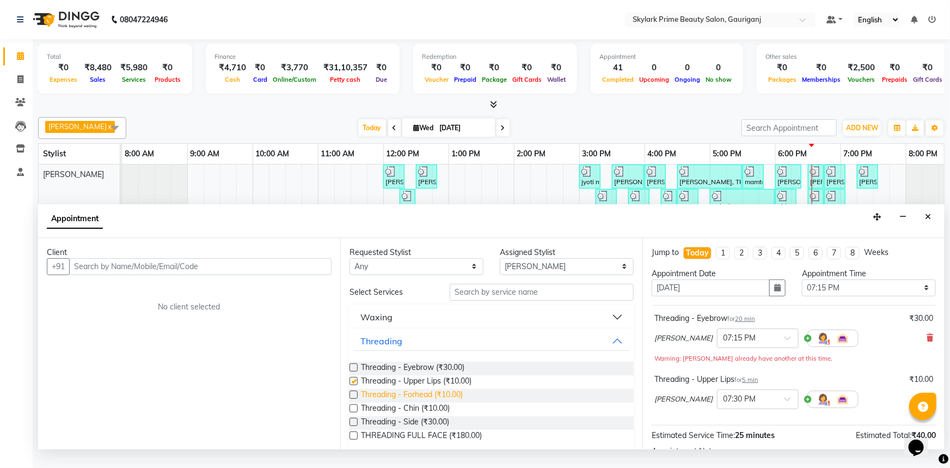
checkbox input "false"
click at [393, 402] on span "Threading - Forhead (₹10.00)" at bounding box center [412, 396] width 102 height 14
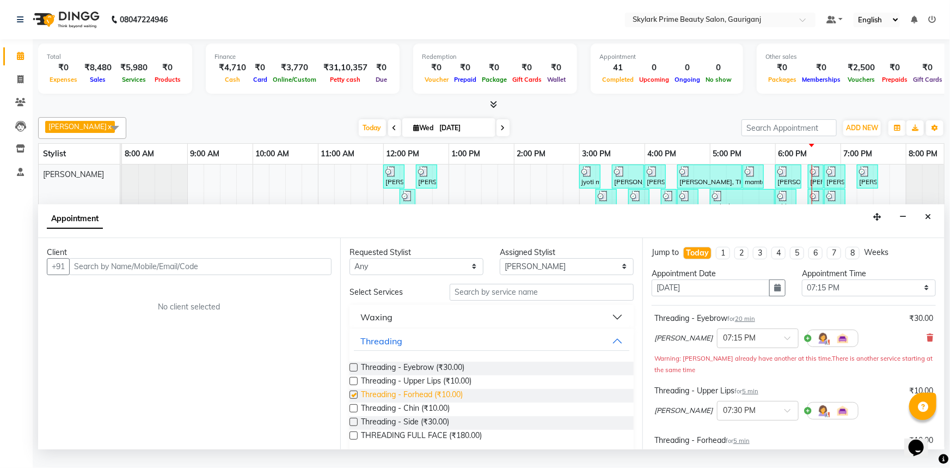
checkbox input "false"
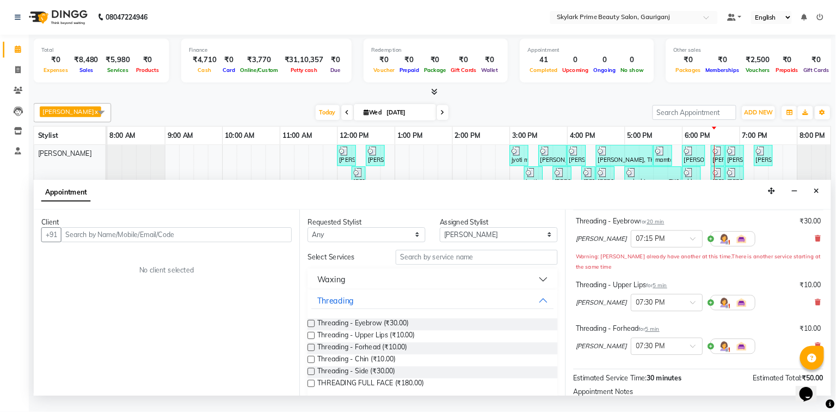
scroll to position [187, 0]
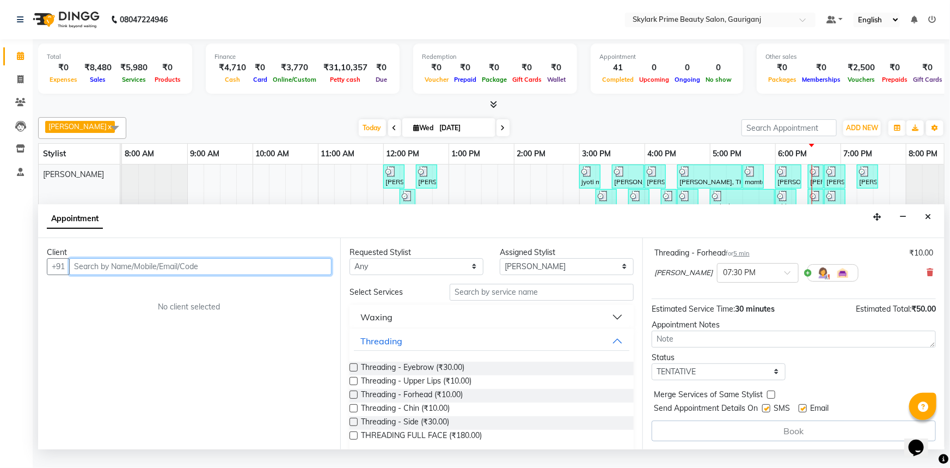
click at [241, 274] on input "text" at bounding box center [200, 266] width 262 height 17
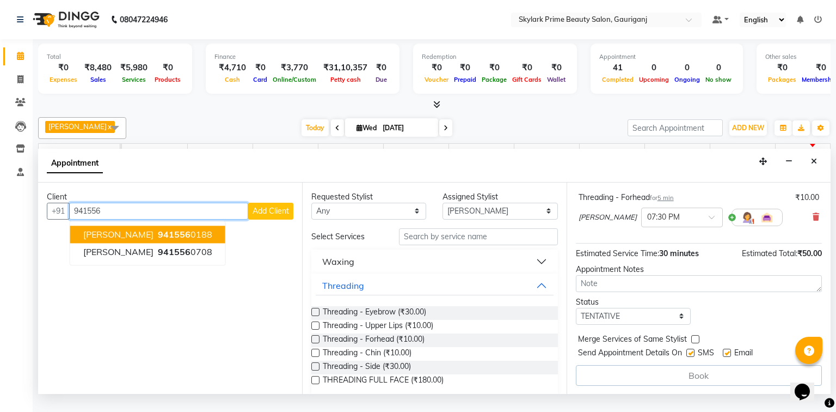
click at [173, 240] on span "941556" at bounding box center [174, 234] width 33 height 11
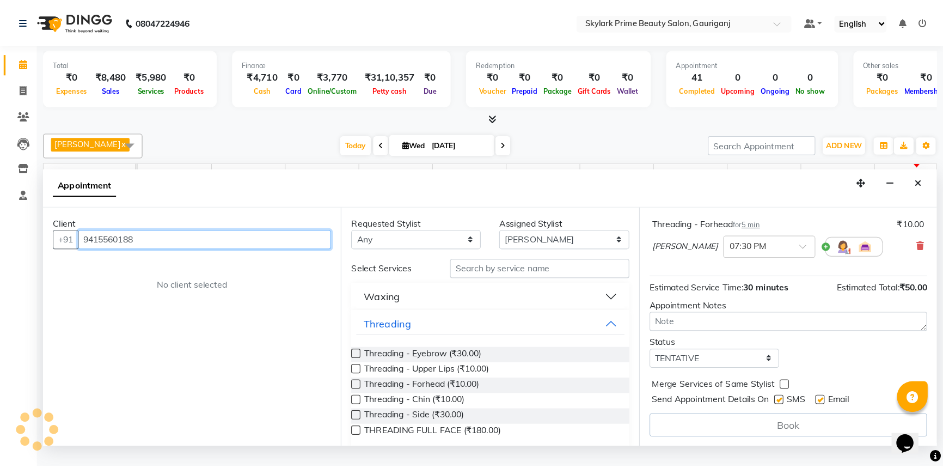
scroll to position [186, 0]
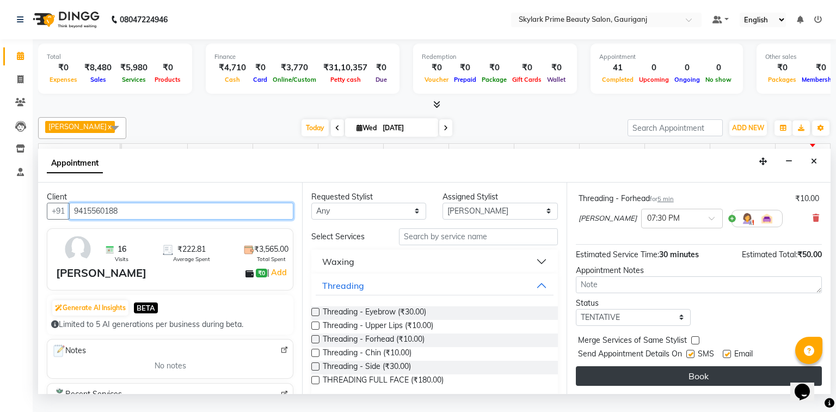
type input "9415560188"
click at [654, 386] on button "Book" at bounding box center [699, 376] width 246 height 20
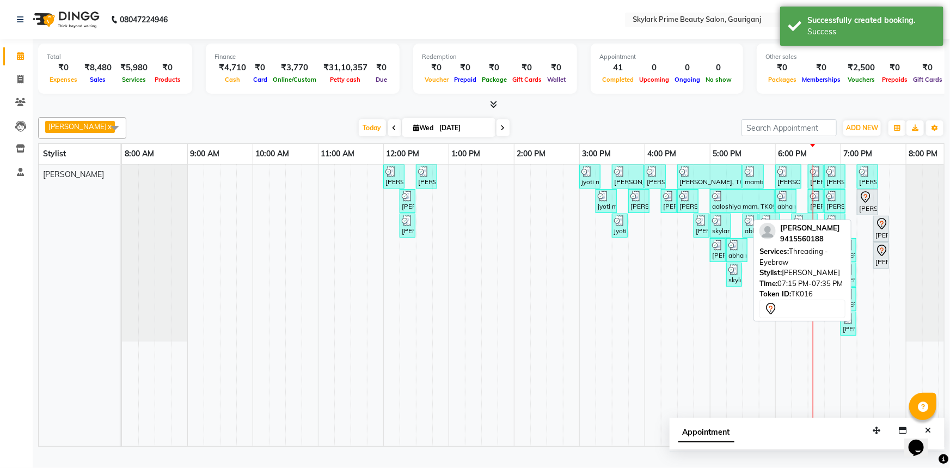
click at [829, 204] on icon at bounding box center [865, 197] width 13 height 13
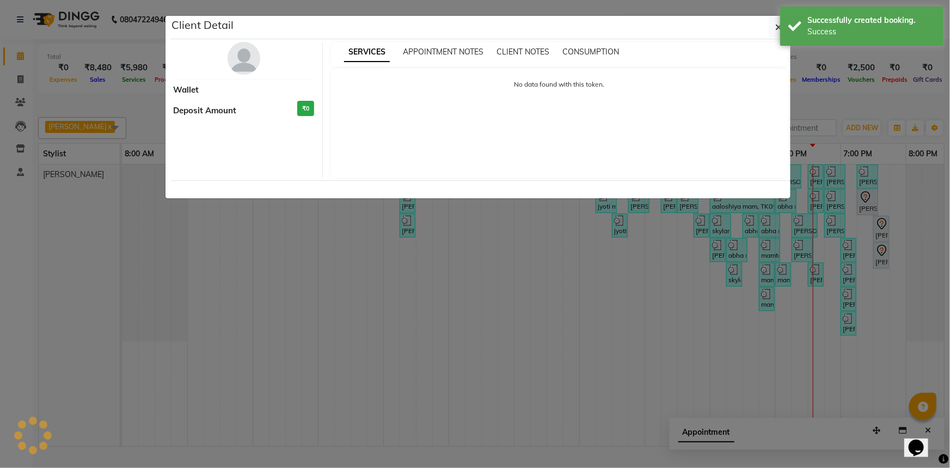
select select "7"
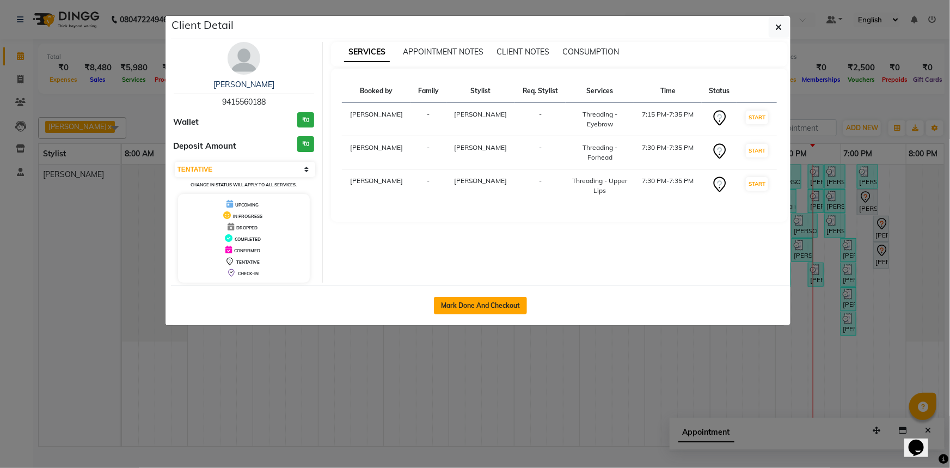
click at [481, 297] on button "Mark Done And Checkout" at bounding box center [480, 305] width 93 height 17
select select "4735"
select select "service"
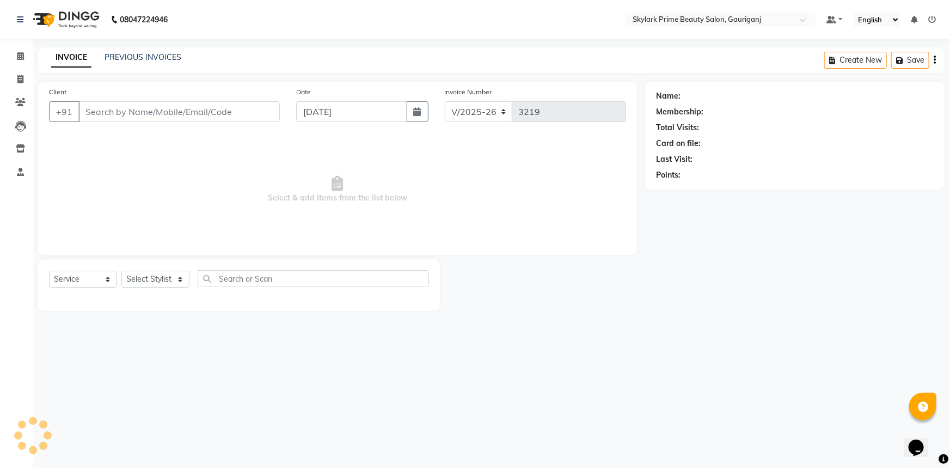
type input "9415560188"
select select "30218"
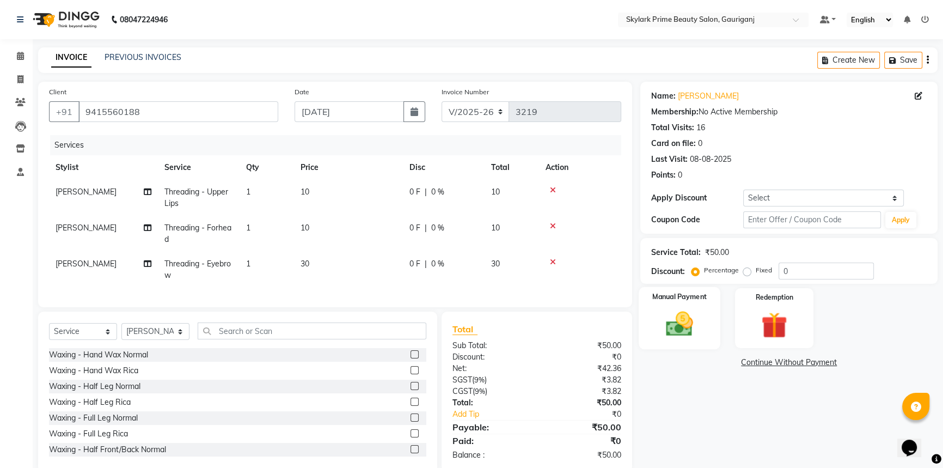
click at [681, 328] on img at bounding box center [680, 323] width 44 height 31
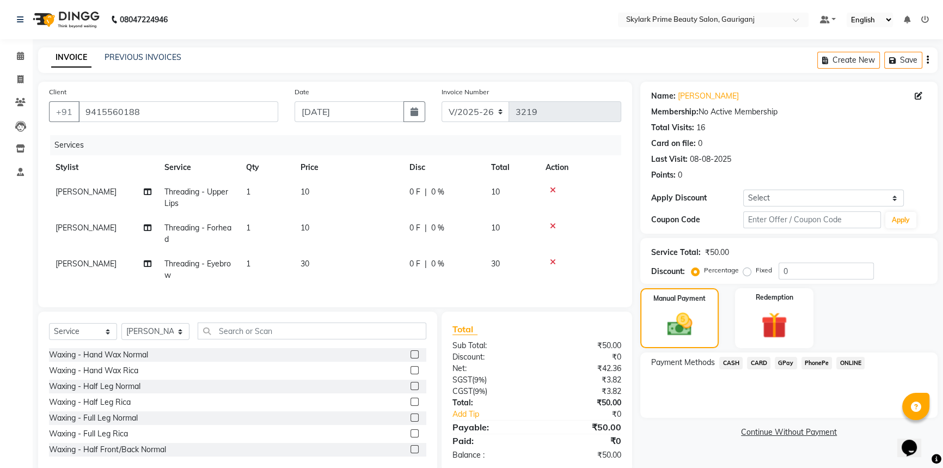
click at [728, 359] on span "CASH" at bounding box center [730, 363] width 23 height 13
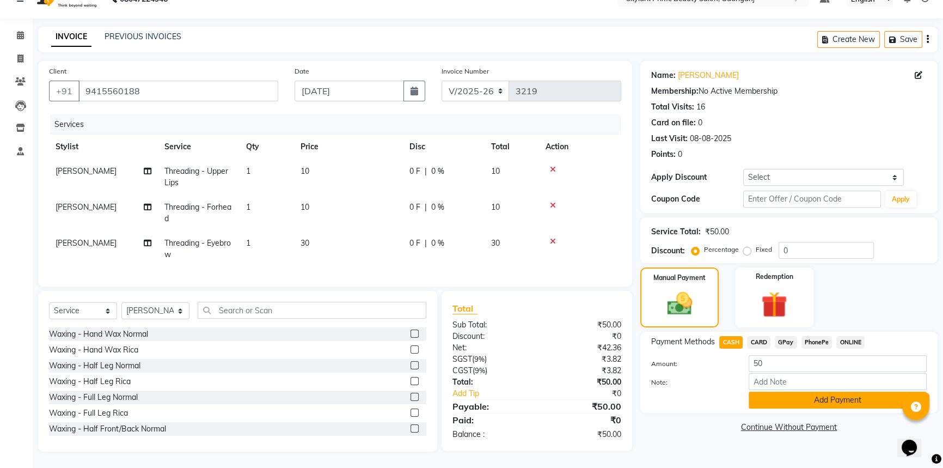
click at [771, 392] on button "Add Payment" at bounding box center [838, 400] width 178 height 17
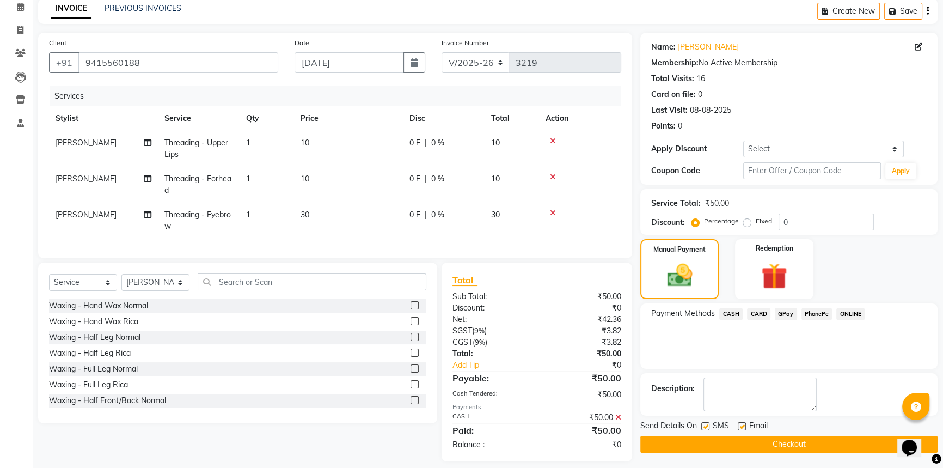
scroll to position [66, 0]
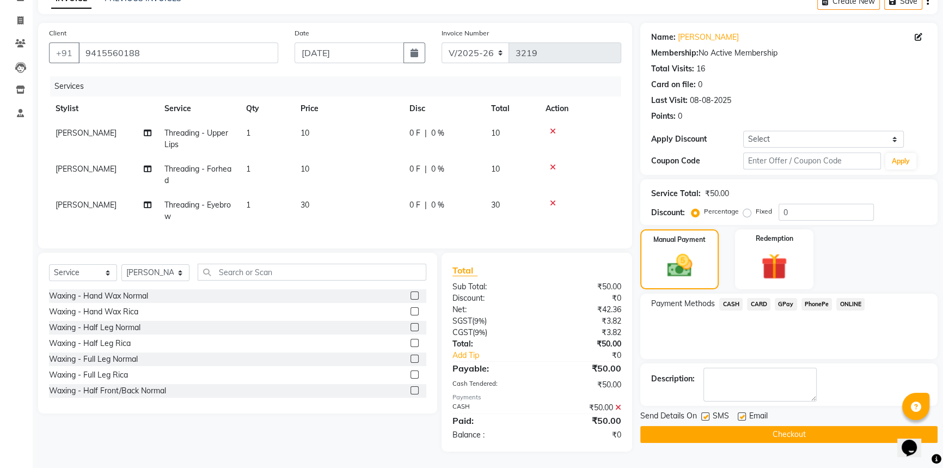
click at [745, 411] on button "Checkout" at bounding box center [788, 434] width 297 height 17
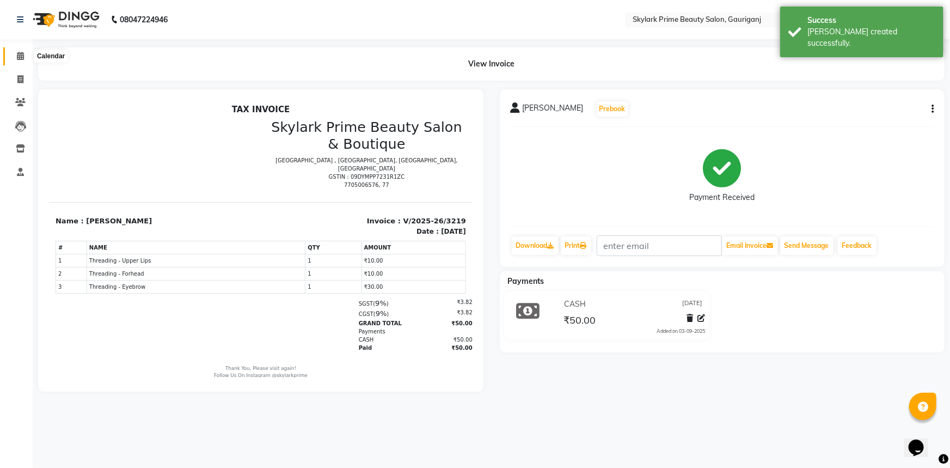
click at [25, 52] on span at bounding box center [20, 56] width 19 height 13
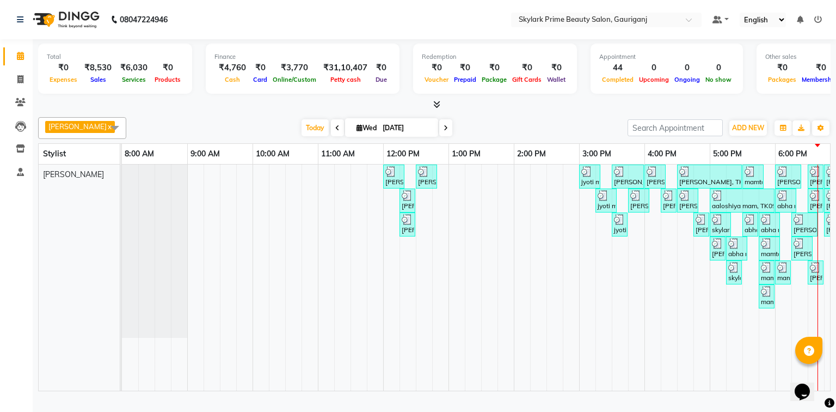
click at [804, 294] on div "neetu, TK01, 12:00 PM-12:20 PM, Threading - Eyebrow neetu, TK01, 12:30 PM-12:50…" at bounding box center [547, 277] width 850 height 226
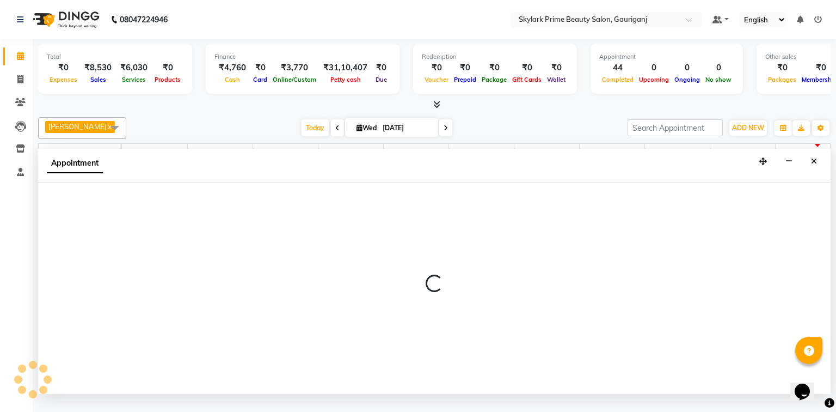
select select "30218"
select select "1095"
select select "tentative"
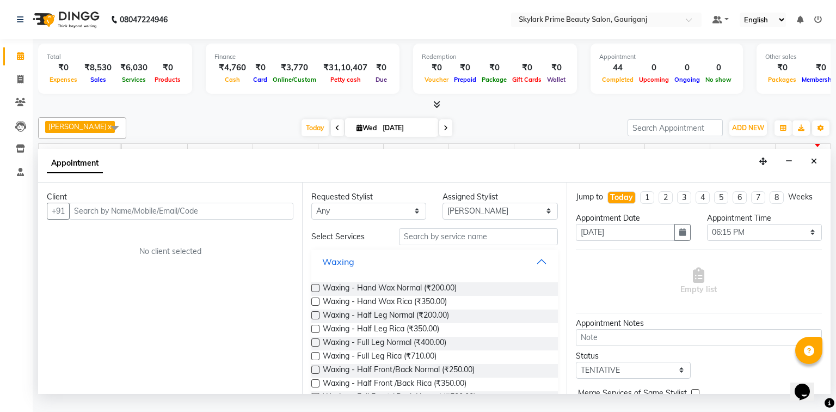
click at [535, 267] on button "Waxing" at bounding box center [434, 262] width 237 height 20
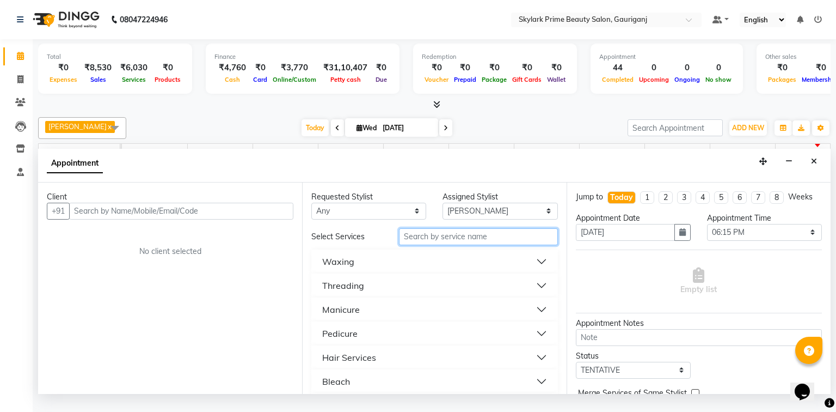
click at [452, 243] on input "text" at bounding box center [478, 236] width 159 height 17
type input "cutt"
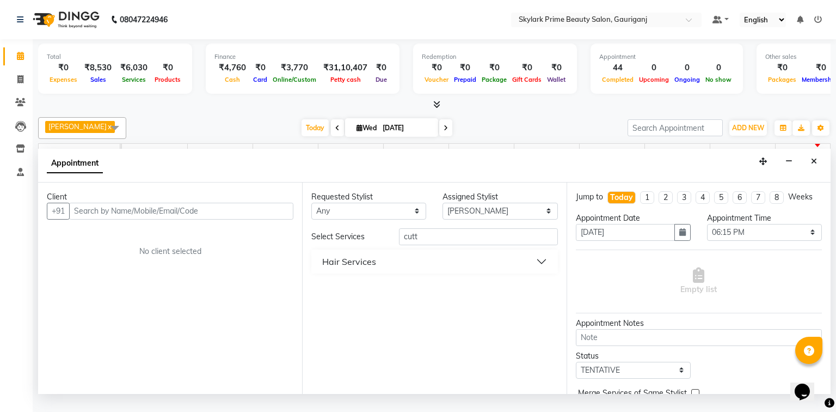
click at [386, 271] on button "Hair Services" at bounding box center [434, 262] width 237 height 20
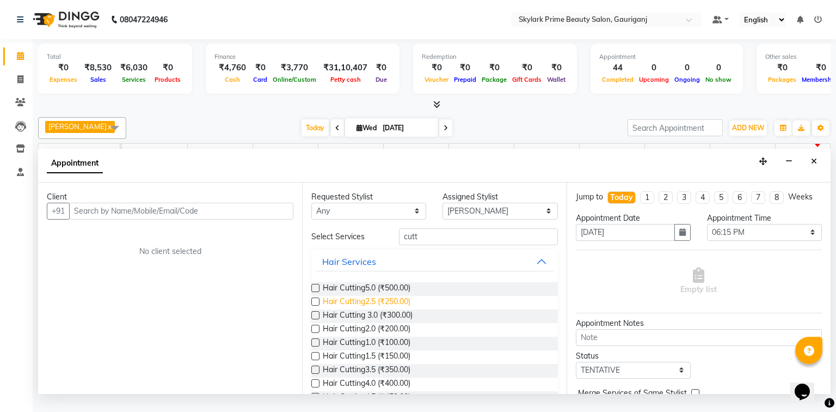
click at [384, 309] on span "Hair Cutting2.5 (₹250.00)" at bounding box center [367, 303] width 88 height 14
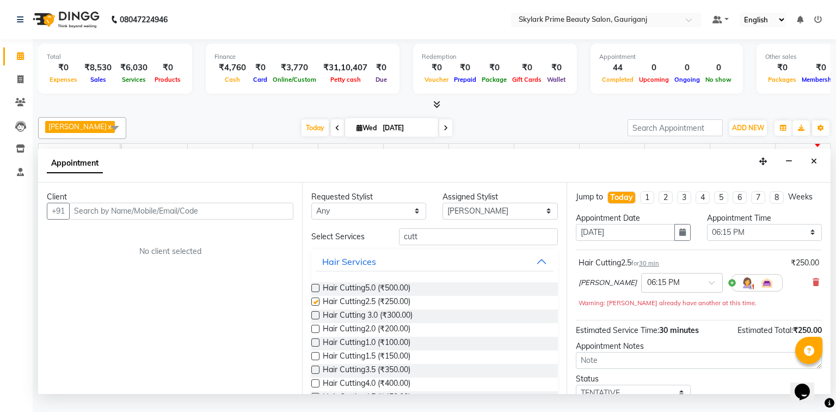
checkbox input "false"
click at [423, 245] on input "cutt" at bounding box center [478, 236] width 159 height 17
type input "c"
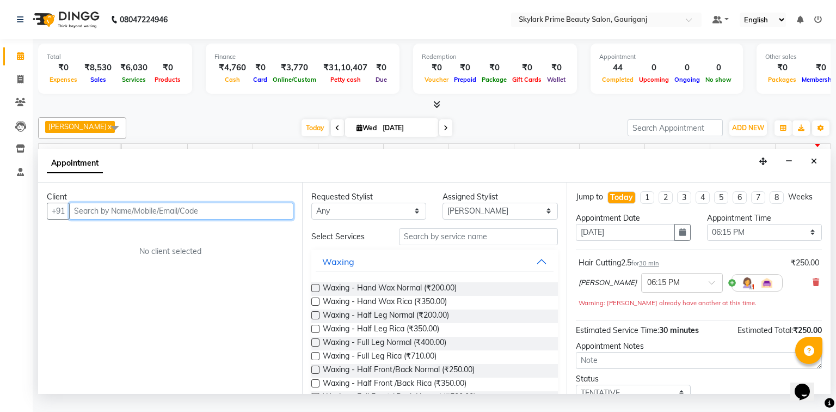
click at [133, 219] on input "text" at bounding box center [181, 211] width 224 height 17
type input "9"
type input "9219615526"
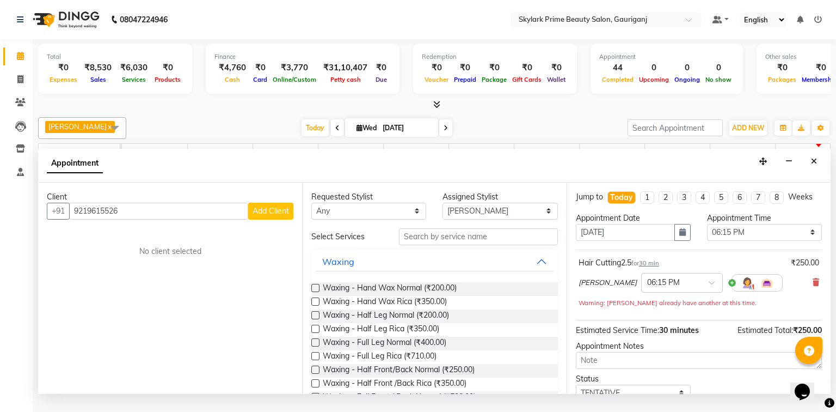
click at [283, 216] on span "Add Client" at bounding box center [271, 211] width 36 height 10
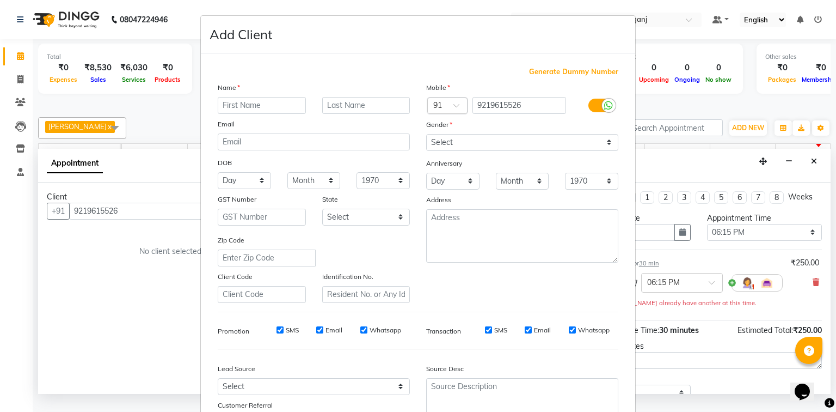
click at [265, 102] on input "text" at bounding box center [262, 105] width 88 height 17
click at [262, 109] on input "text" at bounding box center [262, 105] width 88 height 17
type input "a"
type input "achal mam"
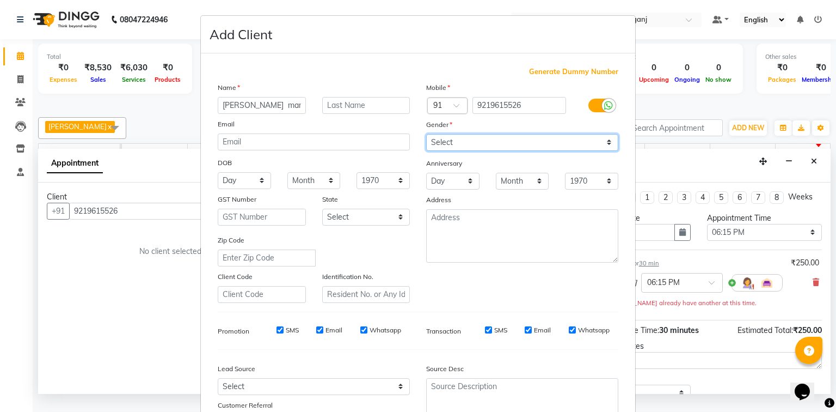
click at [462, 145] on select "Select Male Female Other Prefer Not To Say" at bounding box center [522, 142] width 192 height 17
click at [463, 140] on select "Select Male Female Other Prefer Not To Say" at bounding box center [522, 142] width 192 height 17
select select "female"
click at [426, 135] on select "Select Male Female Other Prefer Not To Say" at bounding box center [522, 142] width 192 height 17
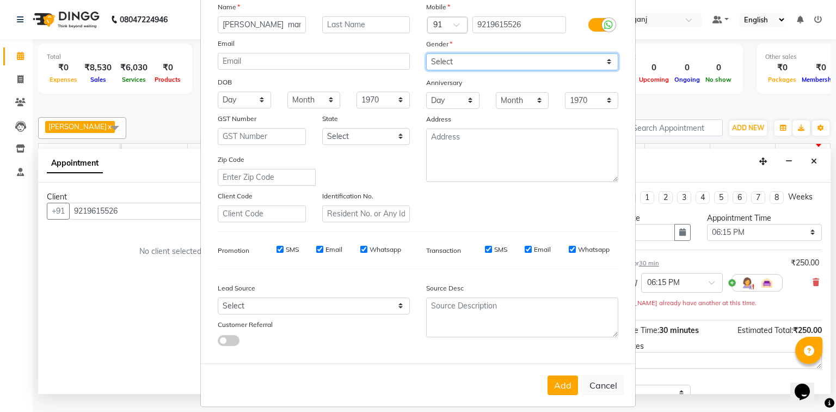
scroll to position [96, 0]
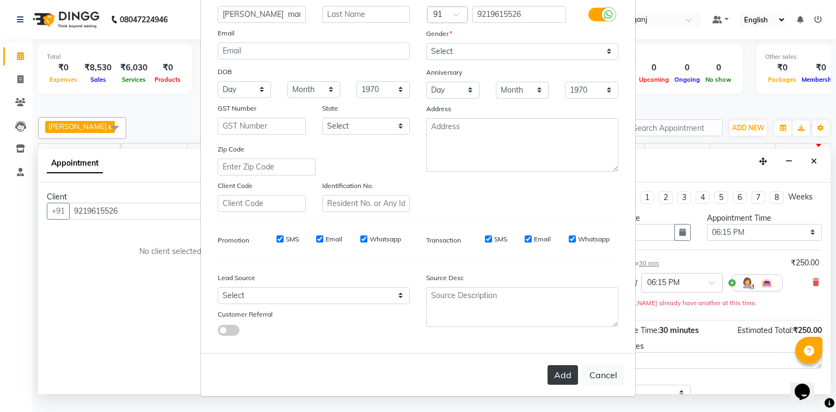
click at [560, 376] on button "Add" at bounding box center [563, 375] width 30 height 20
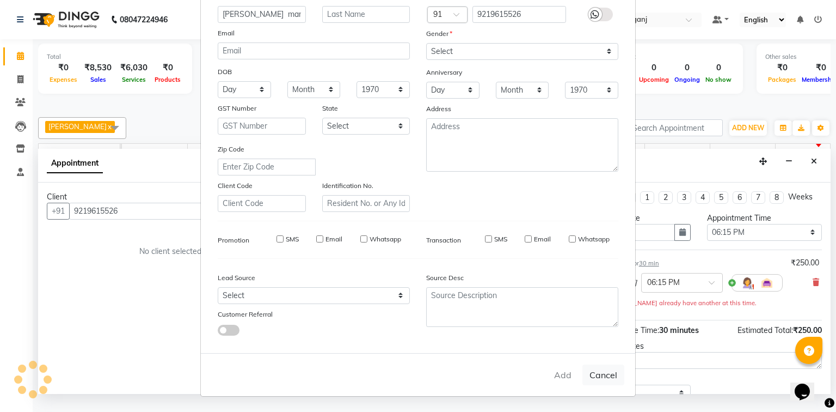
select select
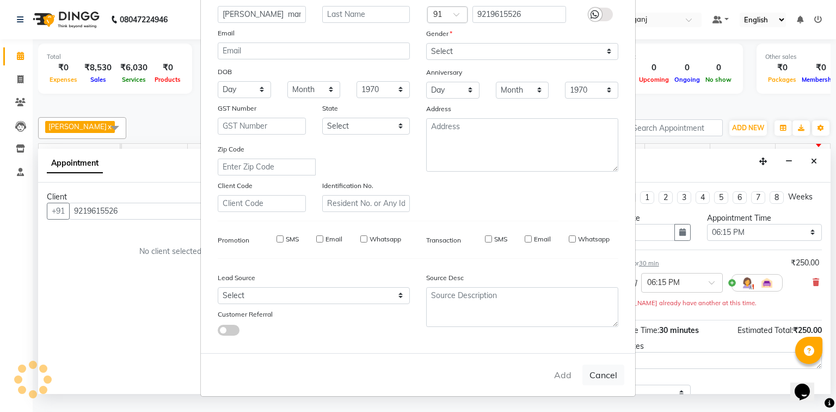
select select
checkbox input "false"
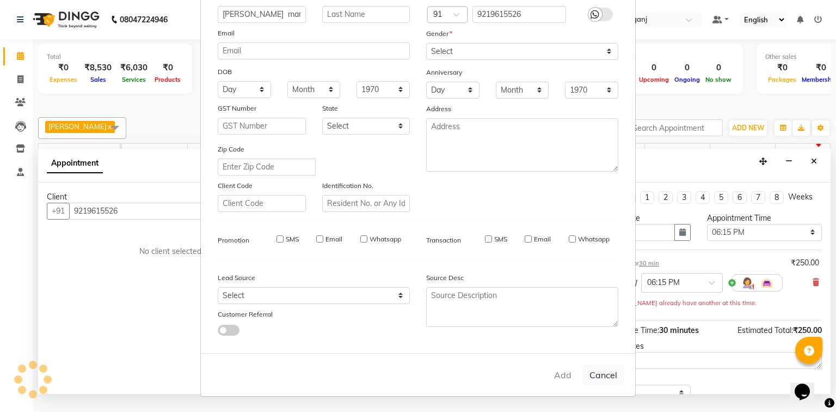
checkbox input "false"
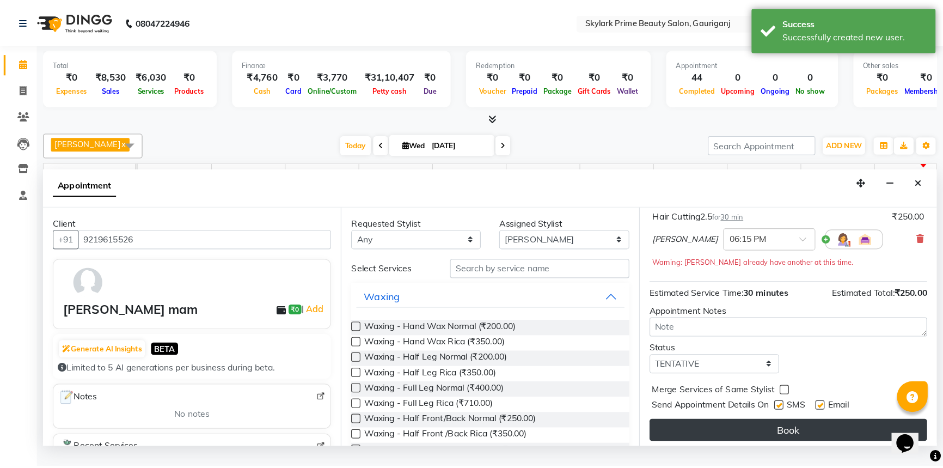
scroll to position [76, 0]
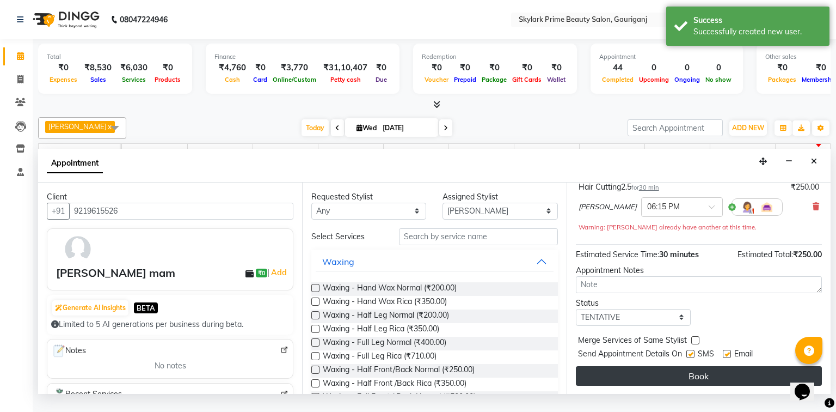
click at [688, 380] on button "Book" at bounding box center [699, 376] width 246 height 20
click at [688, 380] on div "Book" at bounding box center [699, 376] width 246 height 20
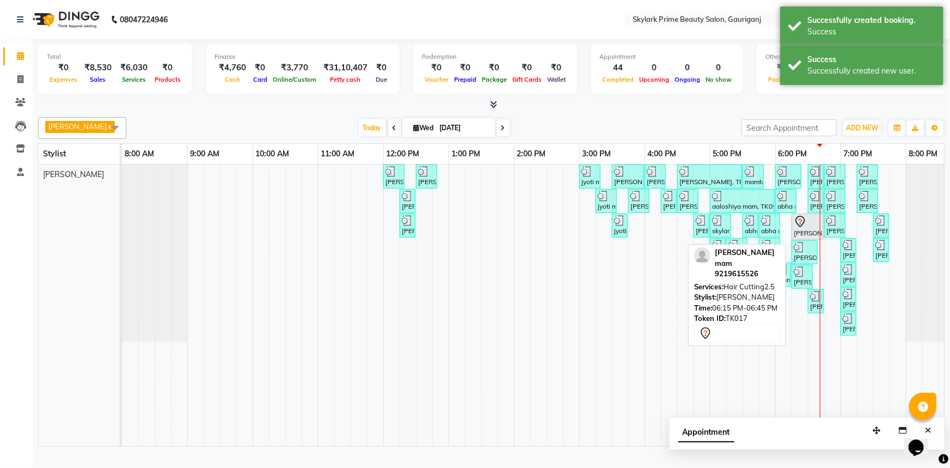
click at [810, 228] on div at bounding box center [808, 221] width 28 height 13
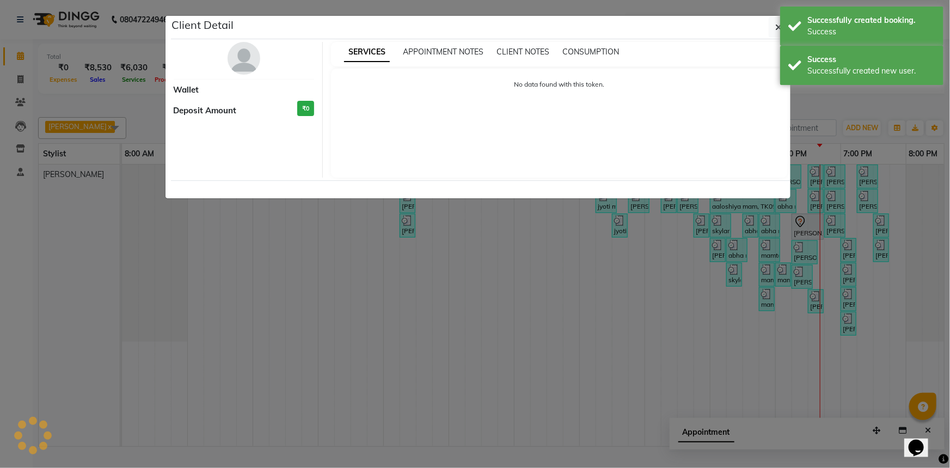
select select "7"
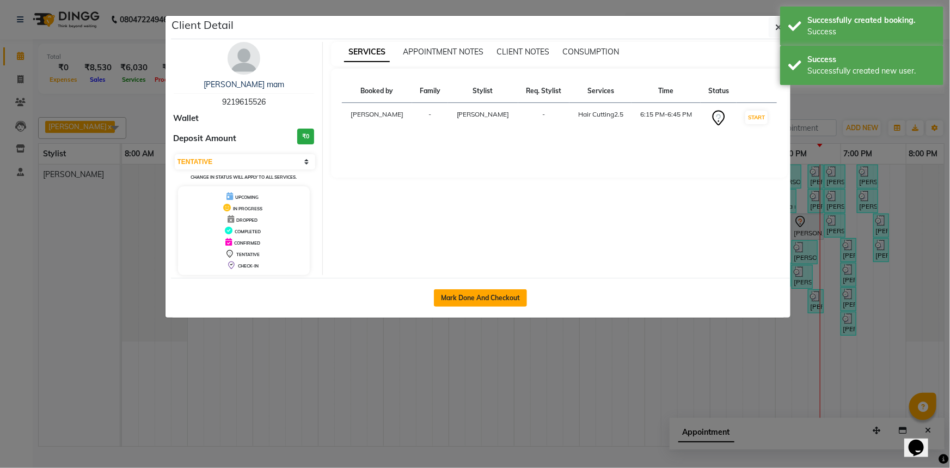
click at [486, 294] on button "Mark Done And Checkout" at bounding box center [480, 297] width 93 height 17
select select "service"
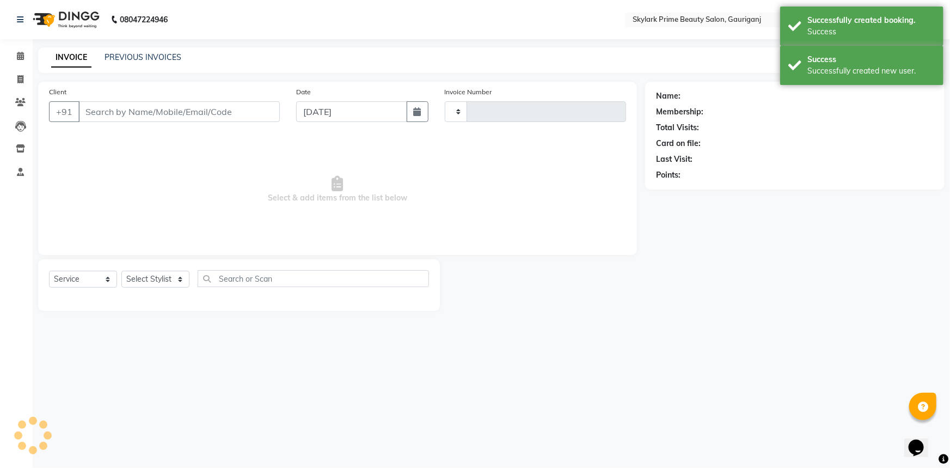
type input "3220"
select select "4735"
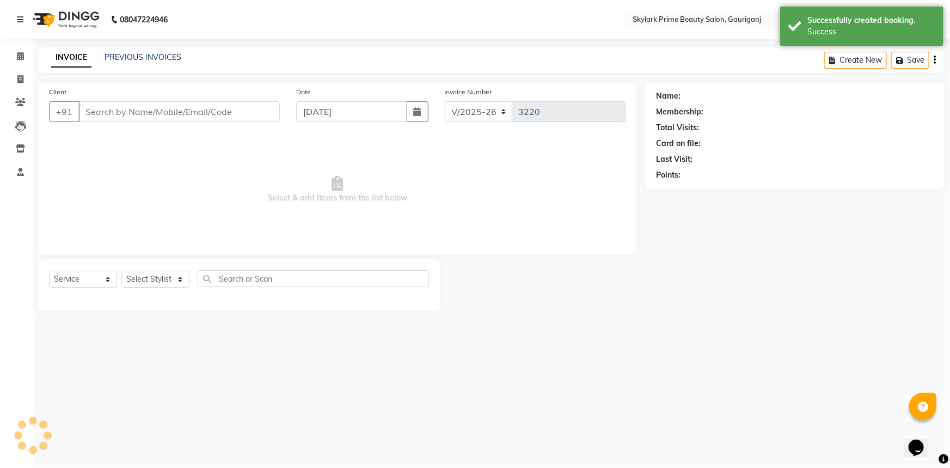
type input "9219615526"
select select "30218"
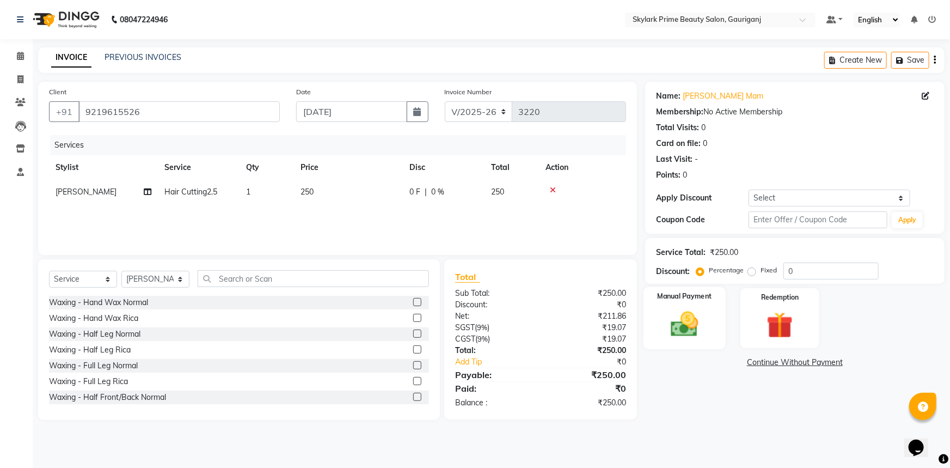
click at [685, 320] on img at bounding box center [685, 324] width 45 height 32
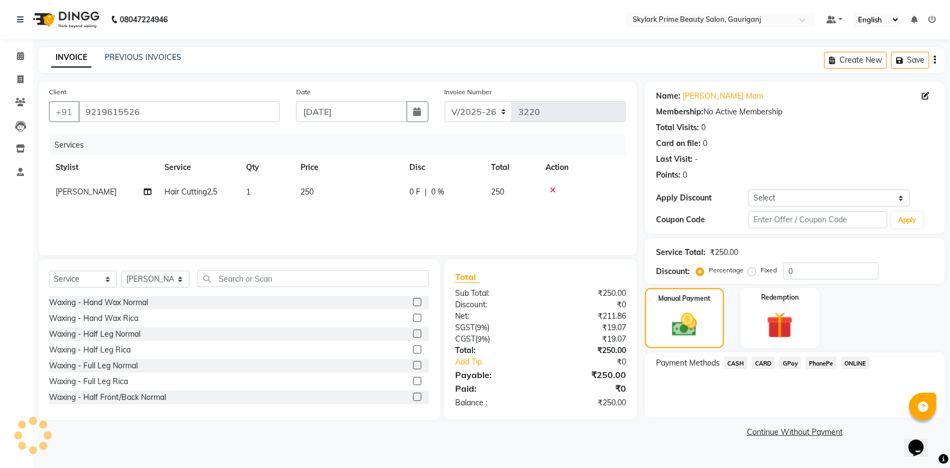
click at [740, 361] on span "CASH" at bounding box center [735, 363] width 23 height 13
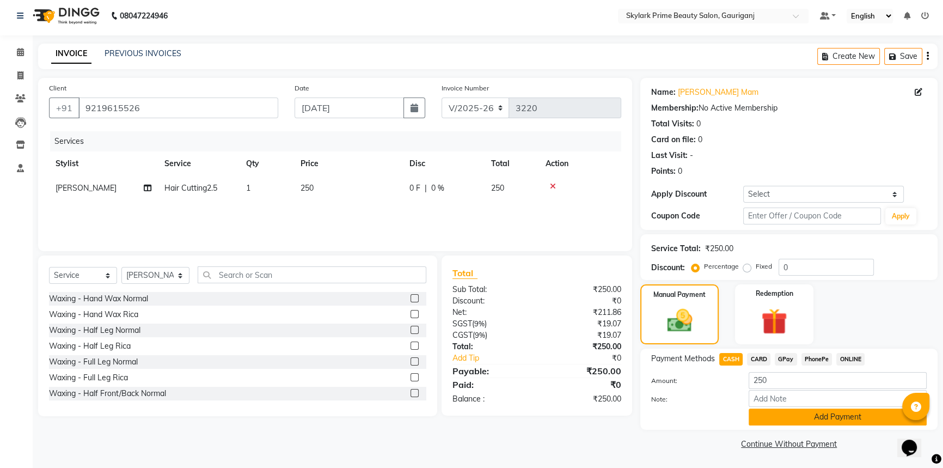
click at [793, 411] on button "Add Payment" at bounding box center [838, 416] width 178 height 17
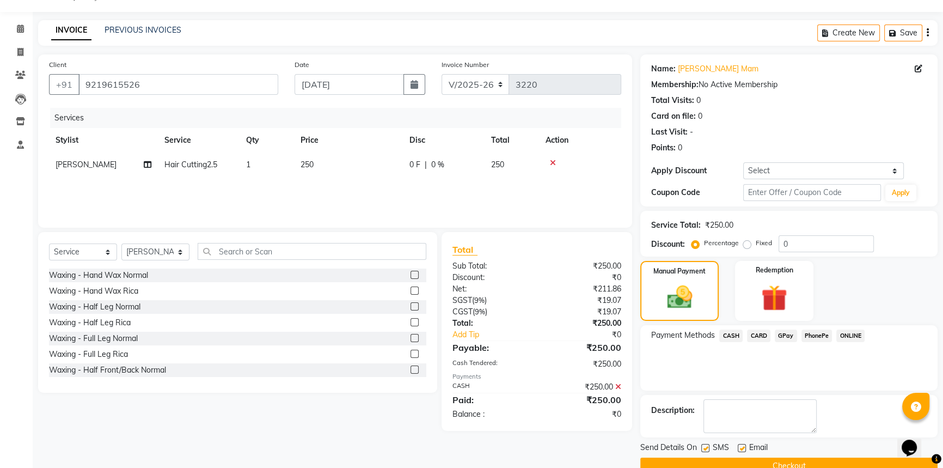
scroll to position [49, 0]
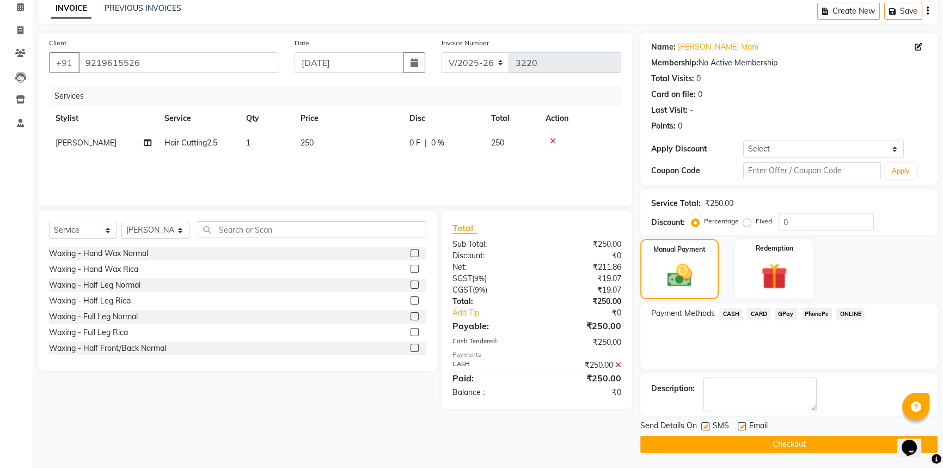
click at [767, 411] on button "Checkout" at bounding box center [788, 444] width 297 height 17
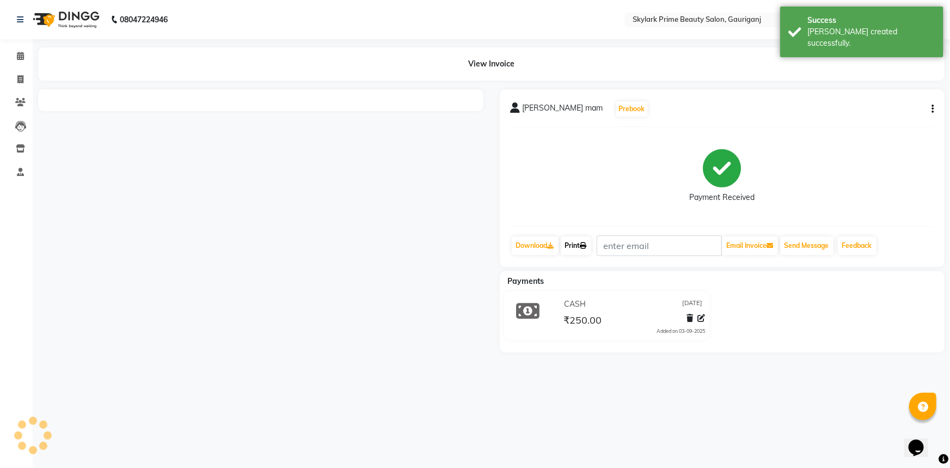
click at [577, 245] on link "Print" at bounding box center [576, 245] width 30 height 19
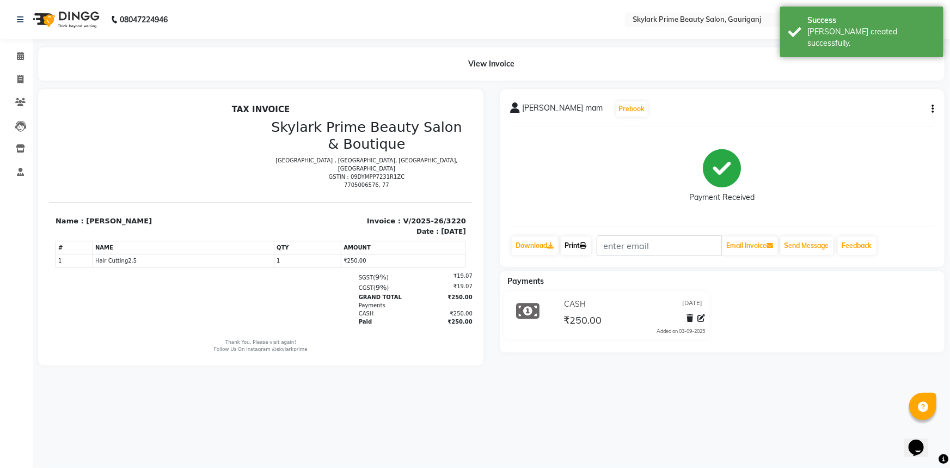
click at [575, 243] on link "Print" at bounding box center [576, 245] width 30 height 19
drag, startPoint x: 16, startPoint y: 57, endPoint x: 123, endPoint y: 4, distance: 119.6
click at [17, 57] on icon at bounding box center [20, 56] width 7 height 8
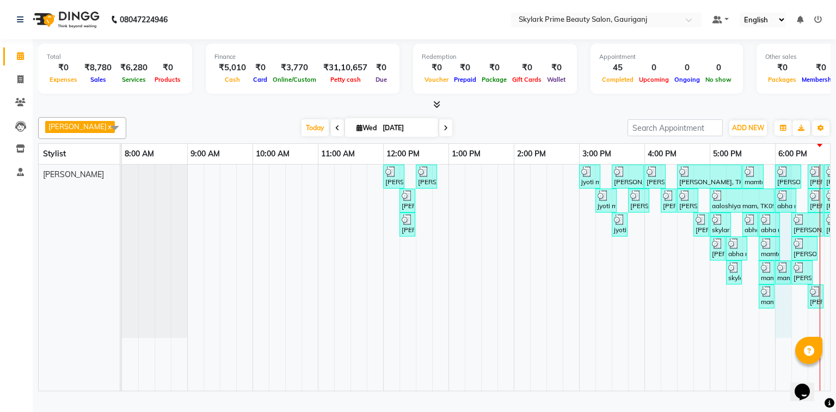
click at [784, 304] on div "neetu, TK01, 12:00 PM-12:20 PM, Threading - Eyebrow neetu, TK01, 12:30 PM-12:50…" at bounding box center [547, 277] width 850 height 226
select select "30218"
select select "tentative"
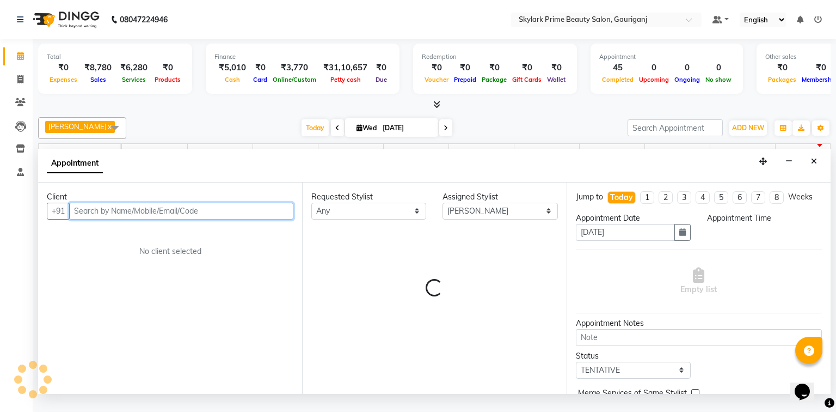
select select "1080"
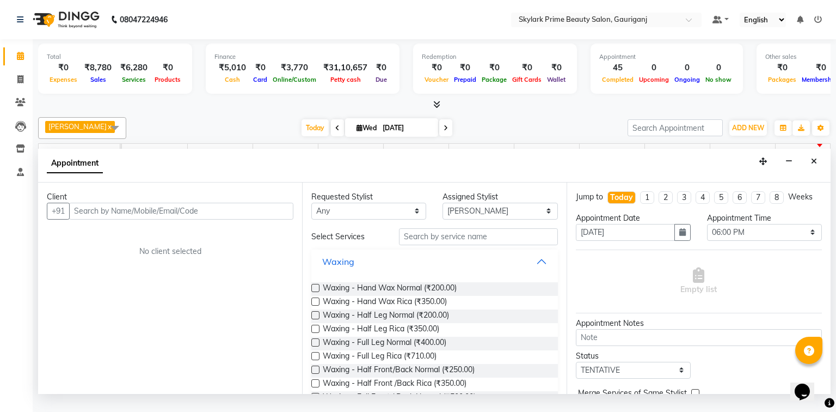
click at [535, 271] on button "Waxing" at bounding box center [434, 262] width 237 height 20
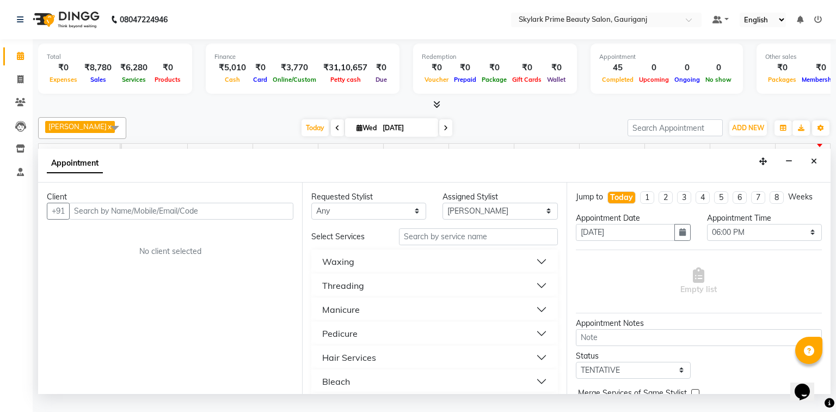
click at [372, 295] on button "Threading" at bounding box center [434, 286] width 237 height 20
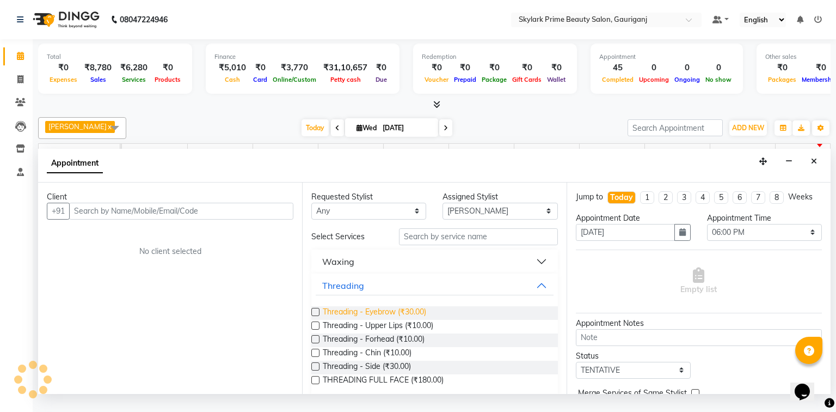
click at [371, 320] on span "Threading - Eyebrow (₹30.00)" at bounding box center [374, 313] width 103 height 14
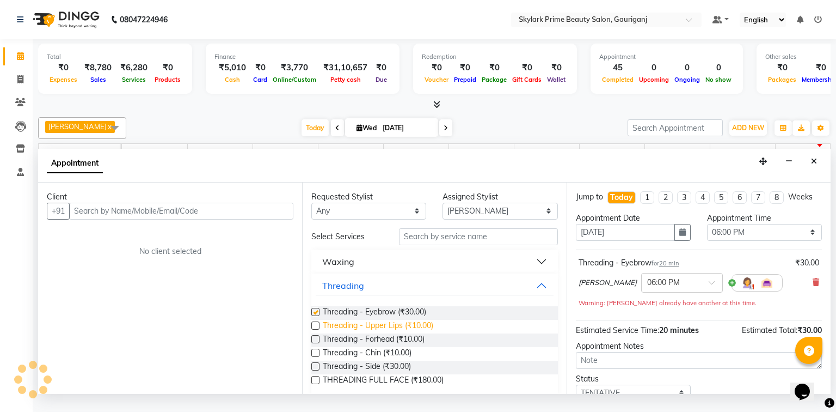
checkbox input "false"
click at [372, 345] on span "Threading - Forhead (₹10.00)" at bounding box center [374, 340] width 102 height 14
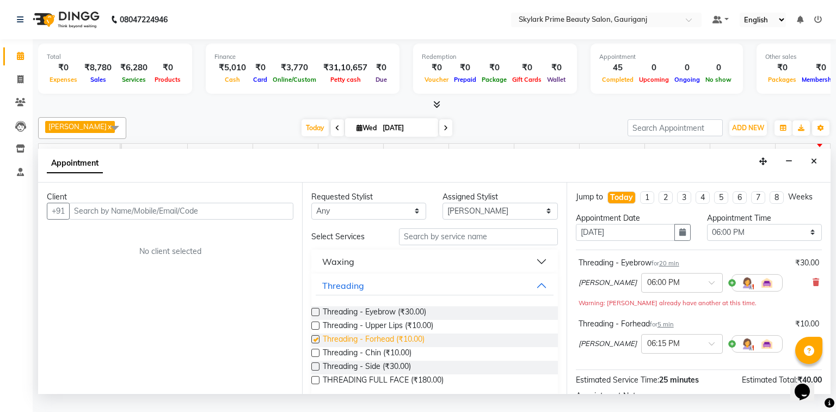
checkbox input "false"
click at [535, 292] on button "Threading" at bounding box center [434, 286] width 237 height 20
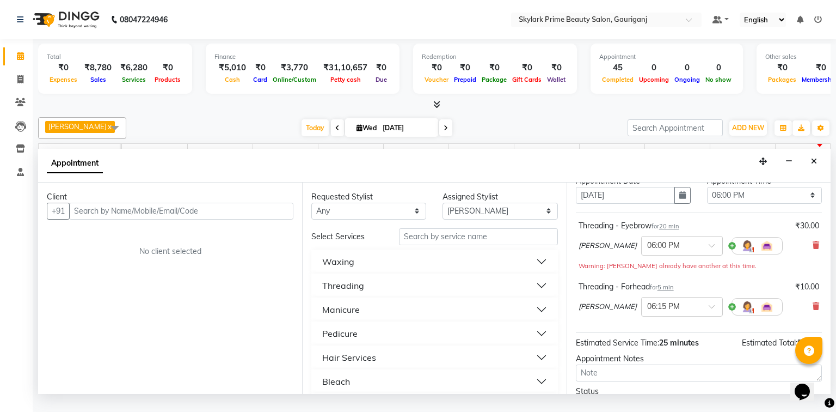
scroll to position [87, 0]
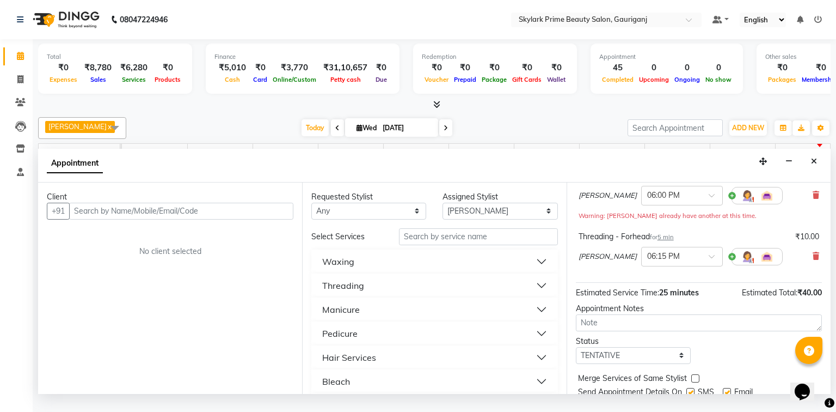
click at [363, 267] on button "Waxing" at bounding box center [434, 262] width 237 height 20
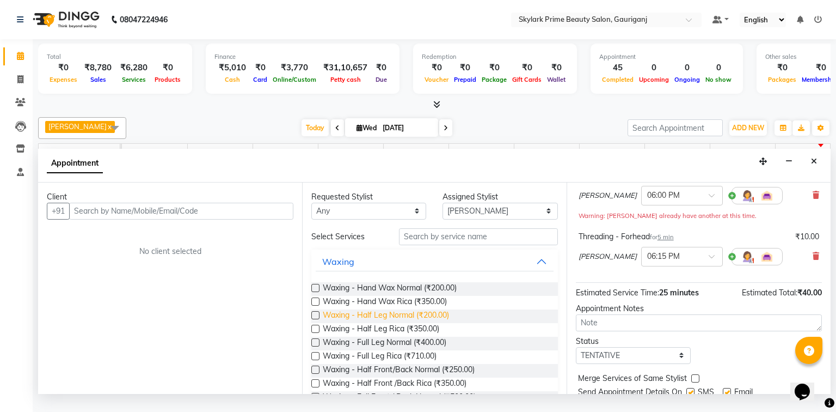
click at [384, 323] on span "Waxing - Half Leg Normal (₹200.00)" at bounding box center [386, 316] width 126 height 14
checkbox input "false"
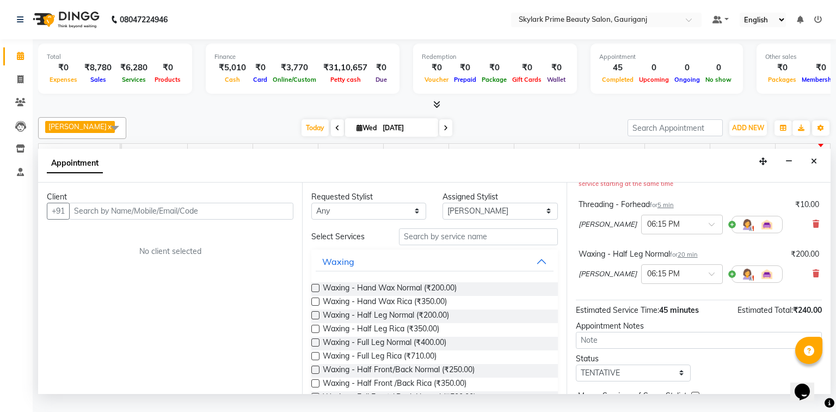
click at [813, 279] on span at bounding box center [816, 273] width 7 height 11
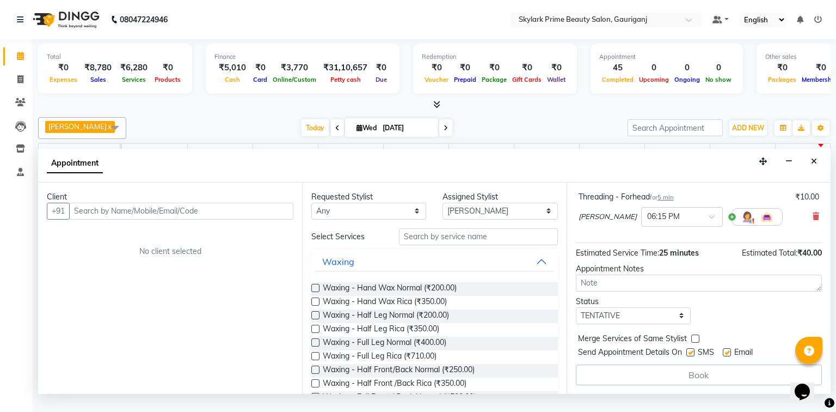
scroll to position [126, 0]
click at [384, 337] on span "Waxing - Half Leg Rica (₹350.00)" at bounding box center [381, 330] width 117 height 14
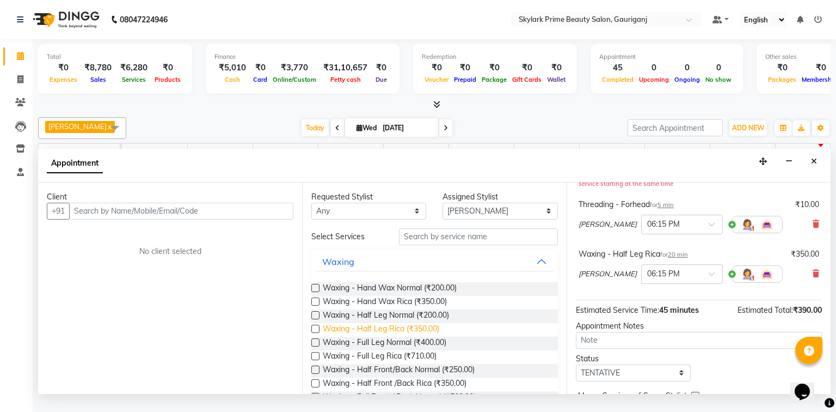
checkbox input "false"
click at [393, 309] on span "Waxing - Hand Wax Rica (₹350.00)" at bounding box center [385, 303] width 124 height 14
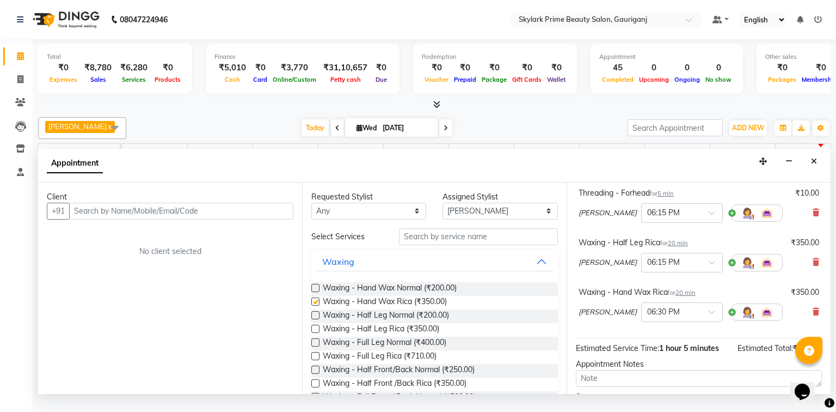
checkbox input "false"
click at [450, 245] on input "text" at bounding box center [478, 236] width 159 height 17
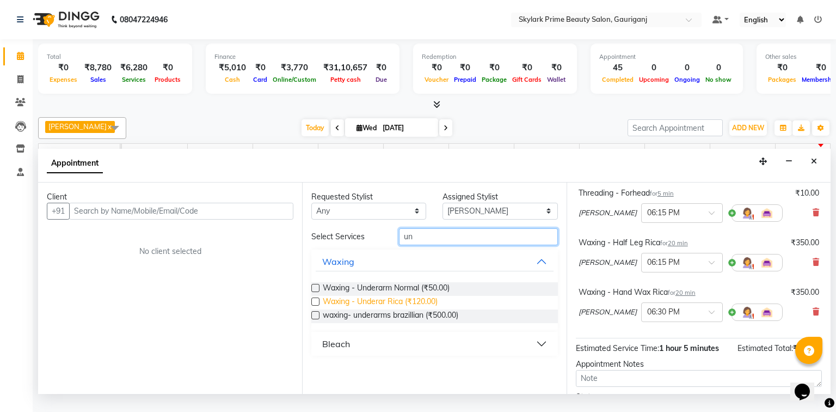
type input "un"
click at [392, 309] on span "Waxing - Underar Rica (₹120.00)" at bounding box center [380, 303] width 115 height 14
checkbox input "false"
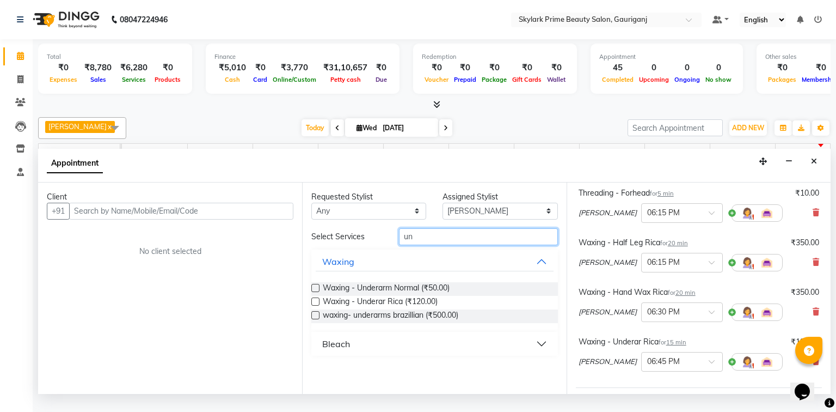
click at [425, 245] on input "un" at bounding box center [478, 236] width 159 height 17
type input "u"
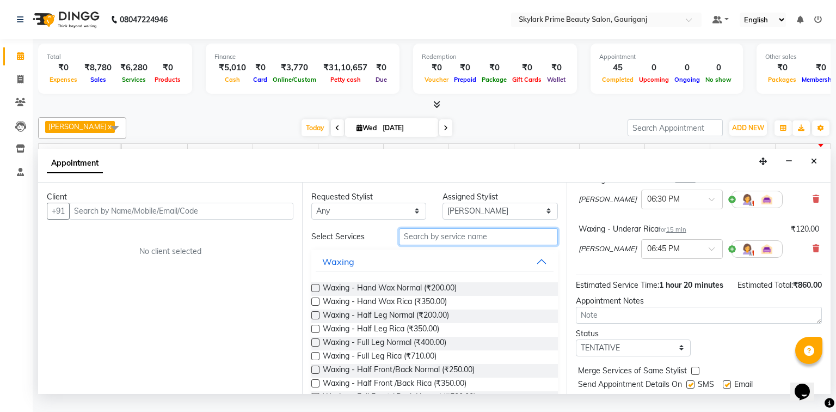
scroll to position [274, 0]
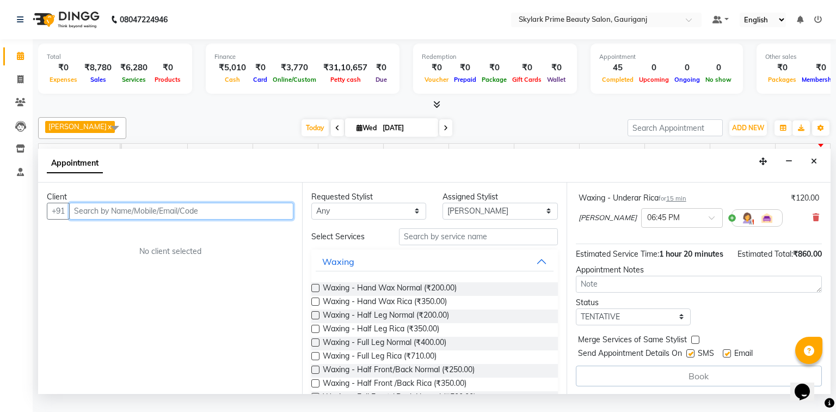
click at [174, 219] on input "text" at bounding box center [181, 211] width 224 height 17
click at [95, 218] on input "text" at bounding box center [181, 211] width 224 height 17
type input "8299316862"
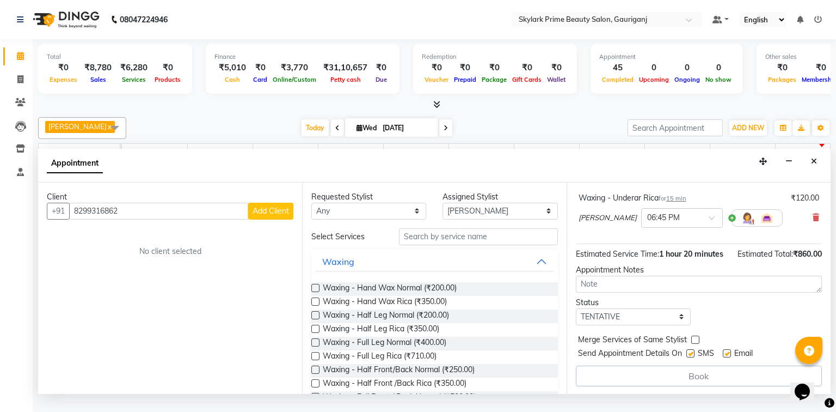
click at [262, 216] on span "Add Client" at bounding box center [271, 211] width 36 height 10
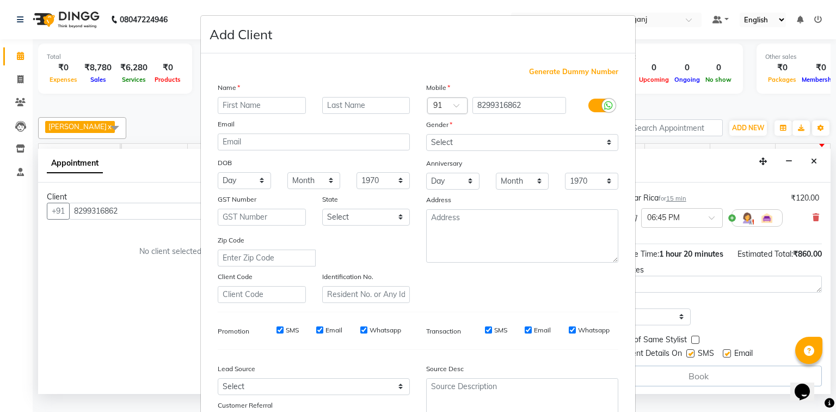
click at [242, 103] on input "text" at bounding box center [262, 105] width 88 height 17
type input "nikita mam"
drag, startPoint x: 455, startPoint y: 139, endPoint x: 455, endPoint y: 148, distance: 8.7
click at [455, 139] on select "Select Male Female Other Prefer Not To Say" at bounding box center [522, 142] width 192 height 17
select select "female"
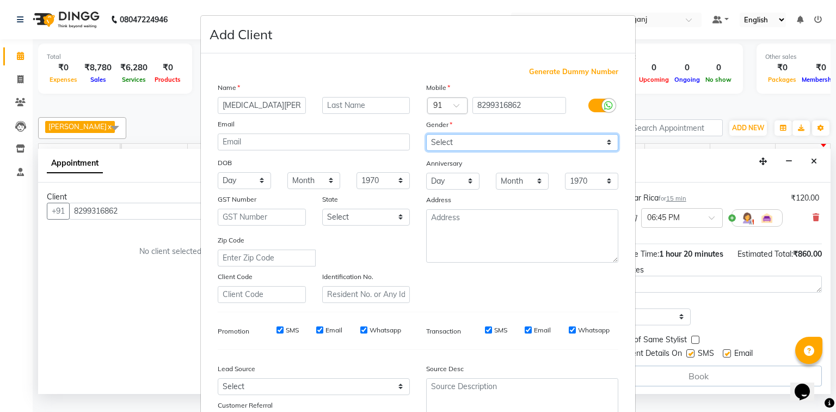
click at [426, 135] on select "Select Male Female Other Prefer Not To Say" at bounding box center [522, 142] width 192 height 17
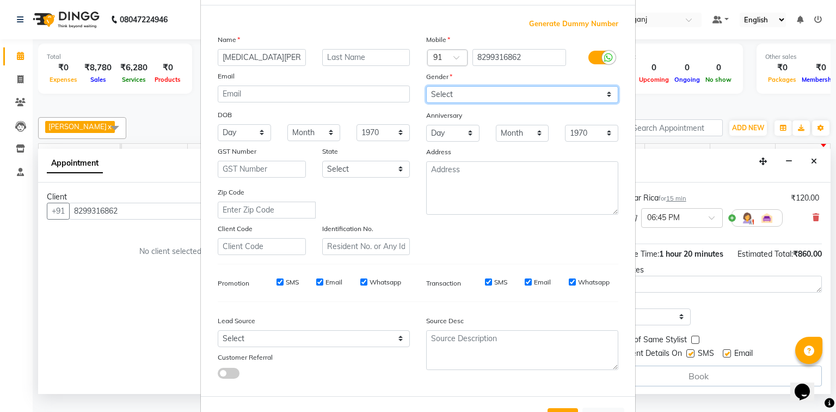
scroll to position [96, 0]
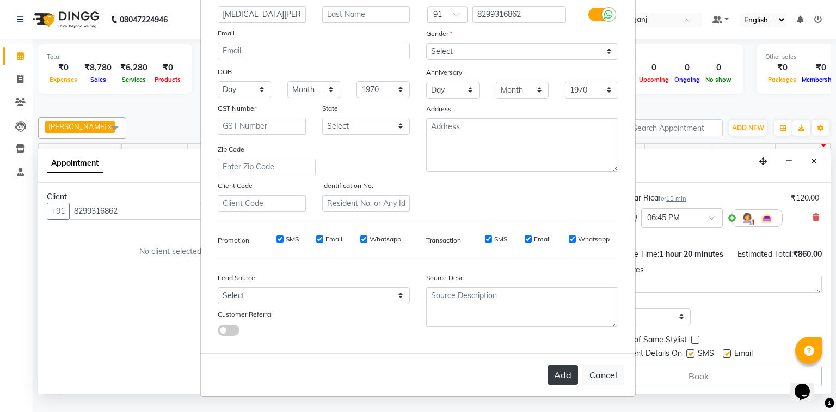
click at [553, 379] on button "Add" at bounding box center [563, 375] width 30 height 20
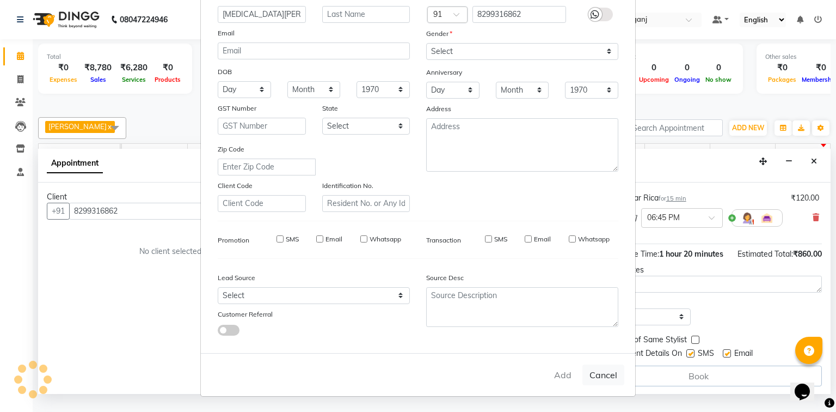
select select
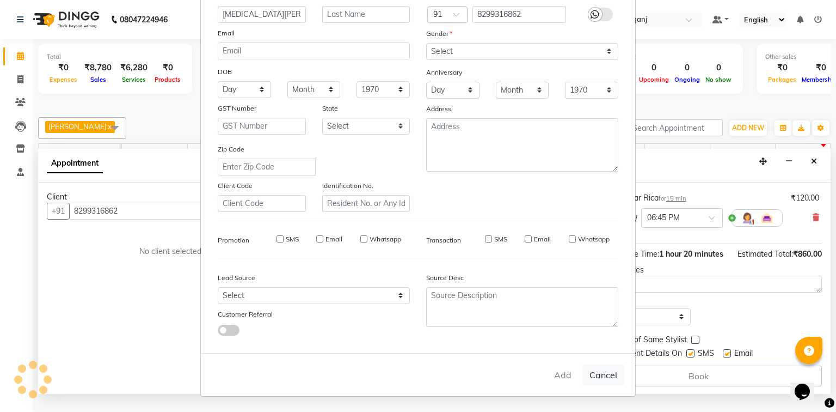
select select
checkbox input "false"
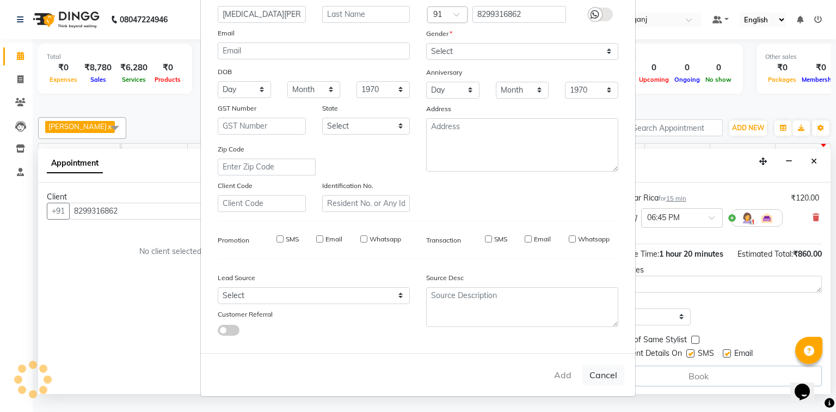
checkbox input "false"
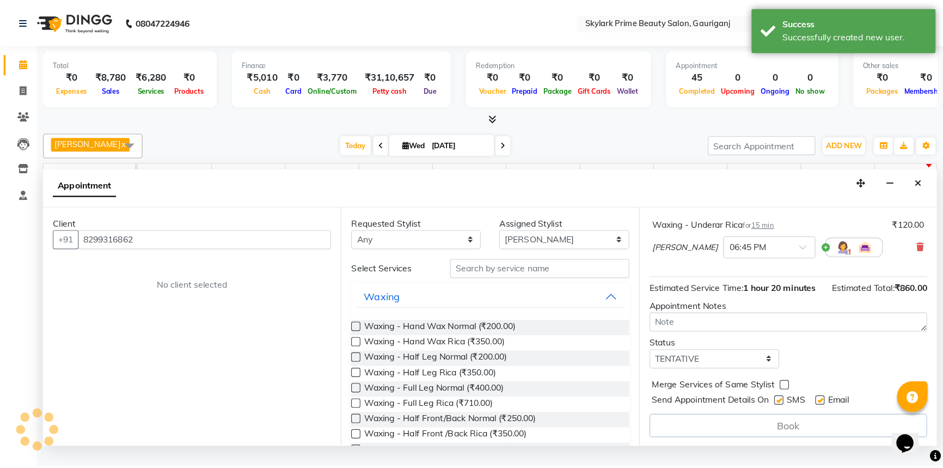
scroll to position [274, 0]
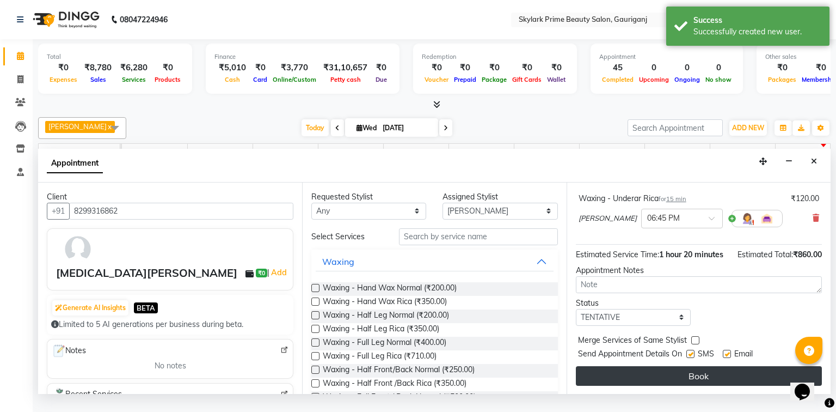
click at [660, 386] on button "Book" at bounding box center [699, 376] width 246 height 20
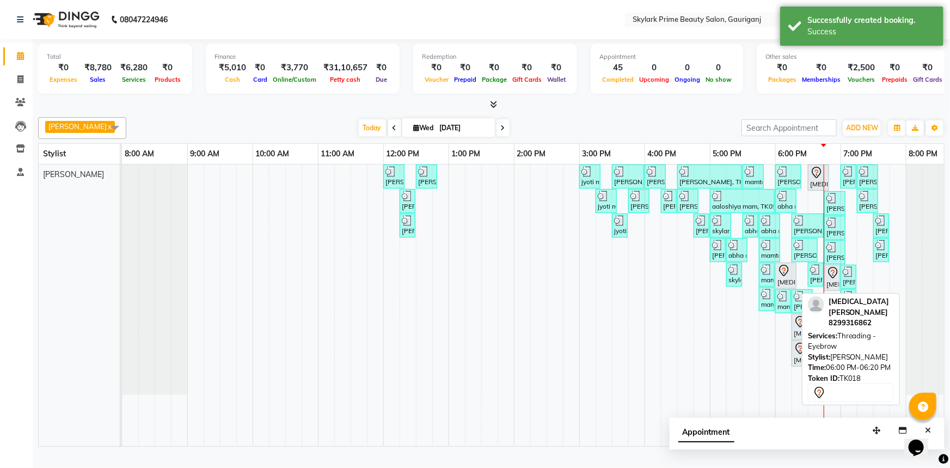
click at [782, 277] on icon at bounding box center [784, 270] width 13 height 13
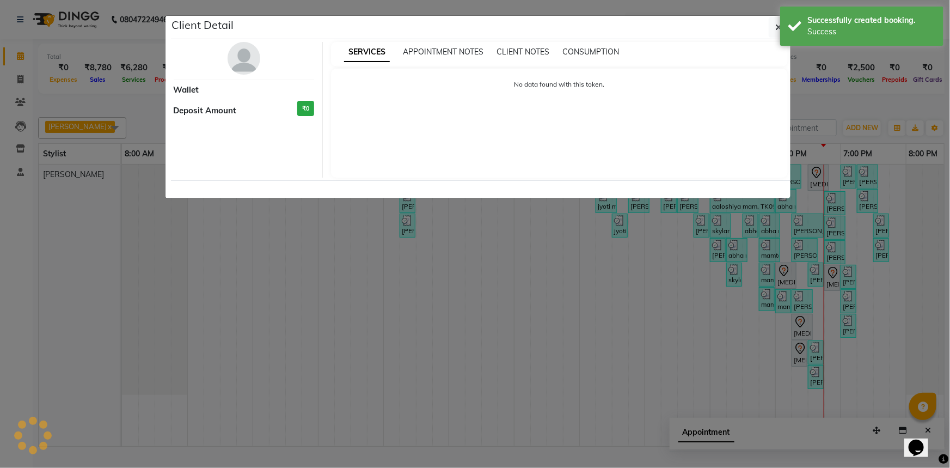
select select "7"
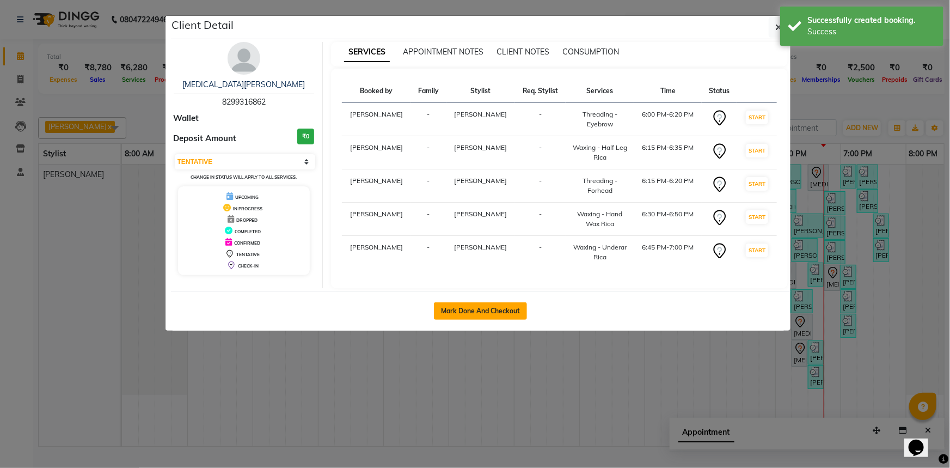
click at [498, 308] on button "Mark Done And Checkout" at bounding box center [480, 310] width 93 height 17
select select "service"
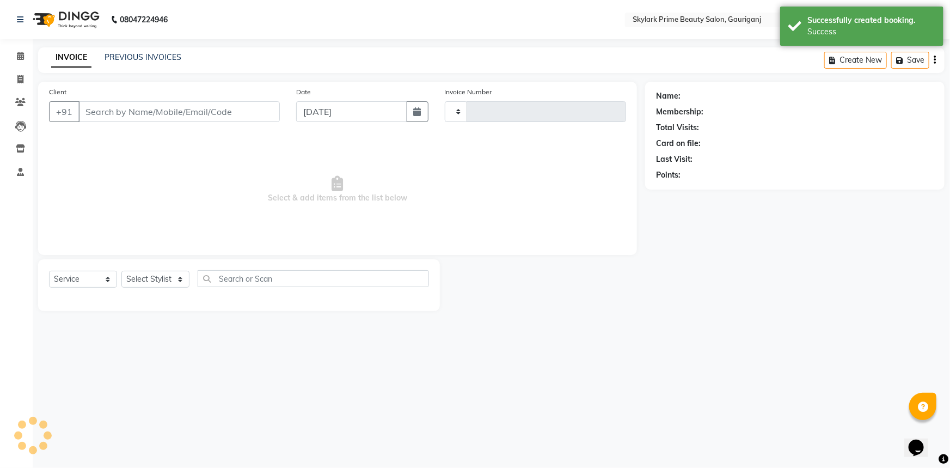
type input "3221"
select select "4735"
type input "8299316862"
select select "30218"
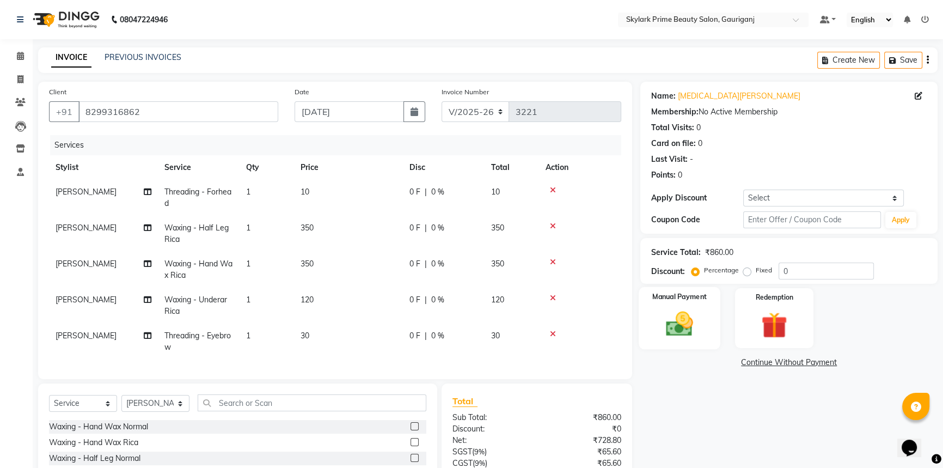
click at [681, 327] on img at bounding box center [680, 323] width 44 height 31
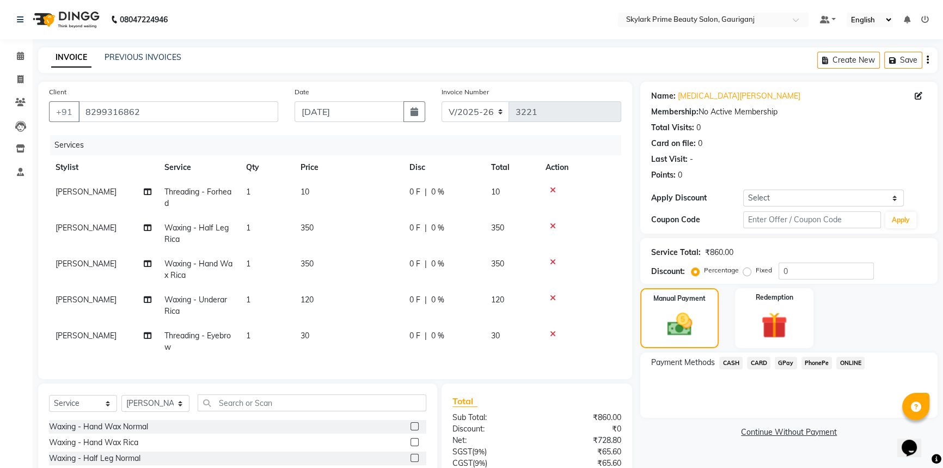
click at [781, 361] on span "GPay" at bounding box center [786, 363] width 22 height 13
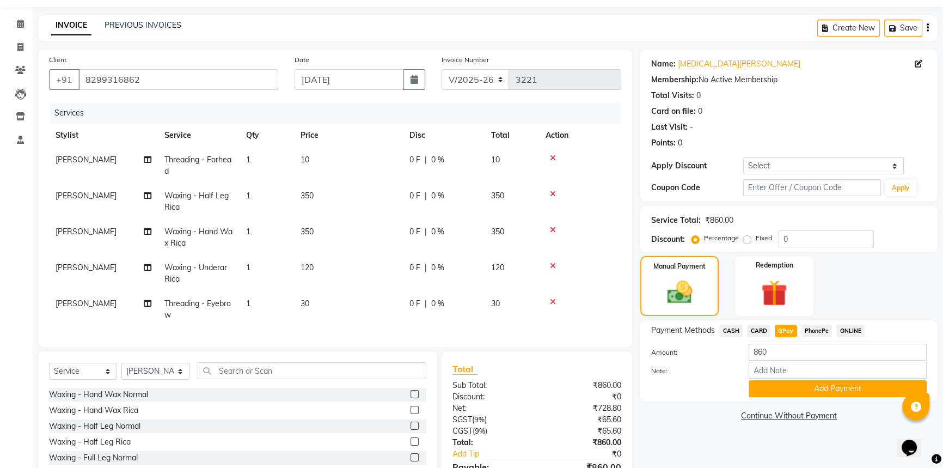
scroll to position [49, 0]
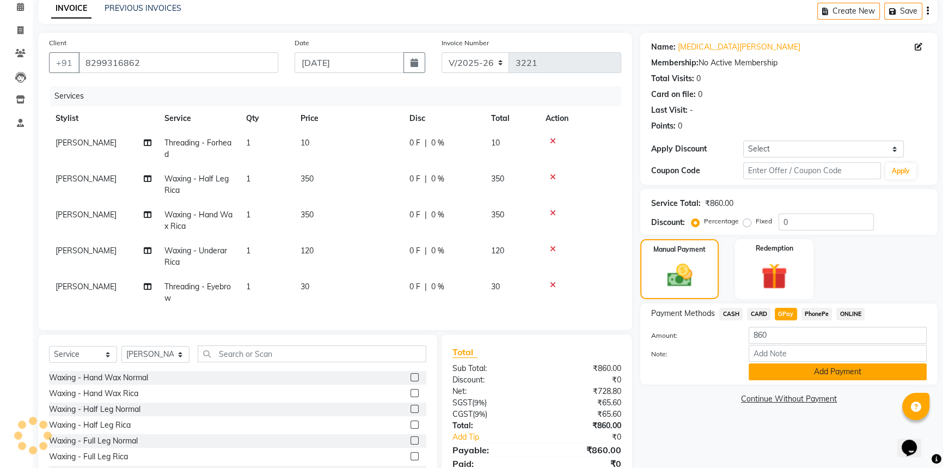
click at [777, 374] on button "Add Payment" at bounding box center [838, 371] width 178 height 17
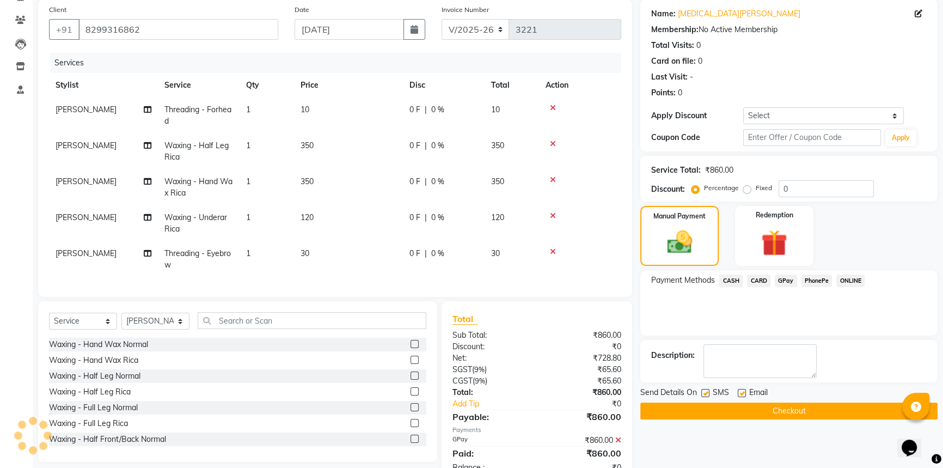
scroll to position [123, 0]
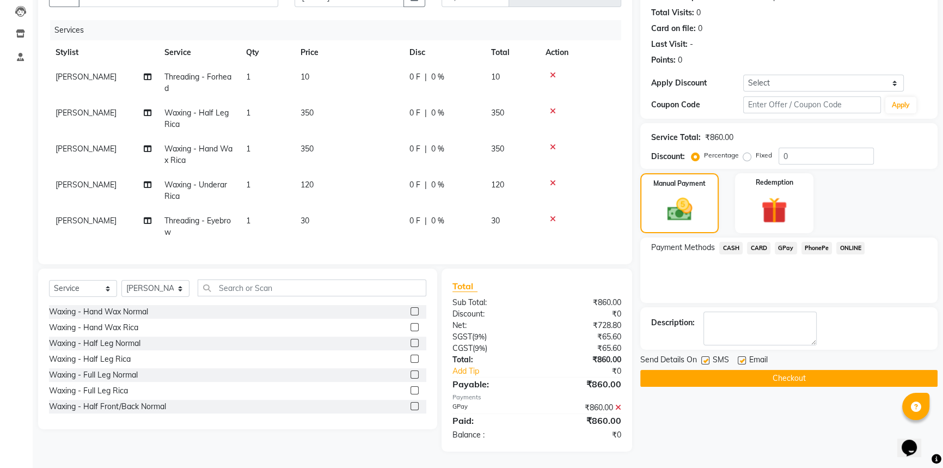
click at [736, 370] on button "Checkout" at bounding box center [788, 378] width 297 height 17
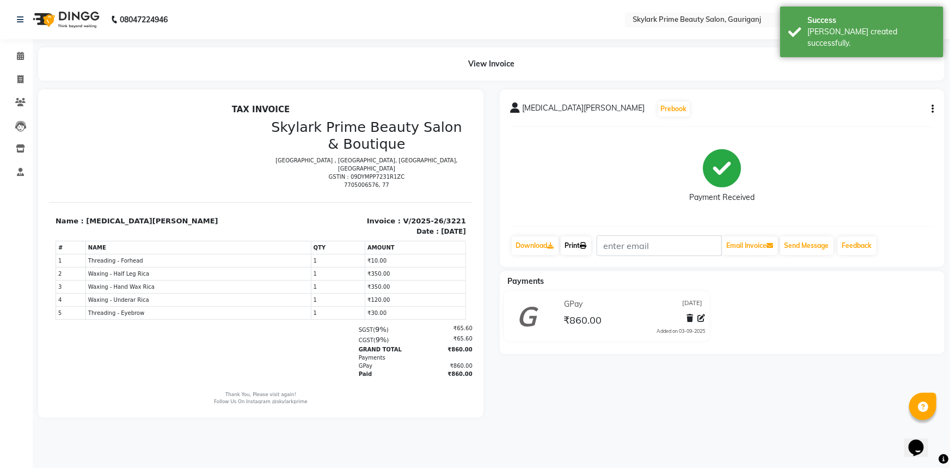
click at [579, 241] on link "Print" at bounding box center [576, 245] width 30 height 19
click at [22, 52] on icon at bounding box center [20, 56] width 7 height 8
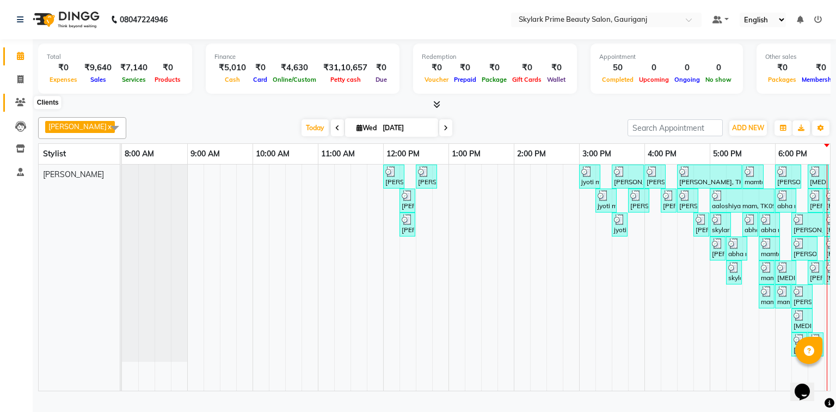
click at [22, 103] on icon at bounding box center [20, 102] width 10 height 8
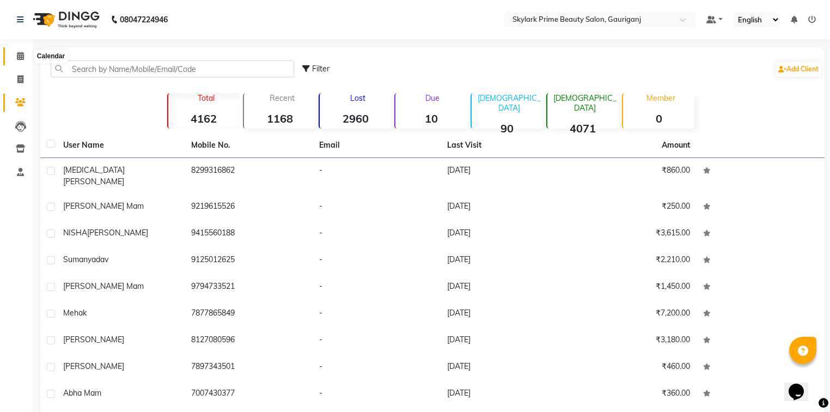
click at [17, 56] on icon at bounding box center [20, 56] width 7 height 8
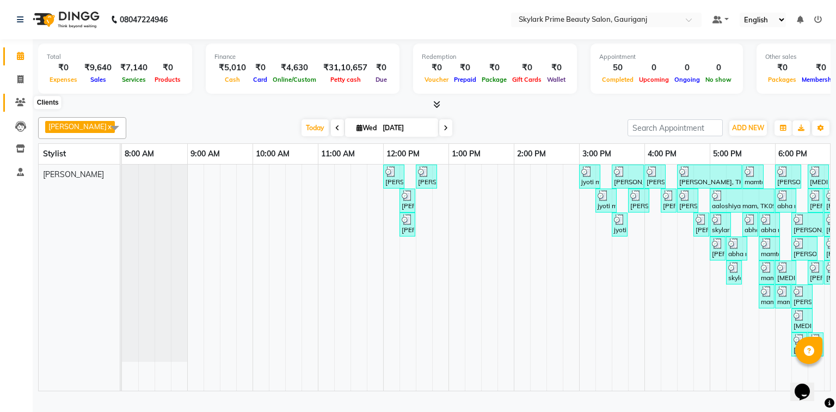
click at [17, 105] on icon at bounding box center [20, 102] width 10 height 8
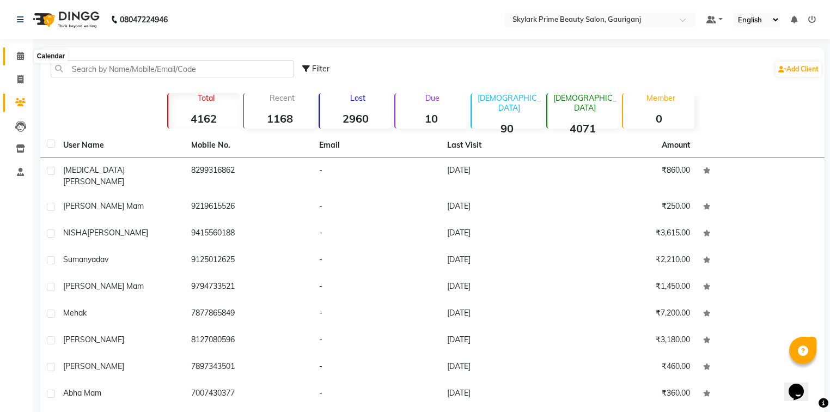
click at [20, 58] on icon at bounding box center [20, 56] width 7 height 8
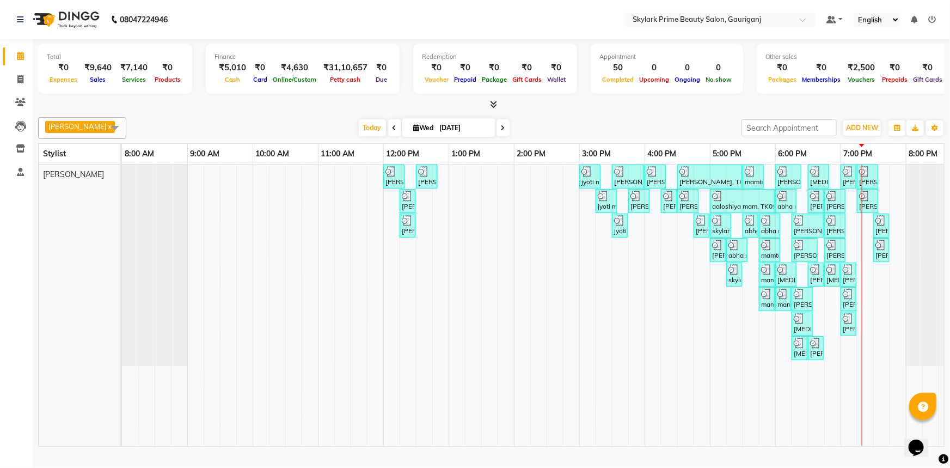
click at [933, 17] on icon at bounding box center [933, 20] width 8 height 8
